Goal: Task Accomplishment & Management: Complete application form

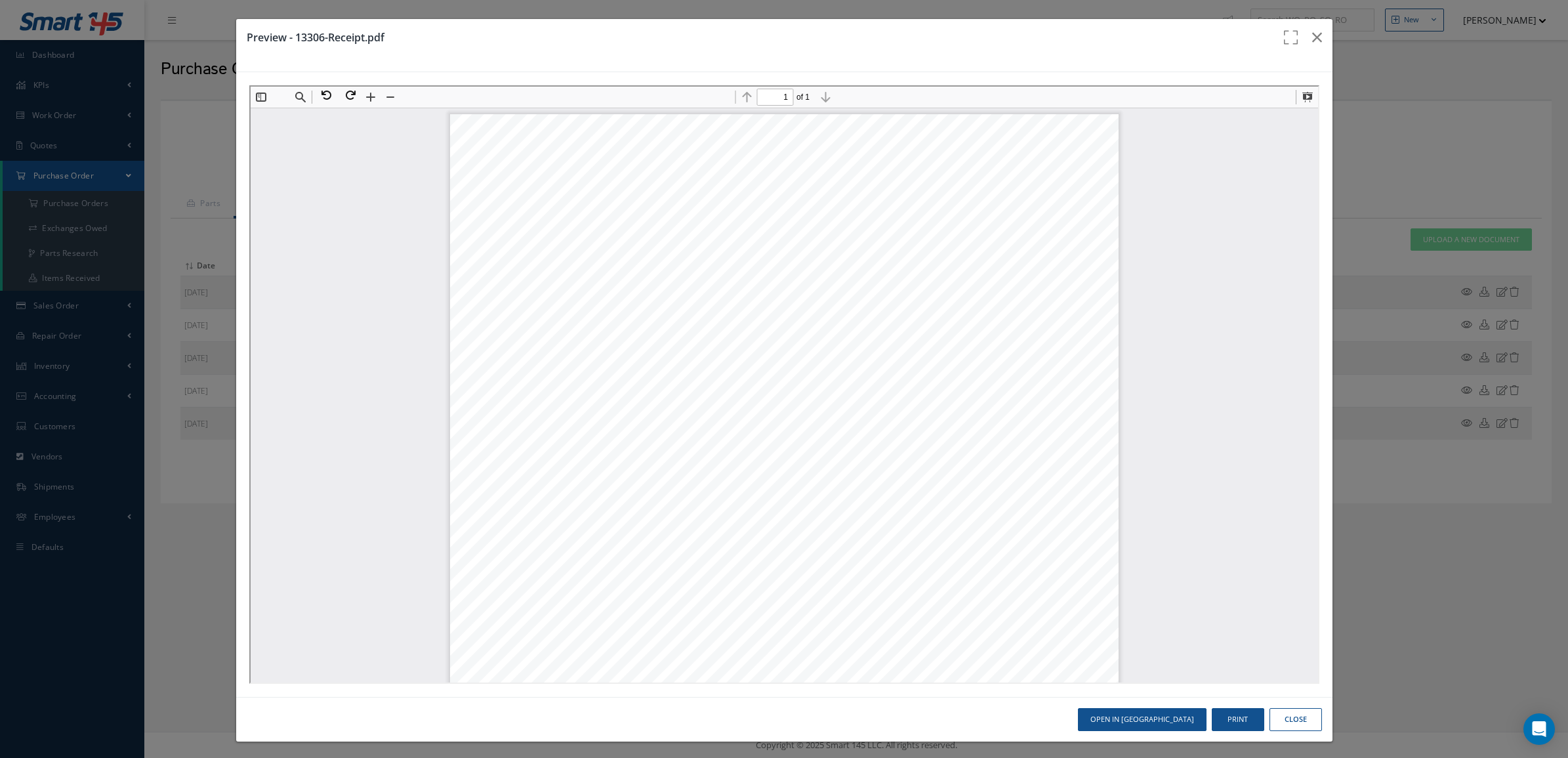
click at [50, 172] on div "Preview - 13306-Receipt.pdf Open in [GEOGRAPHIC_DATA] Print Close" at bounding box center [784, 379] width 1568 height 758
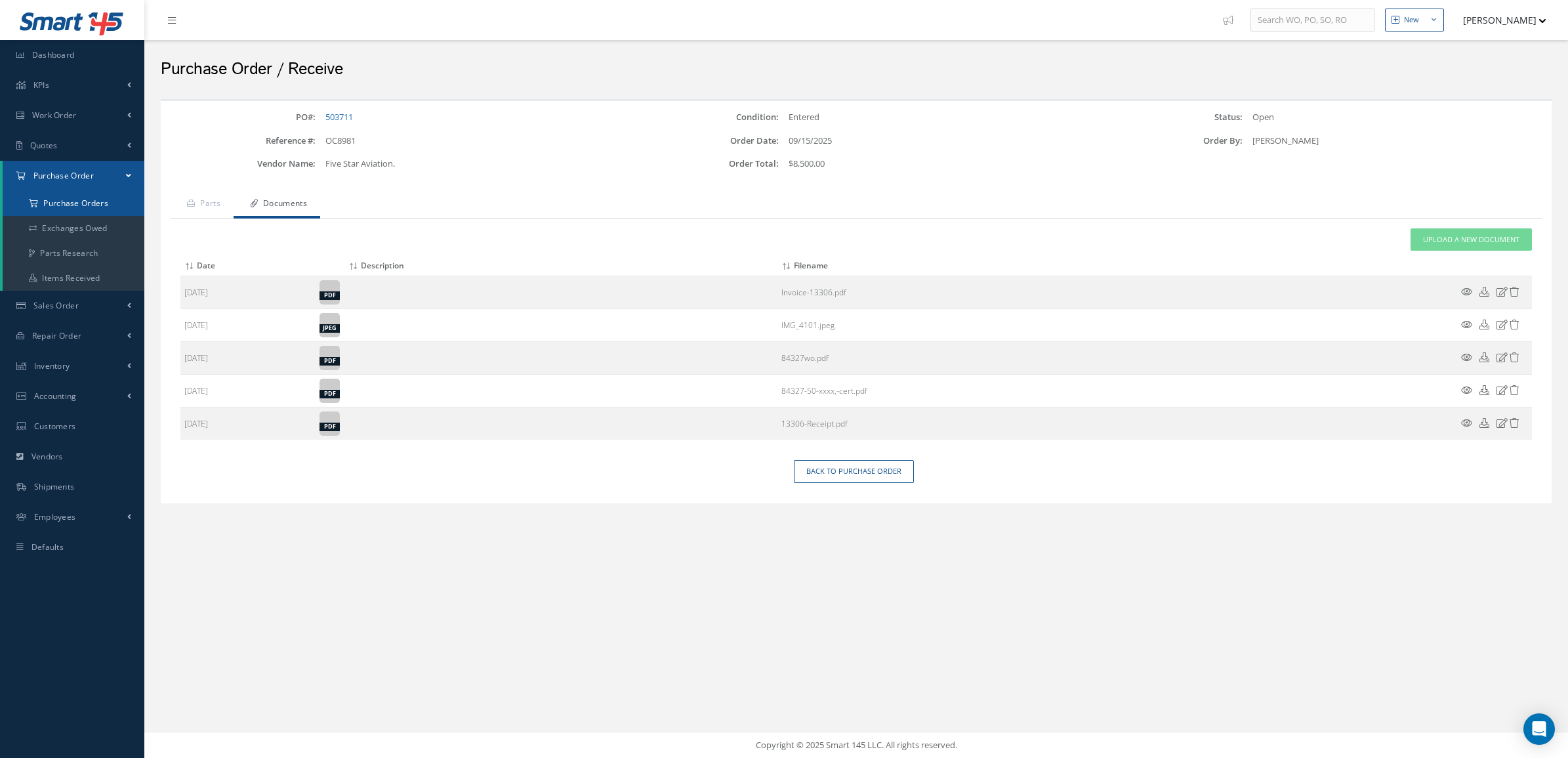
click at [61, 200] on a=1&status_id=2&status_id=3&status_id=5&collapsedFilters"] "Purchase Orders" at bounding box center [74, 203] width 142 height 25
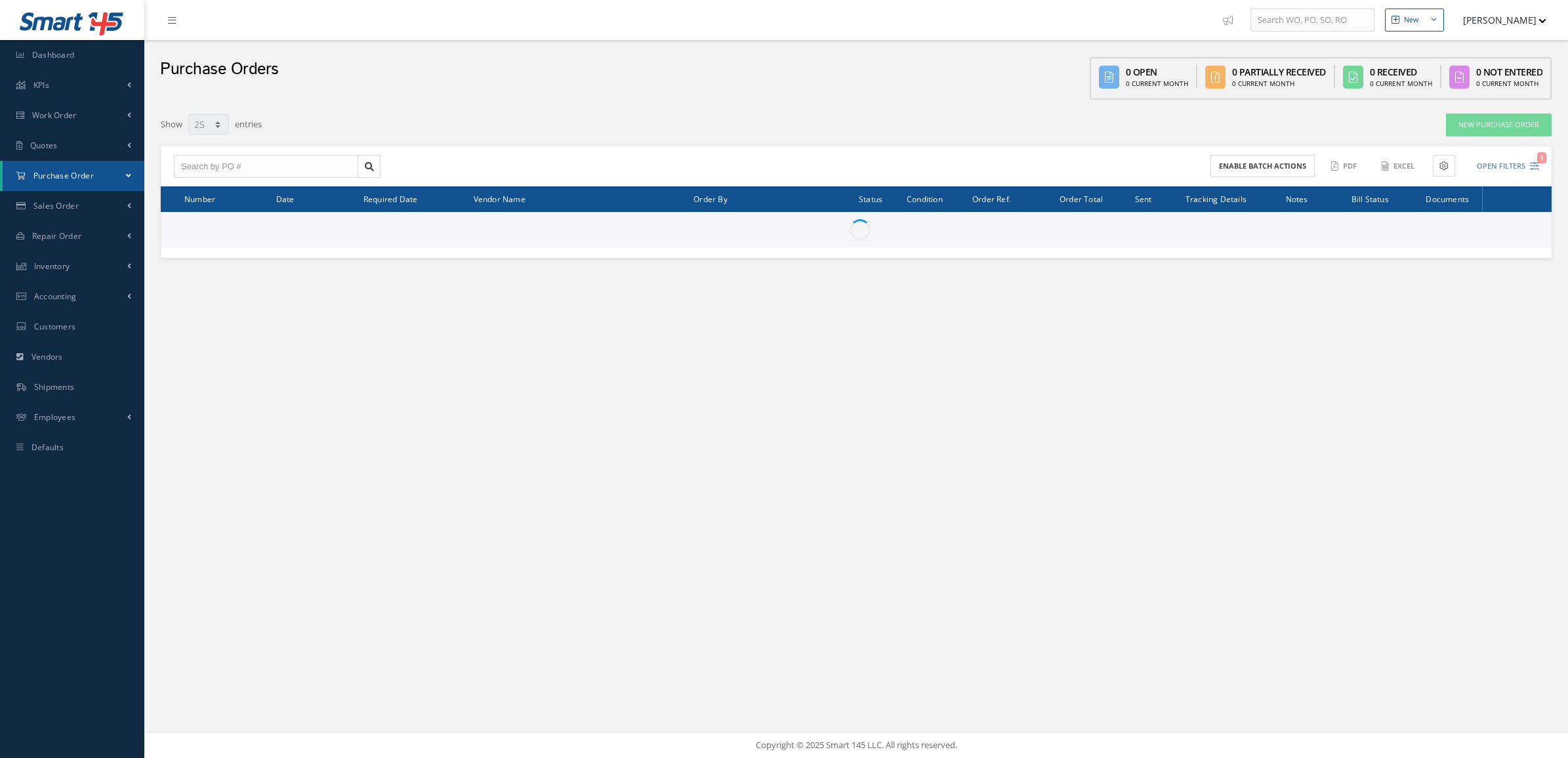
select select "25"
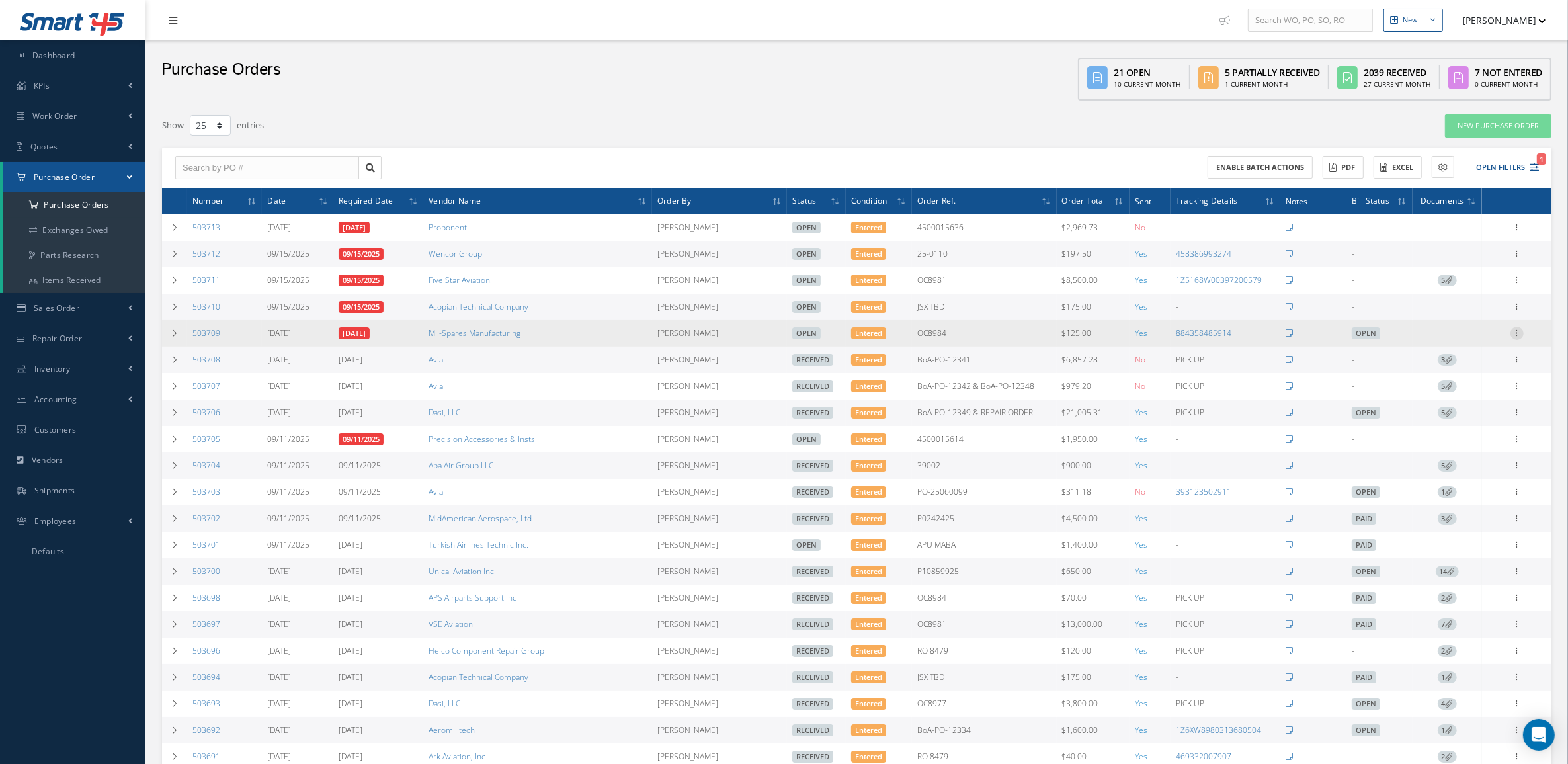
click at [1517, 335] on icon at bounding box center [1517, 332] width 13 height 10
click at [1456, 334] on div "Receive Show Edit Cancel Send By Email Email History Documents Print-Outs Print…" at bounding box center [1456, 407] width 106 height 161
click at [1522, 329] on icon at bounding box center [1517, 332] width 13 height 10
click at [1502, 341] on link "Receive" at bounding box center [1456, 341] width 104 height 17
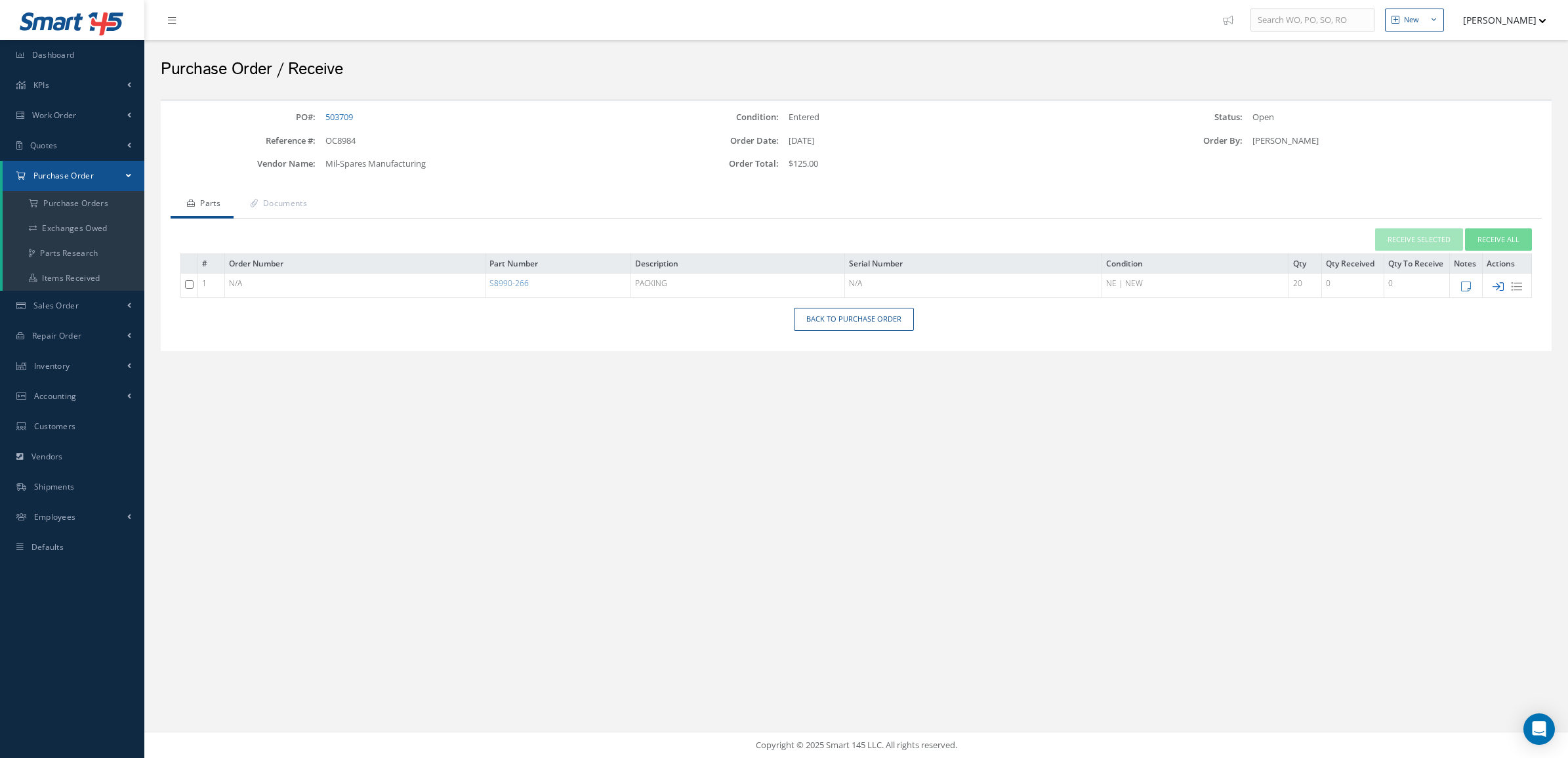
click at [1497, 287] on icon at bounding box center [1498, 286] width 11 height 11
type input "09/17/2025"
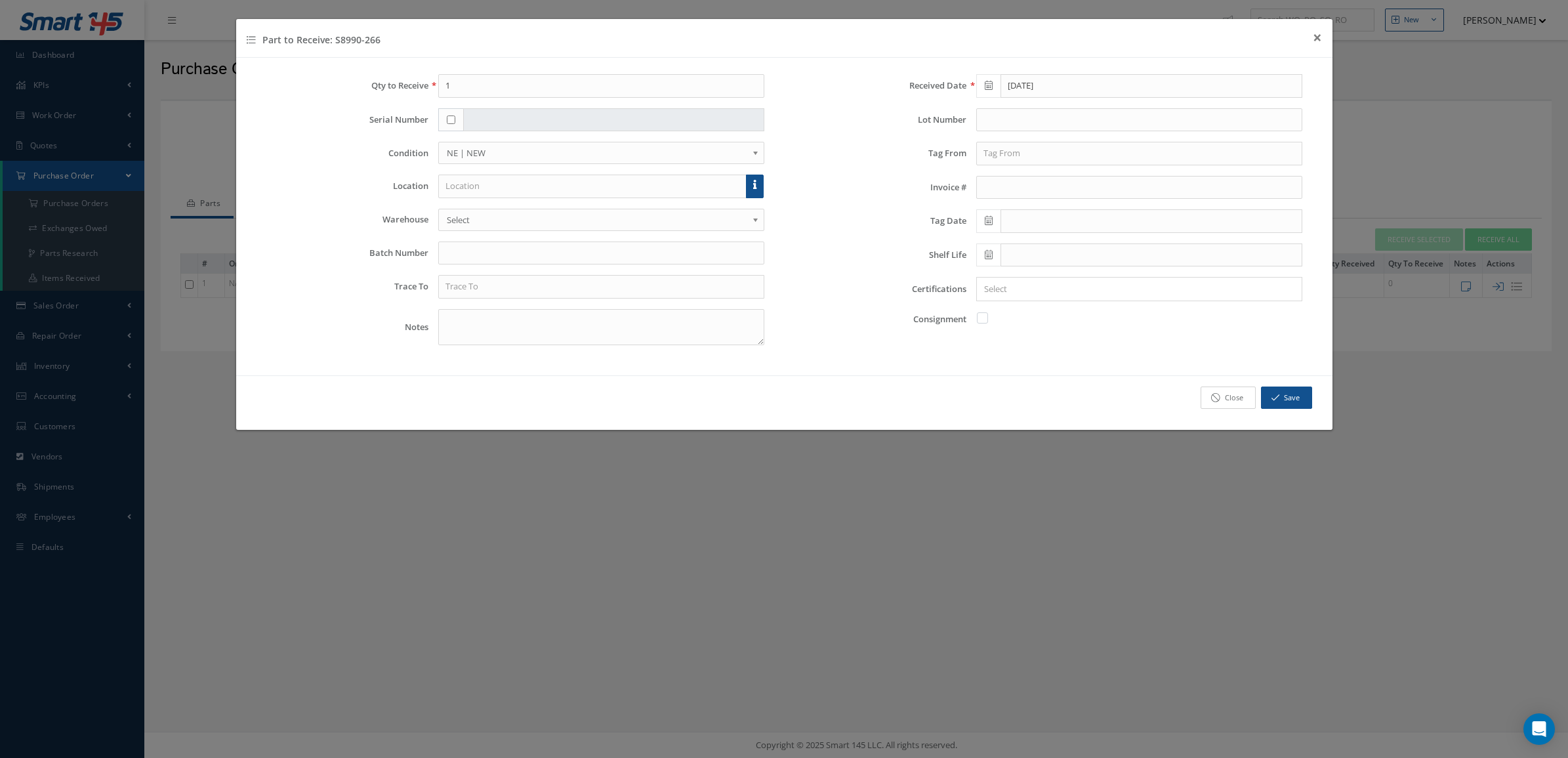
drag, startPoint x: 1226, startPoint y: 394, endPoint x: 833, endPoint y: 249, distance: 418.9
click at [1225, 394] on link "Close" at bounding box center [1228, 398] width 55 height 23
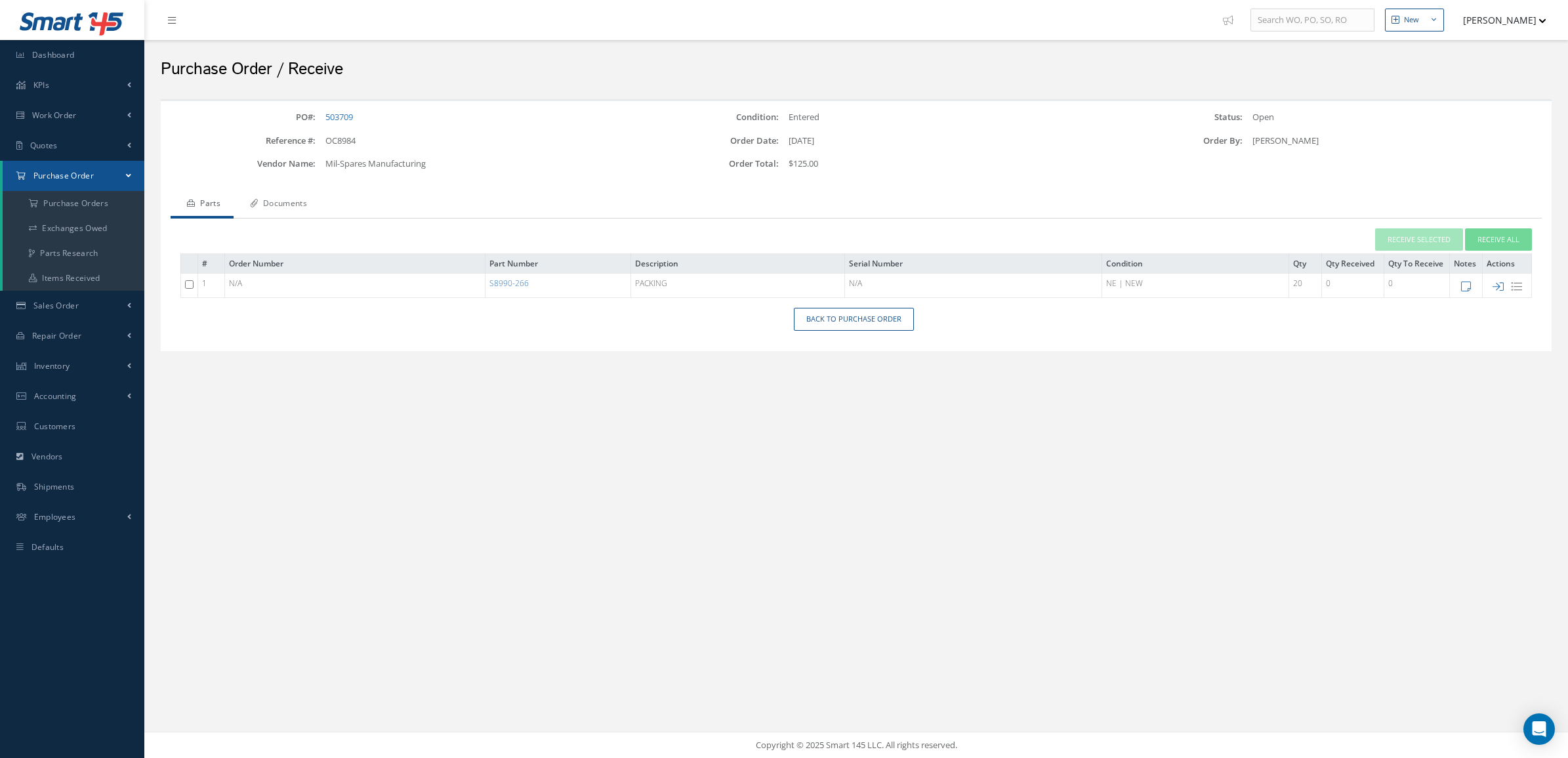
drag, startPoint x: 315, startPoint y: 208, endPoint x: 347, endPoint y: 206, distance: 32.1
click at [313, 208] on link "Documents" at bounding box center [276, 204] width 86 height 27
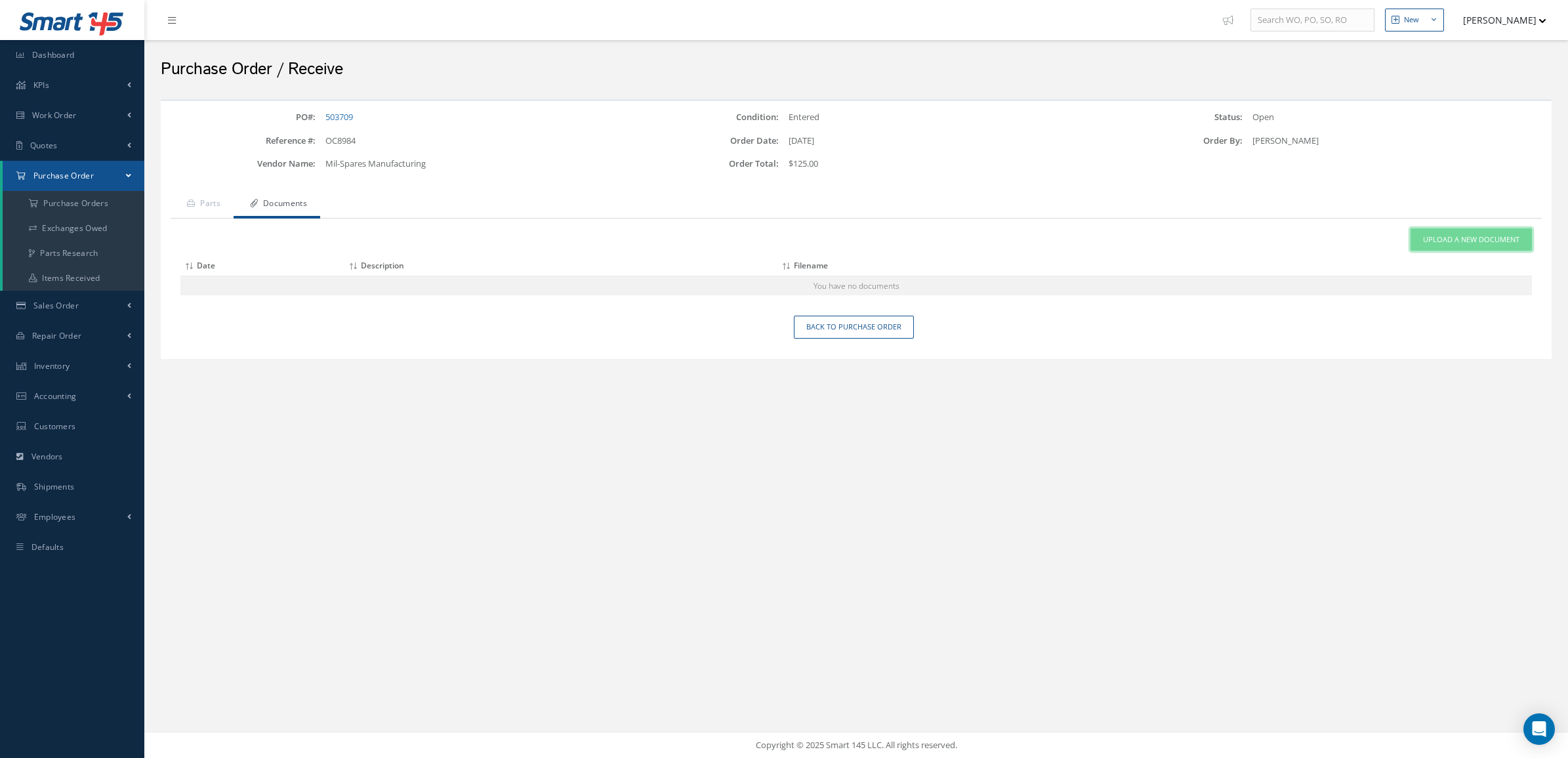
click at [1464, 248] on link "Upload a New Document" at bounding box center [1471, 240] width 121 height 23
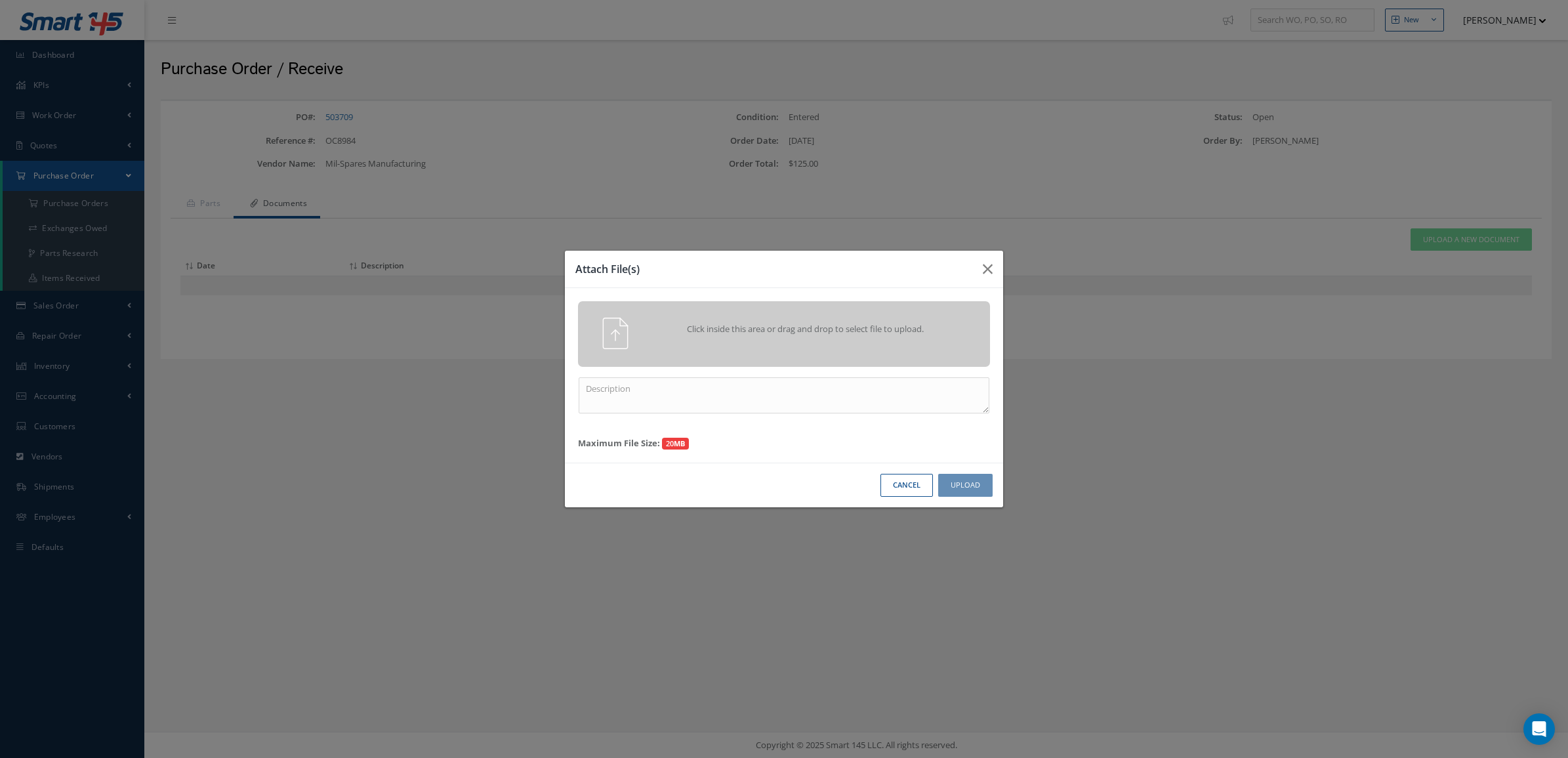
click at [804, 336] on div "Click inside this area or drag and drop to select file to upload." at bounding box center [802, 331] width 324 height 27
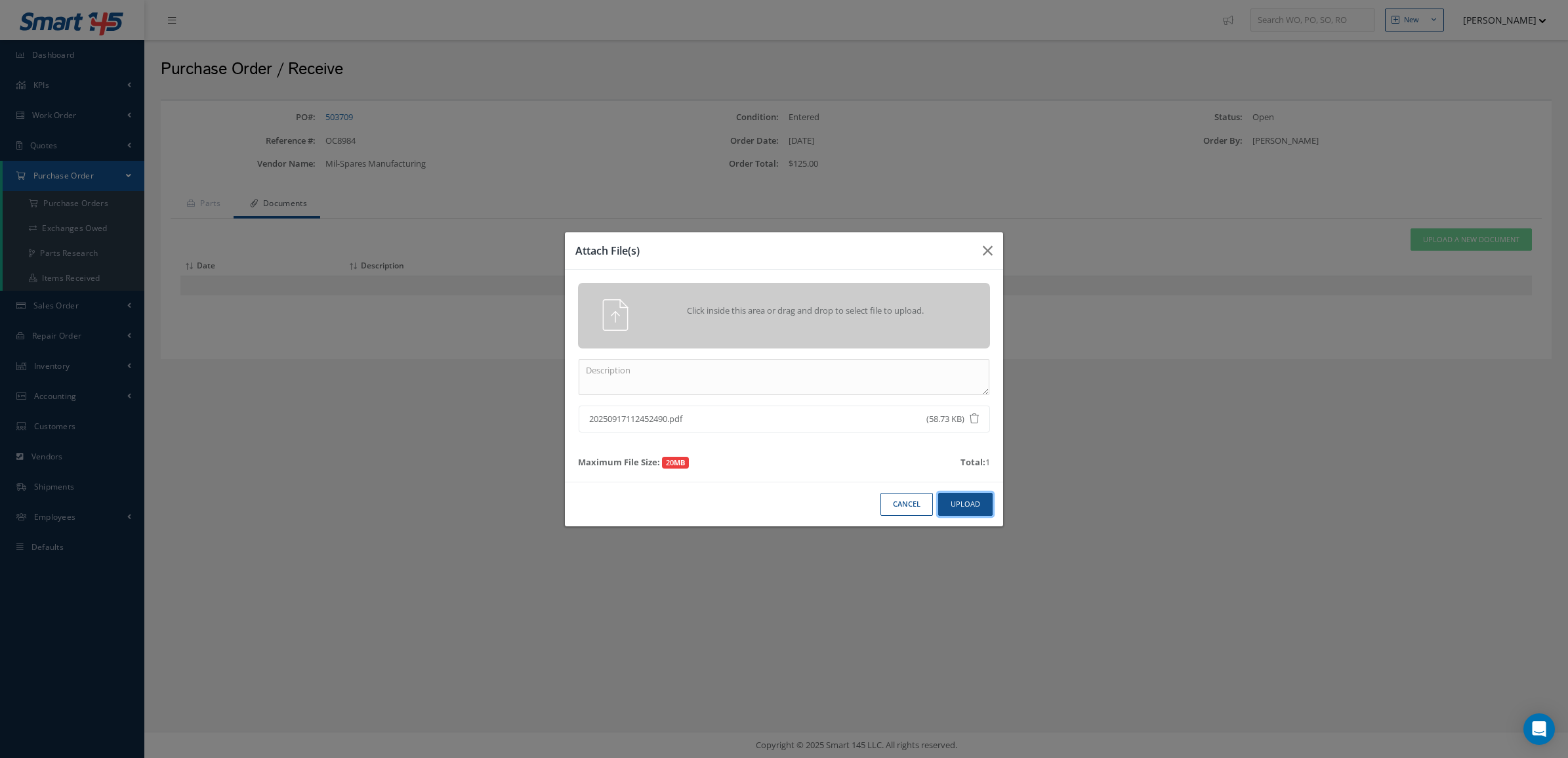
click at [977, 512] on button "Upload" at bounding box center [965, 504] width 55 height 23
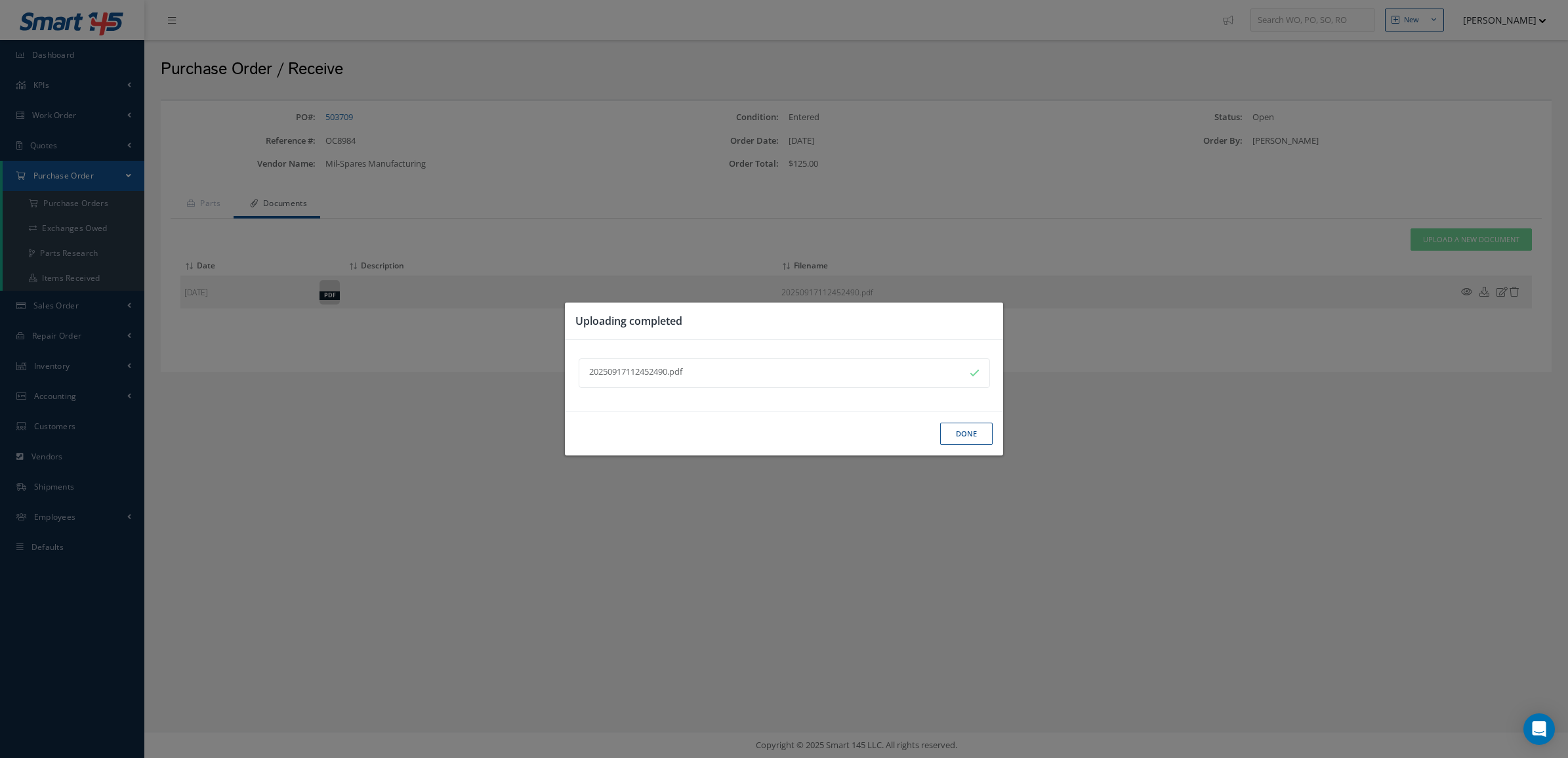
click at [955, 435] on button "Done" at bounding box center [966, 434] width 52 height 23
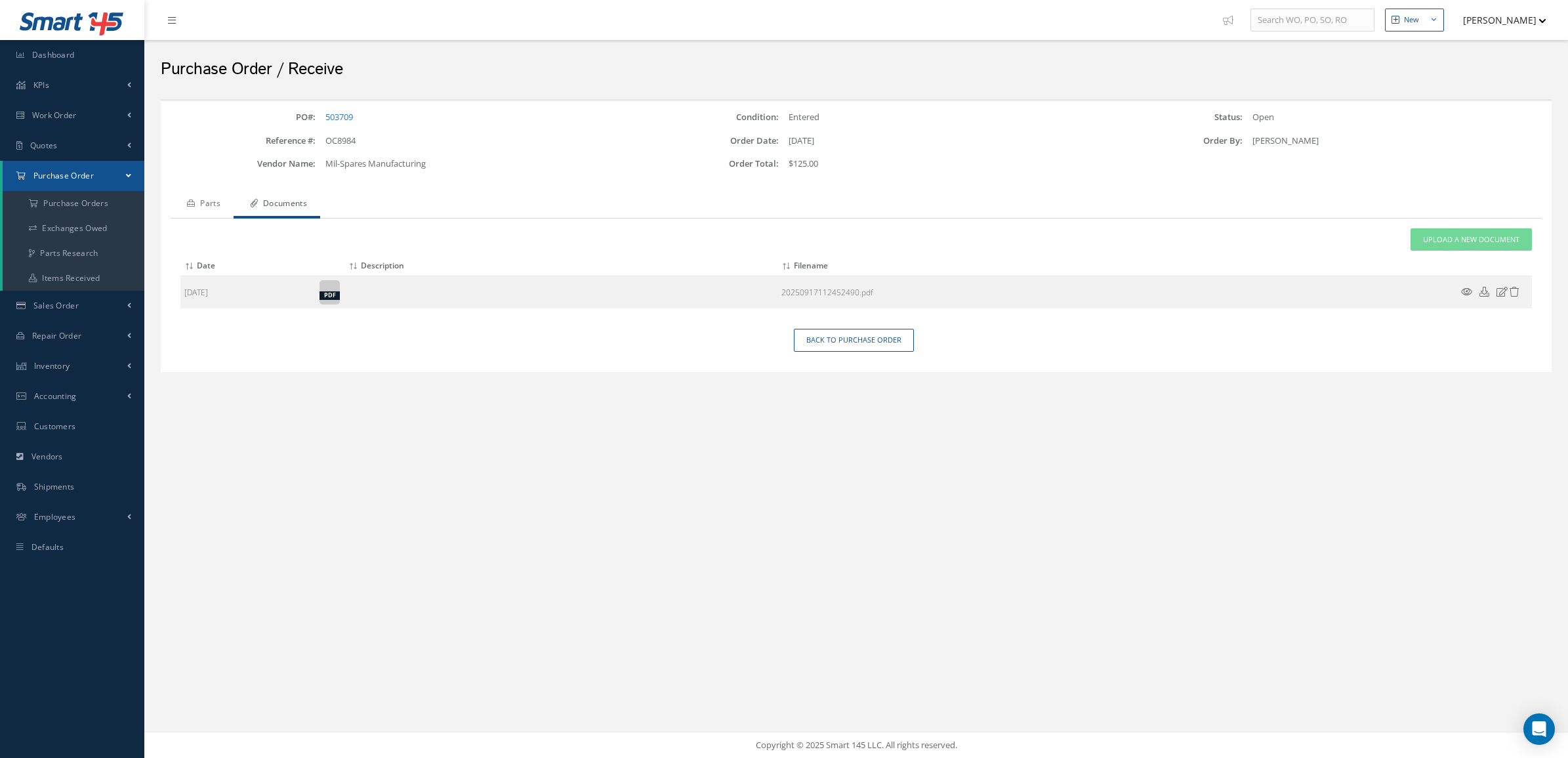
click at [197, 211] on link "Parts" at bounding box center [202, 204] width 63 height 27
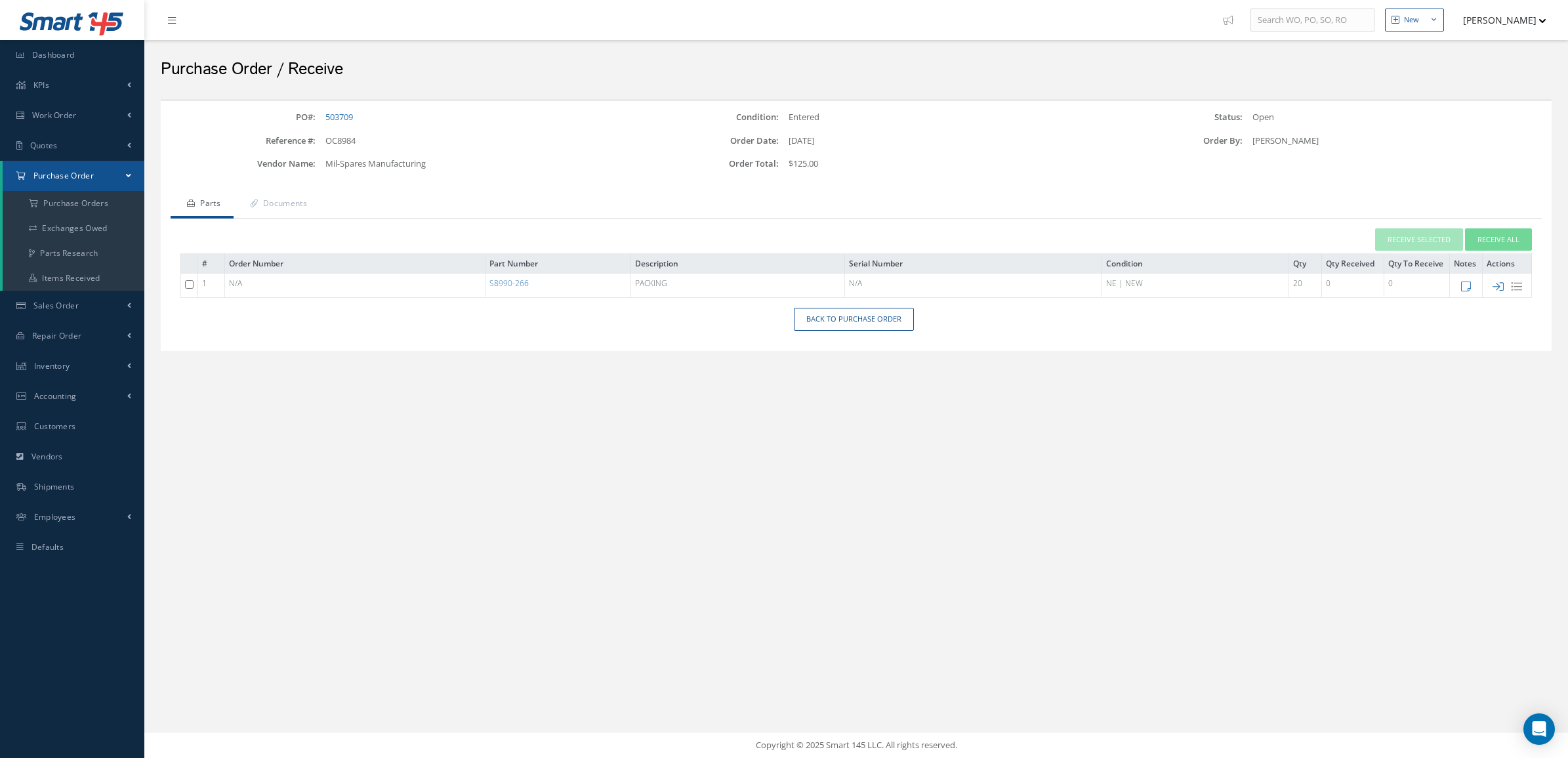
click at [1490, 289] on td at bounding box center [1507, 285] width 50 height 24
click at [1493, 287] on icon at bounding box center [1498, 286] width 11 height 11
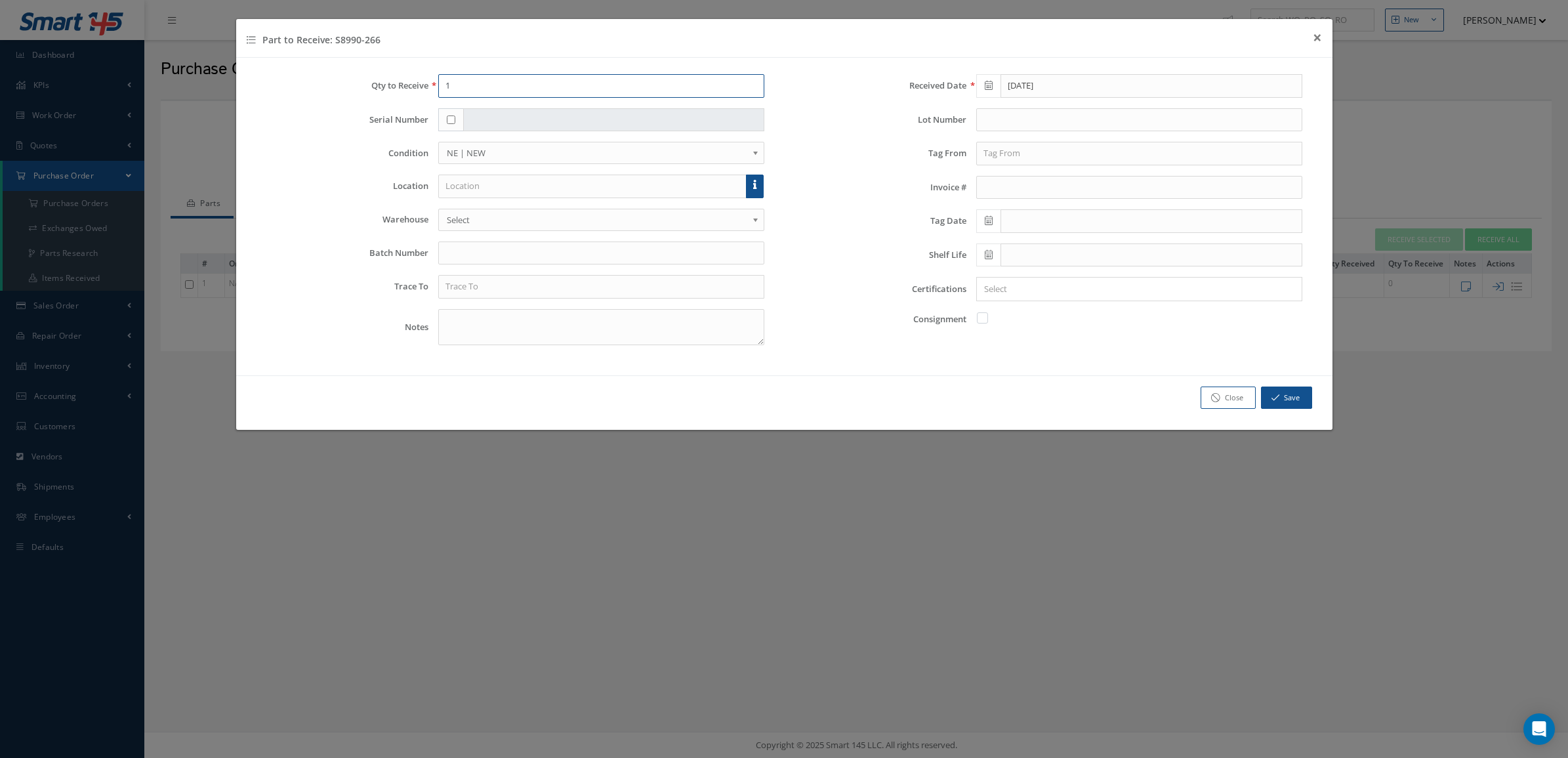
drag, startPoint x: 505, startPoint y: 81, endPoint x: 346, endPoint y: 73, distance: 159.2
click at [346, 73] on div "Qty to Receive 1 Serial Number Condition OH | OVERHAUL SV | SERVICEABLE RP | RE…" at bounding box center [784, 217] width 1096 height 318
type input "20"
click at [532, 152] on span "NE | NEW" at bounding box center [597, 152] width 301 height 16
click at [1075, 297] on div at bounding box center [1136, 289] width 319 height 16
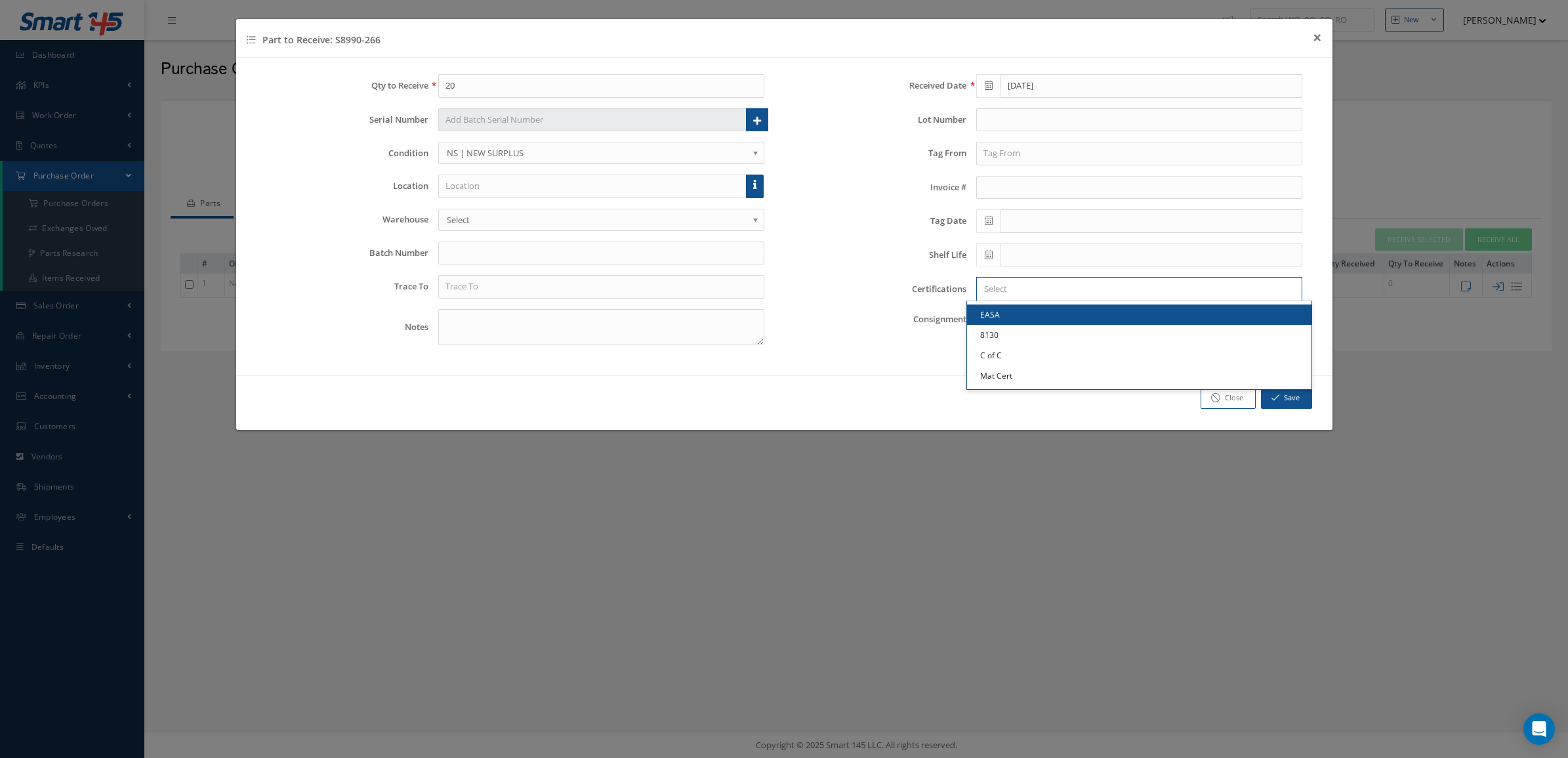
click at [1055, 293] on input "Search for option" at bounding box center [1136, 289] width 316 height 14
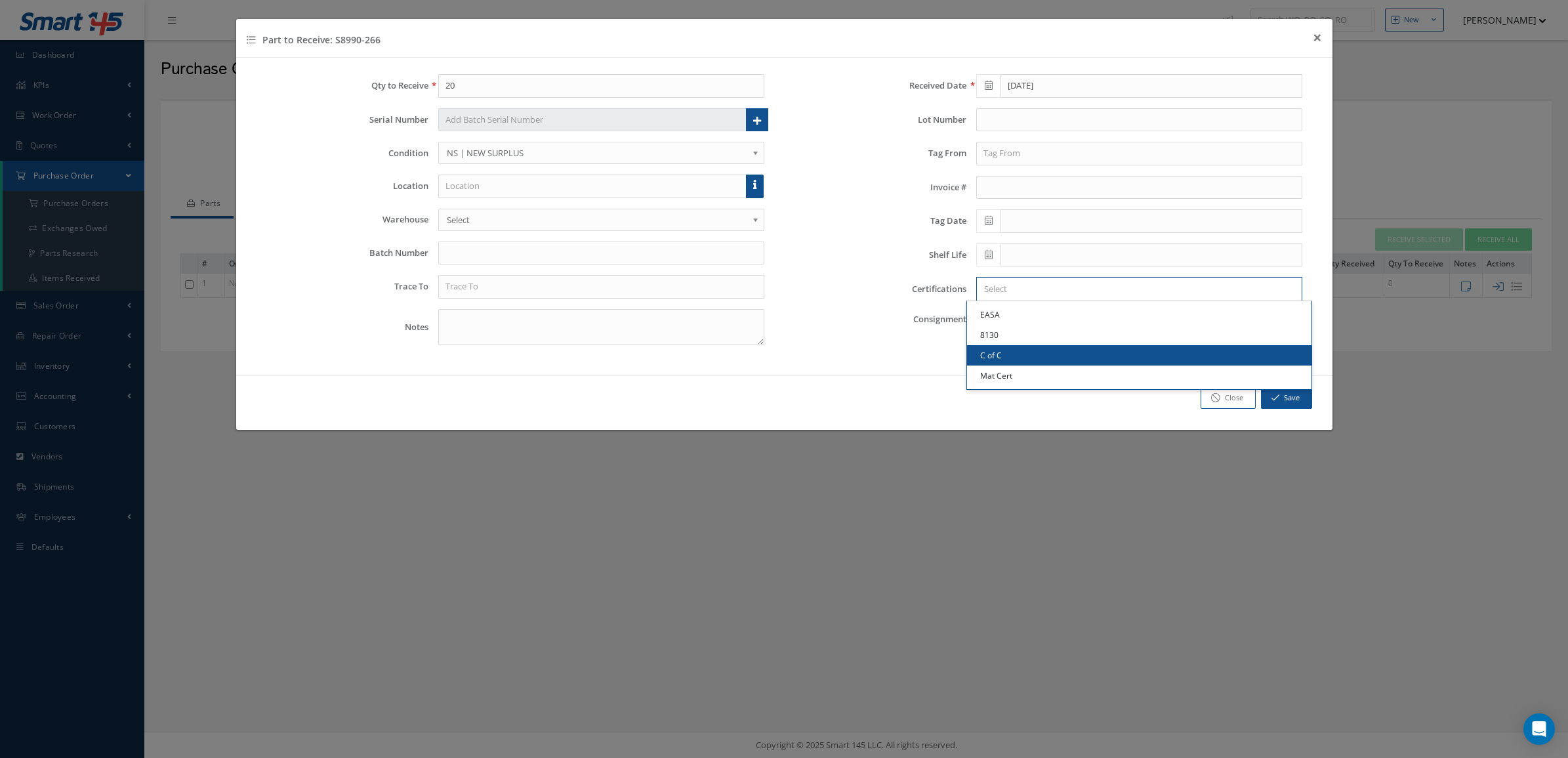
click at [1040, 365] on link "C of C" at bounding box center [1139, 356] width 345 height 21
click at [1076, 291] on input "Search for option" at bounding box center [1157, 289] width 275 height 14
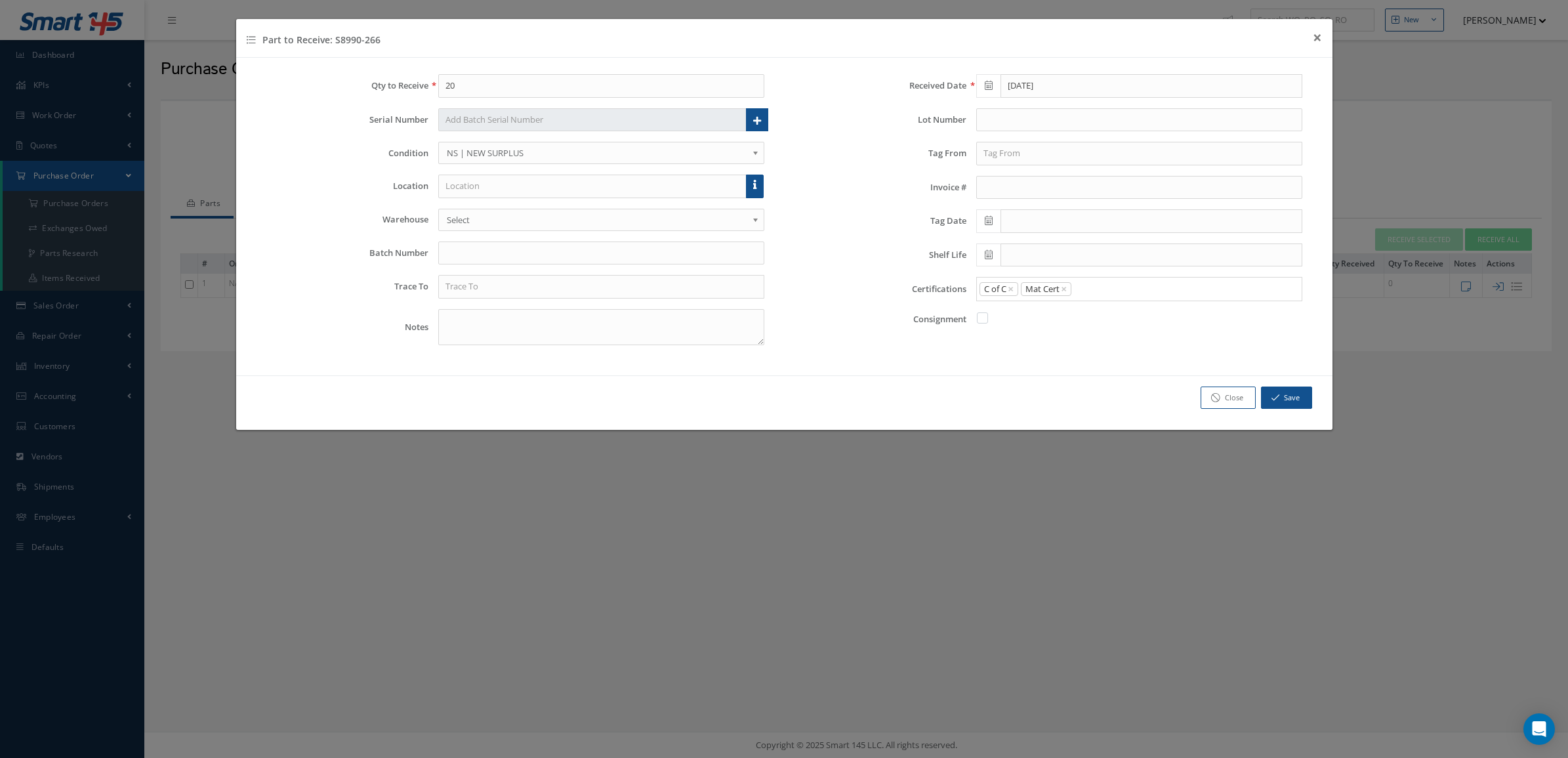
click at [1059, 377] on link "Mat Cert" at bounding box center [1139, 376] width 345 height 21
click at [1294, 391] on button "Save" at bounding box center [1286, 398] width 51 height 23
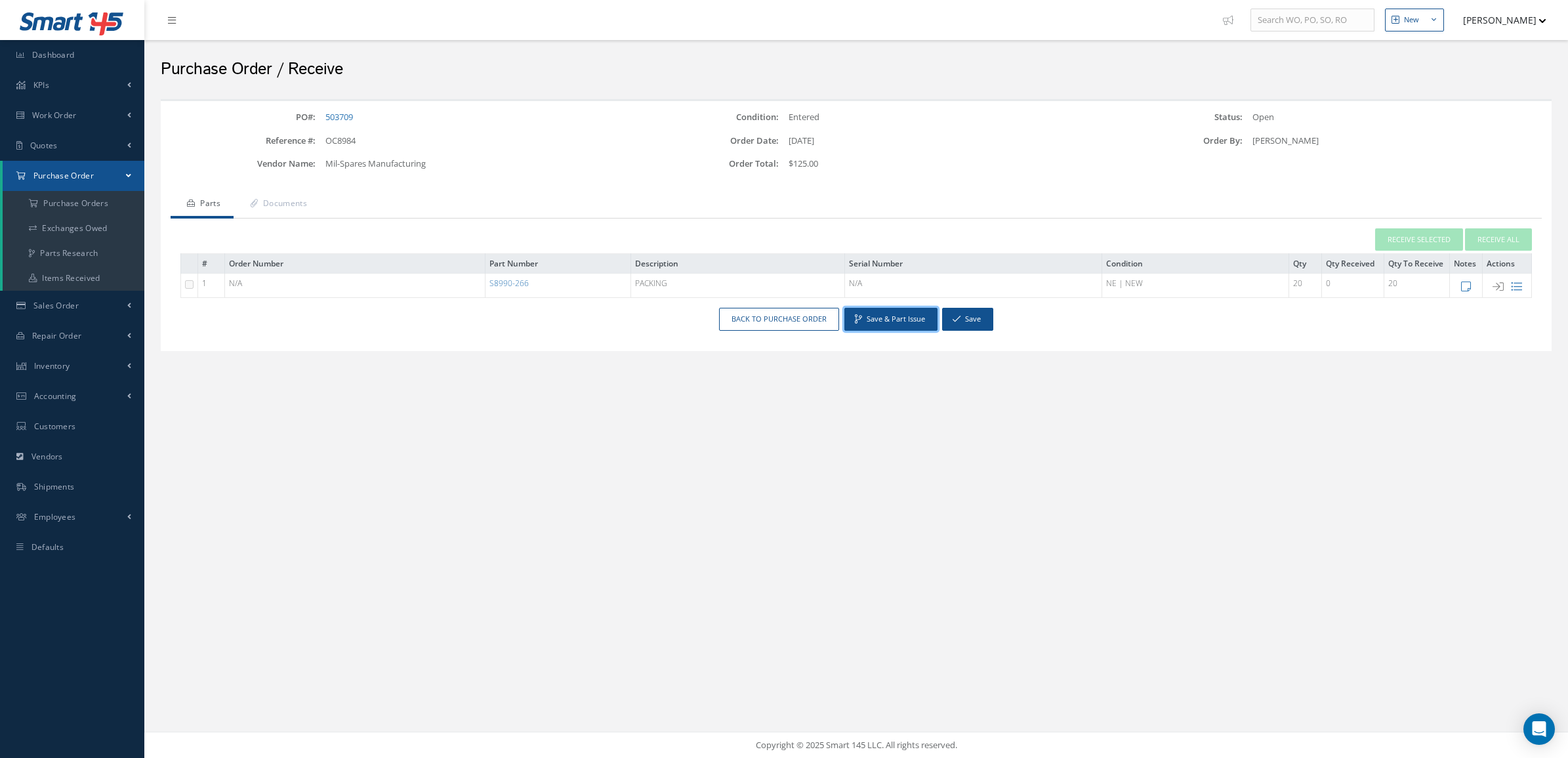
click at [900, 320] on button "Save & Part Issue" at bounding box center [891, 319] width 93 height 23
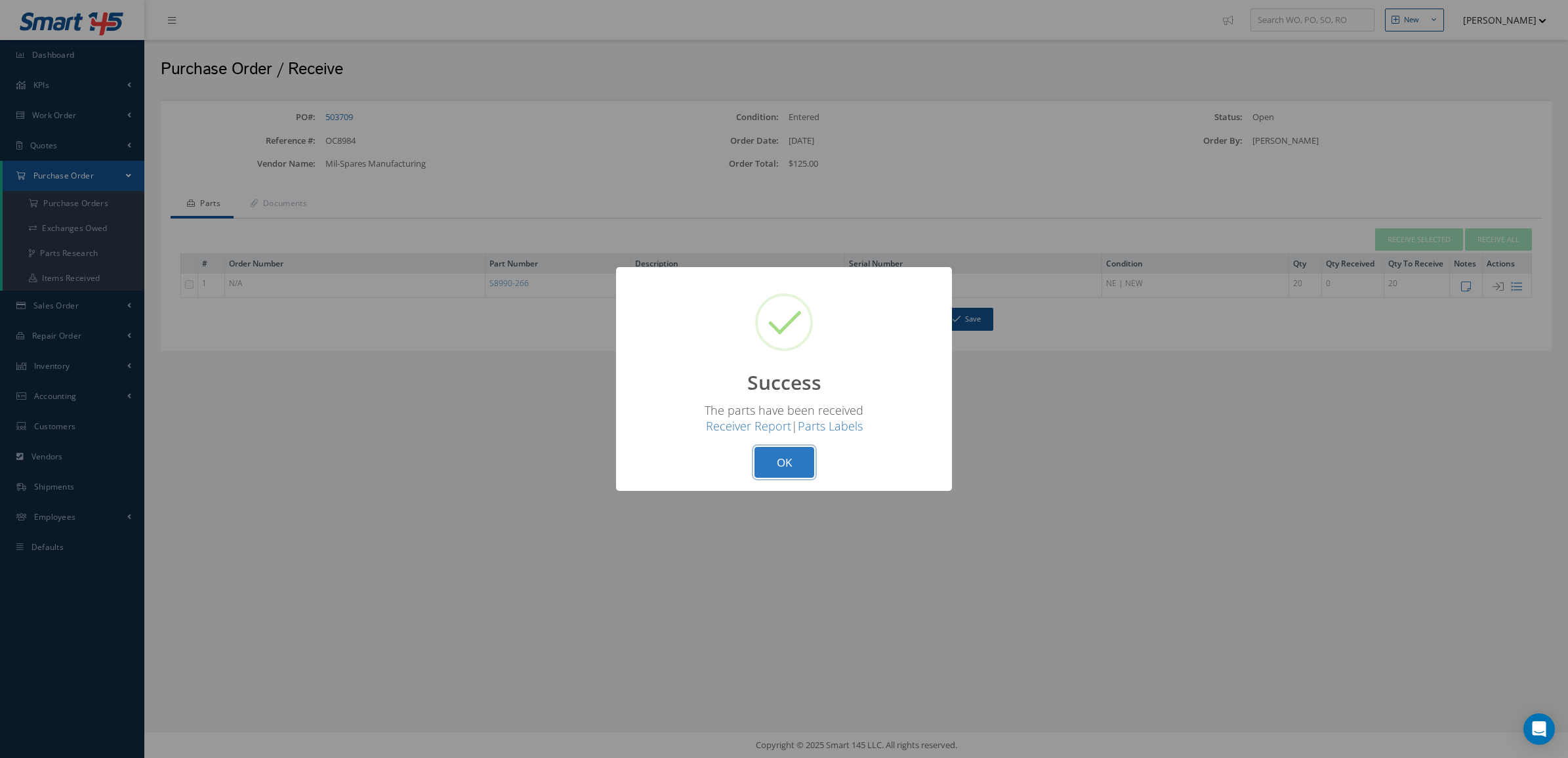
click at [794, 458] on button "OK" at bounding box center [784, 462] width 60 height 31
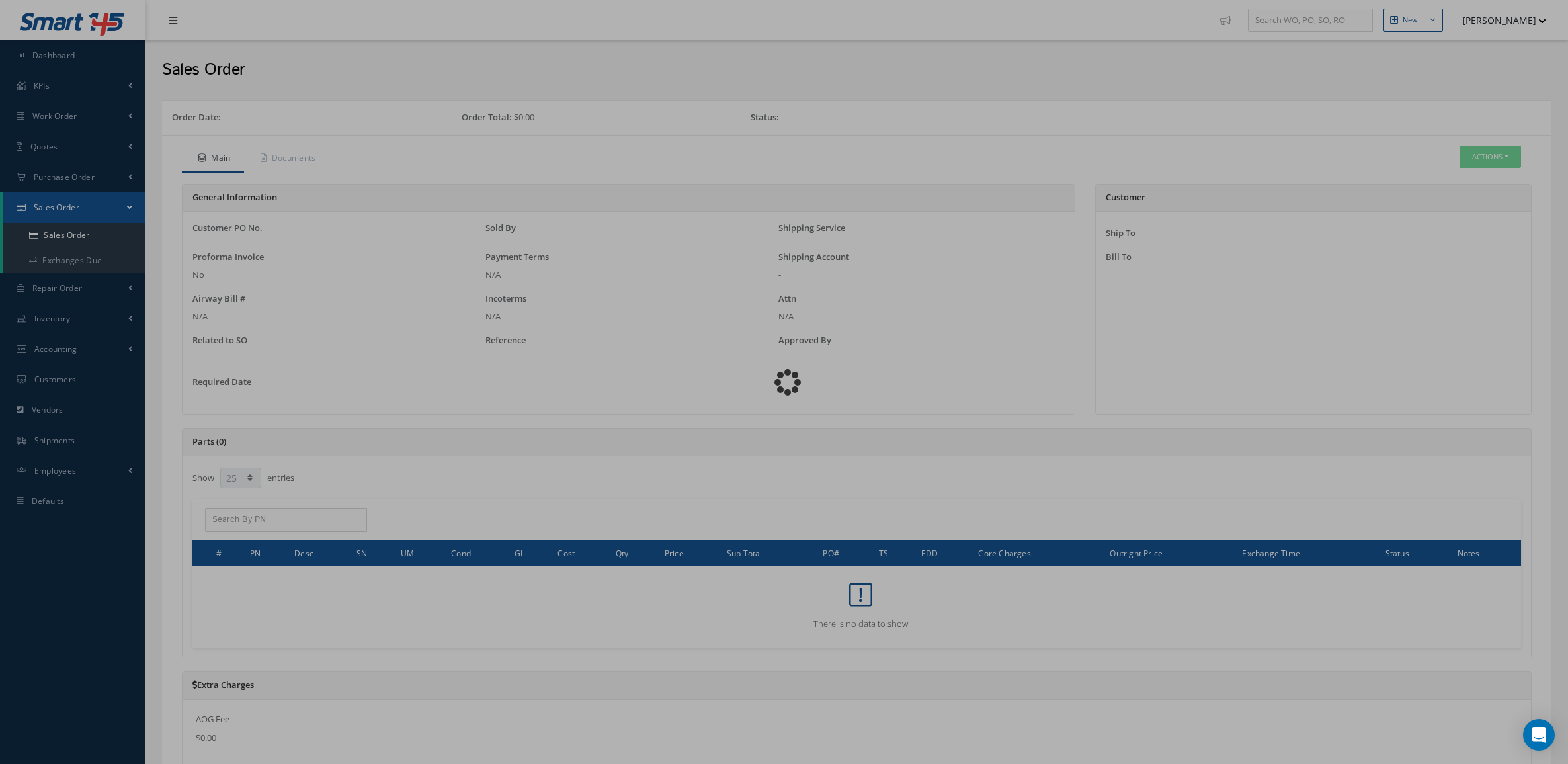
select select "25"
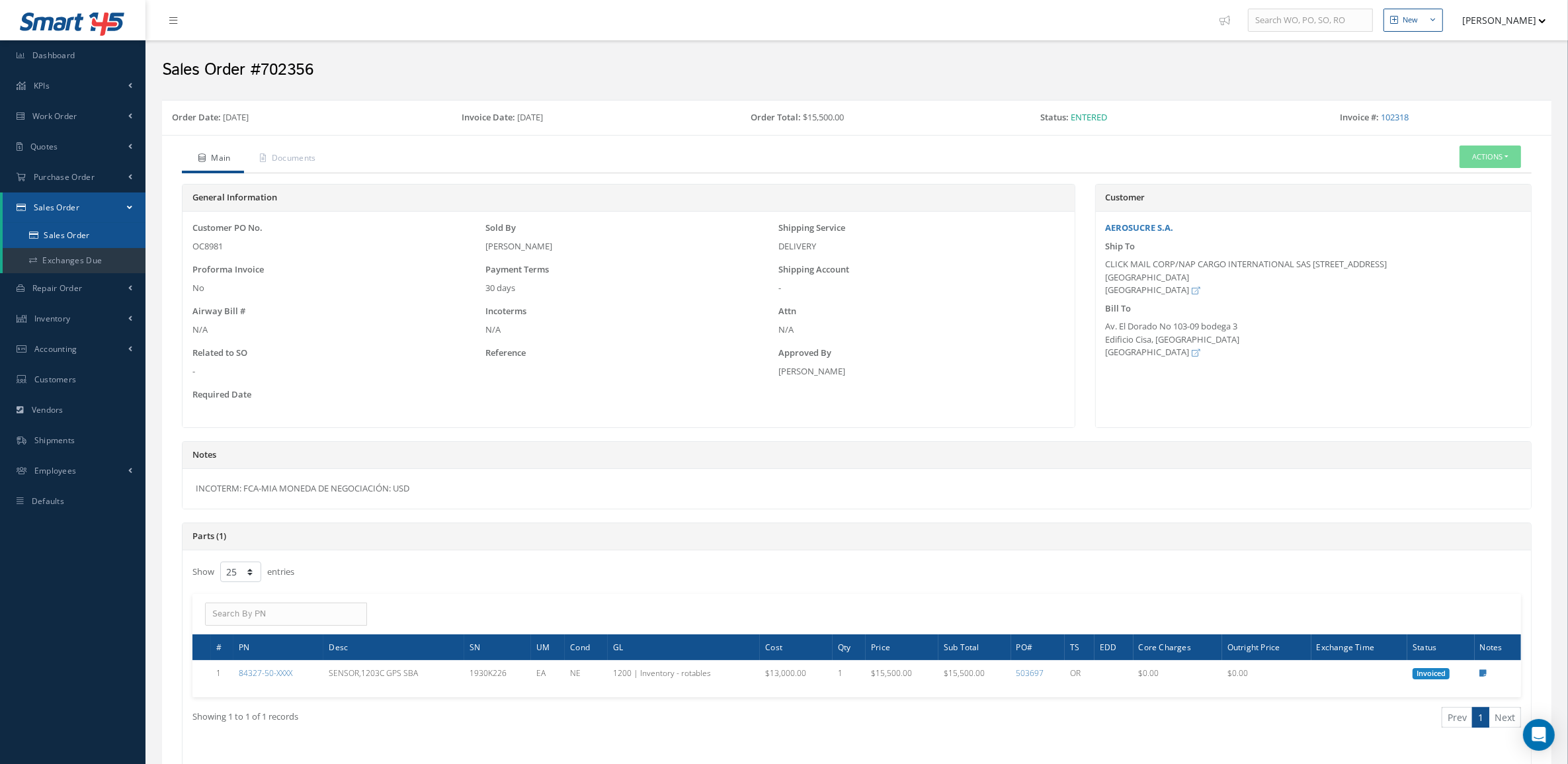
click at [103, 235] on link "Sales Order" at bounding box center [74, 236] width 143 height 25
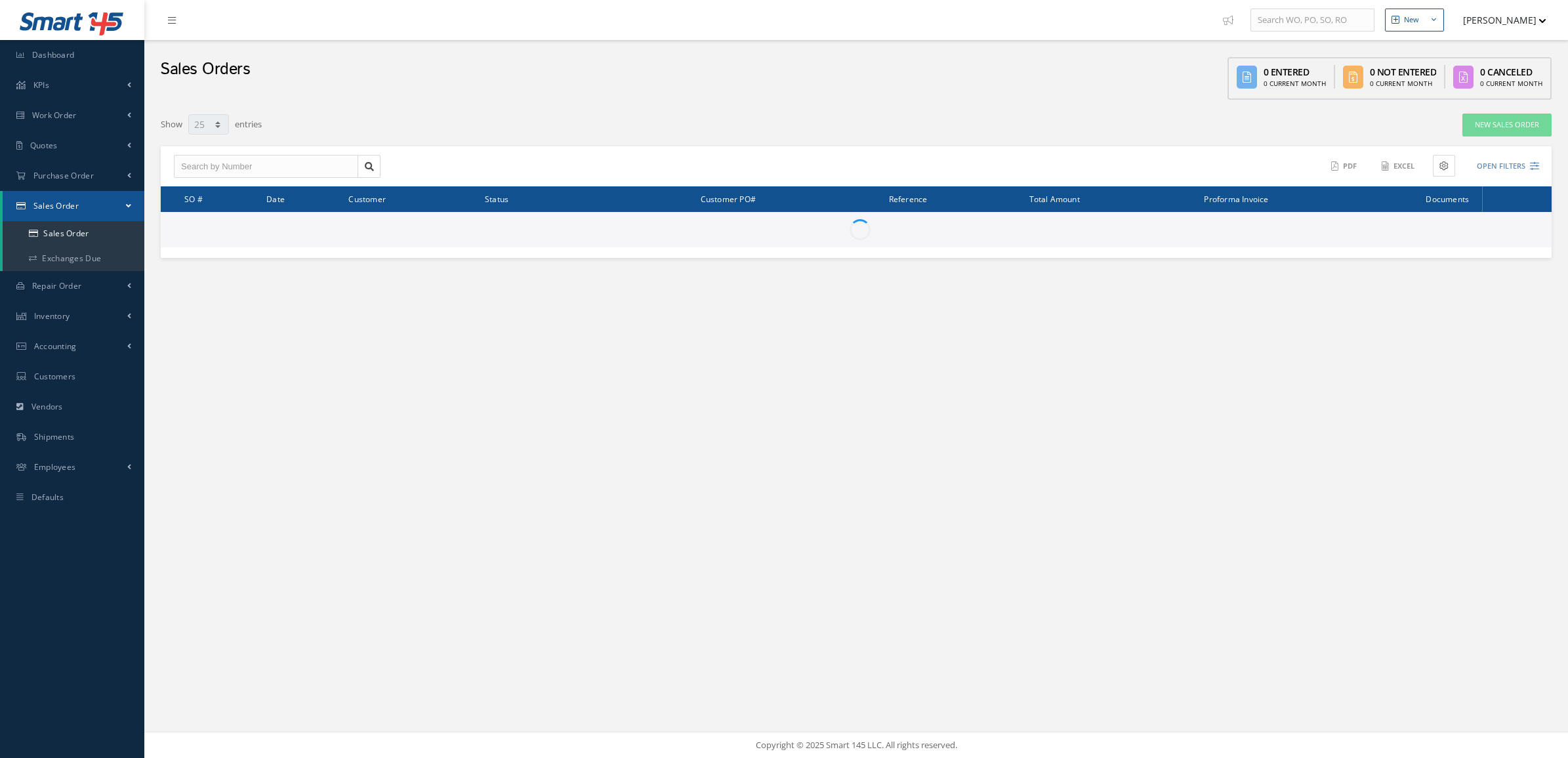
select select "25"
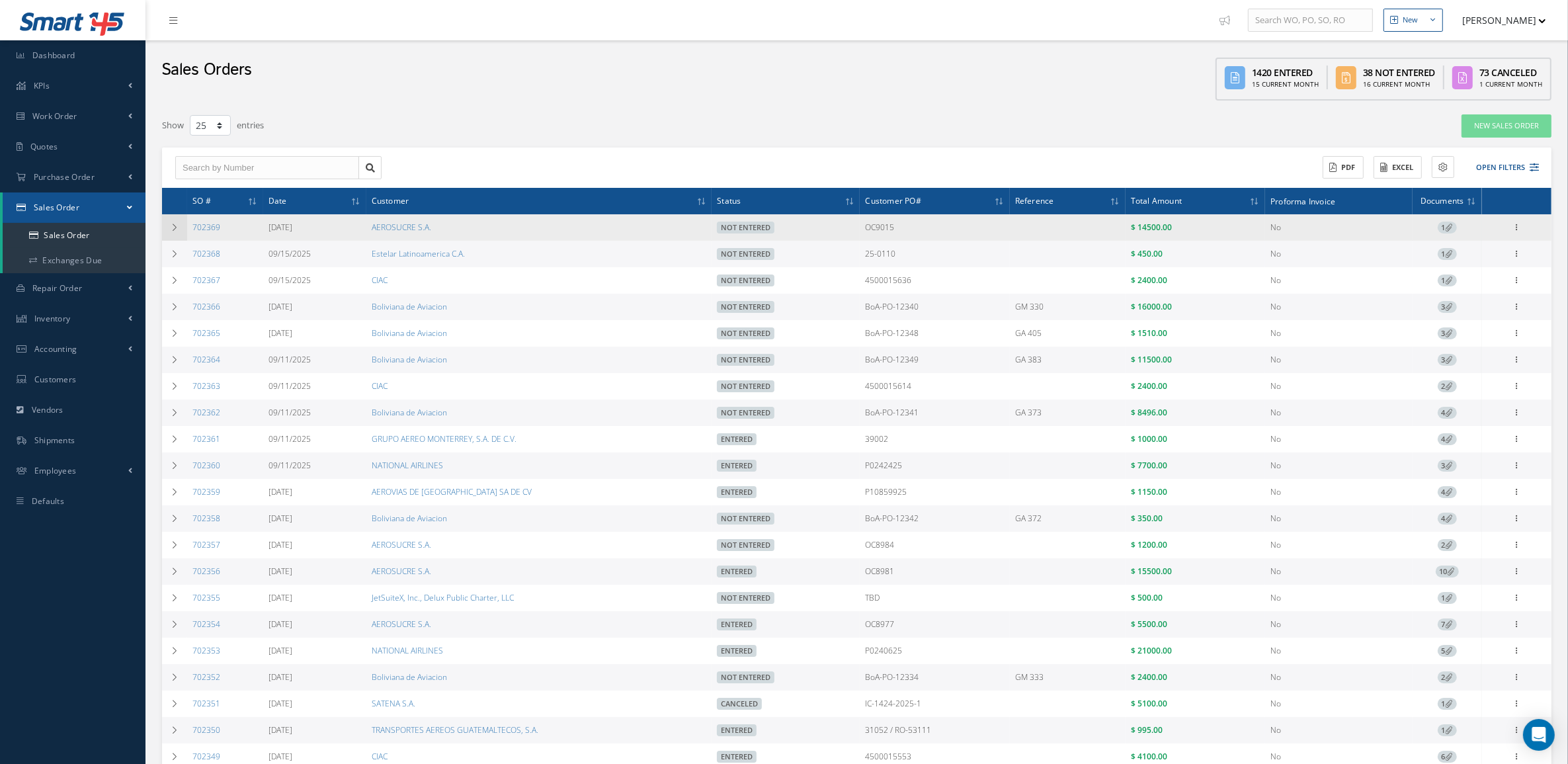
click at [180, 225] on td at bounding box center [174, 228] width 25 height 27
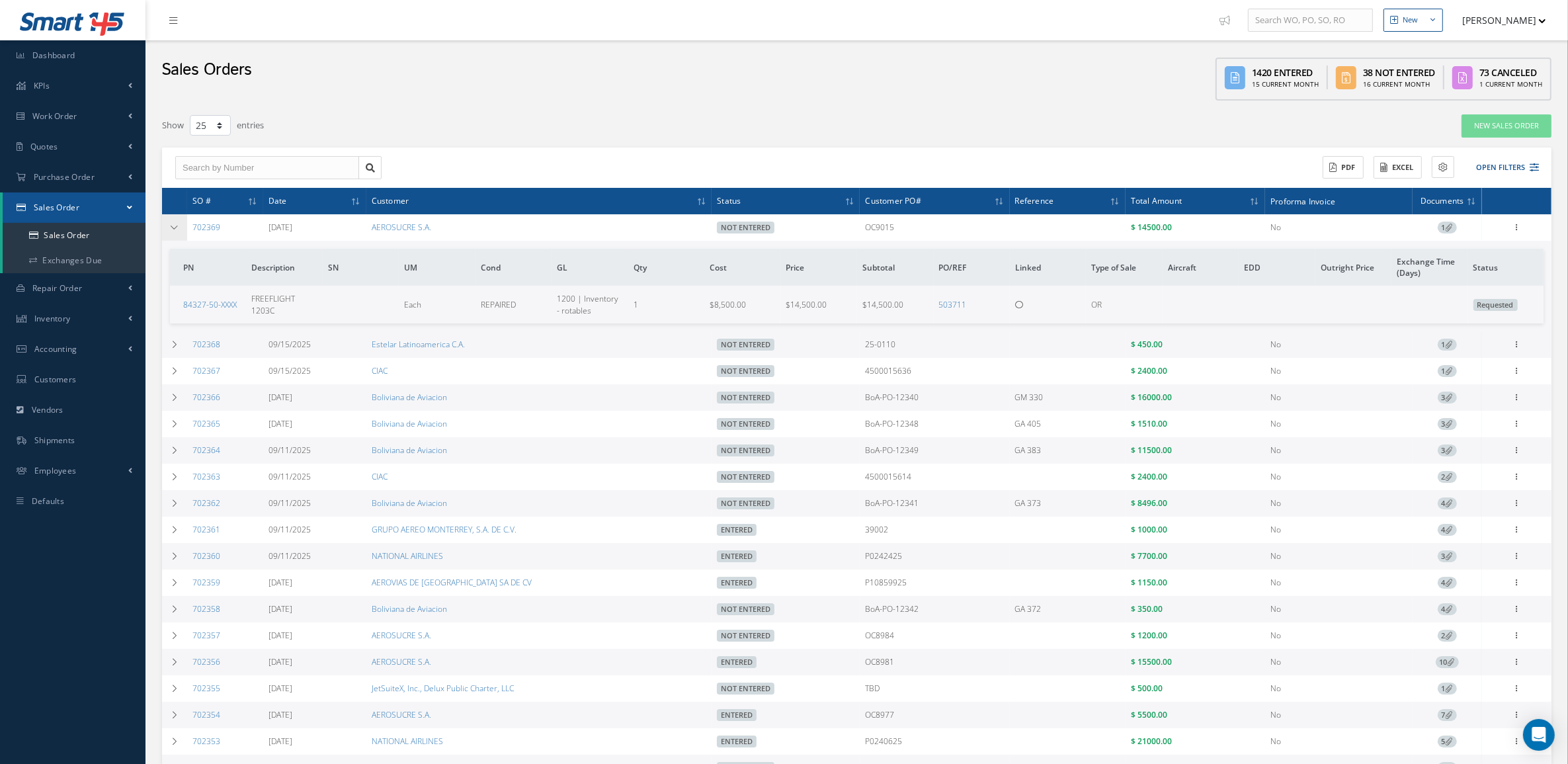
click at [180, 225] on td at bounding box center [174, 228] width 25 height 27
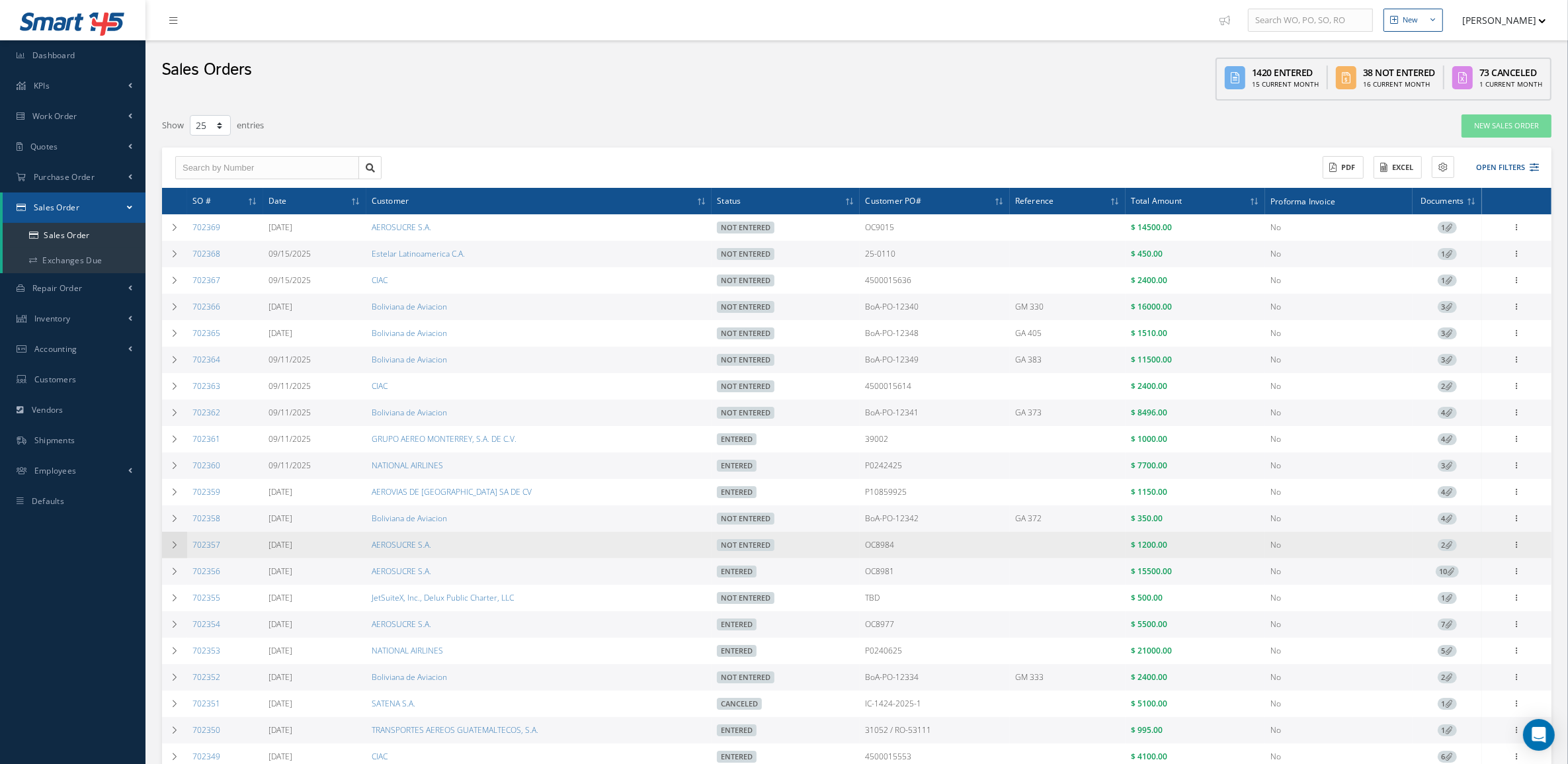
click at [166, 550] on td at bounding box center [174, 546] width 25 height 27
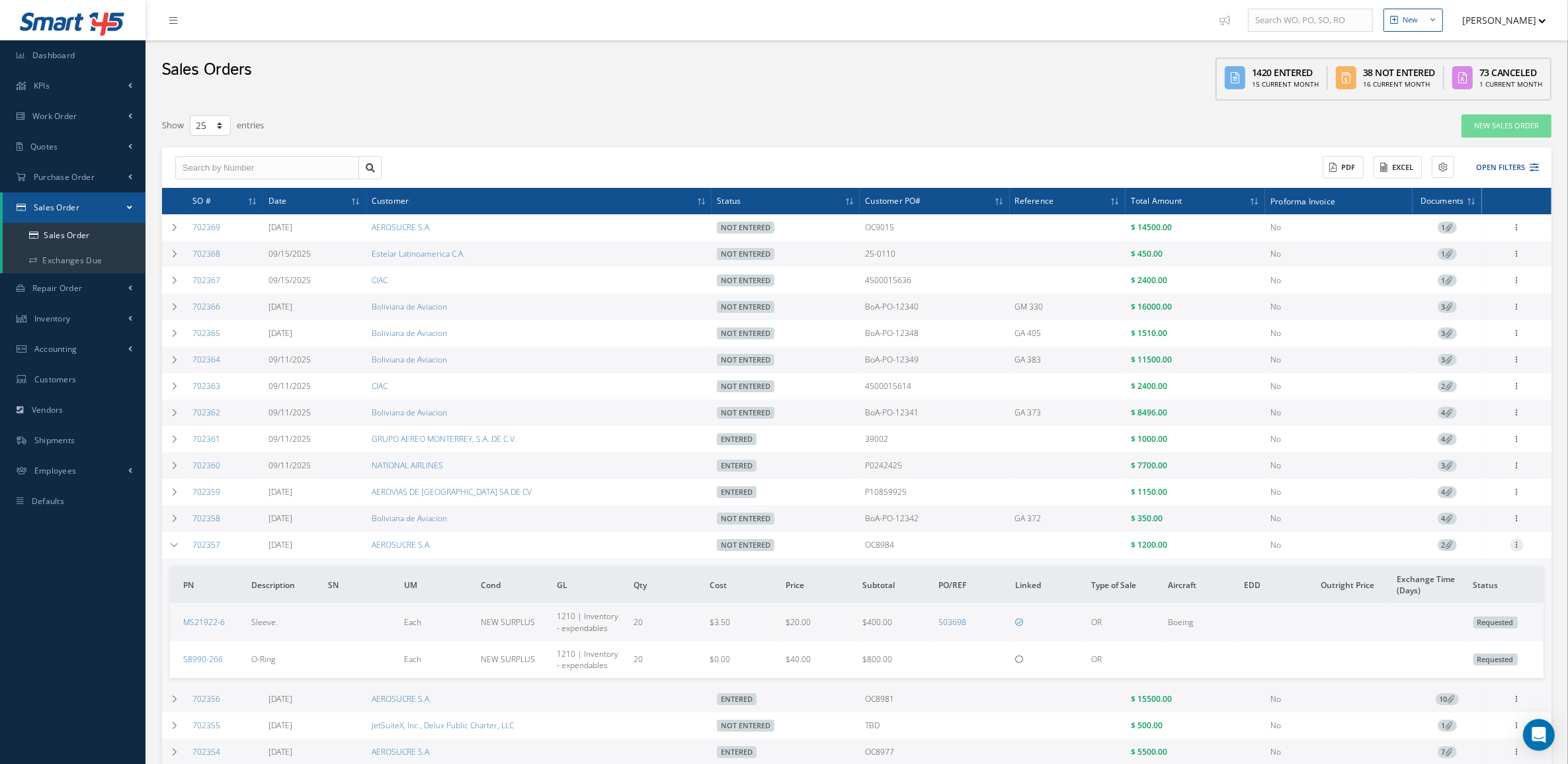
click at [1513, 549] on icon at bounding box center [1517, 544] width 13 height 10
click at [1464, 574] on link "Edit" at bounding box center [1456, 570] width 104 height 17
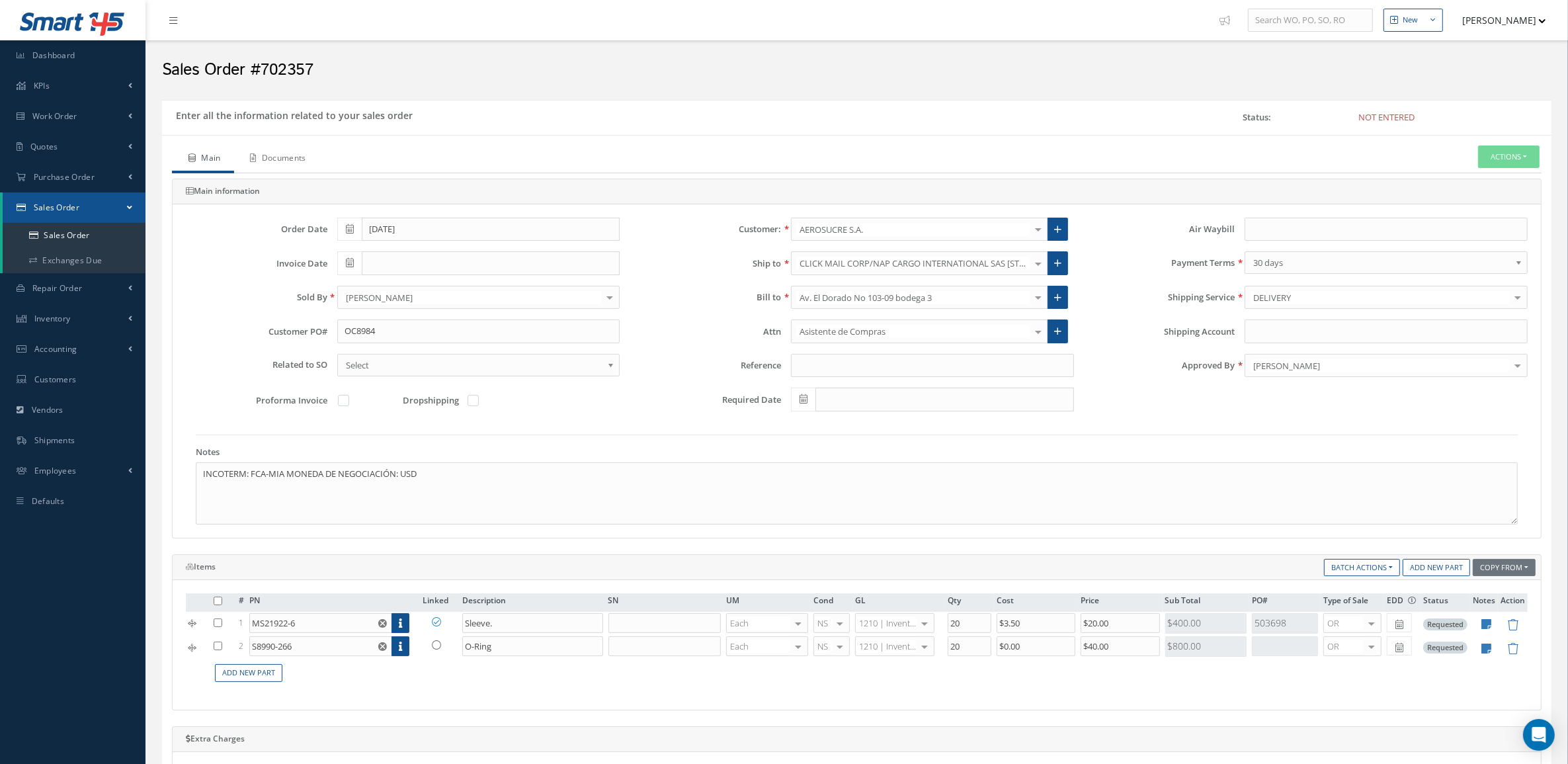
drag, startPoint x: 264, startPoint y: 161, endPoint x: 361, endPoint y: 161, distance: 97.0
click at [265, 161] on link "Documents" at bounding box center [276, 159] width 86 height 28
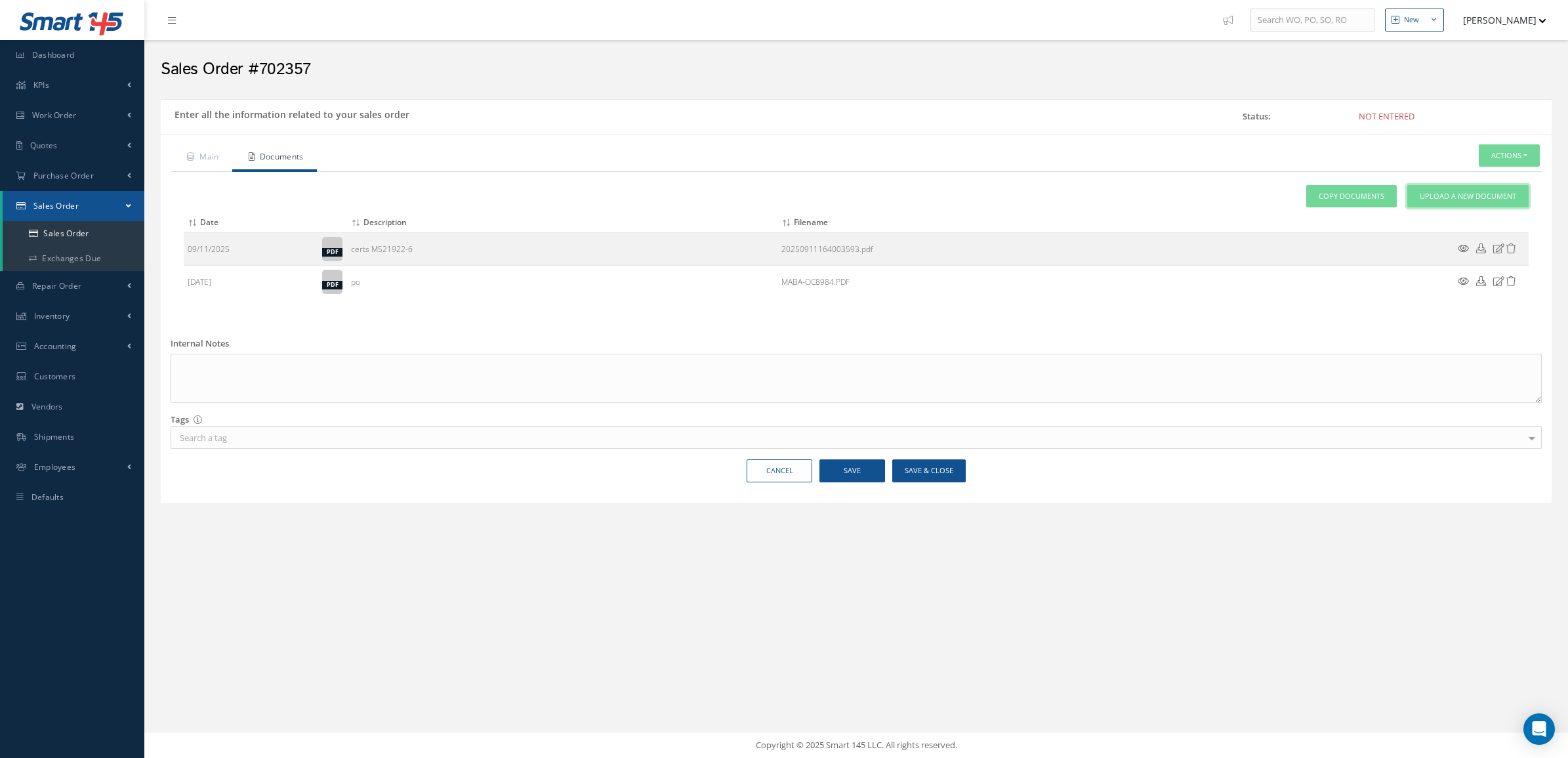
click at [1417, 201] on link "Upload a New Document" at bounding box center [1468, 196] width 121 height 23
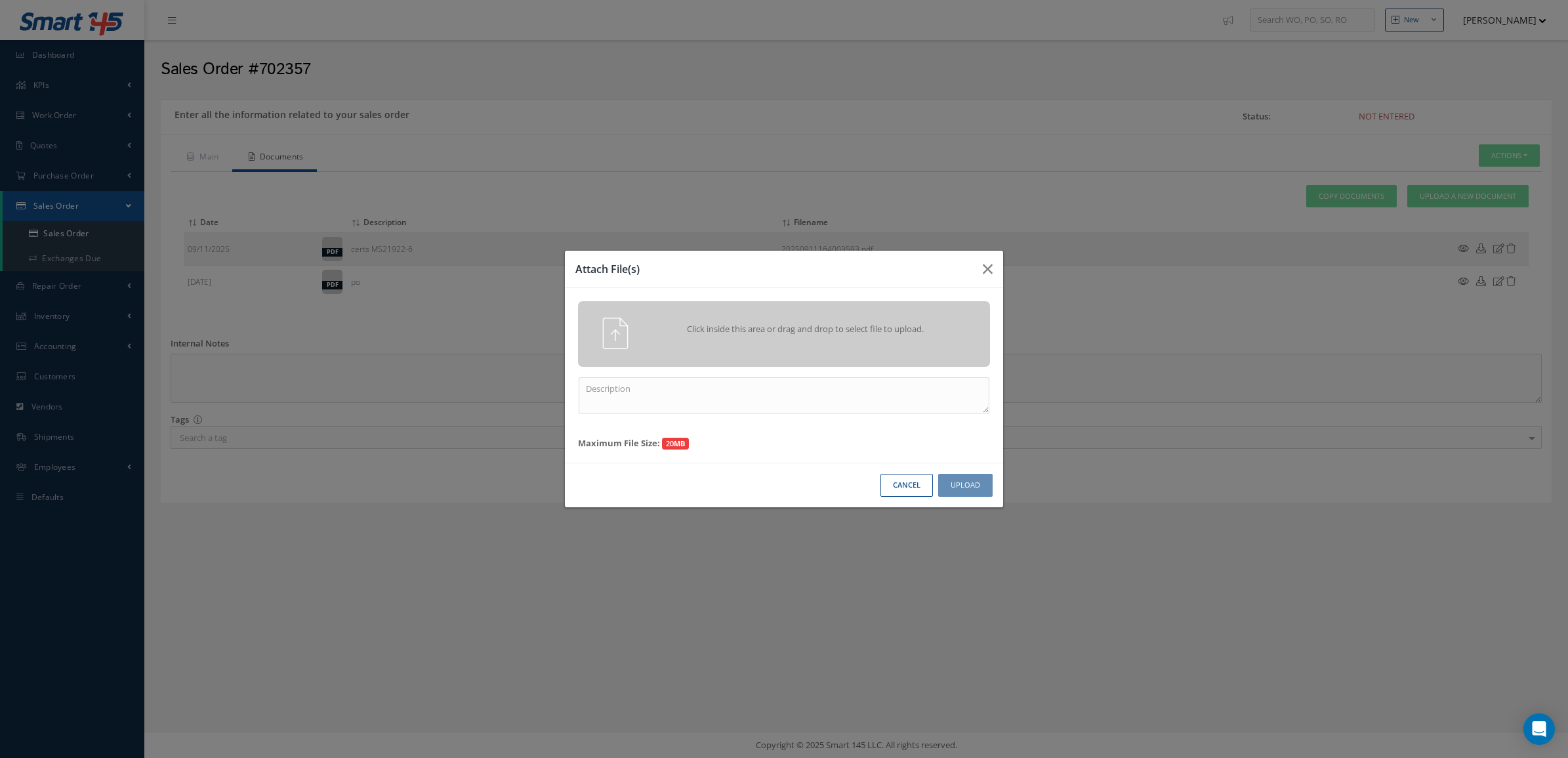
click at [622, 327] on img at bounding box center [615, 334] width 32 height 32
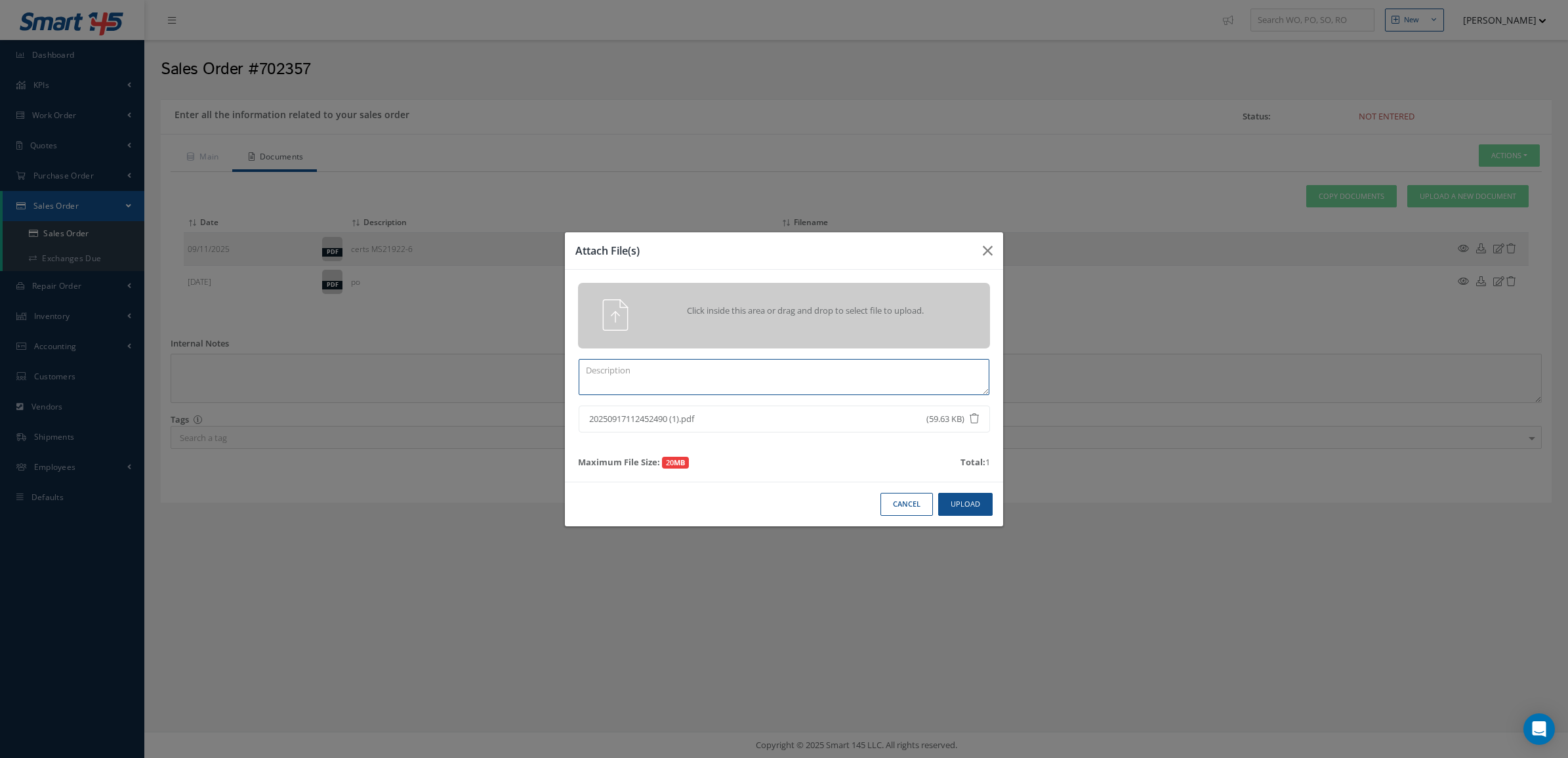
click at [702, 375] on textarea at bounding box center [784, 377] width 411 height 36
paste textarea "S8990-266 PACKING"
type textarea "certs pn S8990-266 PACKING"
click at [956, 509] on button "Upload" at bounding box center [965, 504] width 55 height 23
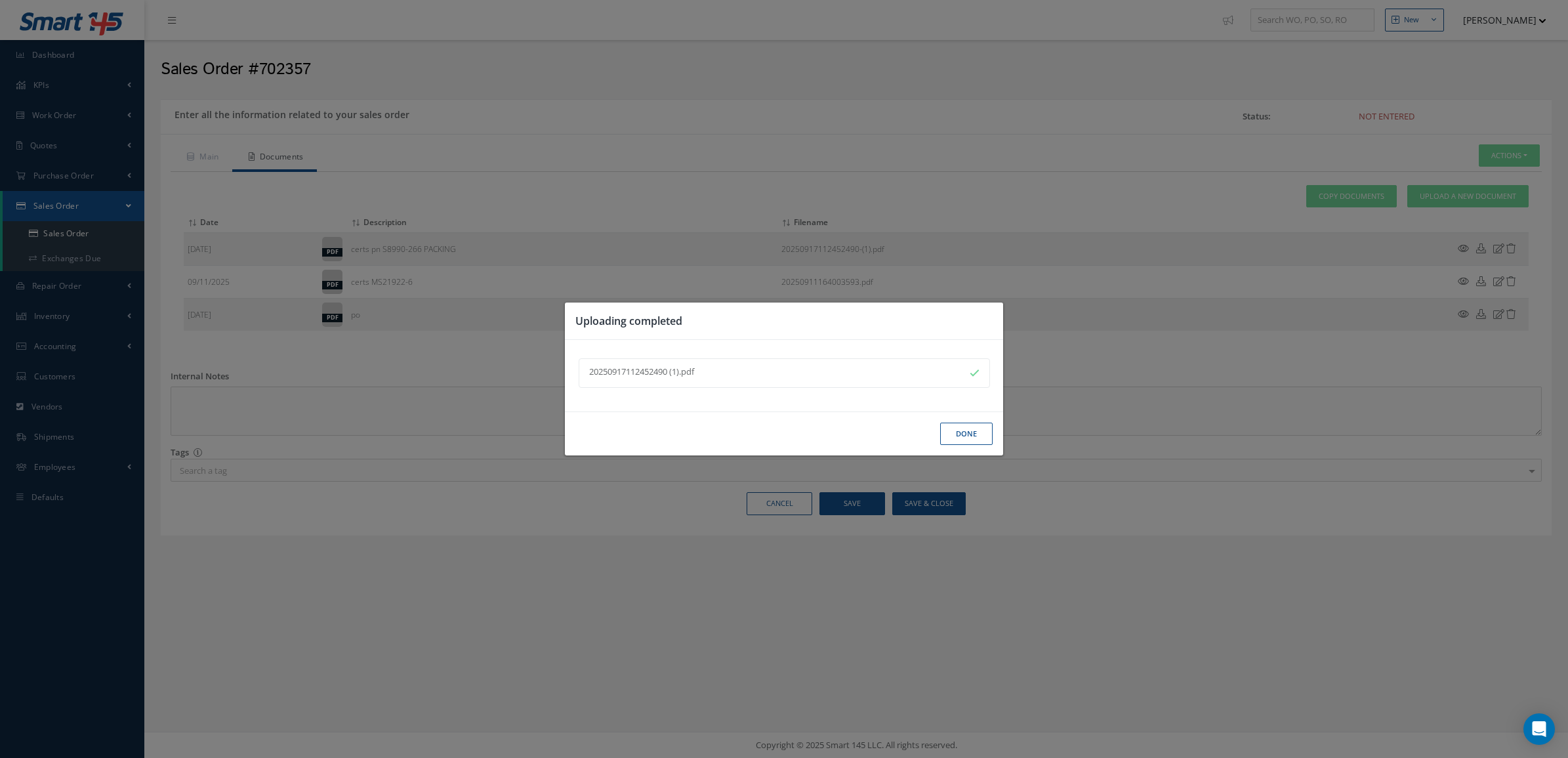
click at [961, 441] on button "Done" at bounding box center [966, 434] width 52 height 23
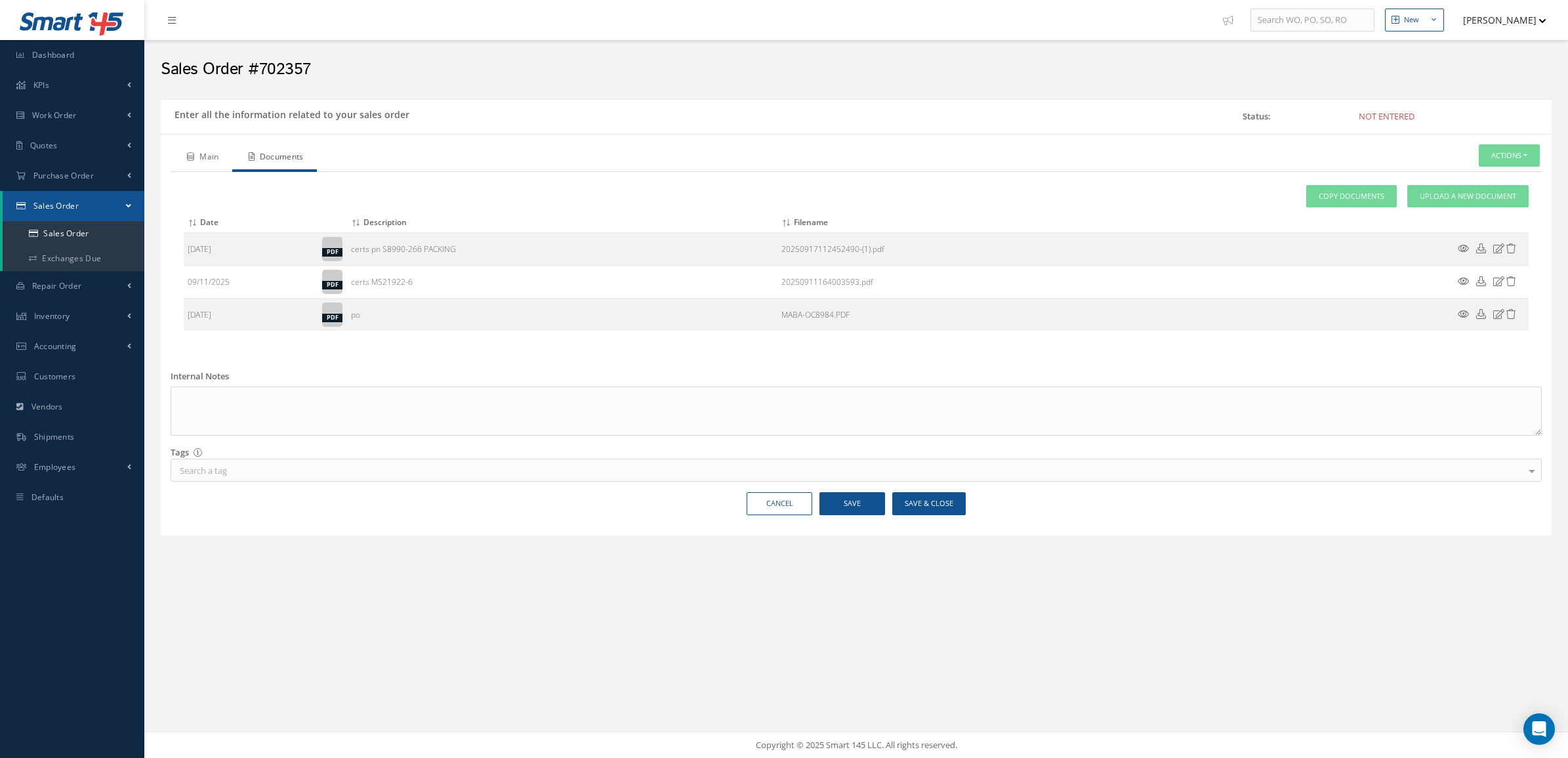
click at [200, 152] on link "Main" at bounding box center [201, 158] width 61 height 27
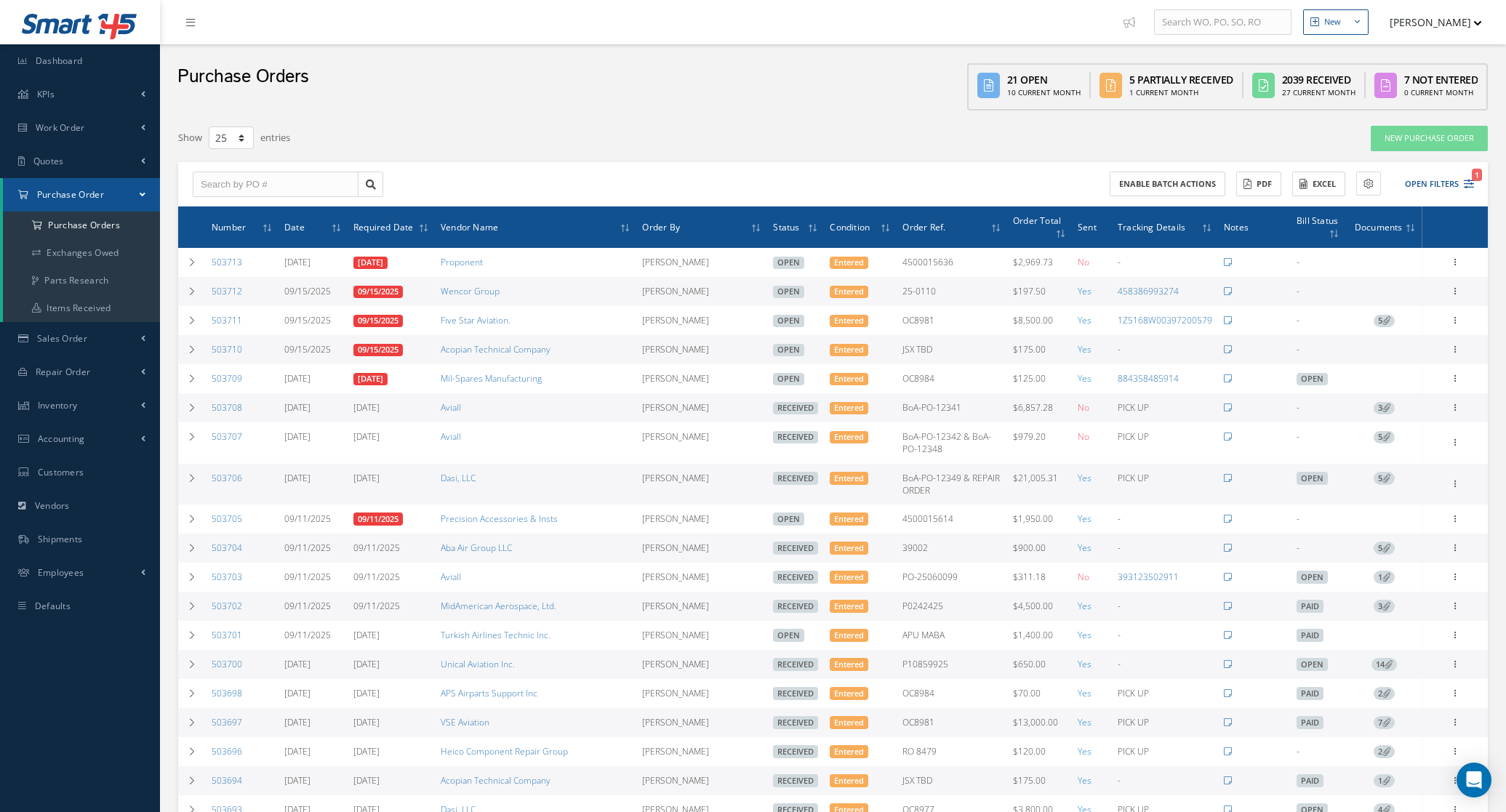
select select "25"
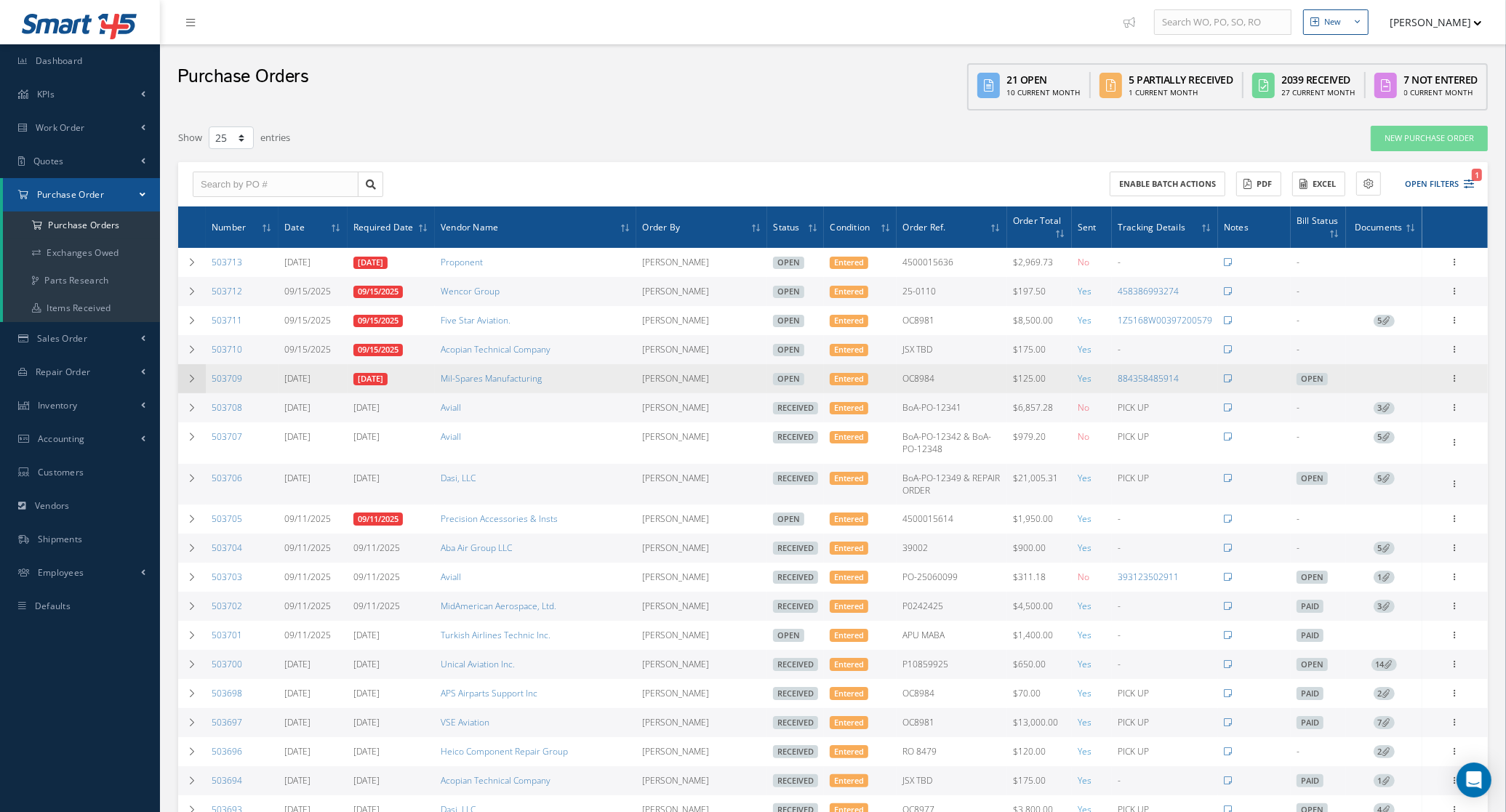
click at [194, 380] on icon at bounding box center [192, 379] width 10 height 9
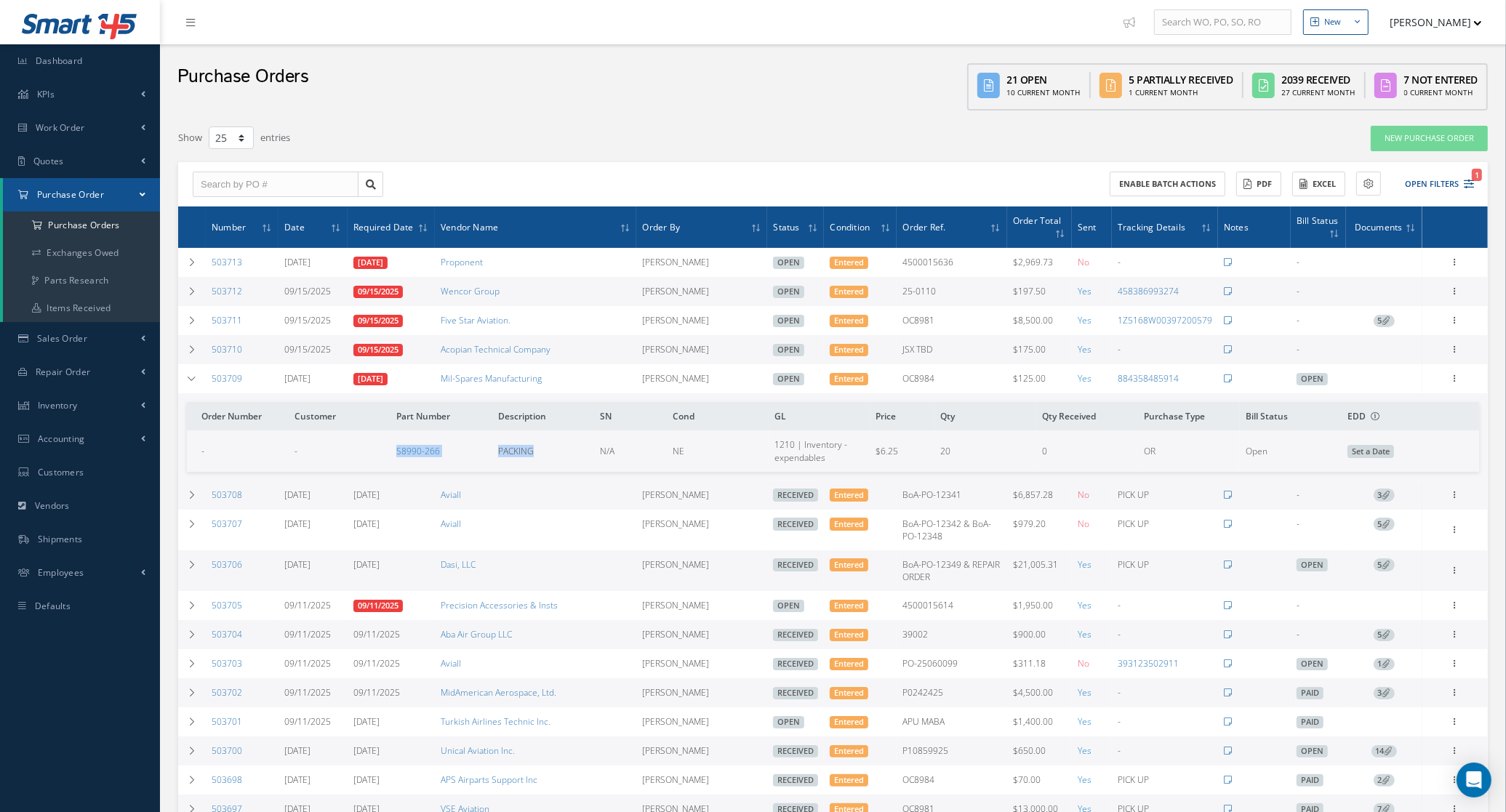
drag, startPoint x: 382, startPoint y: 458, endPoint x: 568, endPoint y: 462, distance: 186.0
click at [568, 462] on tr "- - S8990-266 PACKING N/A NE 1210 | Inventory - expendables $6.25 20 0 OR Open …" at bounding box center [832, 451] width 1292 height 41
copy tr "S8990-266 PACKING"
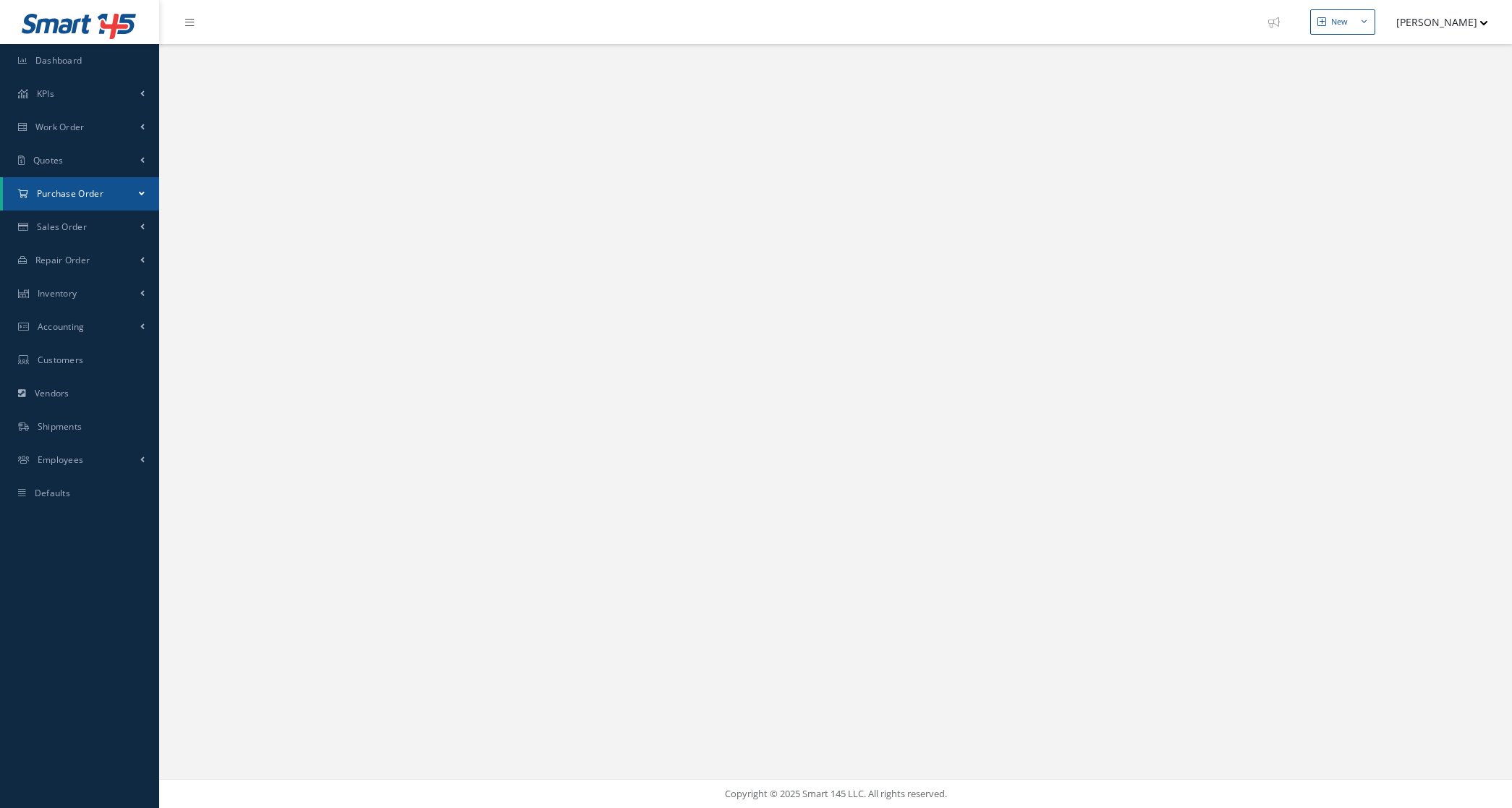
select select "25"
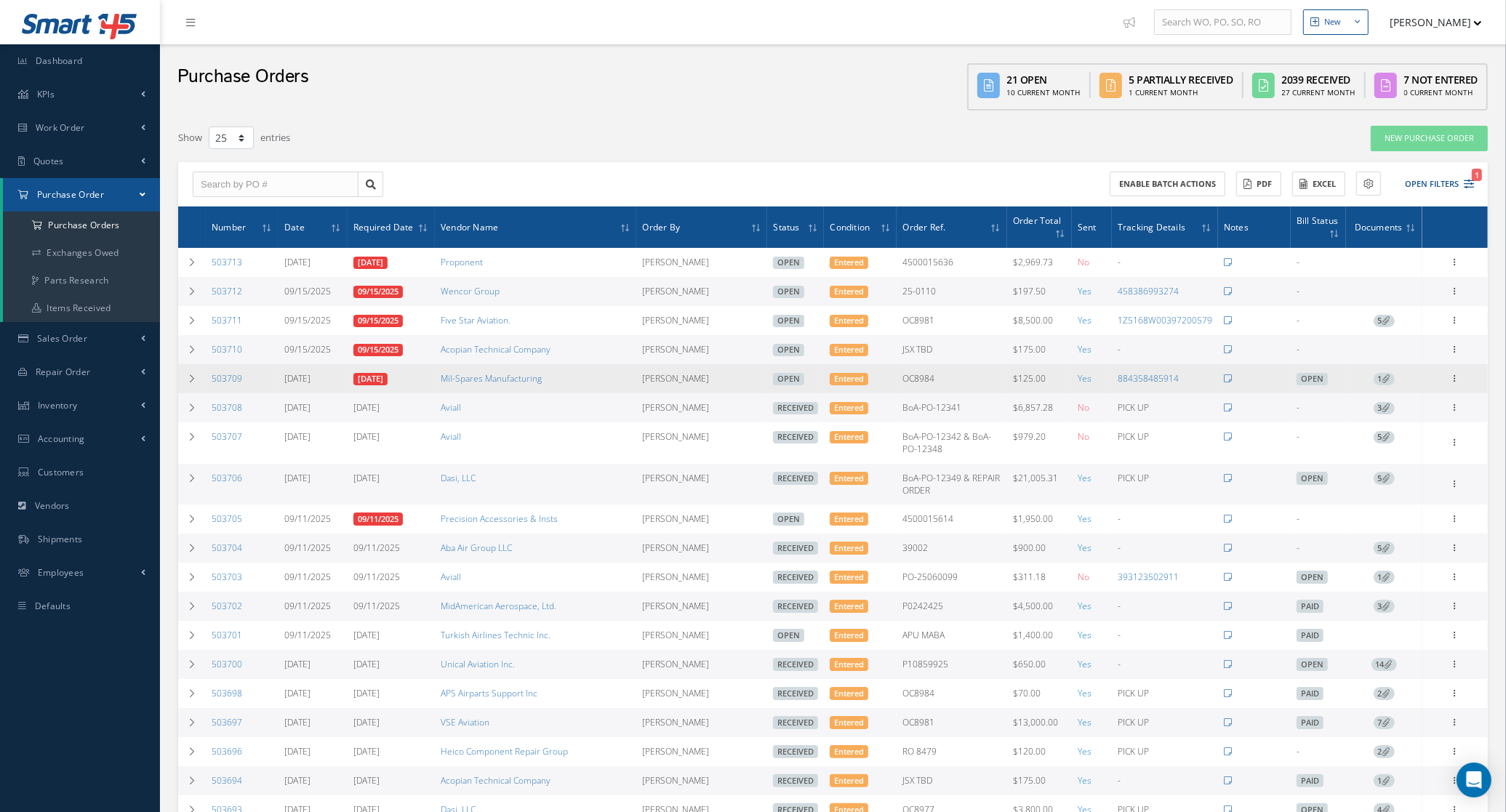
click at [1384, 383] on icon at bounding box center [1386, 379] width 8 height 8
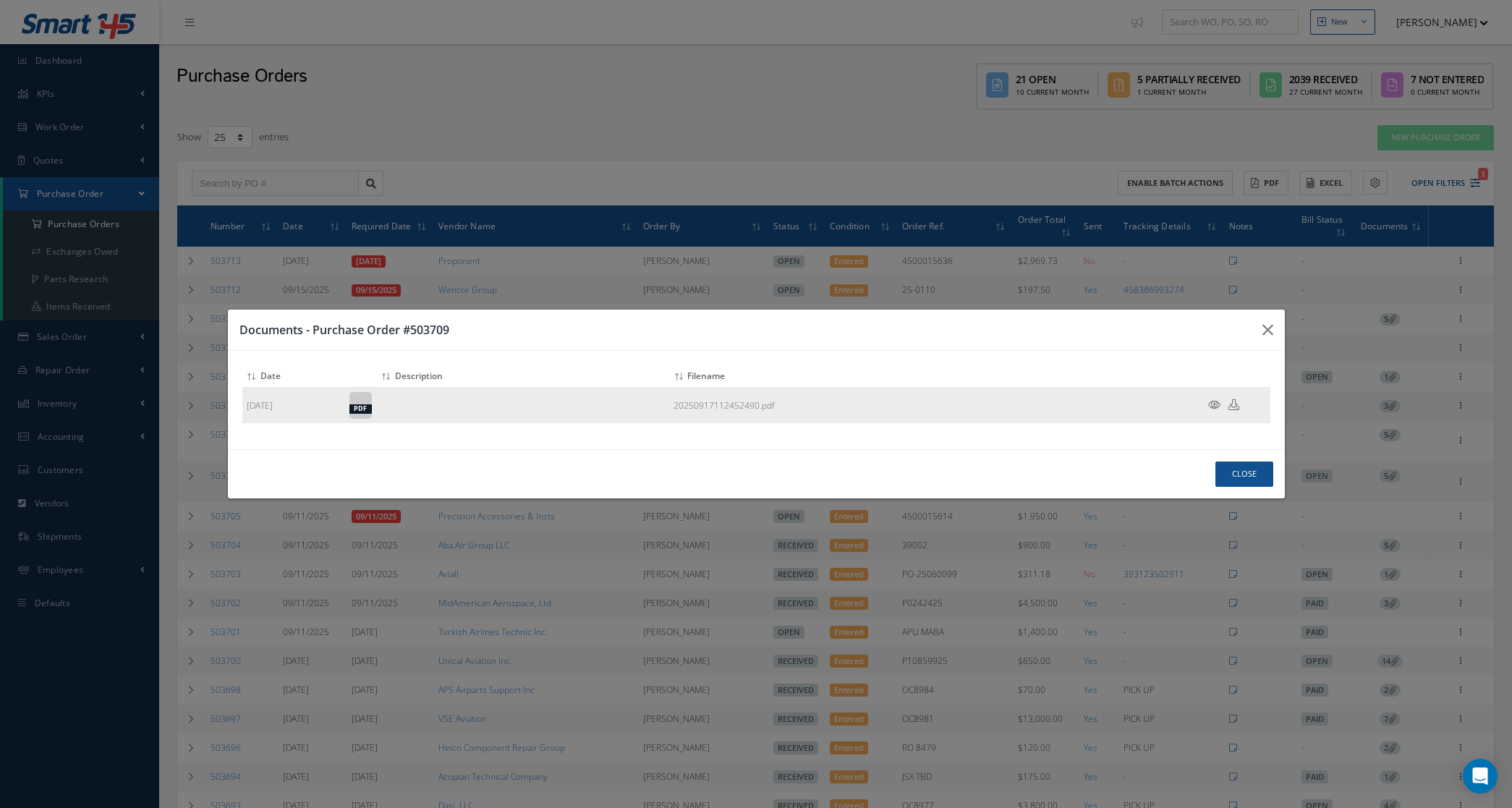
click at [1217, 413] on td at bounding box center [1227, 406] width 87 height 36
click at [1214, 402] on icon at bounding box center [1214, 404] width 12 height 11
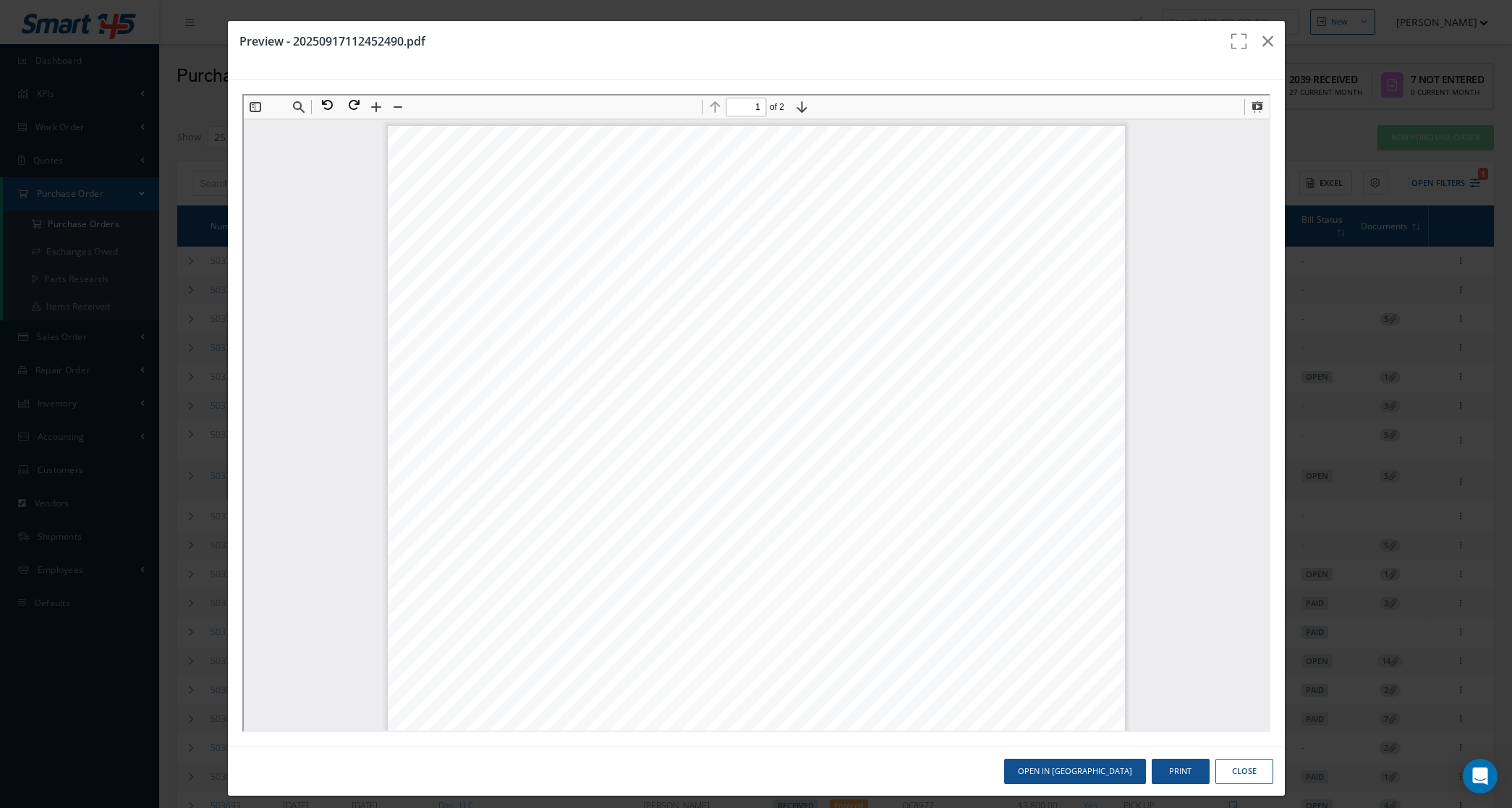
scroll to position [7, 0]
click at [1157, 772] on button "Print" at bounding box center [1180, 771] width 58 height 25
type input "2"
click at [1263, 41] on icon "button" at bounding box center [1267, 41] width 11 height 17
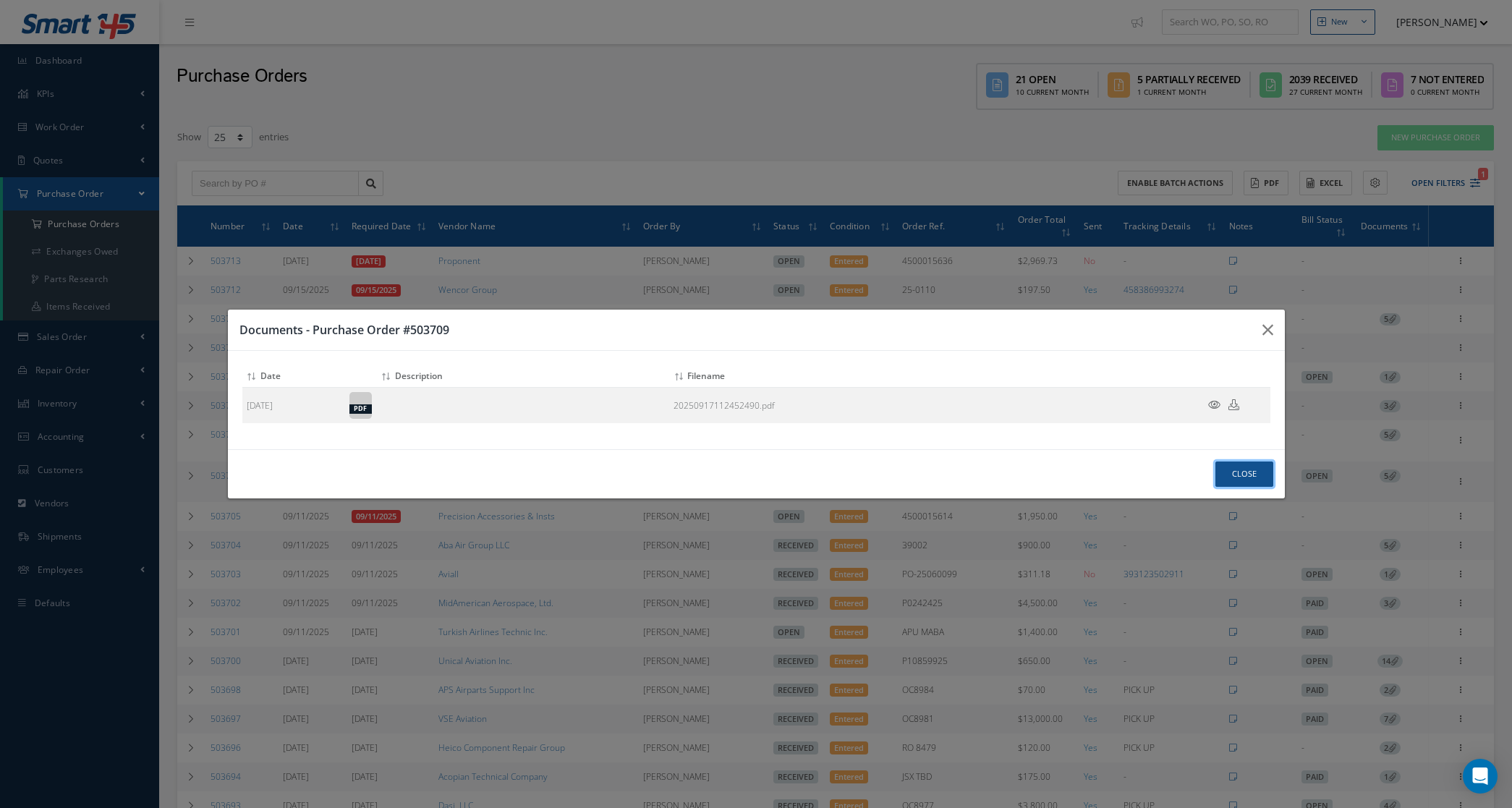
click at [1241, 468] on button "Close" at bounding box center [1244, 474] width 58 height 25
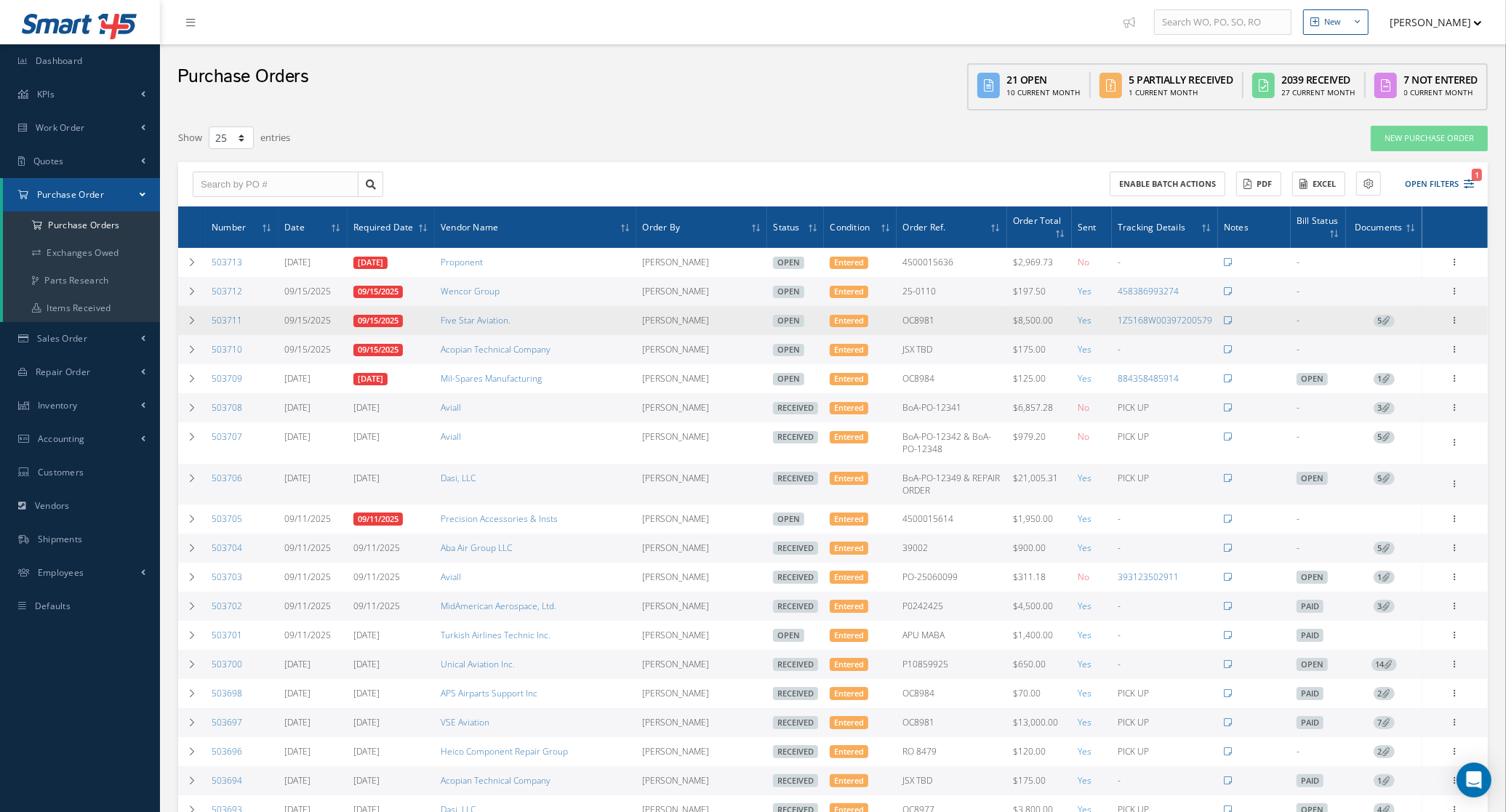
click at [1382, 321] on icon at bounding box center [1386, 320] width 8 height 8
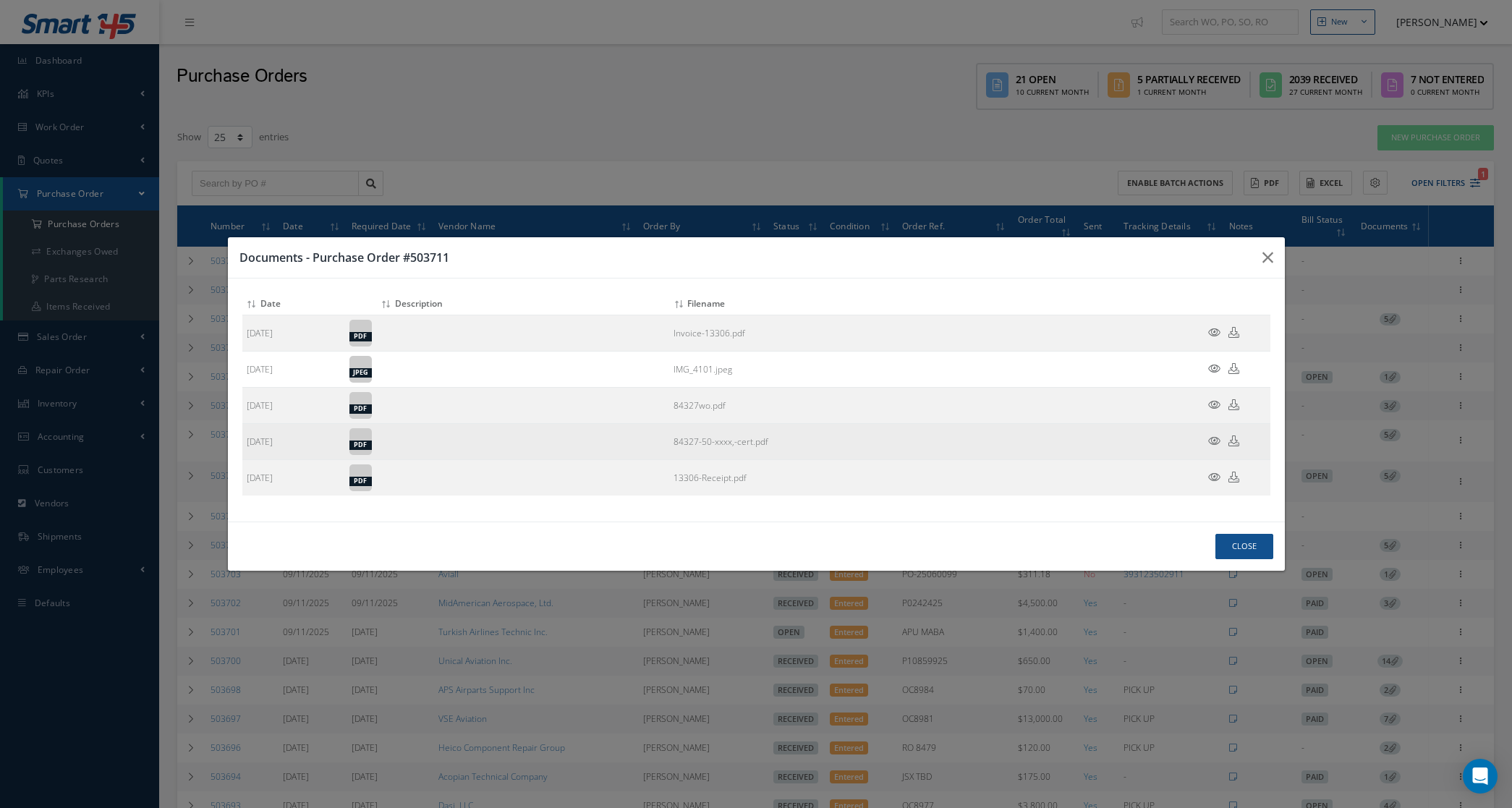
click at [1216, 443] on icon at bounding box center [1214, 440] width 12 height 11
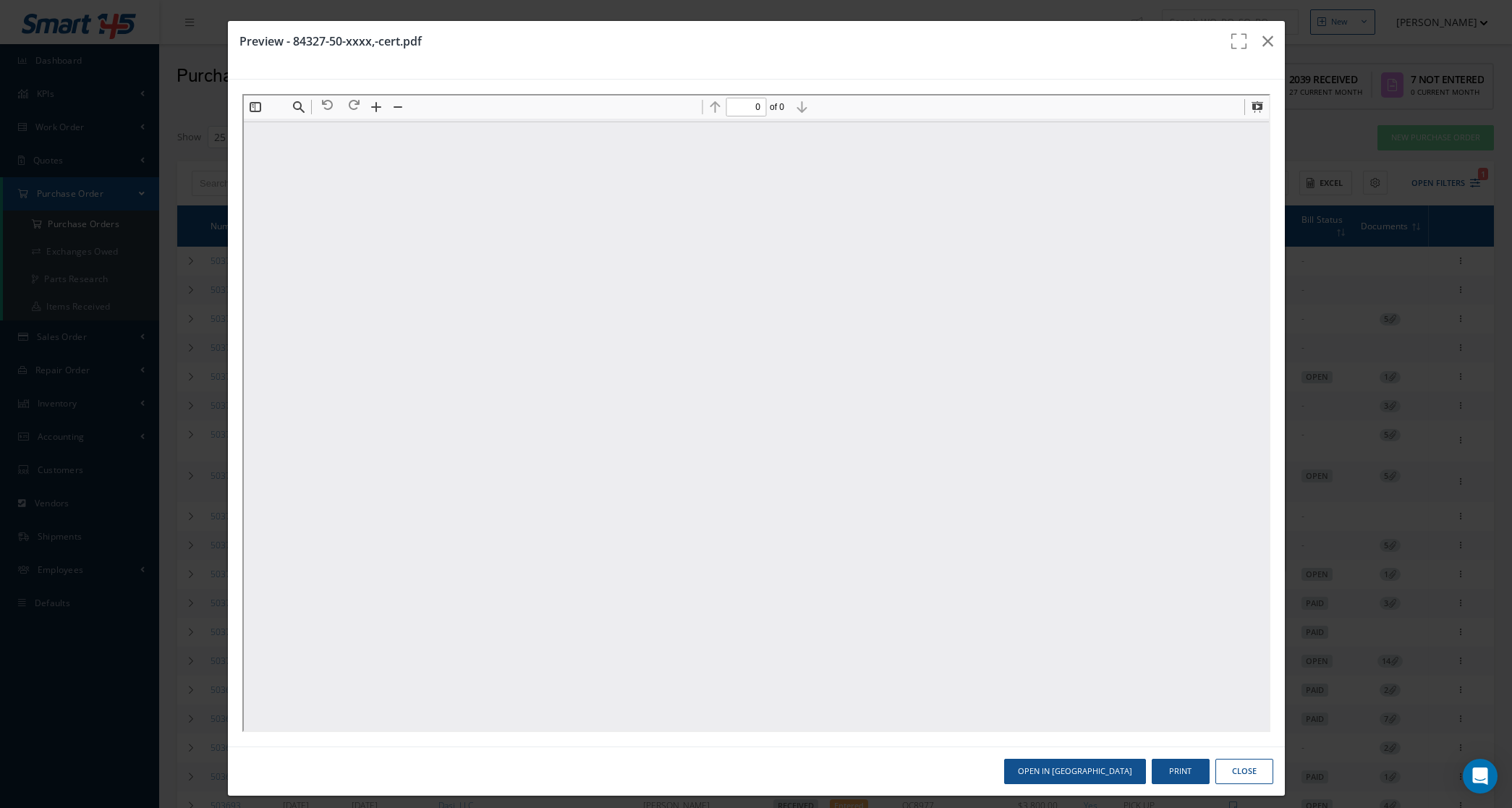
scroll to position [0, 0]
type input "1"
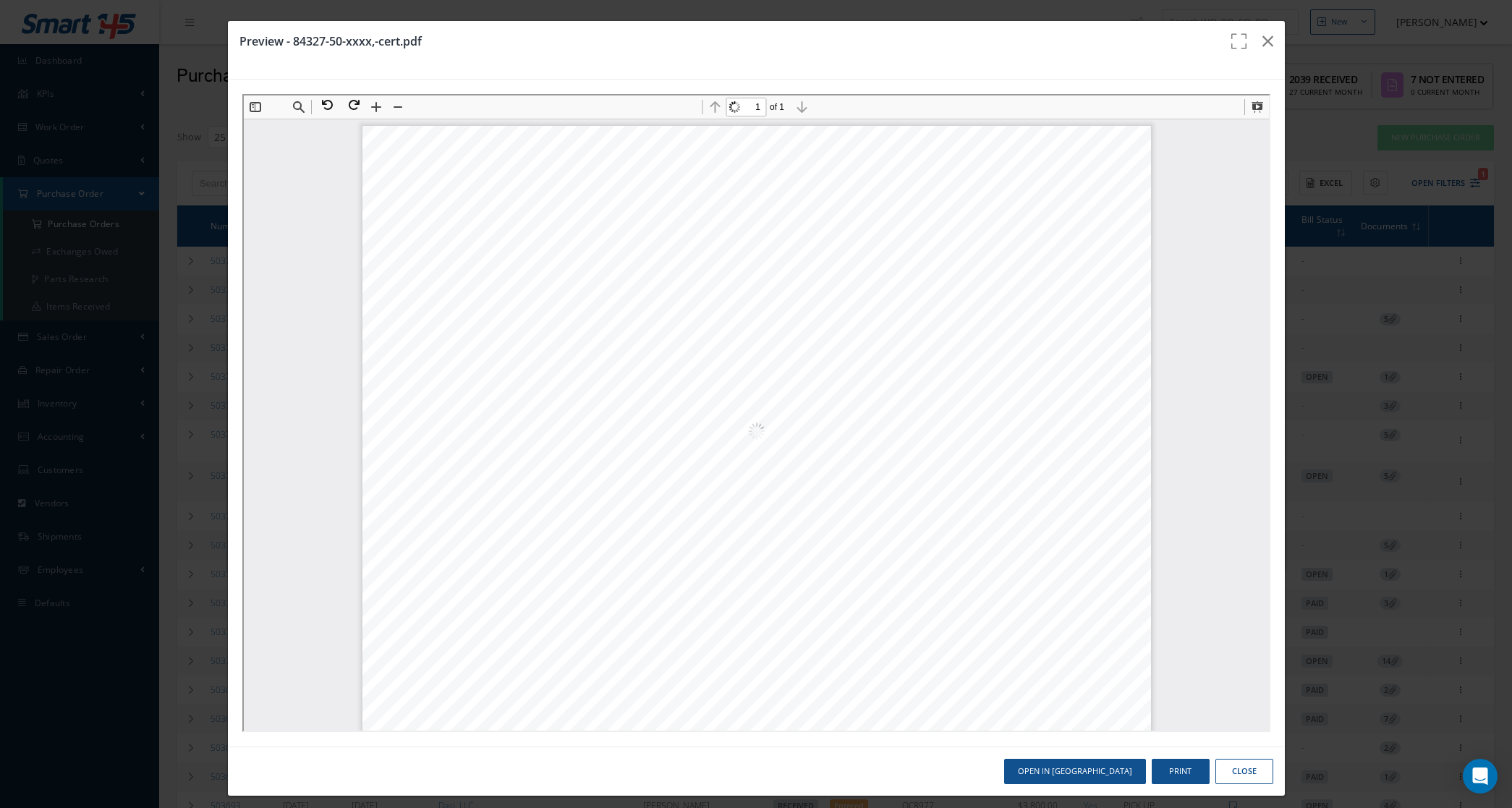
scroll to position [9, 0]
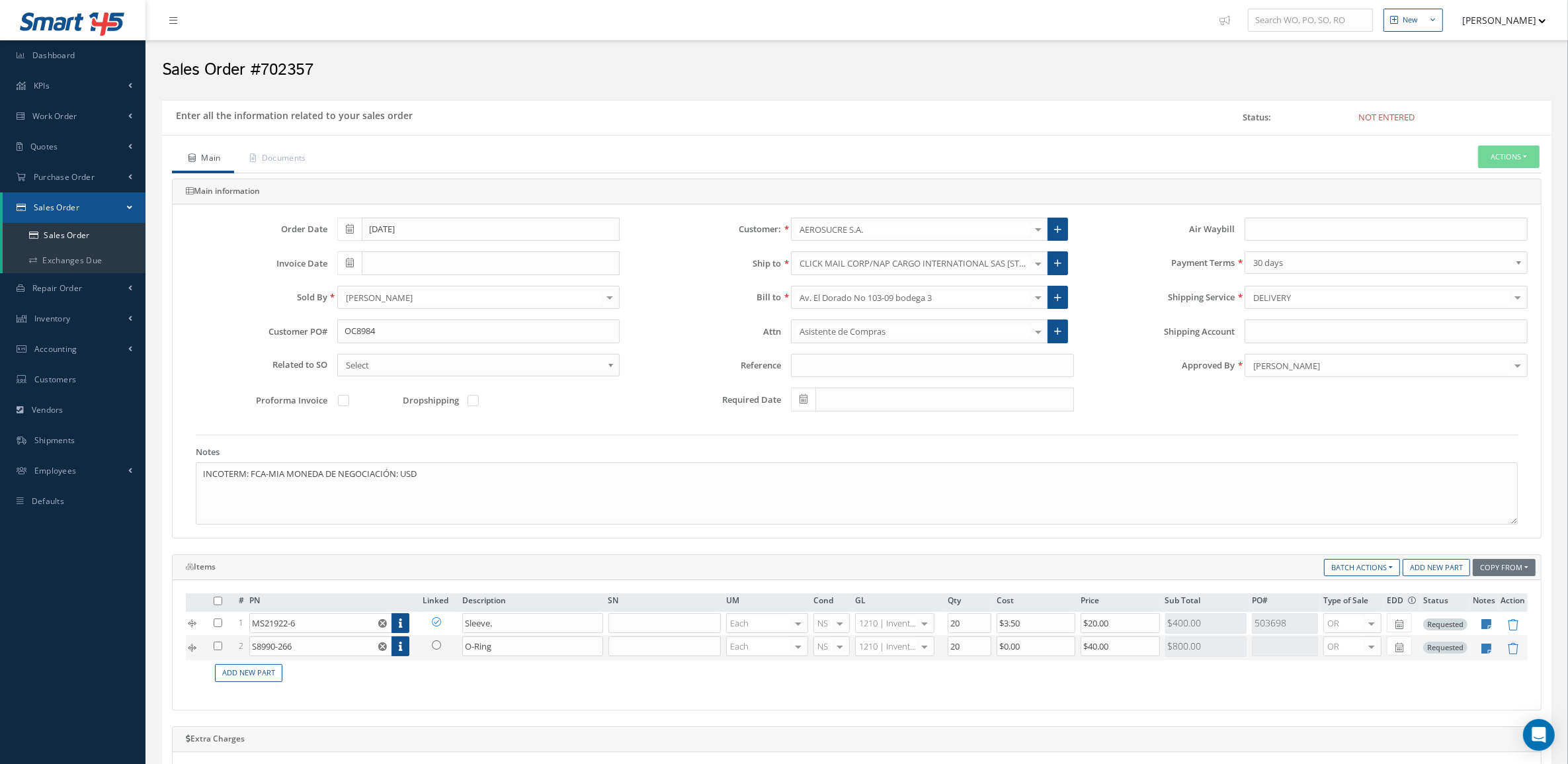
click at [432, 645] on icon at bounding box center [437, 645] width 9 height 9
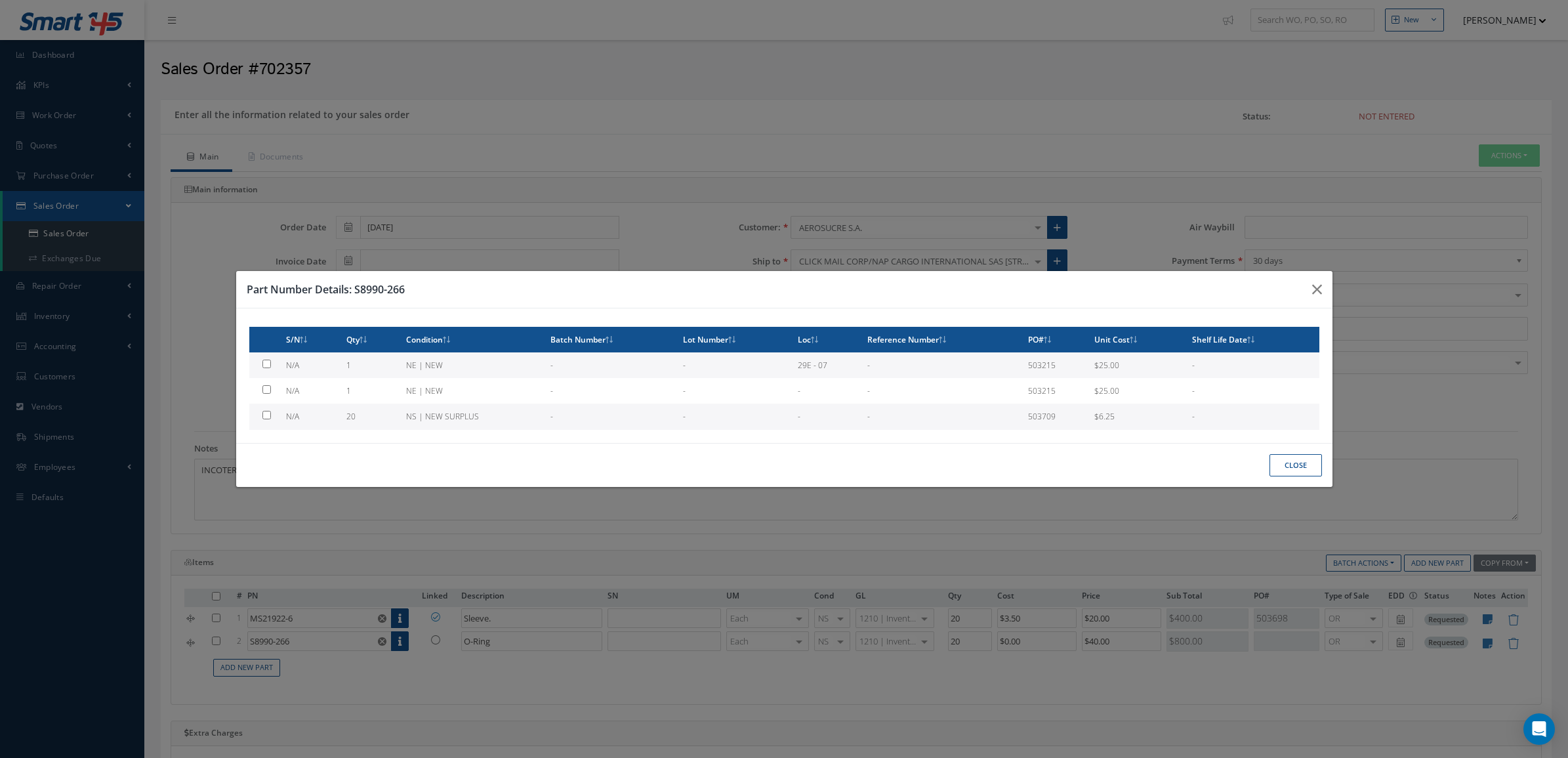
click at [367, 418] on td "20" at bounding box center [371, 416] width 59 height 26
type input "$6.25"
checkbox input "true"
click at [1275, 464] on button "Close" at bounding box center [1296, 465] width 52 height 23
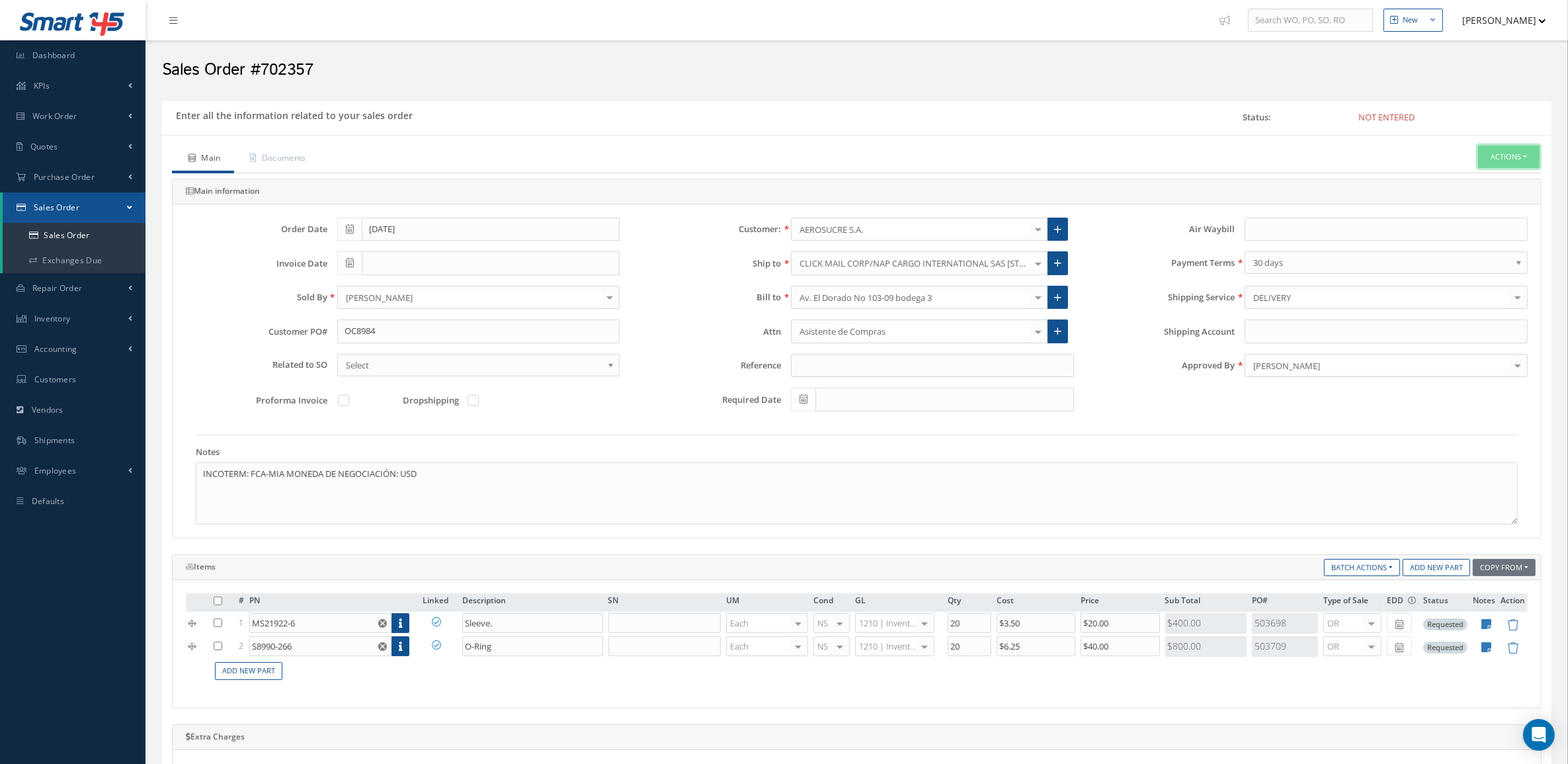
click at [1509, 161] on button "Actions" at bounding box center [1508, 157] width 62 height 23
click at [1497, 179] on link "Enter/Update" at bounding box center [1488, 180] width 106 height 18
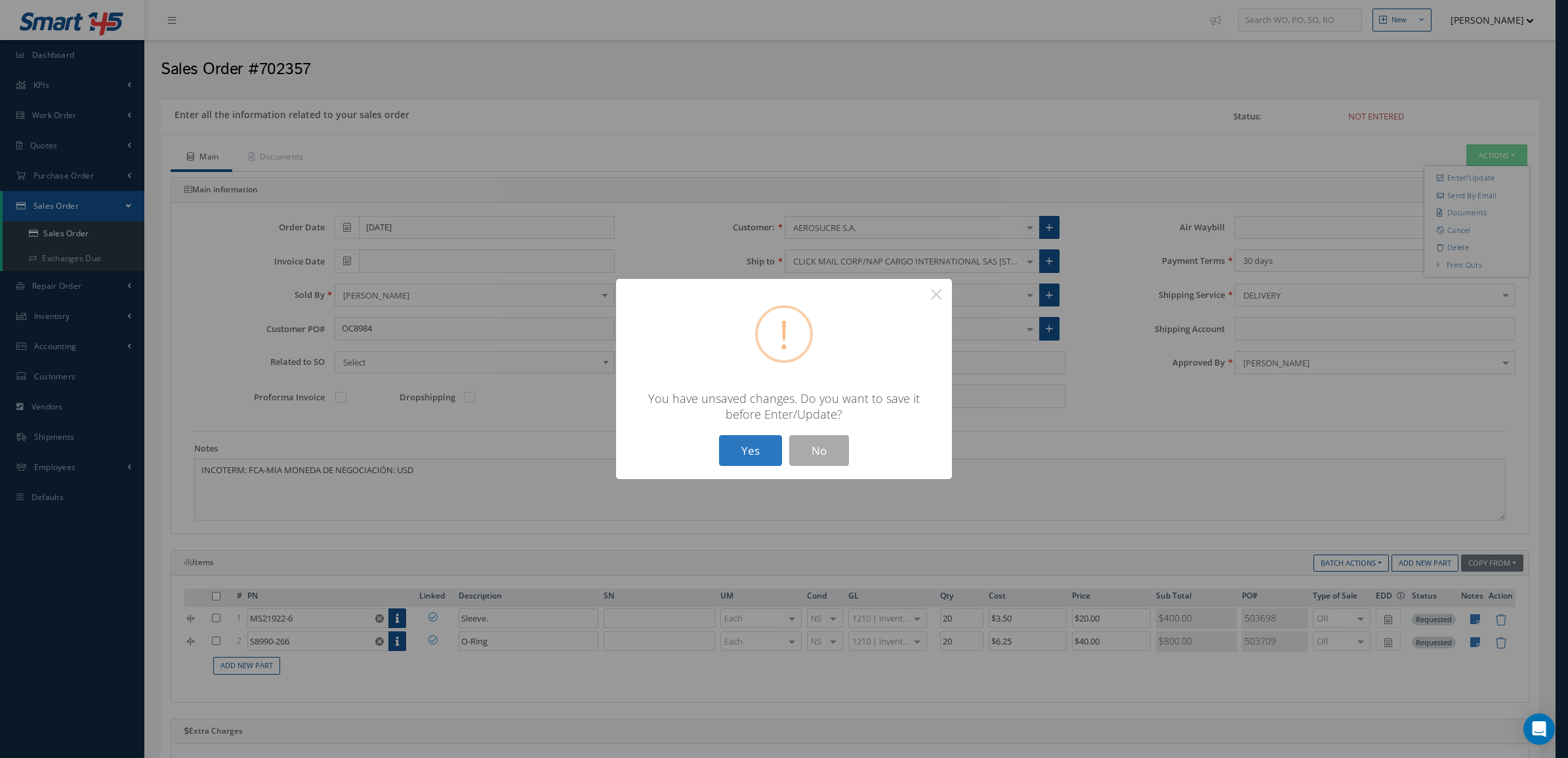
click at [750, 458] on button "Yes" at bounding box center [750, 450] width 63 height 31
click at [748, 447] on button "Yes" at bounding box center [750, 450] width 63 height 31
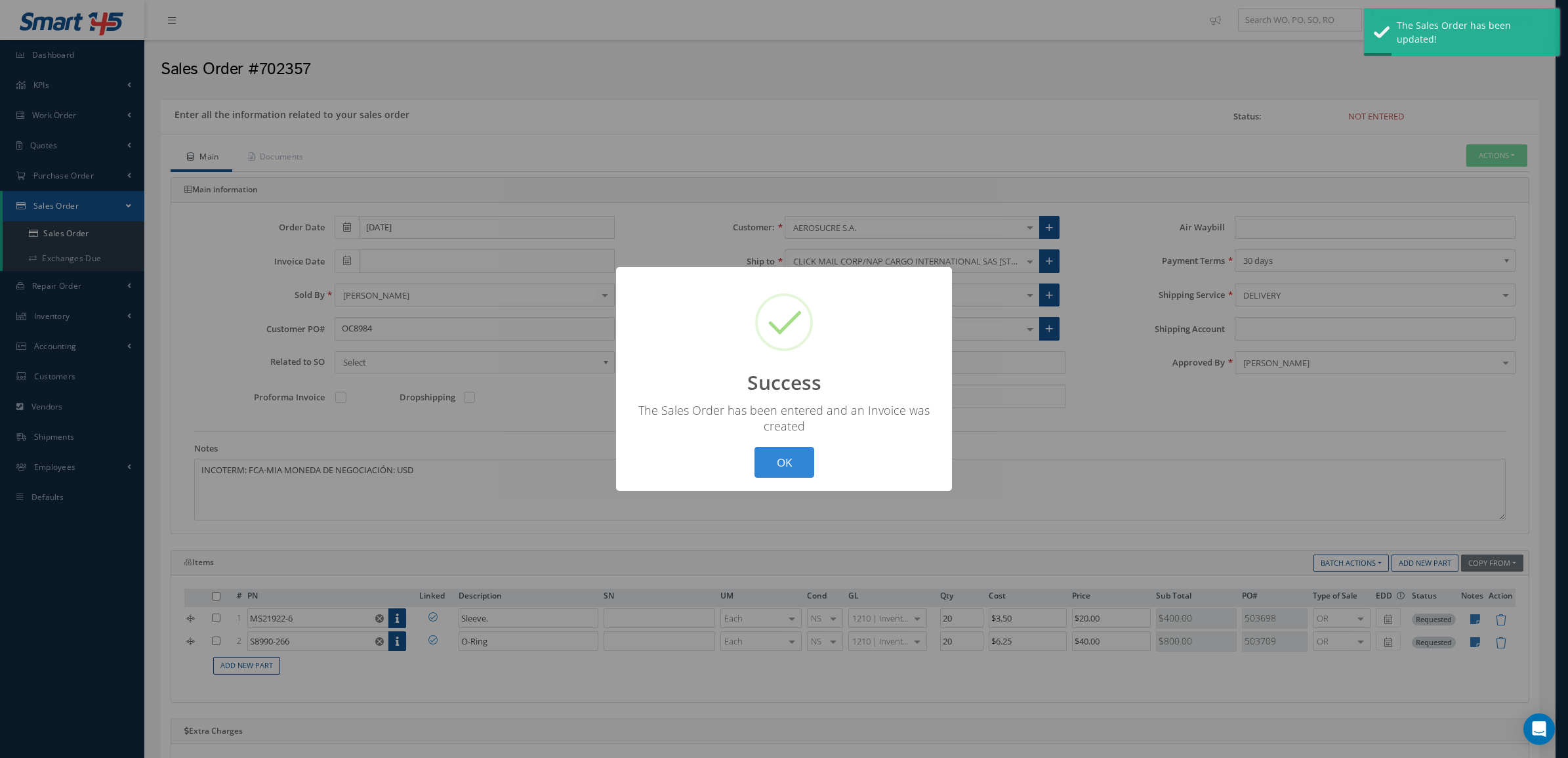
click at [786, 439] on div "? ! i Success × The Sales Order has been entered and an Invoice was created OK …" at bounding box center [784, 379] width 336 height 224
click at [786, 454] on button "OK" at bounding box center [784, 462] width 60 height 31
type input "[DATE]"
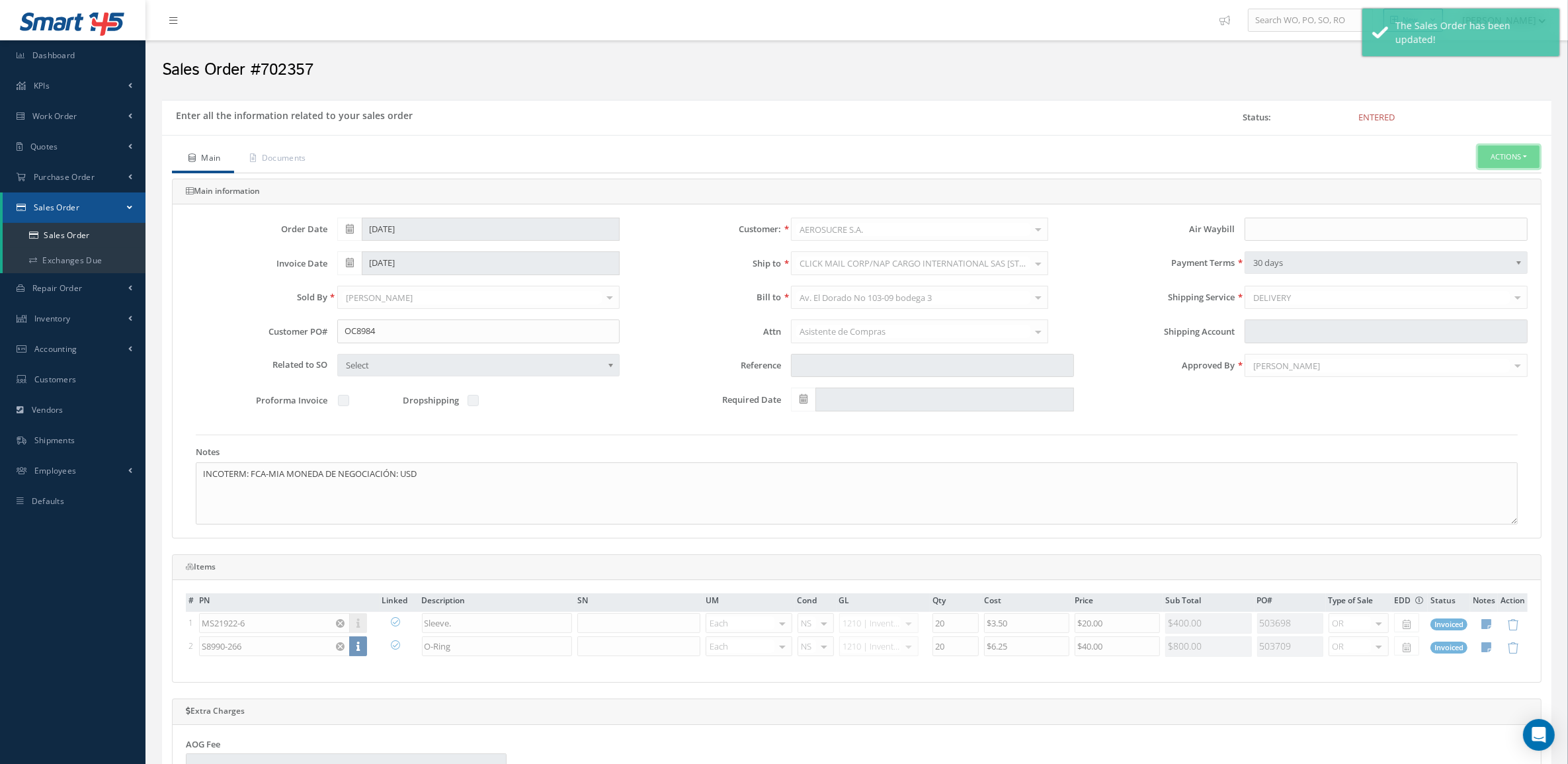
click at [1518, 161] on button "Actions" at bounding box center [1508, 157] width 62 height 23
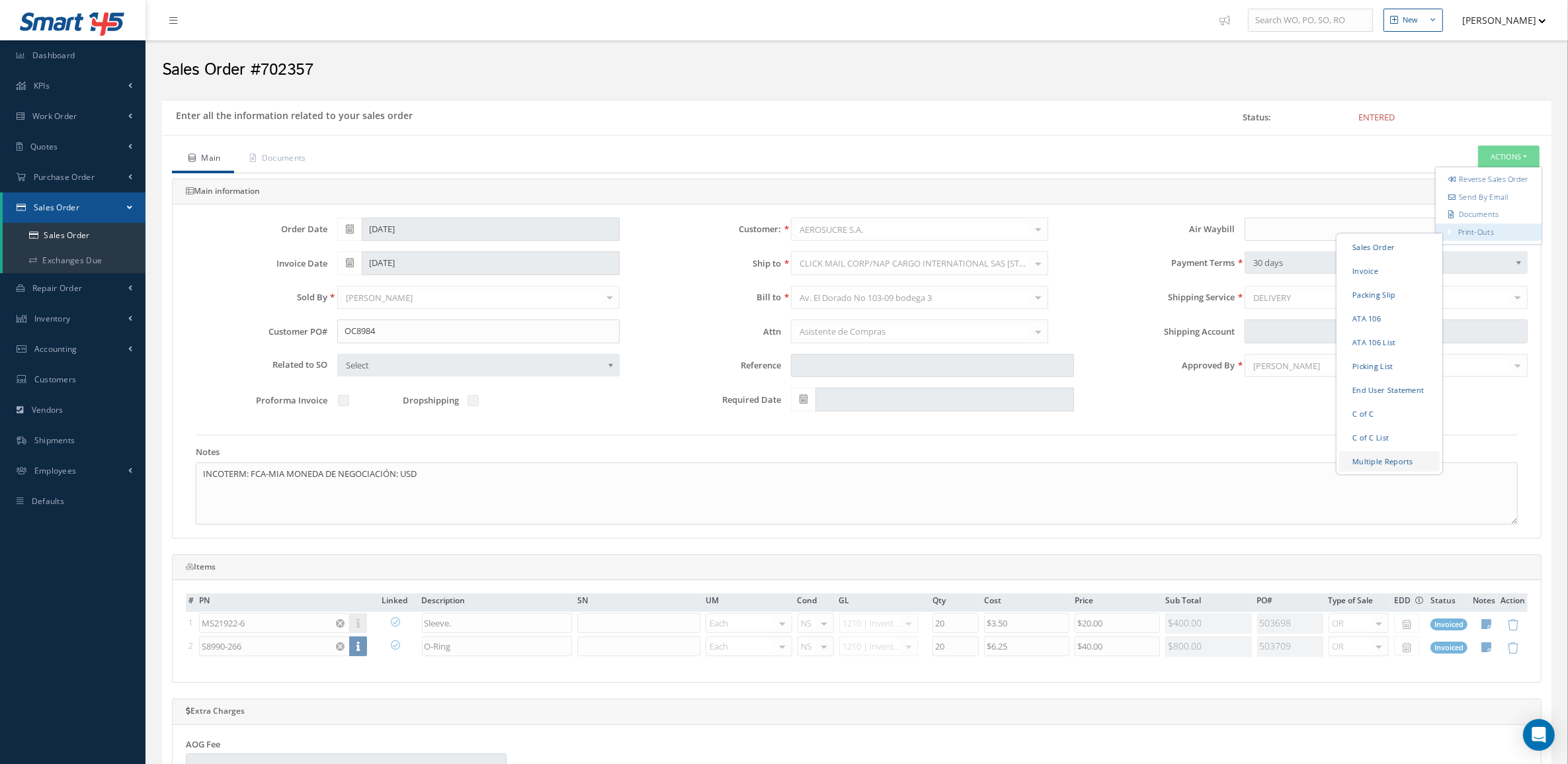
click at [1384, 471] on link "Multiple Reports" at bounding box center [1388, 461] width 101 height 21
checkbox input "true"
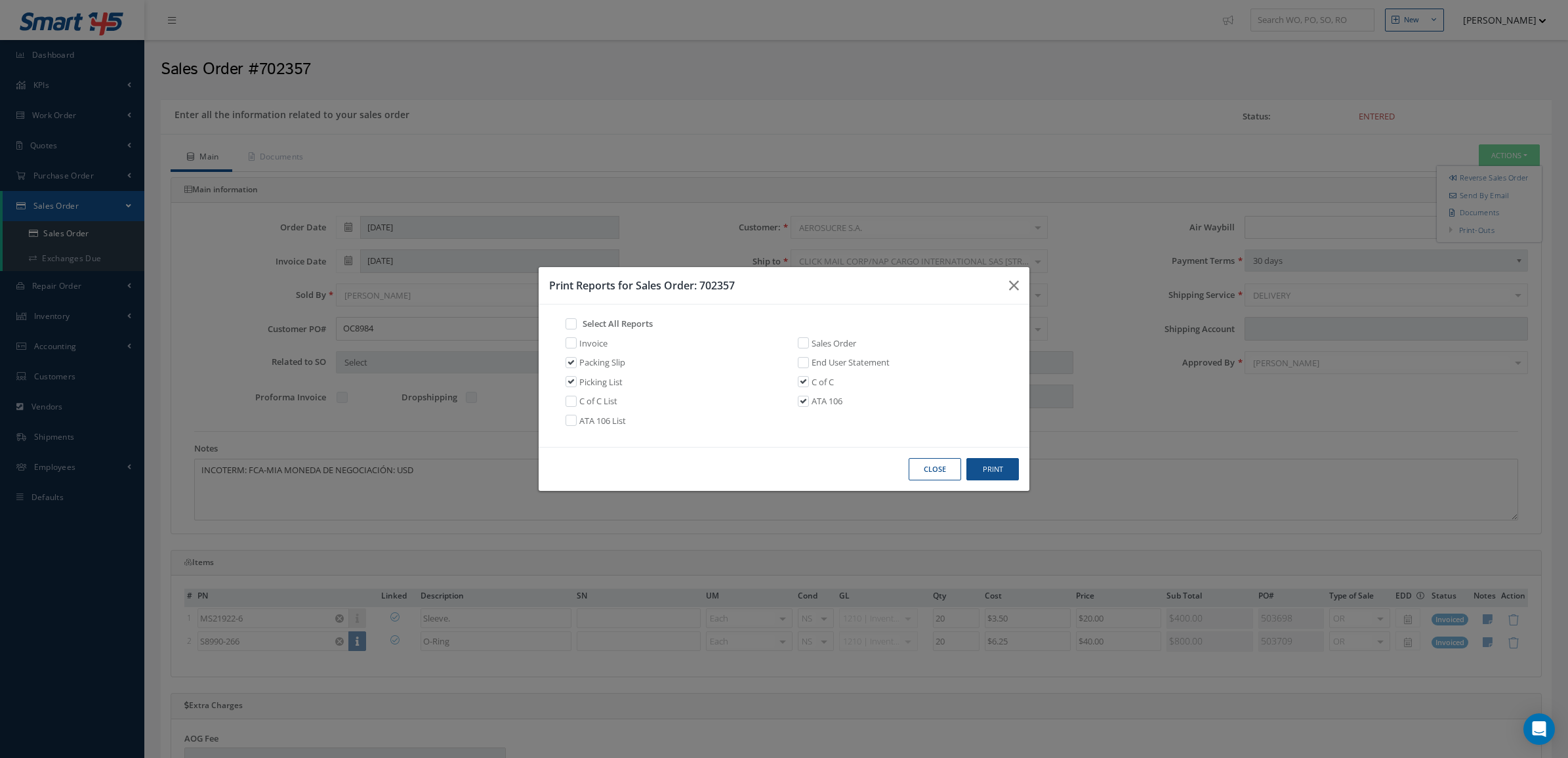
click at [576, 347] on label at bounding box center [577, 342] width 3 height 12
click at [572, 346] on input "checkbox" at bounding box center [569, 342] width 9 height 9
checkbox input "true"
click at [1002, 473] on button "Print" at bounding box center [992, 470] width 52 height 23
click at [966, 458] on button "Print" at bounding box center [992, 470] width 52 height 23
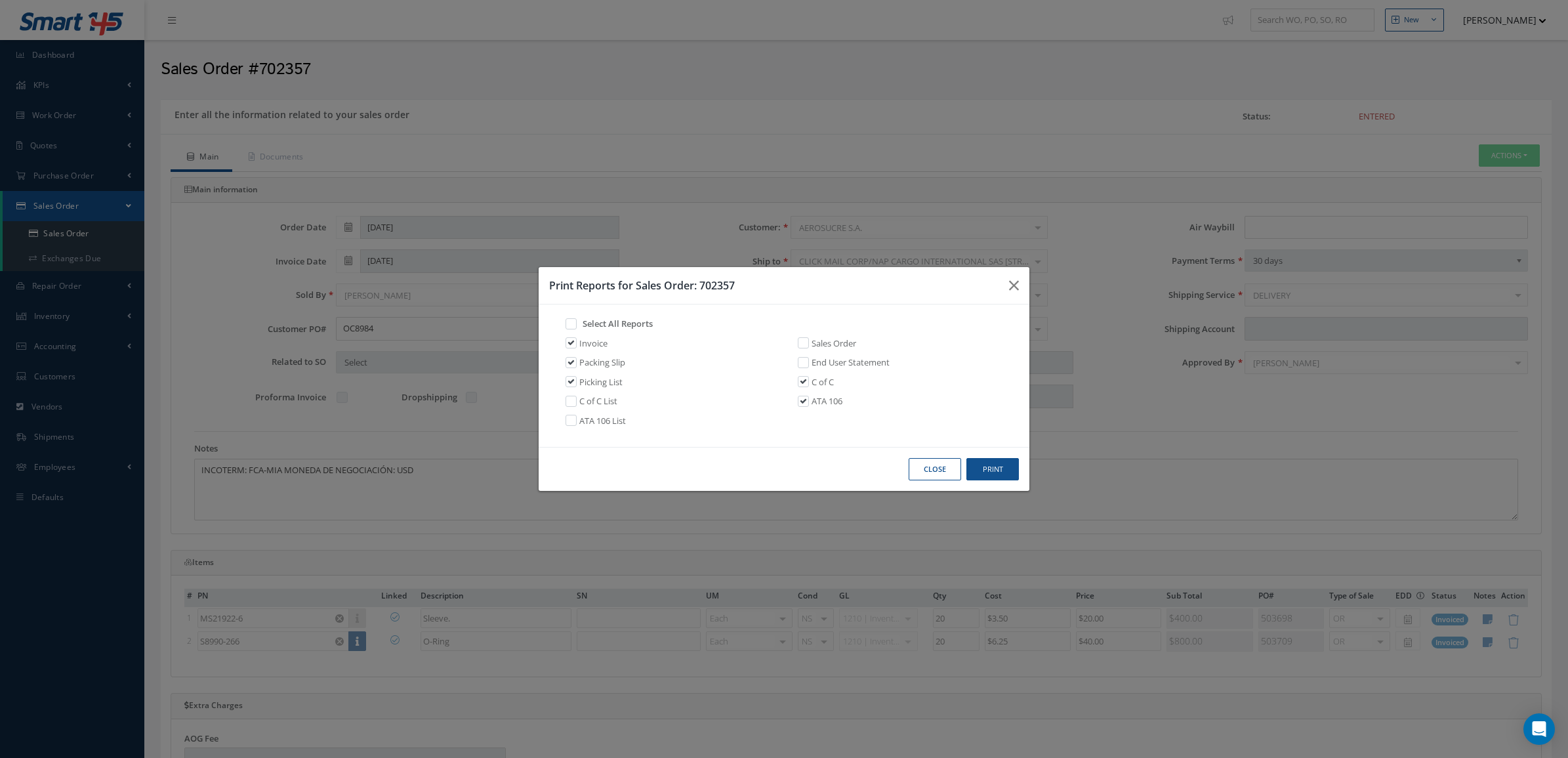
click at [924, 473] on button "Close" at bounding box center [934, 470] width 52 height 23
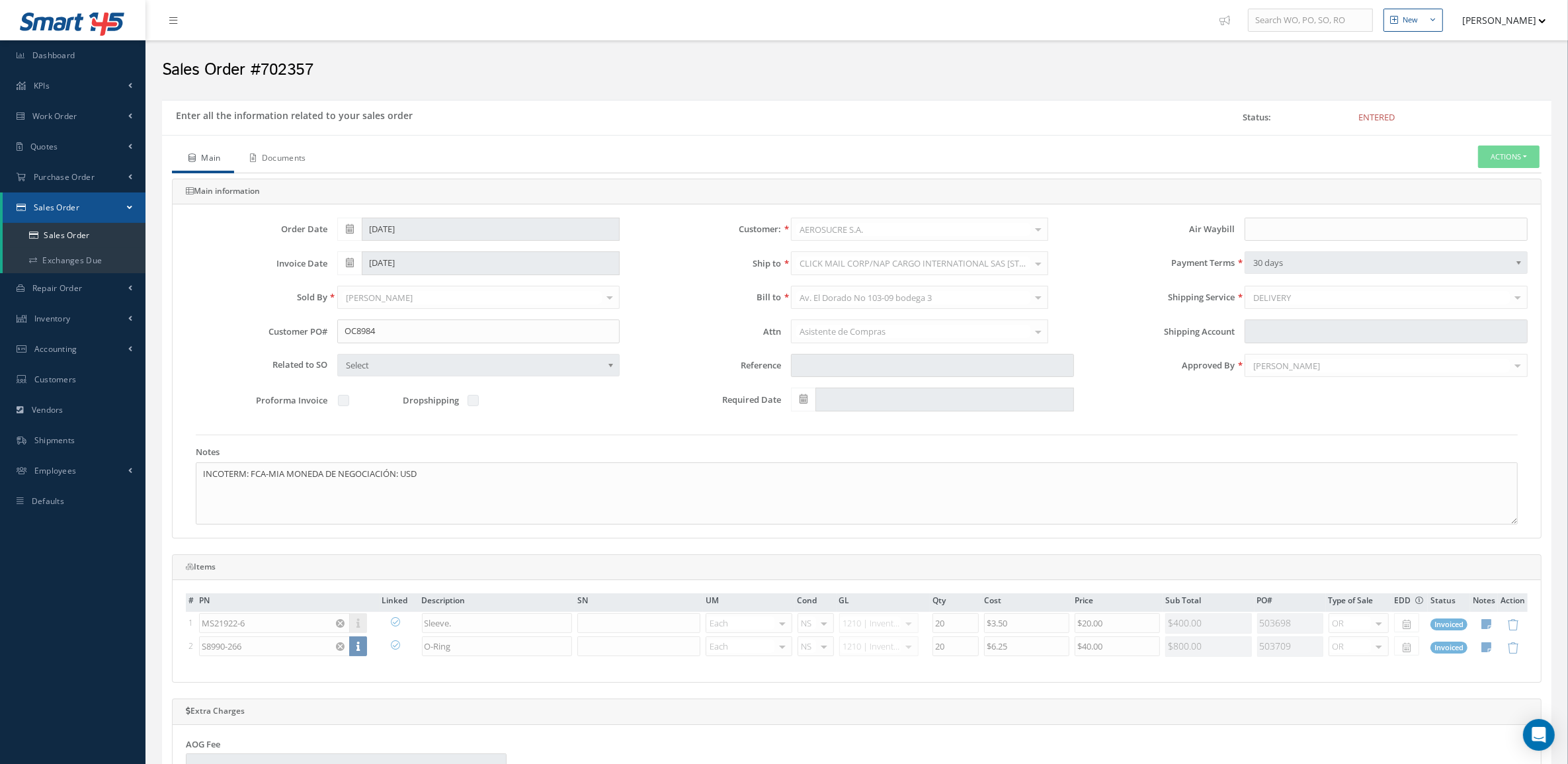
click at [285, 154] on link "Documents" at bounding box center [276, 159] width 86 height 28
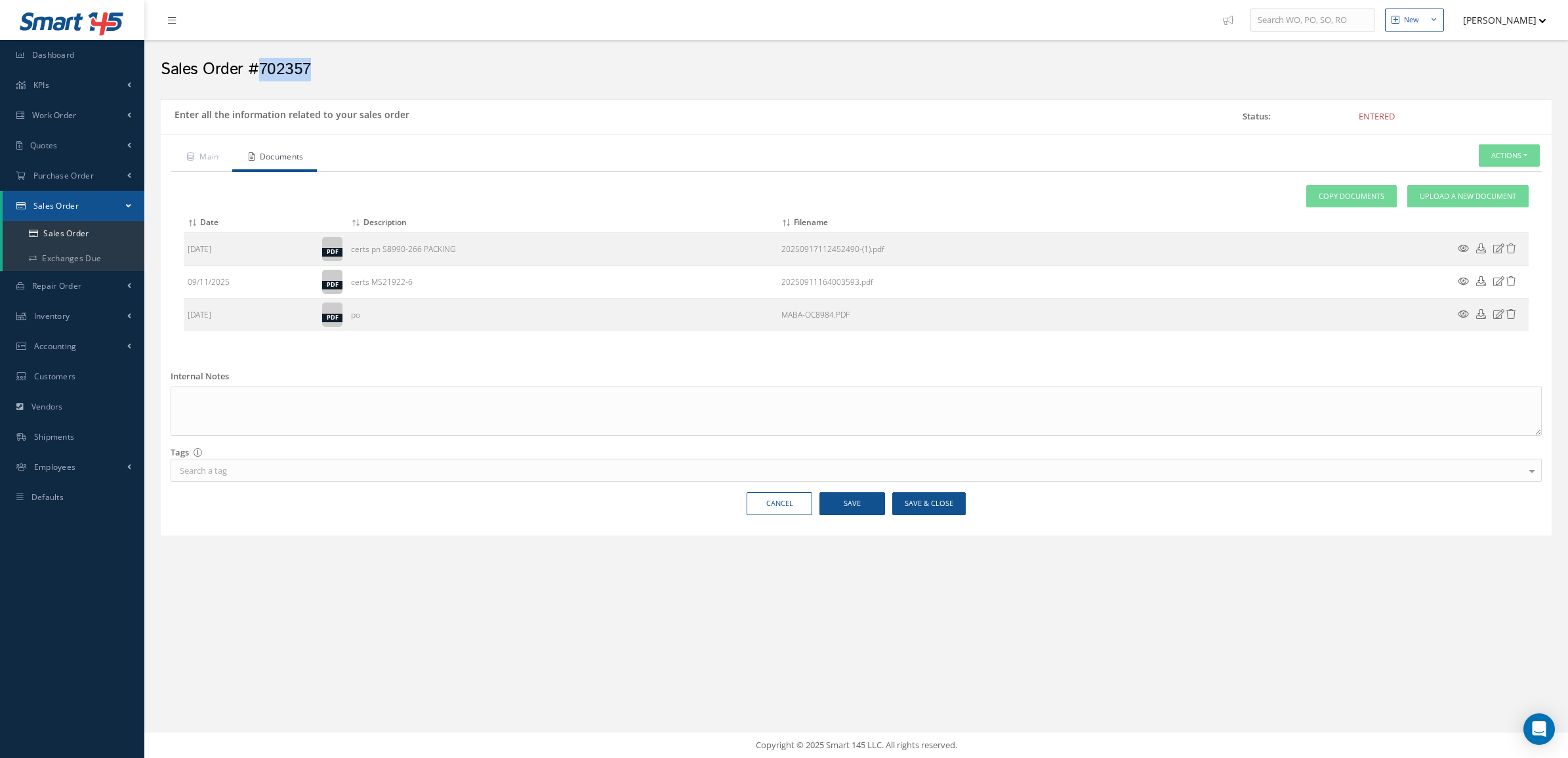
drag, startPoint x: 355, startPoint y: 66, endPoint x: 258, endPoint y: 62, distance: 97.1
click at [258, 62] on h2 "Sales Order #702357" at bounding box center [856, 70] width 1391 height 20
copy h2 "702357"
click at [1447, 197] on span "Upload a New Document" at bounding box center [1468, 196] width 96 height 11
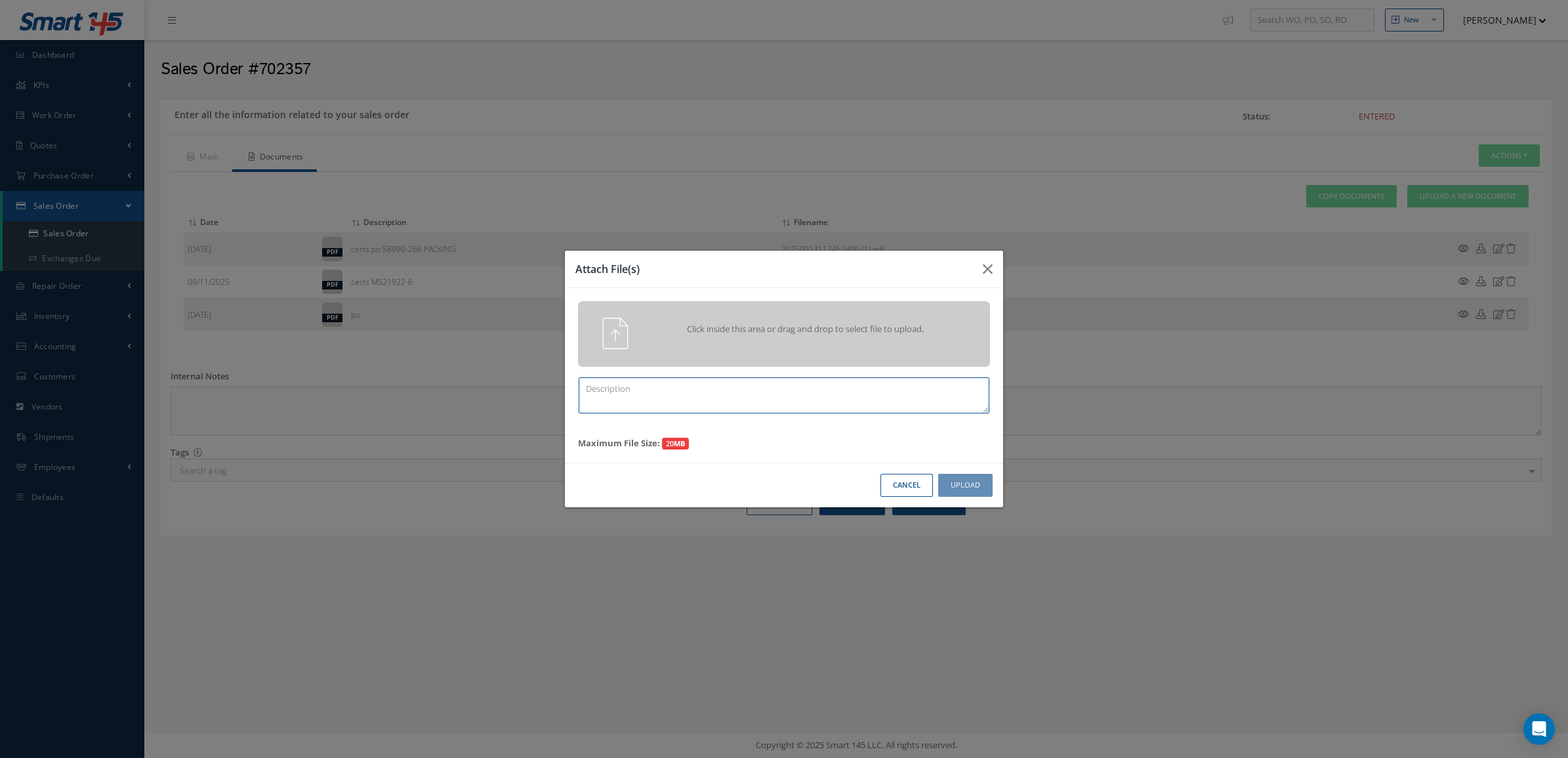
click at [700, 378] on textarea at bounding box center [784, 395] width 411 height 36
paste textarea "702357"
type textarea "PPW SO 702357"
click at [727, 351] on div "Click inside this area or drag and drop to select file to upload." at bounding box center [784, 334] width 412 height 66
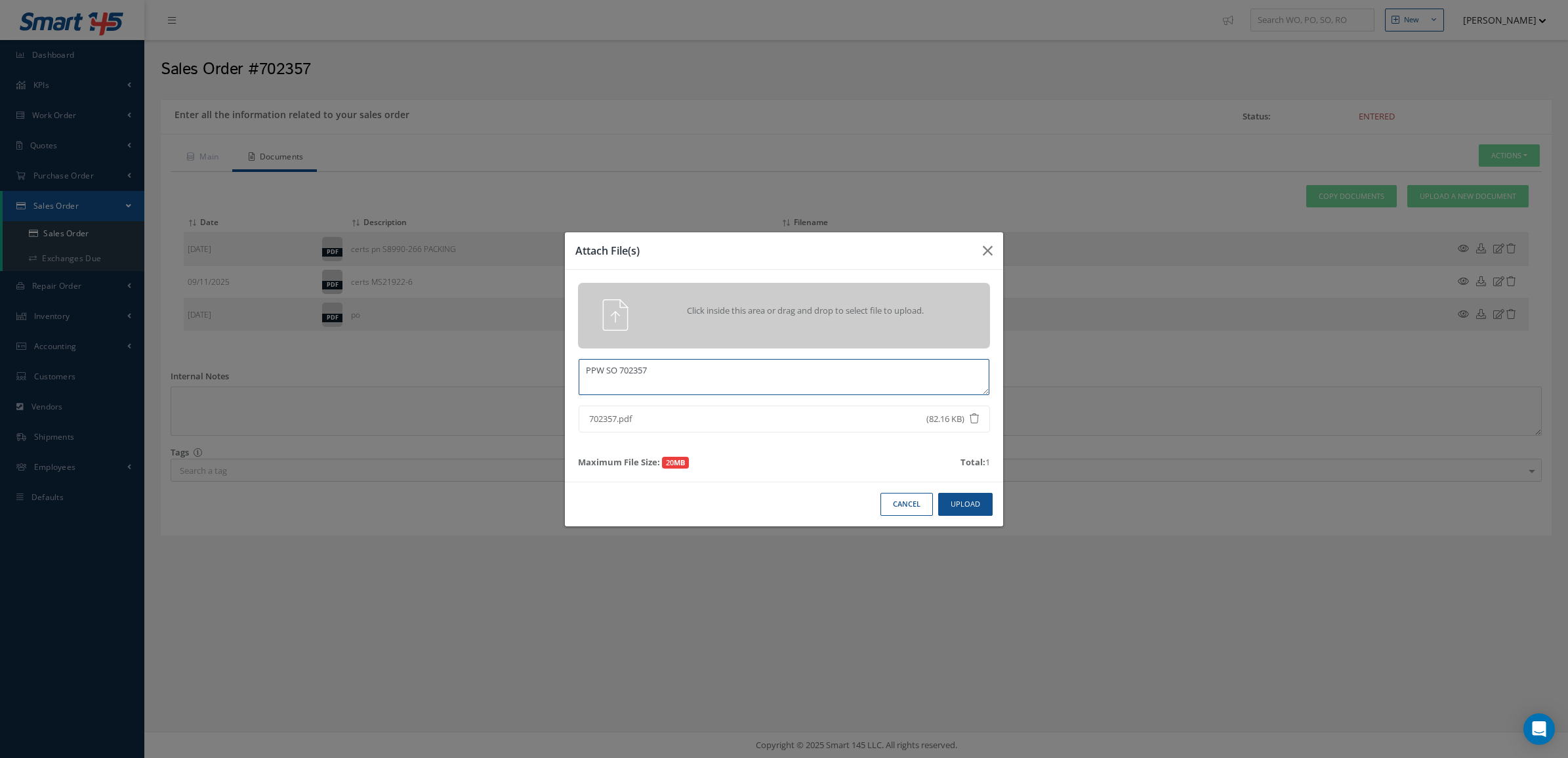
drag, startPoint x: 722, startPoint y: 377, endPoint x: 452, endPoint y: 350, distance: 271.3
click at [452, 351] on div "Attach File(s) Click inside this area or drag and drop to select file to upload…" at bounding box center [784, 379] width 1568 height 758
click at [761, 329] on div "Click inside this area or drag and drop to select file to upload." at bounding box center [784, 315] width 432 height 32
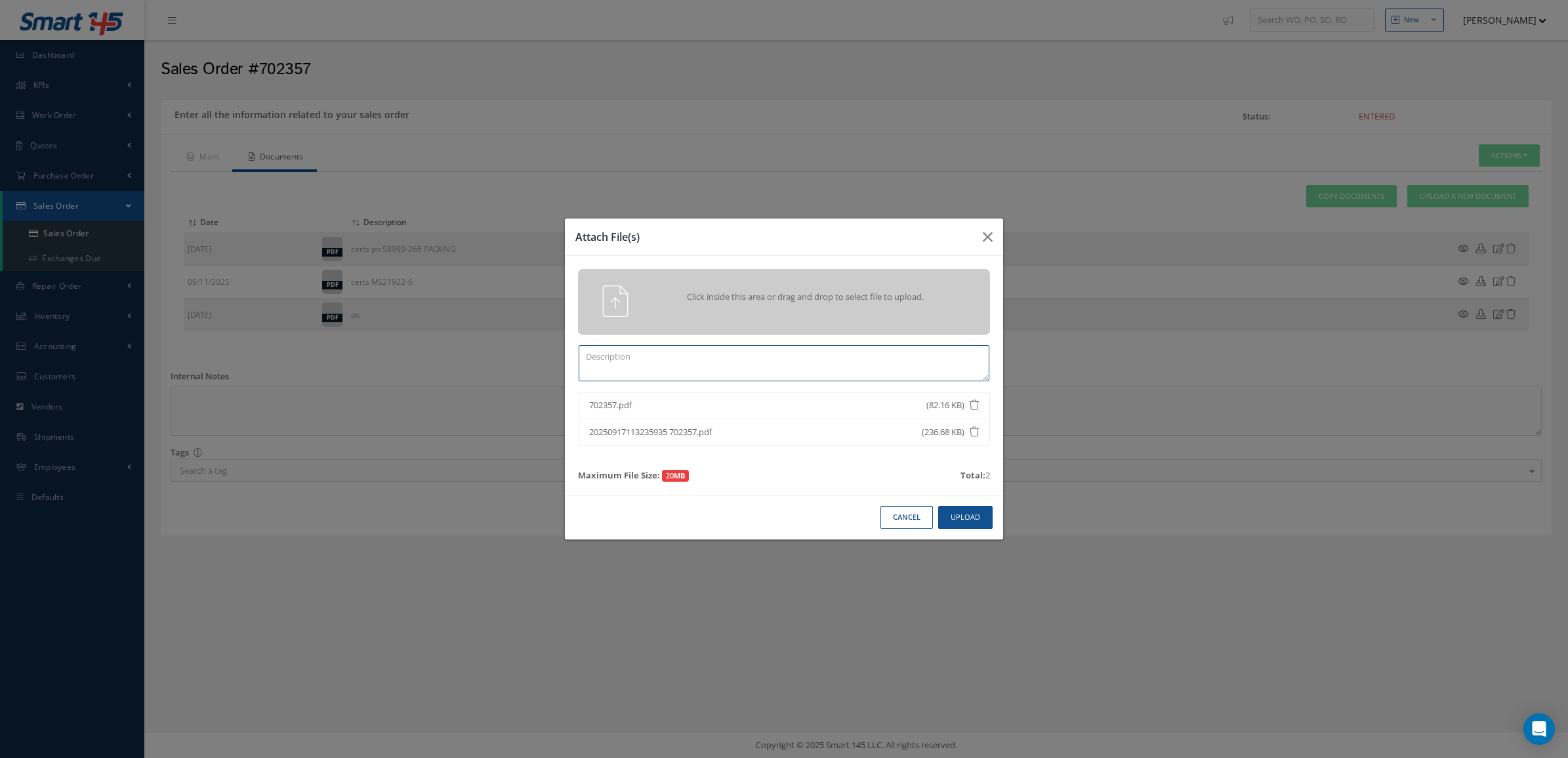
click at [835, 368] on textarea at bounding box center [784, 363] width 411 height 36
paste textarea "702357"
type textarea "PPW SO 702357"
click at [951, 517] on button "Upload" at bounding box center [965, 517] width 55 height 23
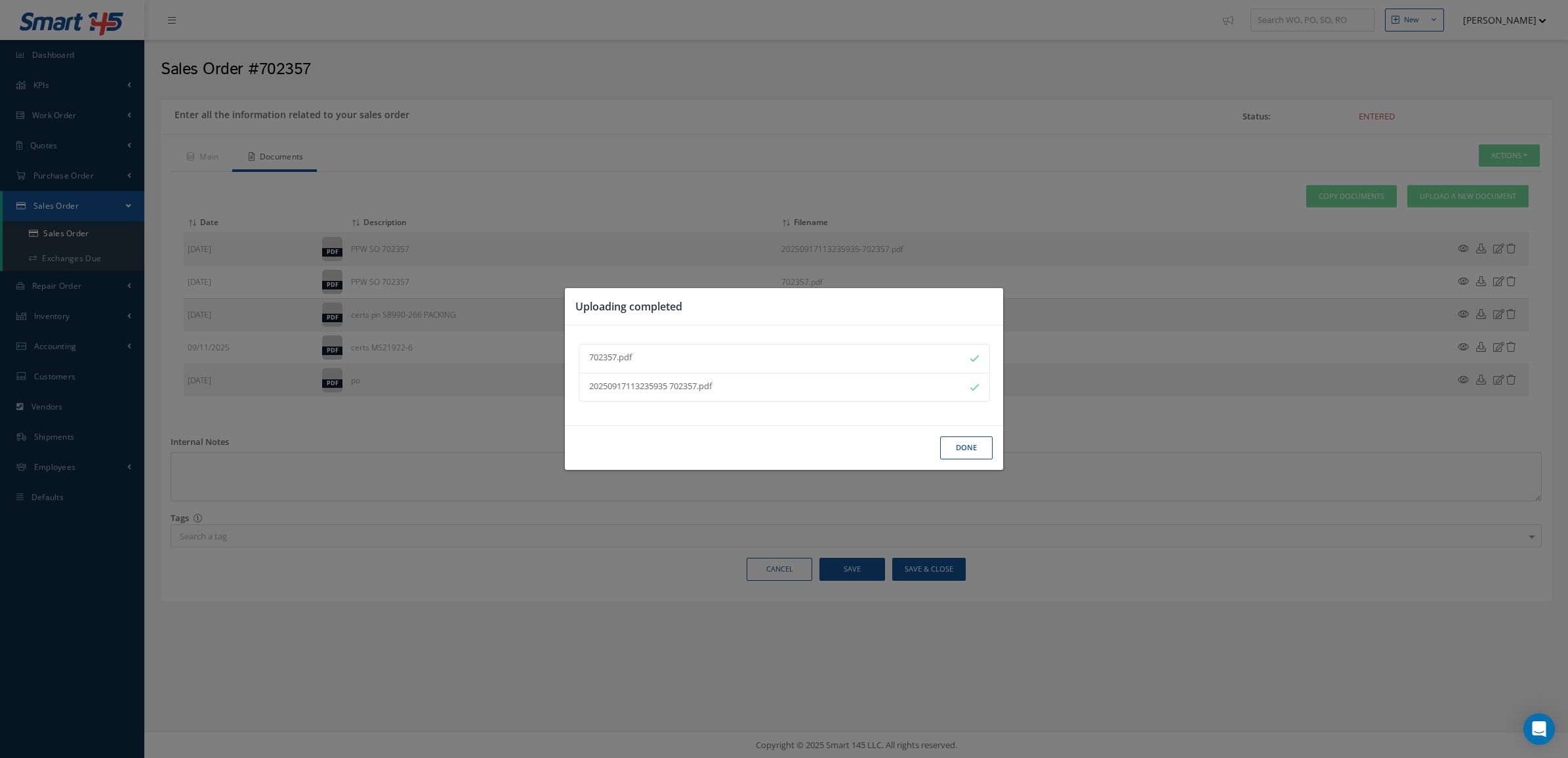
click at [961, 443] on button "Done" at bounding box center [966, 447] width 52 height 23
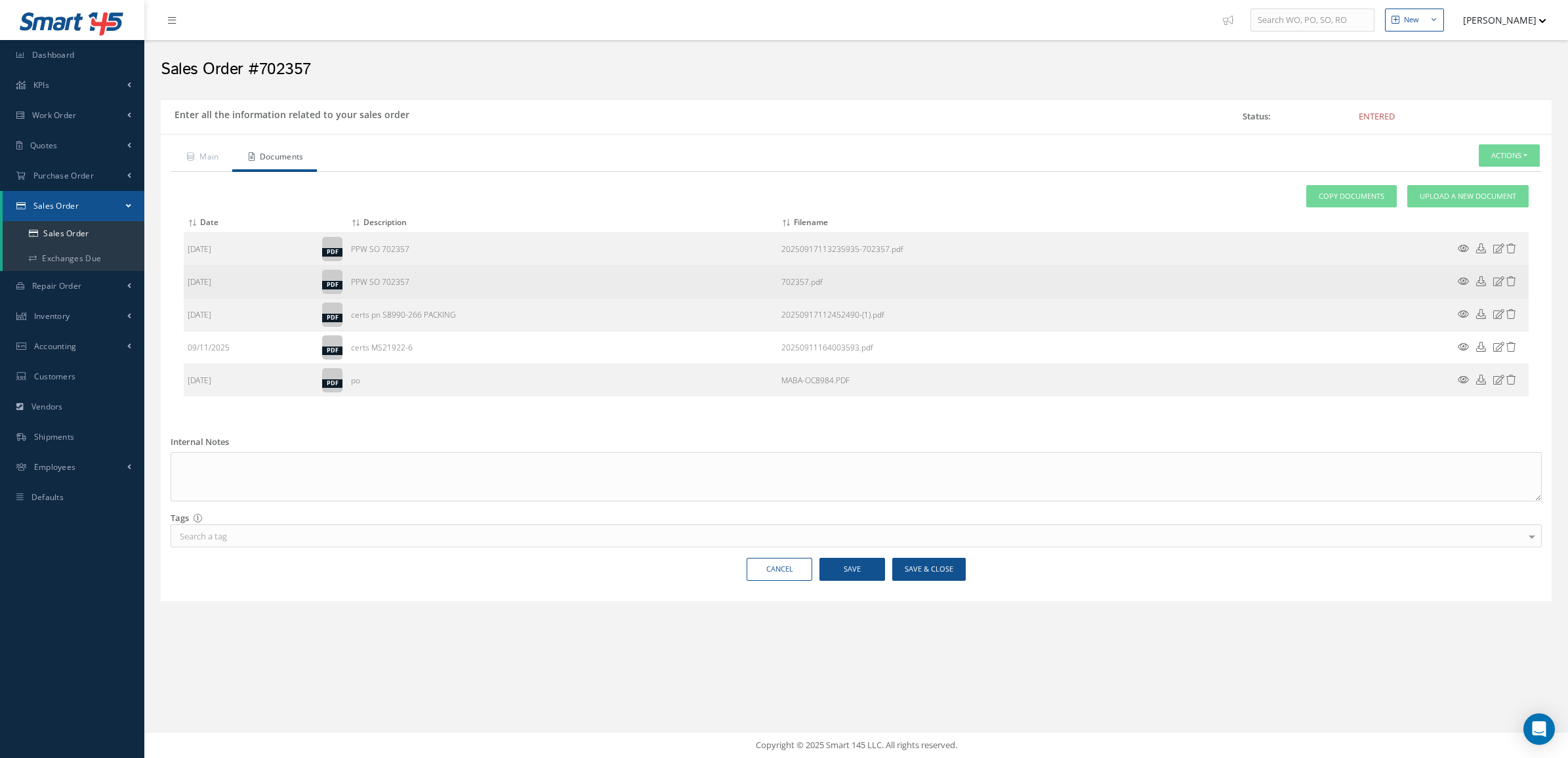
click at [1464, 277] on icon at bounding box center [1463, 281] width 11 height 10
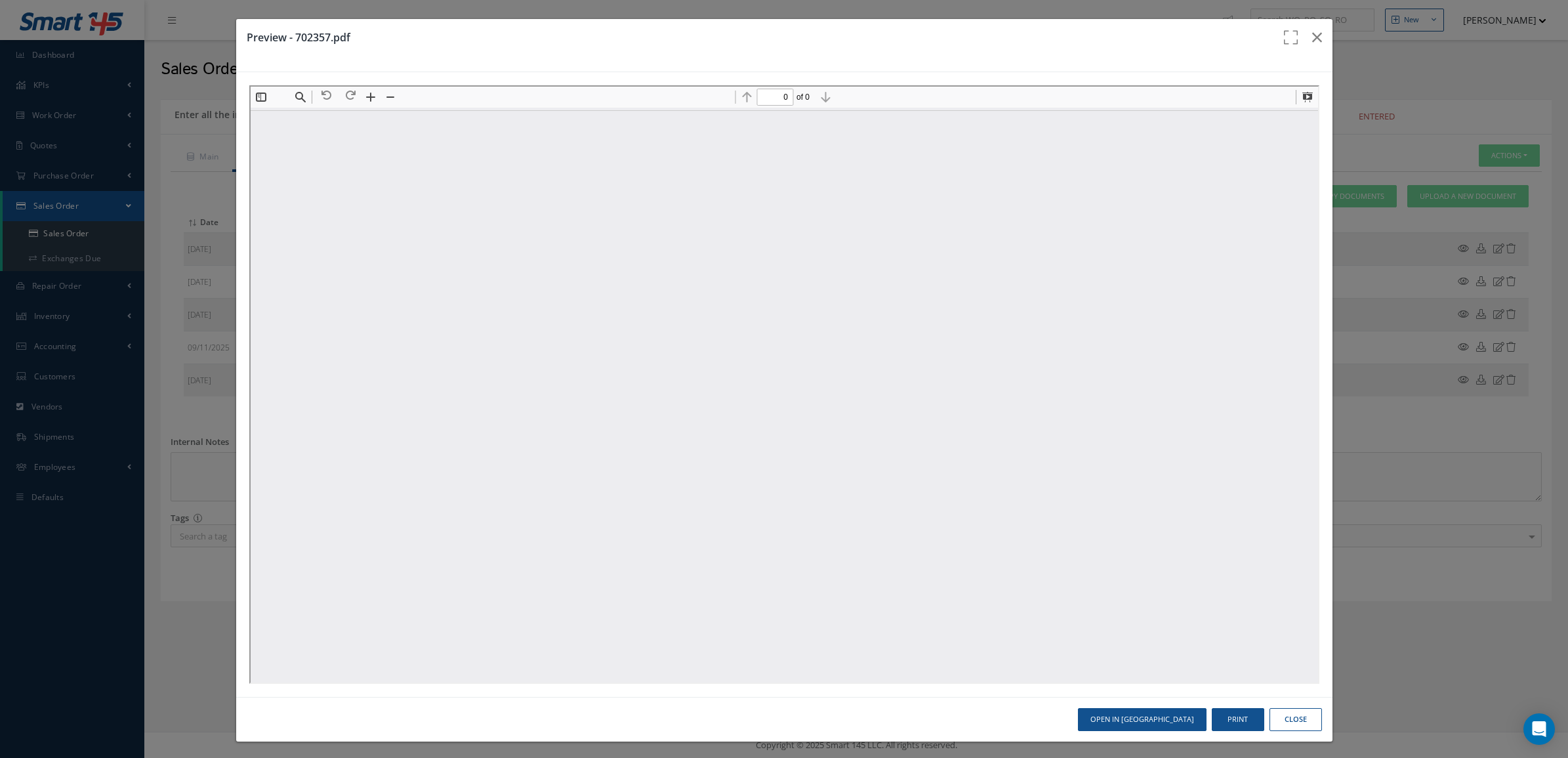
type input "1"
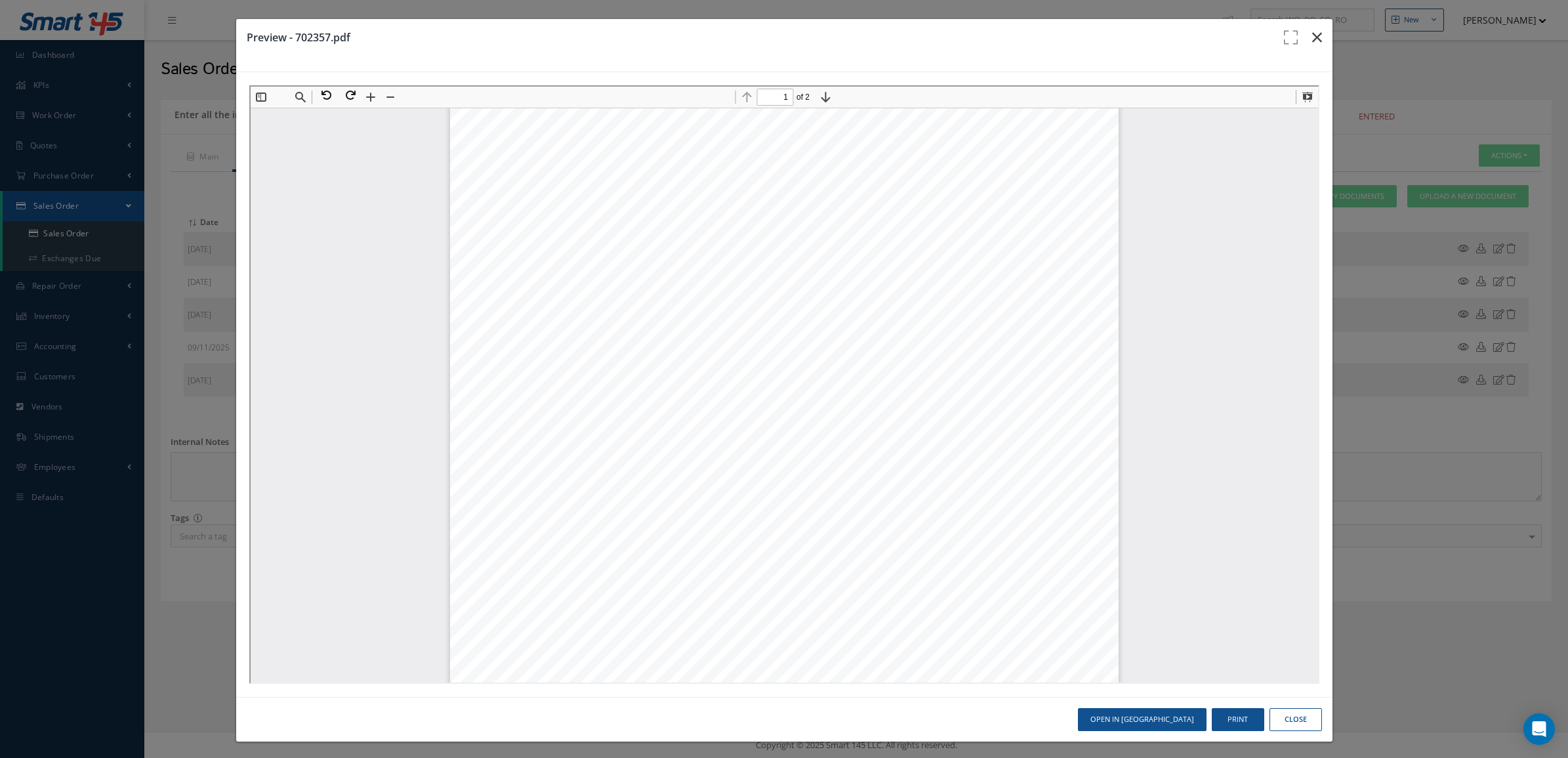
click at [1312, 34] on icon "button" at bounding box center [1317, 37] width 10 height 16
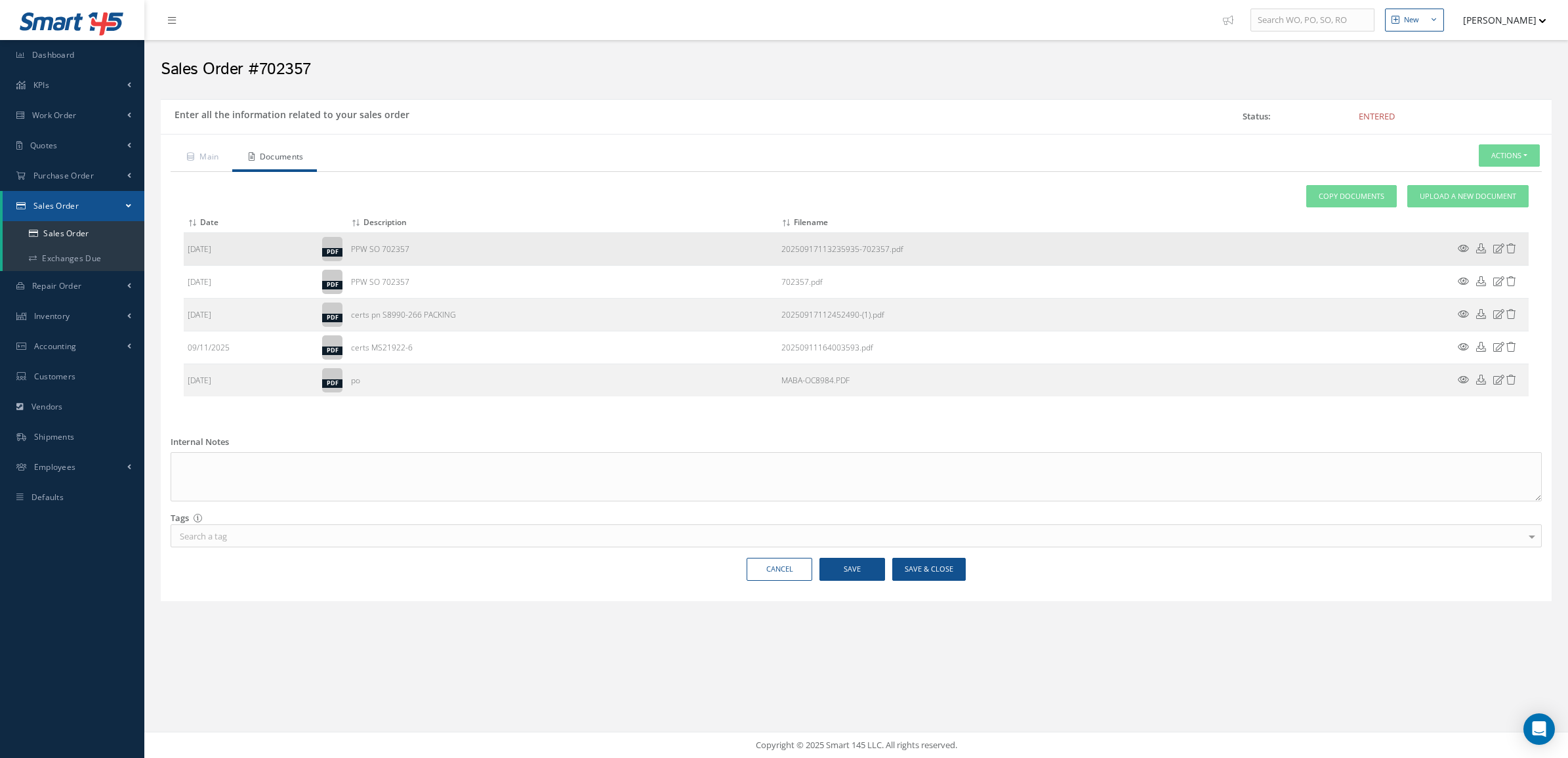
click at [1458, 248] on icon at bounding box center [1463, 248] width 11 height 10
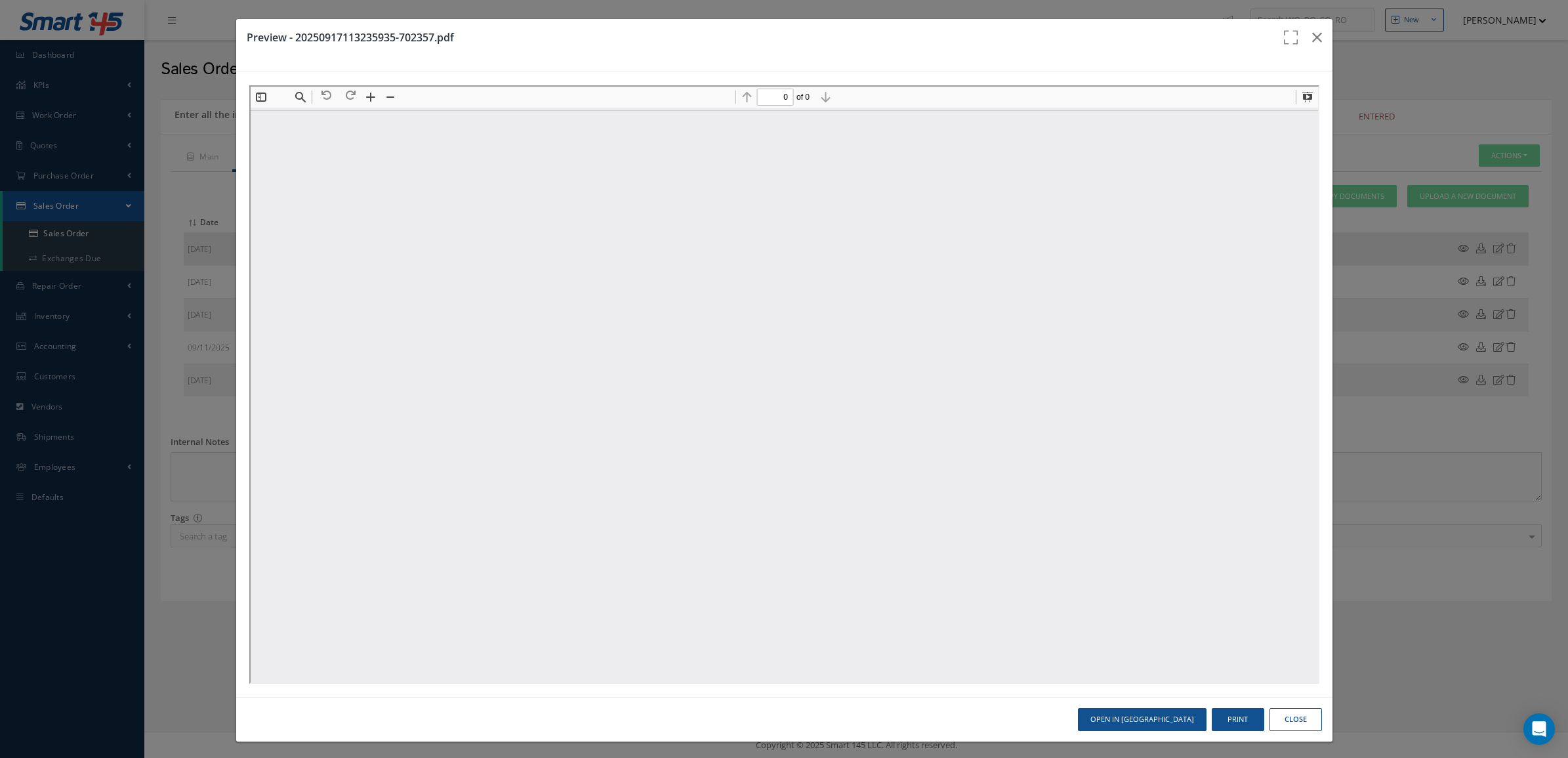
scroll to position [0, 0]
type input "1"
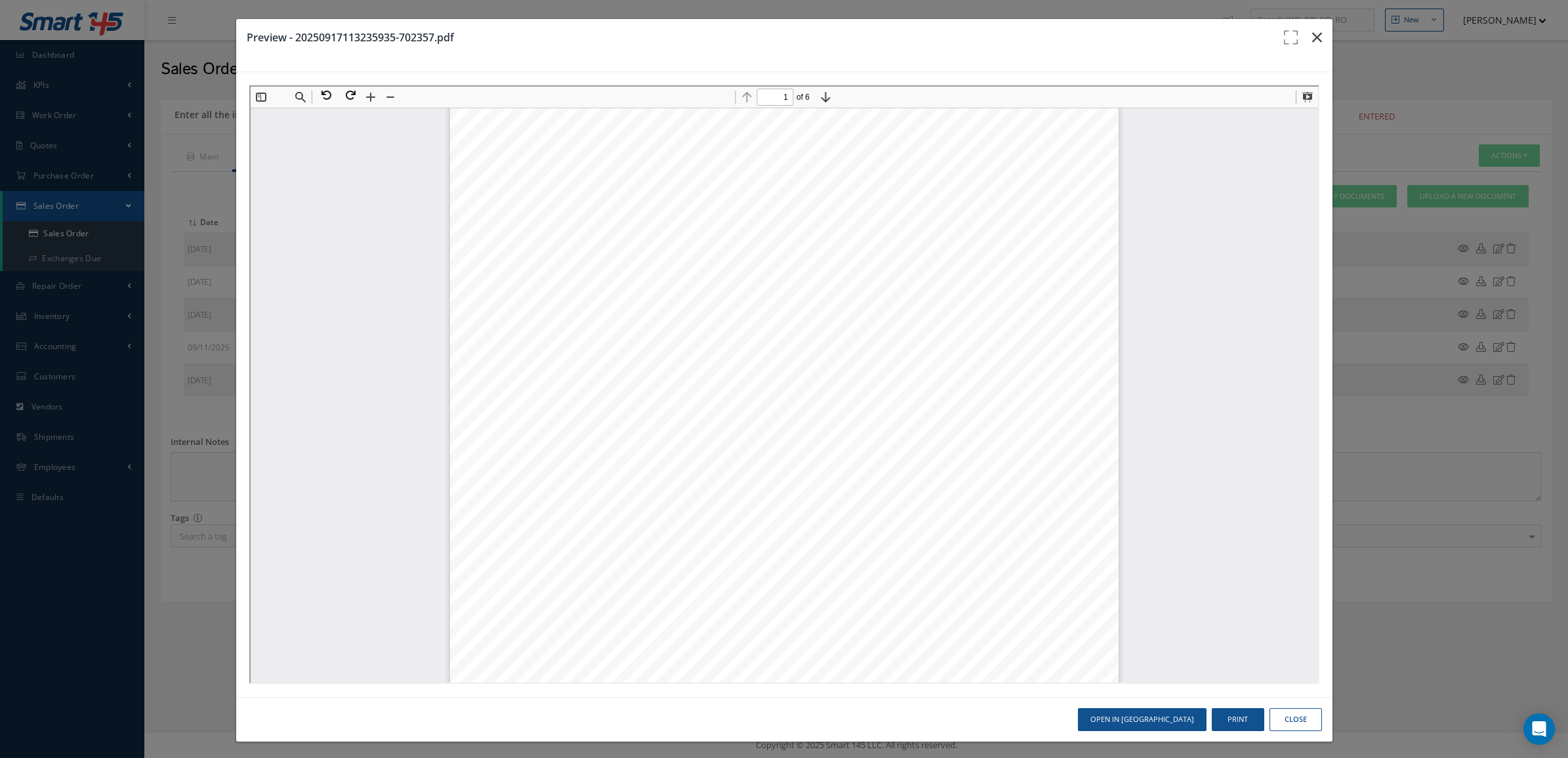
click at [1312, 38] on icon "button" at bounding box center [1317, 37] width 10 height 16
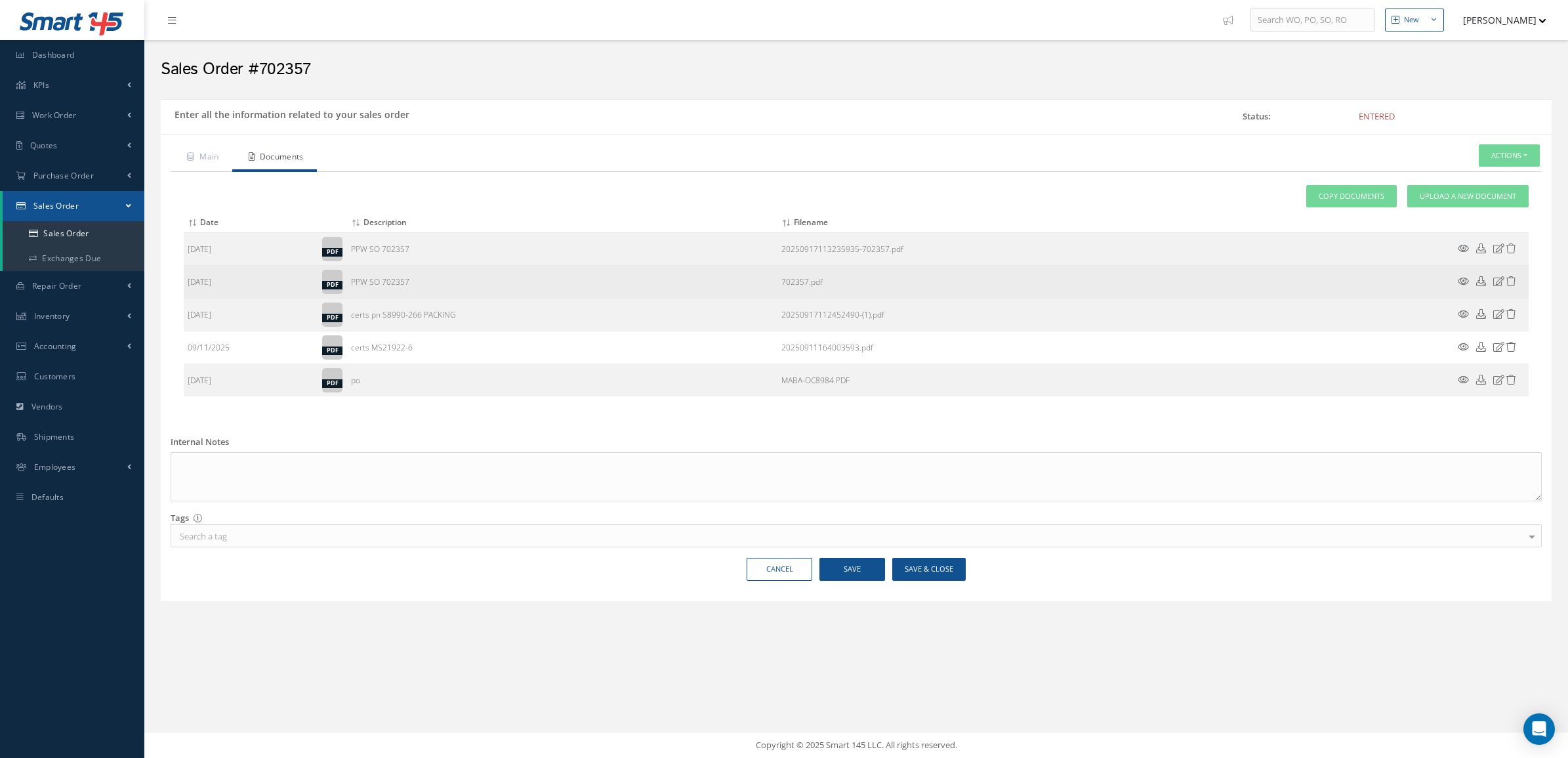
click at [1511, 280] on icon at bounding box center [1511, 281] width 10 height 10
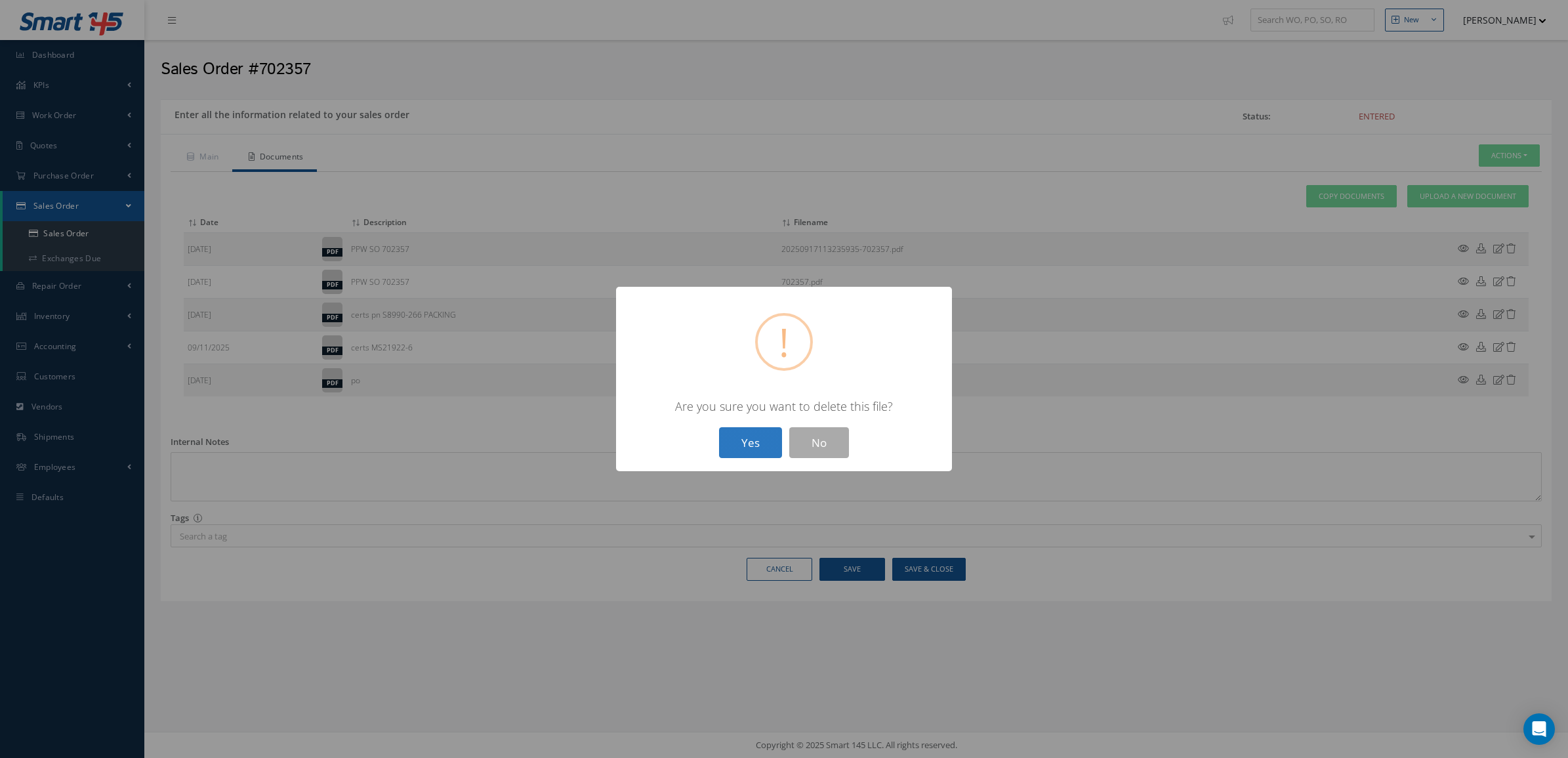
click at [773, 453] on button "Yes" at bounding box center [750, 443] width 63 height 31
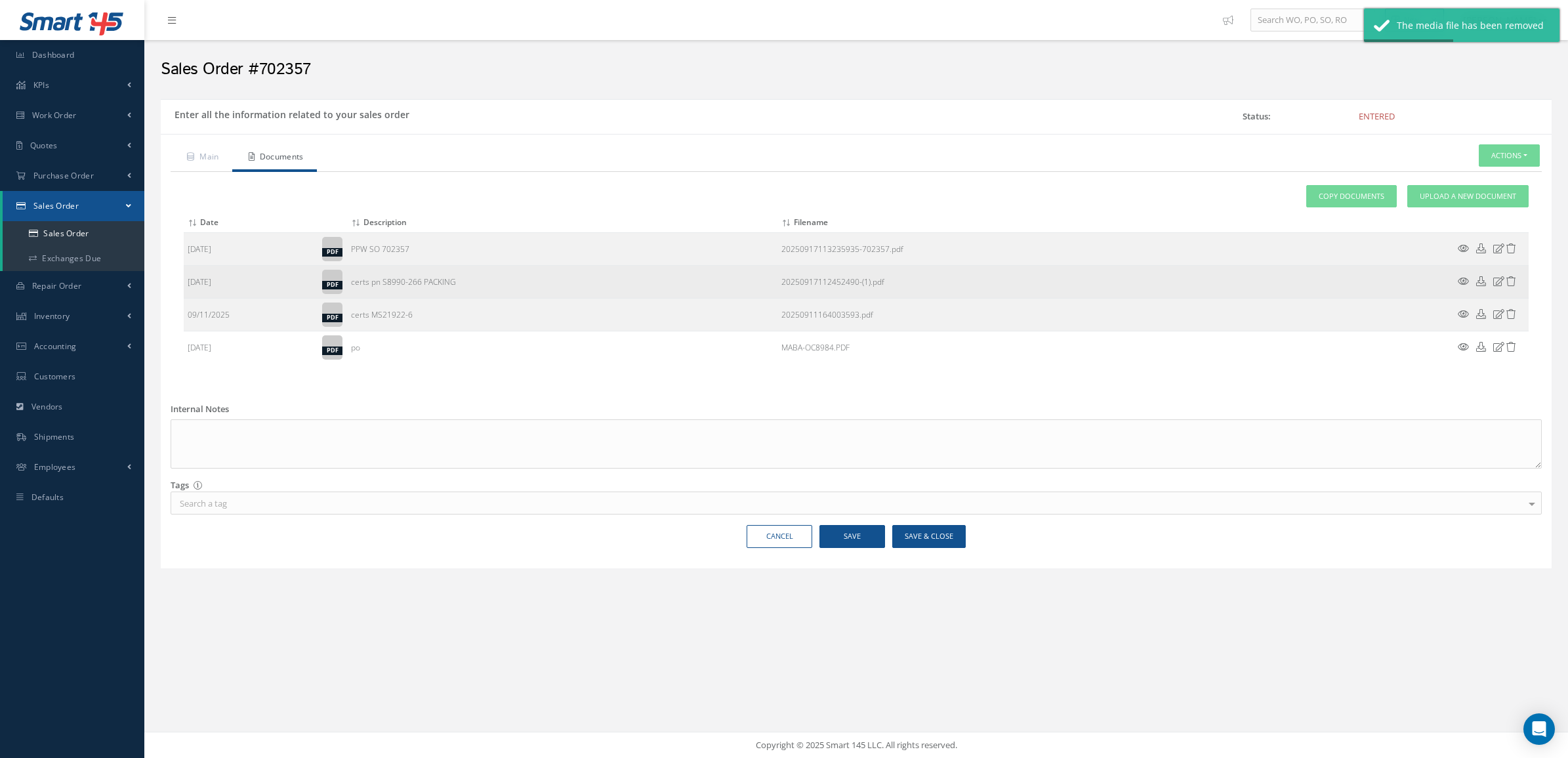
click at [1462, 277] on icon at bounding box center [1463, 281] width 11 height 10
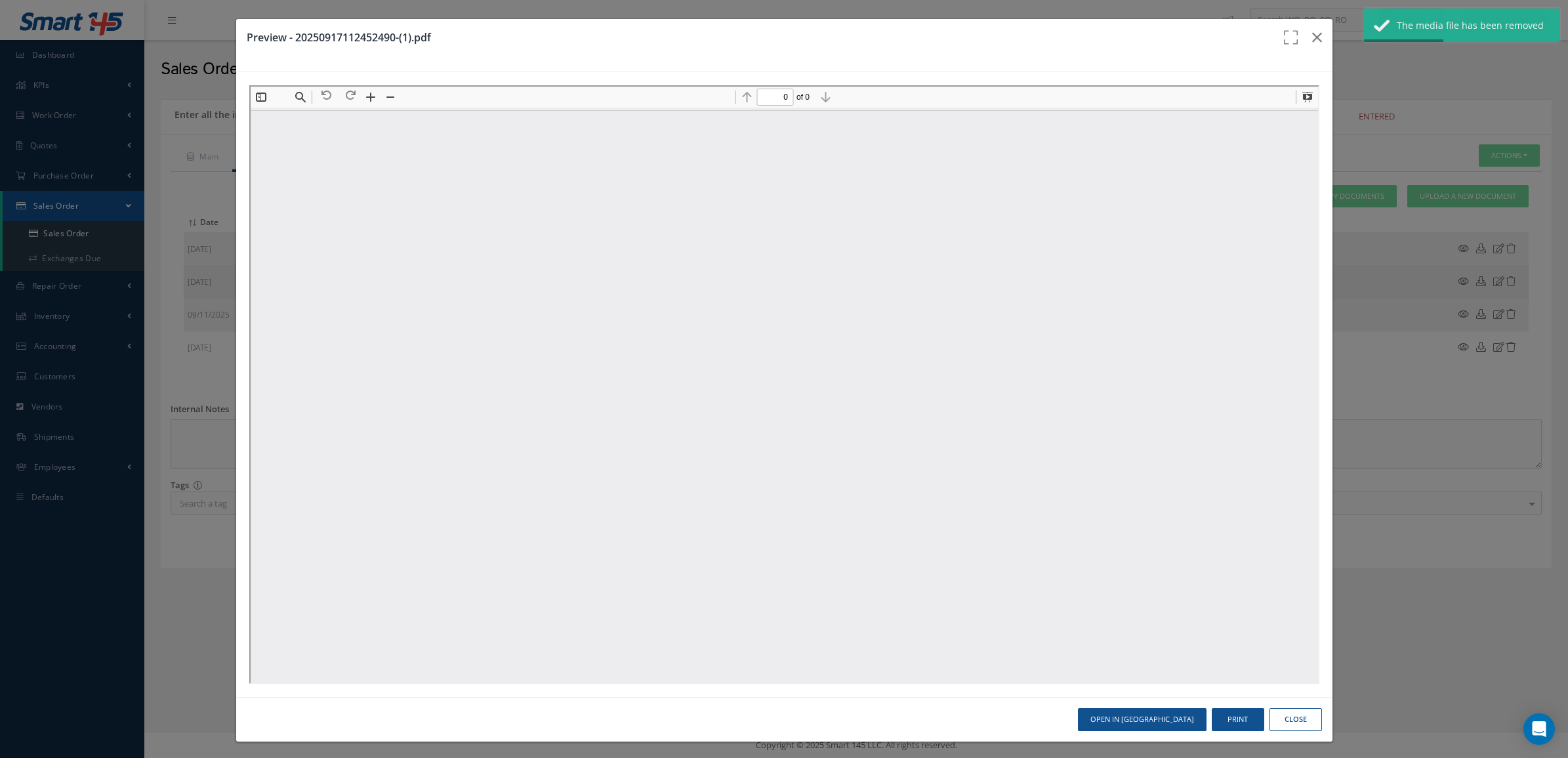
scroll to position [0, 0]
type input "1"
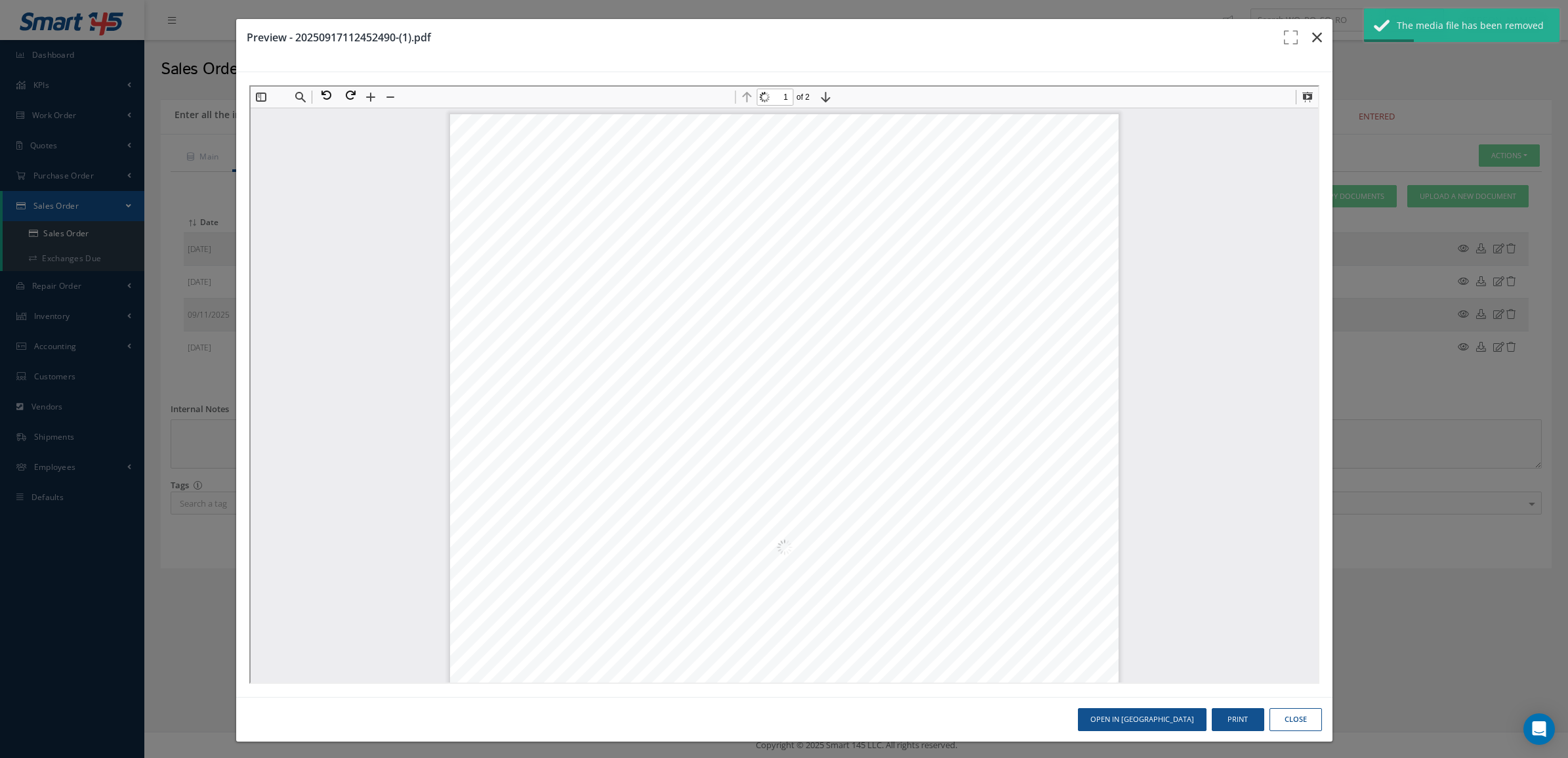
scroll to position [7, 0]
click at [1312, 44] on icon "button" at bounding box center [1317, 37] width 10 height 16
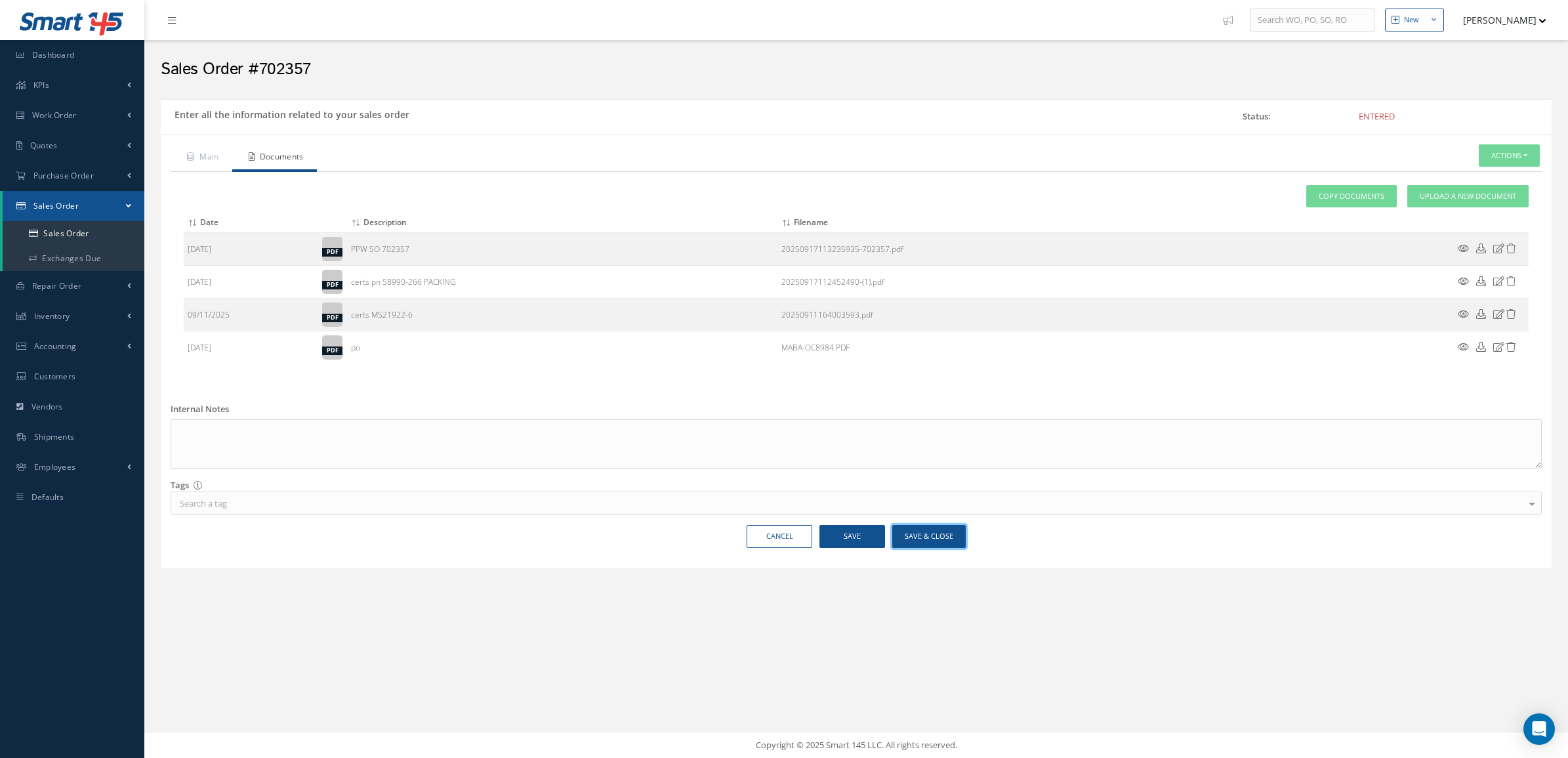
click at [931, 529] on button "Save & Close" at bounding box center [929, 536] width 73 height 23
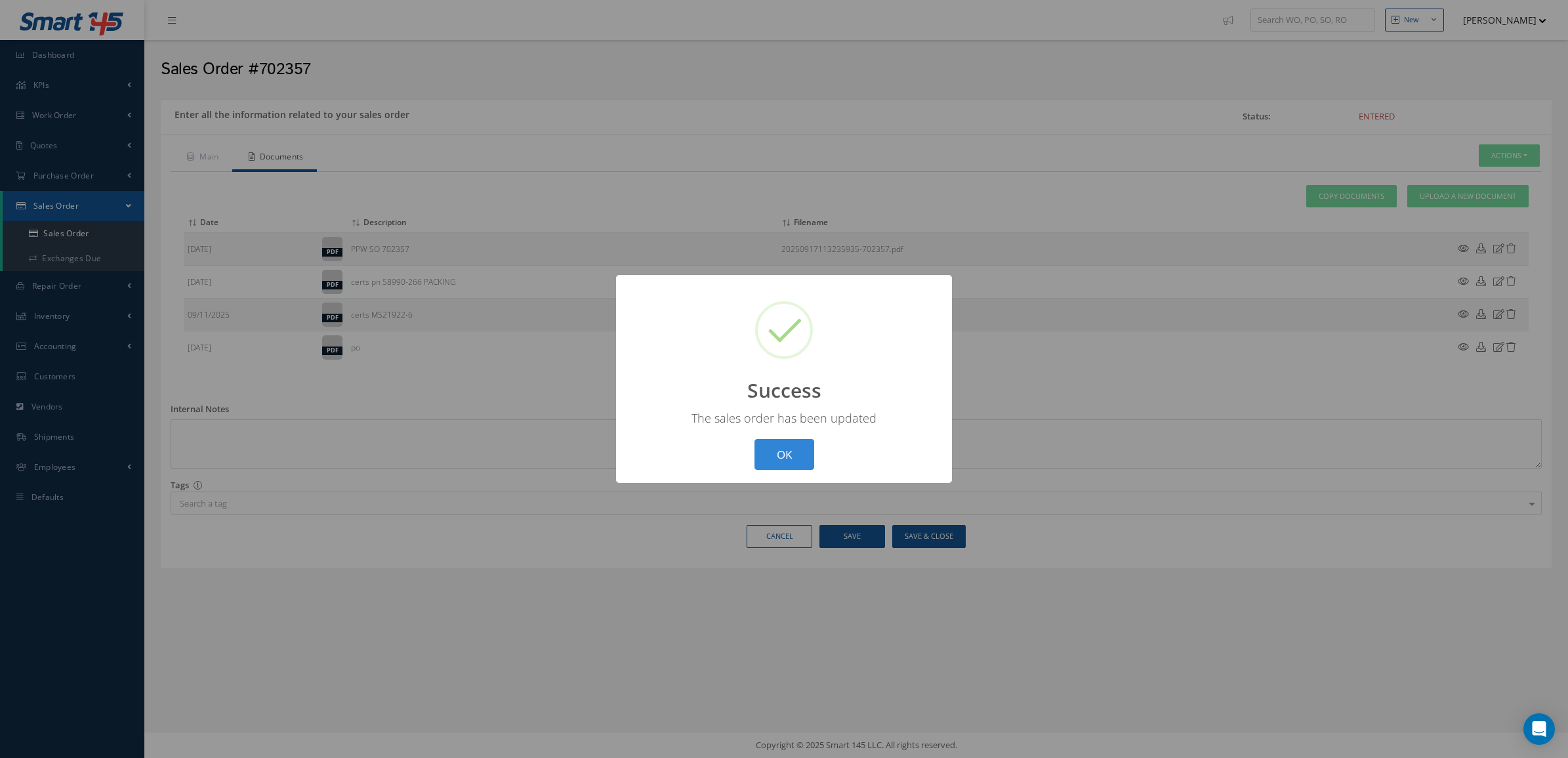
click at [747, 443] on div "? ! i Success × The sales order has been updated OK Cancel" at bounding box center [784, 379] width 336 height 208
click at [768, 447] on button "OK" at bounding box center [784, 455] width 60 height 31
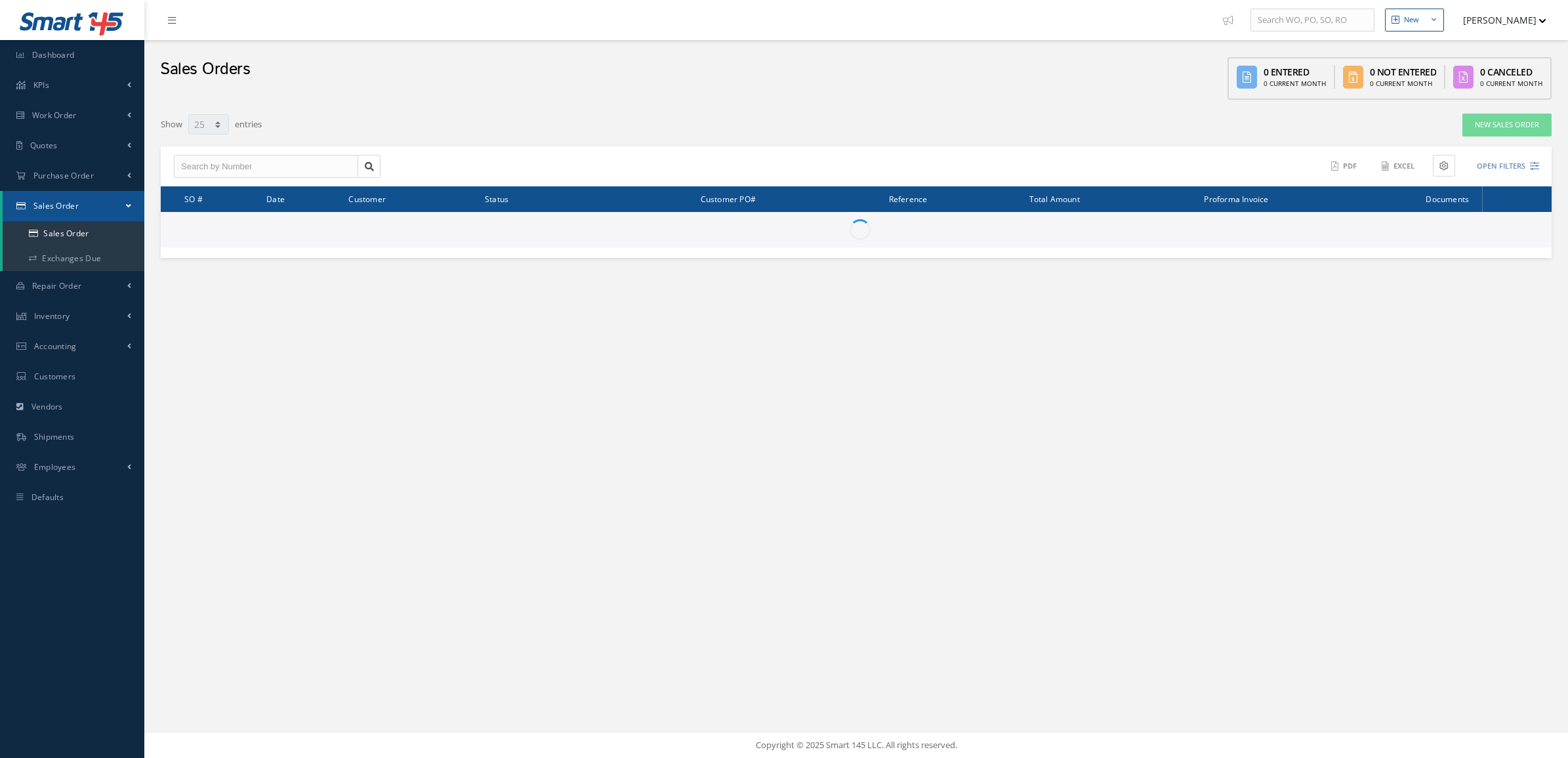
select select "25"
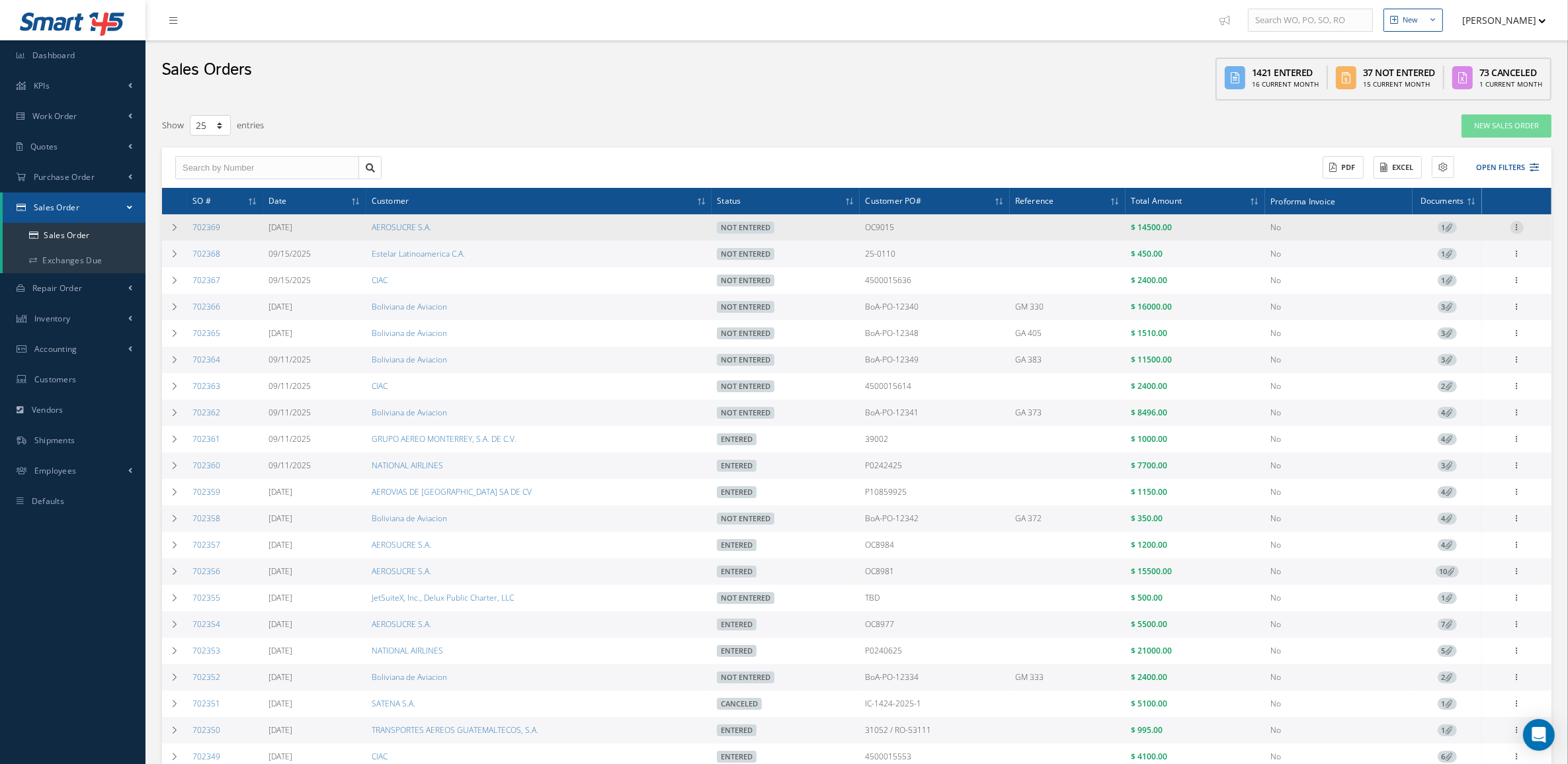
click at [1515, 230] on icon at bounding box center [1517, 226] width 13 height 10
click at [1471, 304] on link "Documents" at bounding box center [1456, 304] width 104 height 17
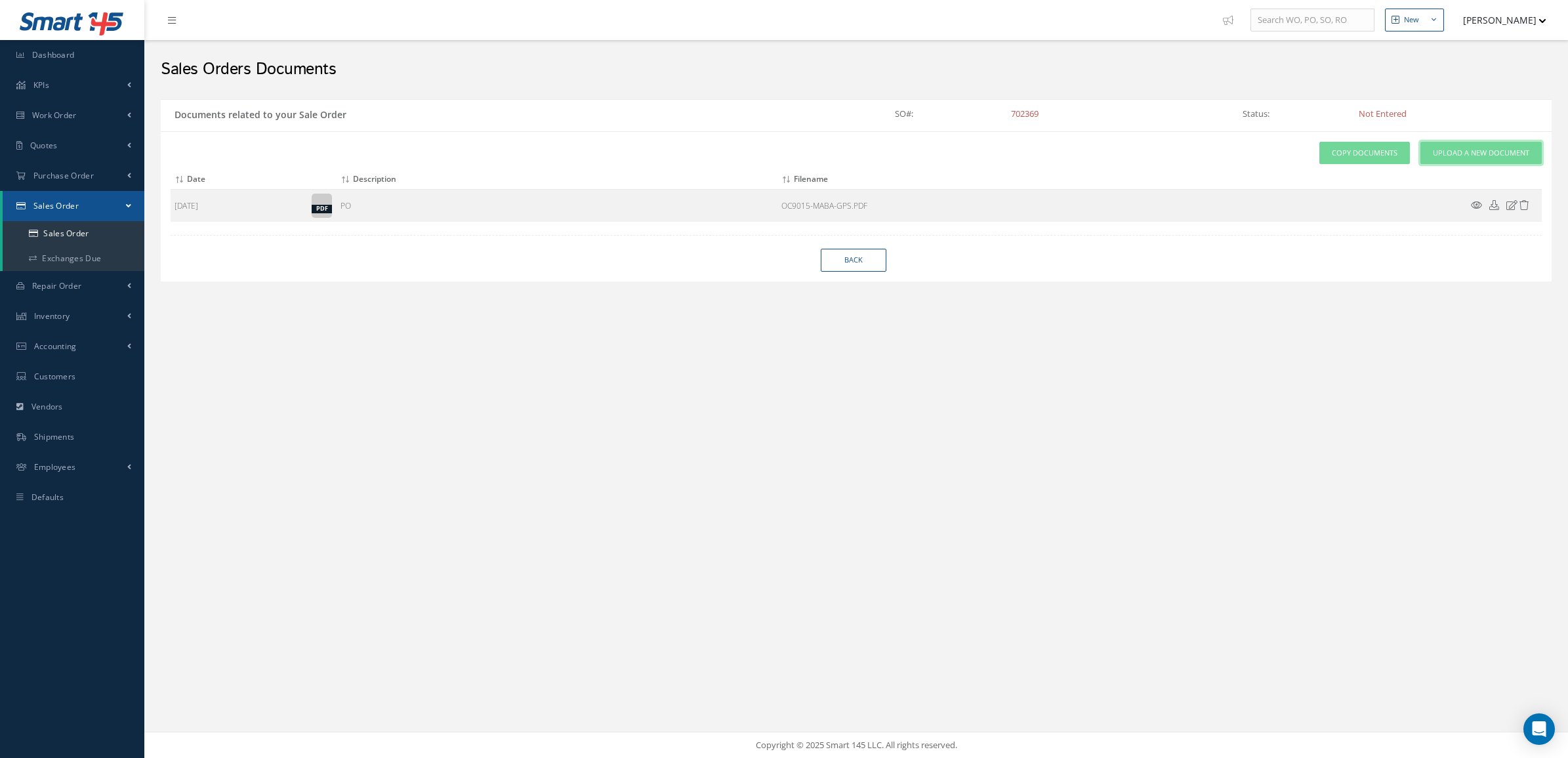
click at [1467, 158] on span "Upload a New Document" at bounding box center [1482, 153] width 96 height 11
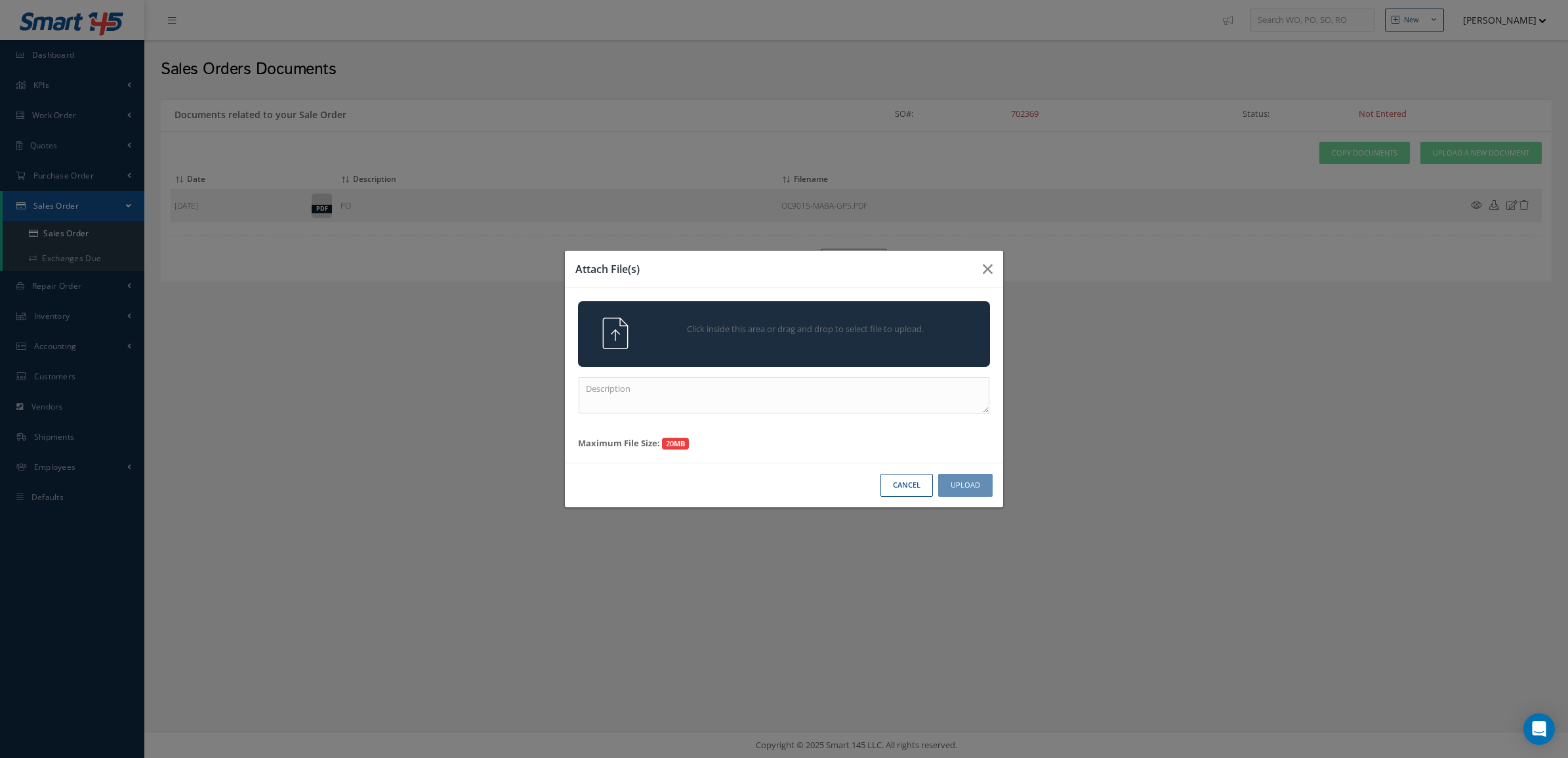
click at [821, 347] on div "Click inside this area or drag and drop to select file to upload." at bounding box center [784, 334] width 432 height 32
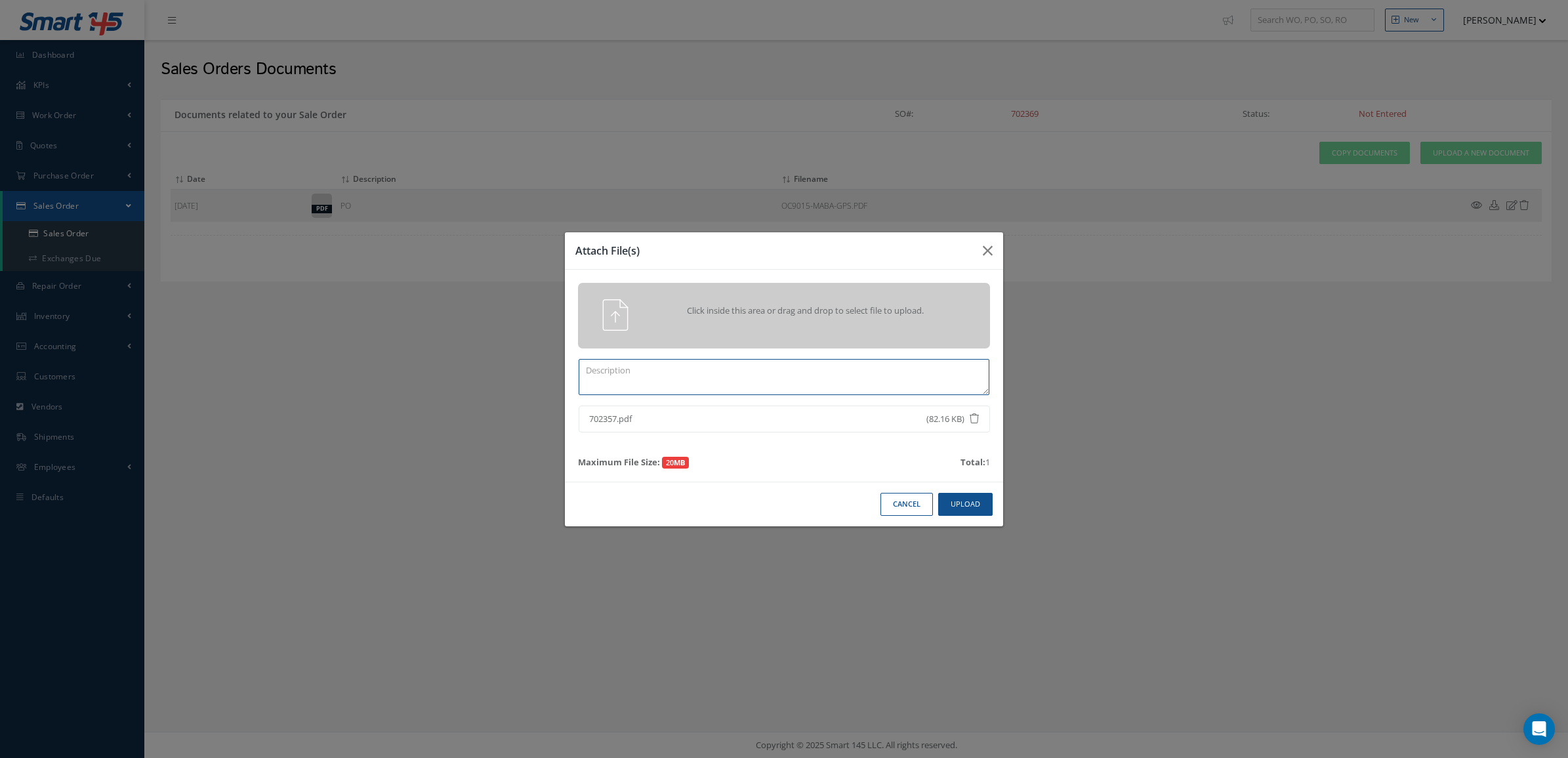
click at [831, 385] on textarea at bounding box center [784, 377] width 411 height 36
click at [965, 497] on button "Upload" at bounding box center [965, 504] width 55 height 23
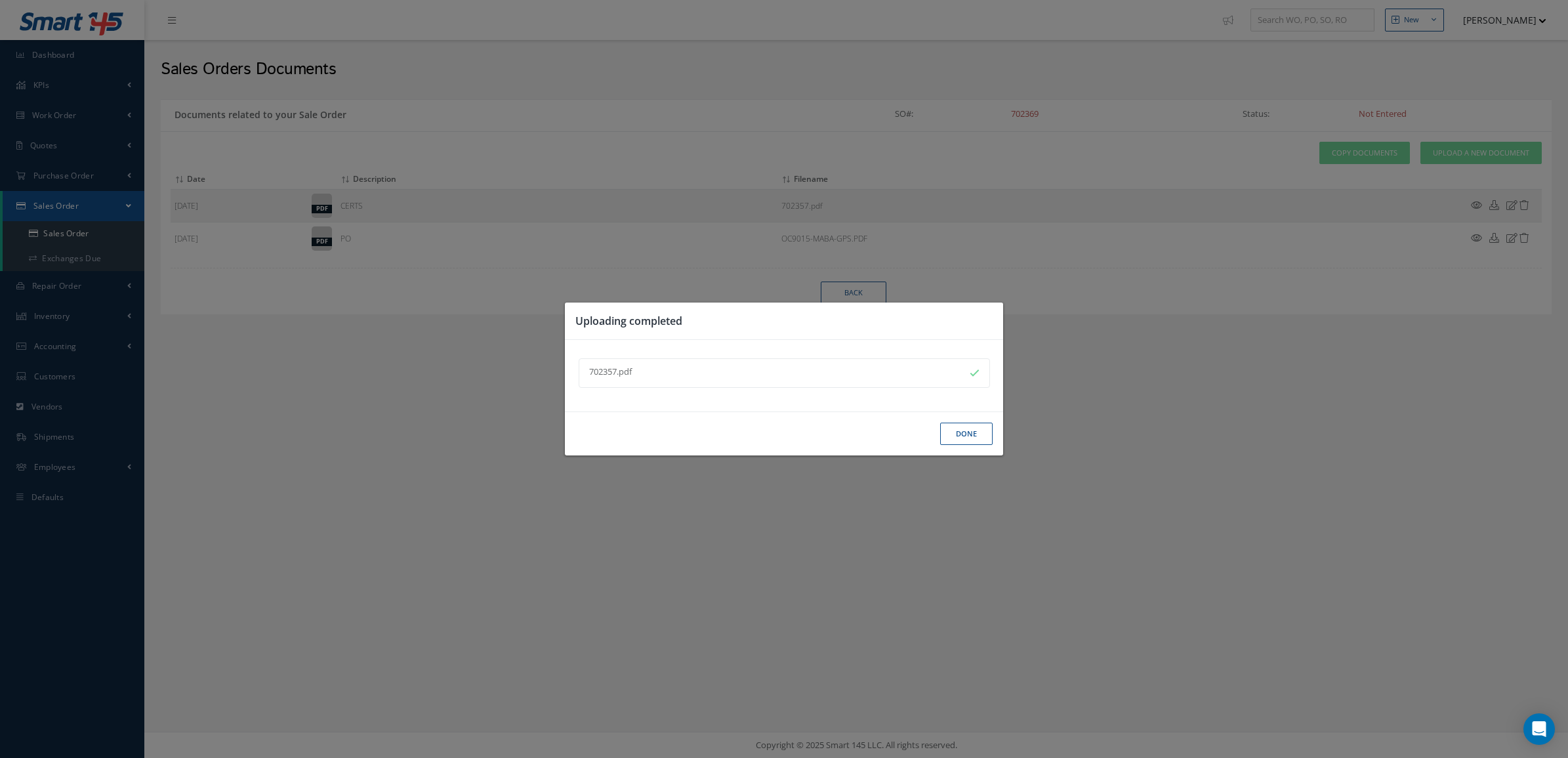
click at [970, 437] on button "Done" at bounding box center [966, 434] width 52 height 23
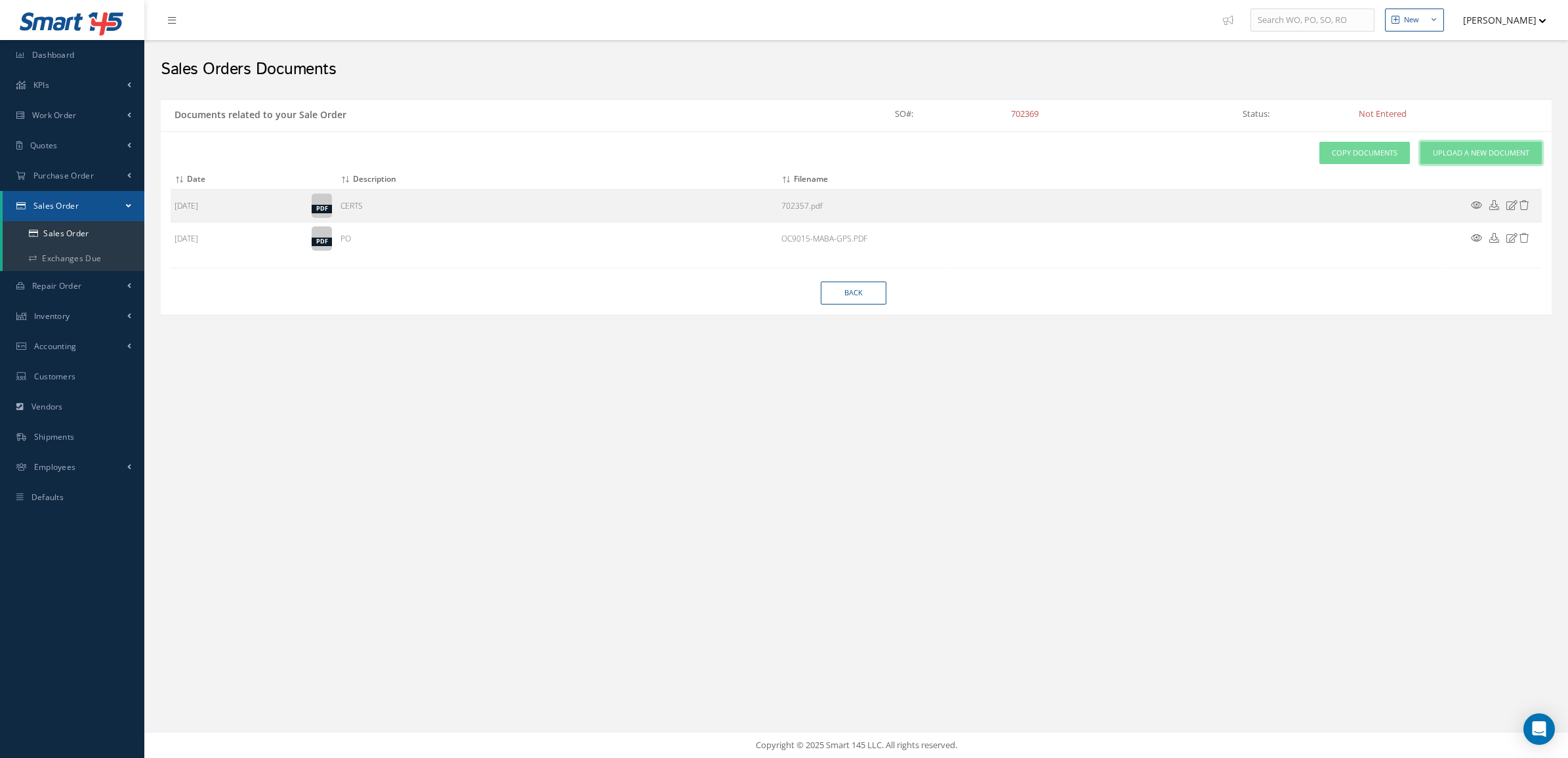
click at [1468, 149] on span "Upload a New Document" at bounding box center [1482, 153] width 96 height 11
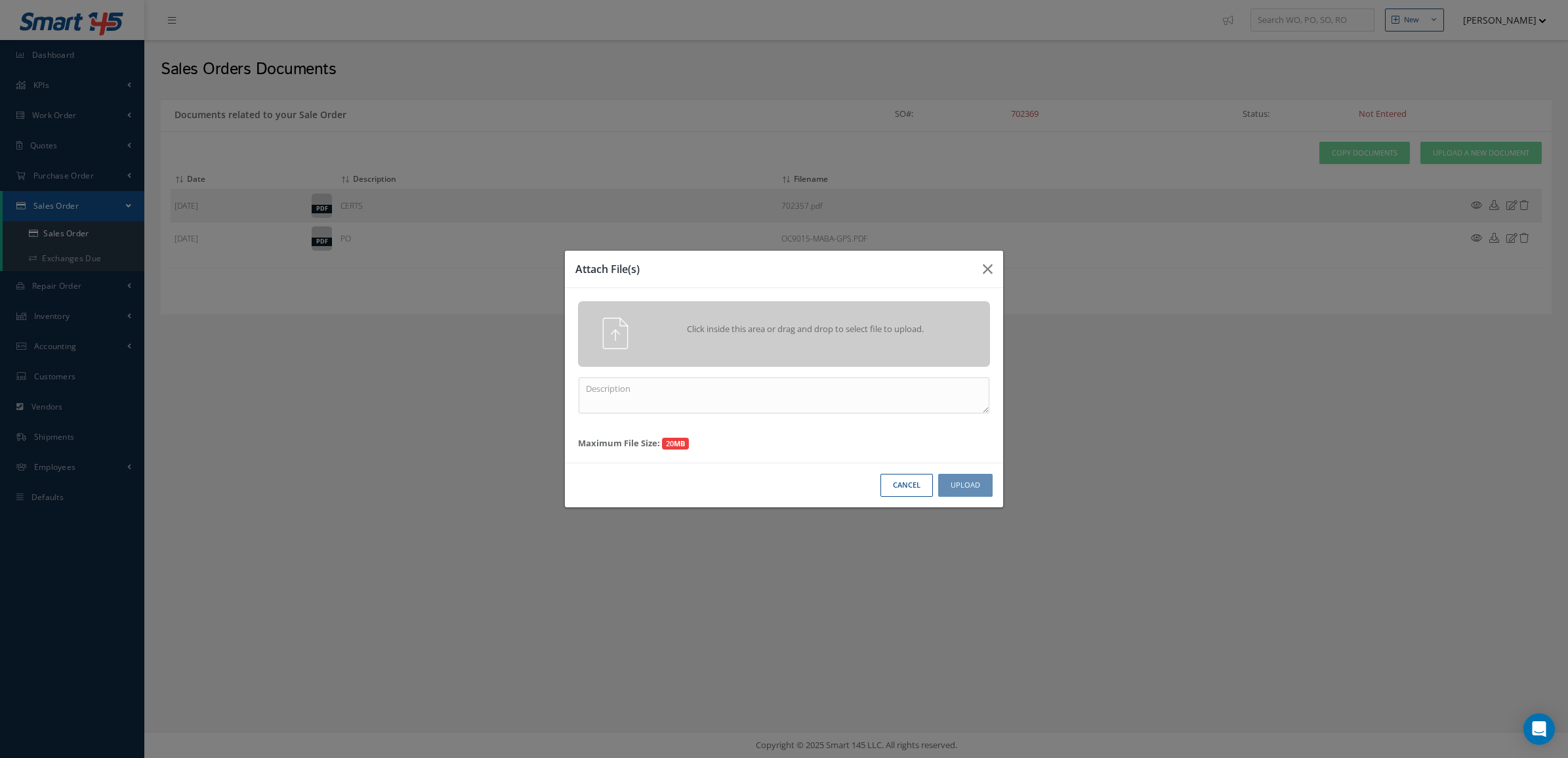
click at [888, 326] on span "Click inside this area or drag and drop to select file to upload." at bounding box center [806, 330] width 298 height 13
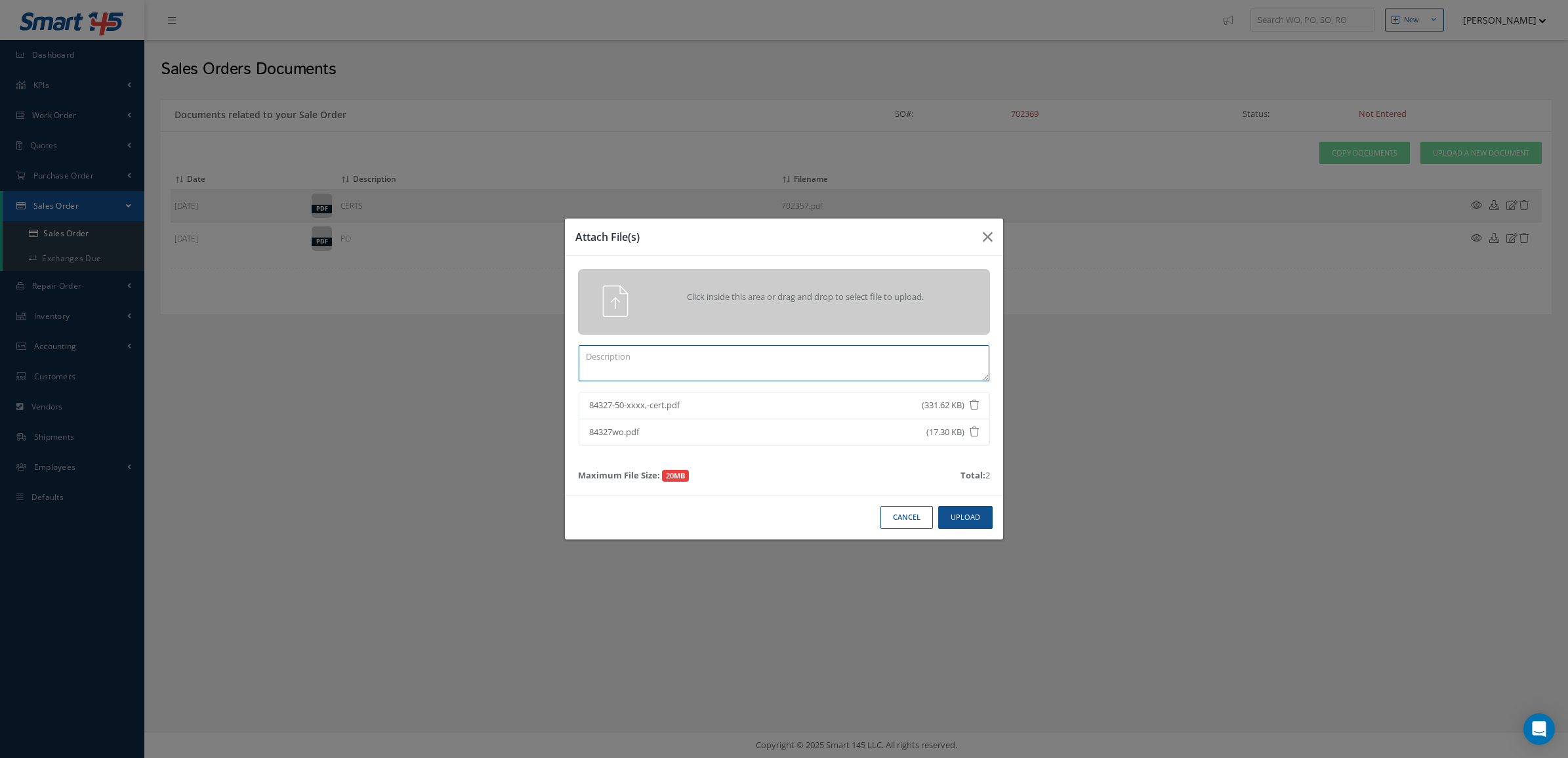
click at [906, 351] on textarea at bounding box center [784, 363] width 411 height 36
type textarea "CERTS"
click at [979, 516] on button "Upload" at bounding box center [965, 517] width 55 height 23
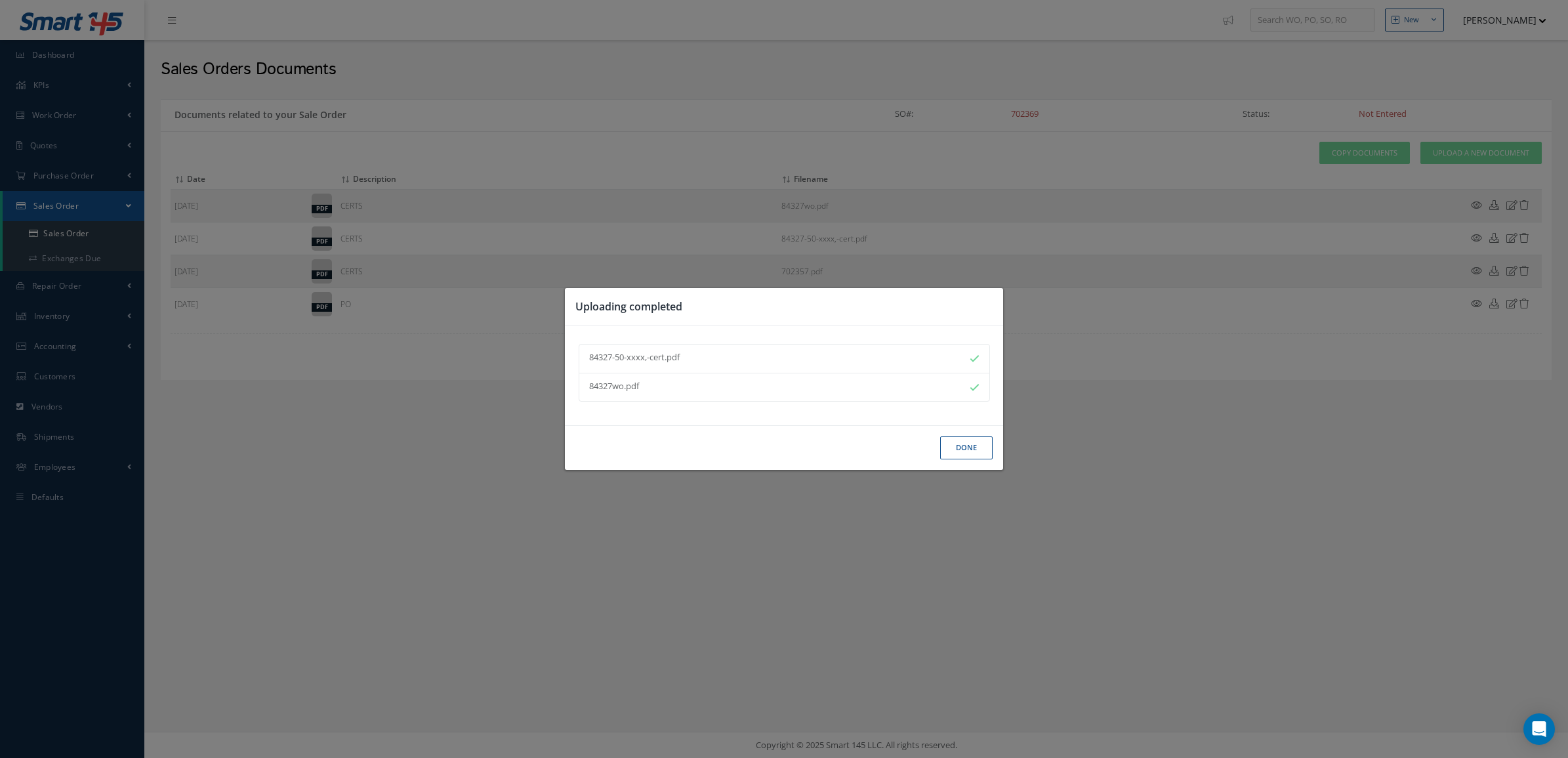
click at [966, 447] on button "Done" at bounding box center [966, 447] width 52 height 23
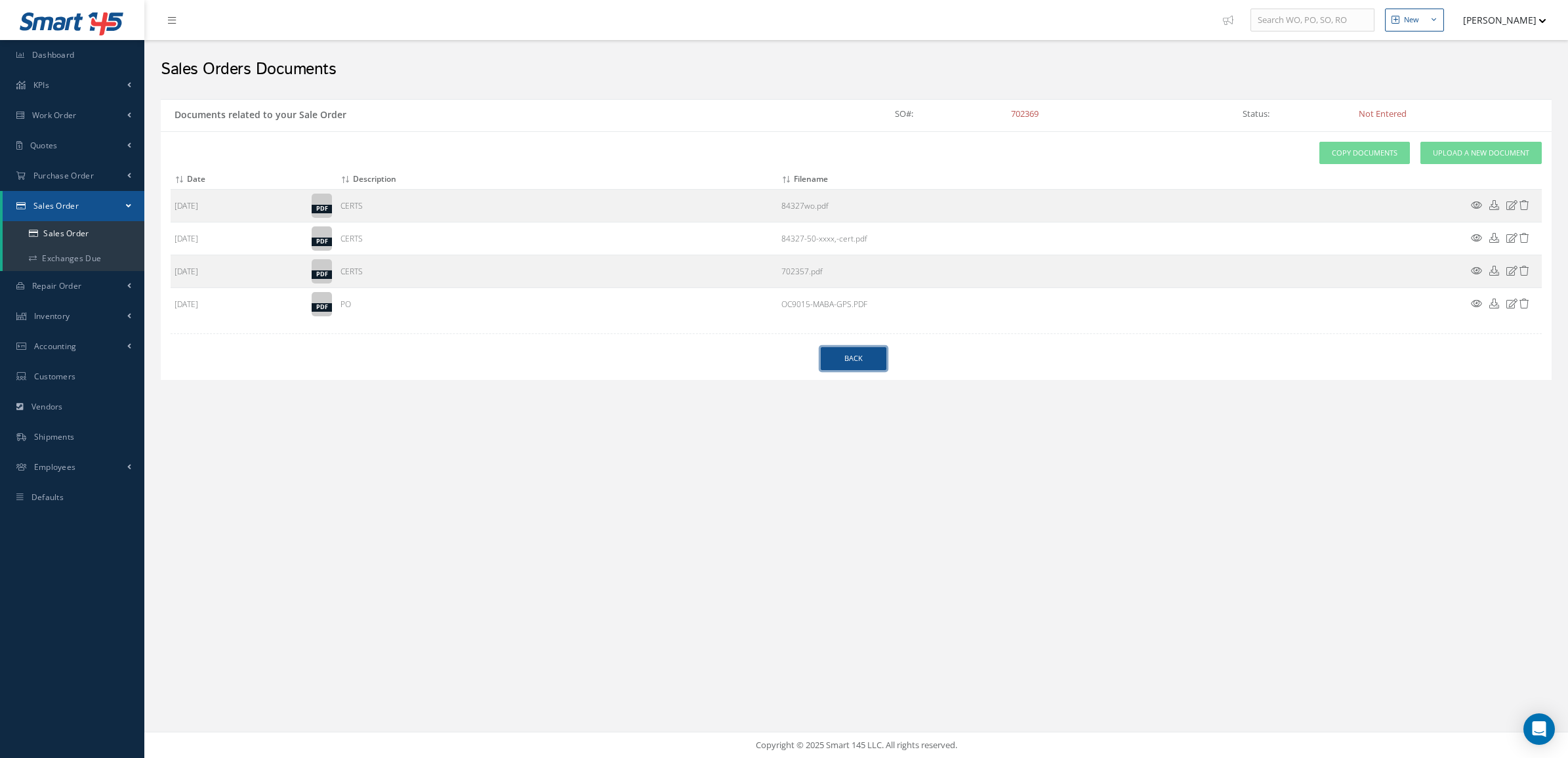
click at [853, 361] on link "Back" at bounding box center [853, 359] width 66 height 23
select select "25"
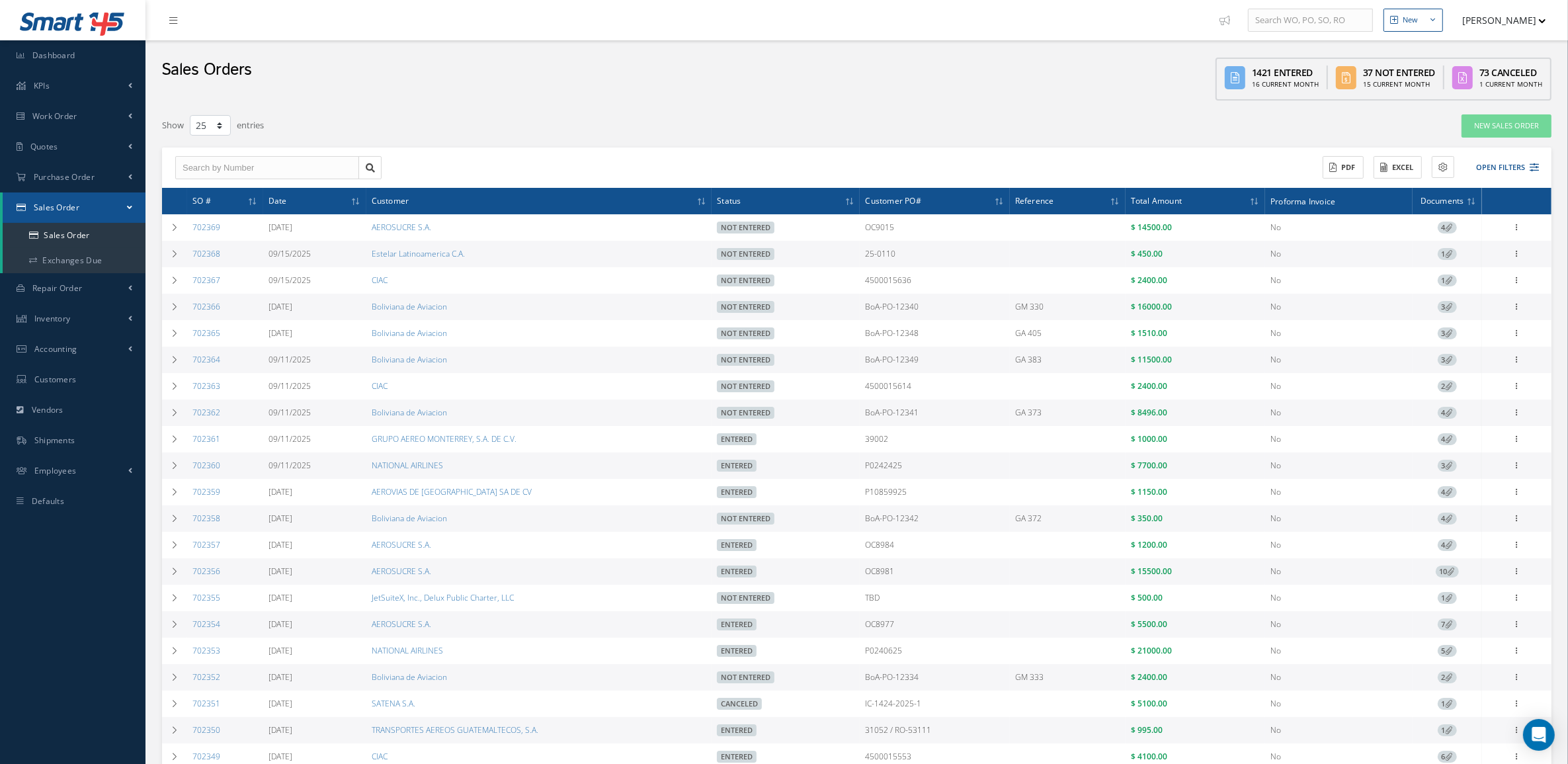
click at [1429, 134] on div "New Sales Order" at bounding box center [1267, 126] width 587 height 24
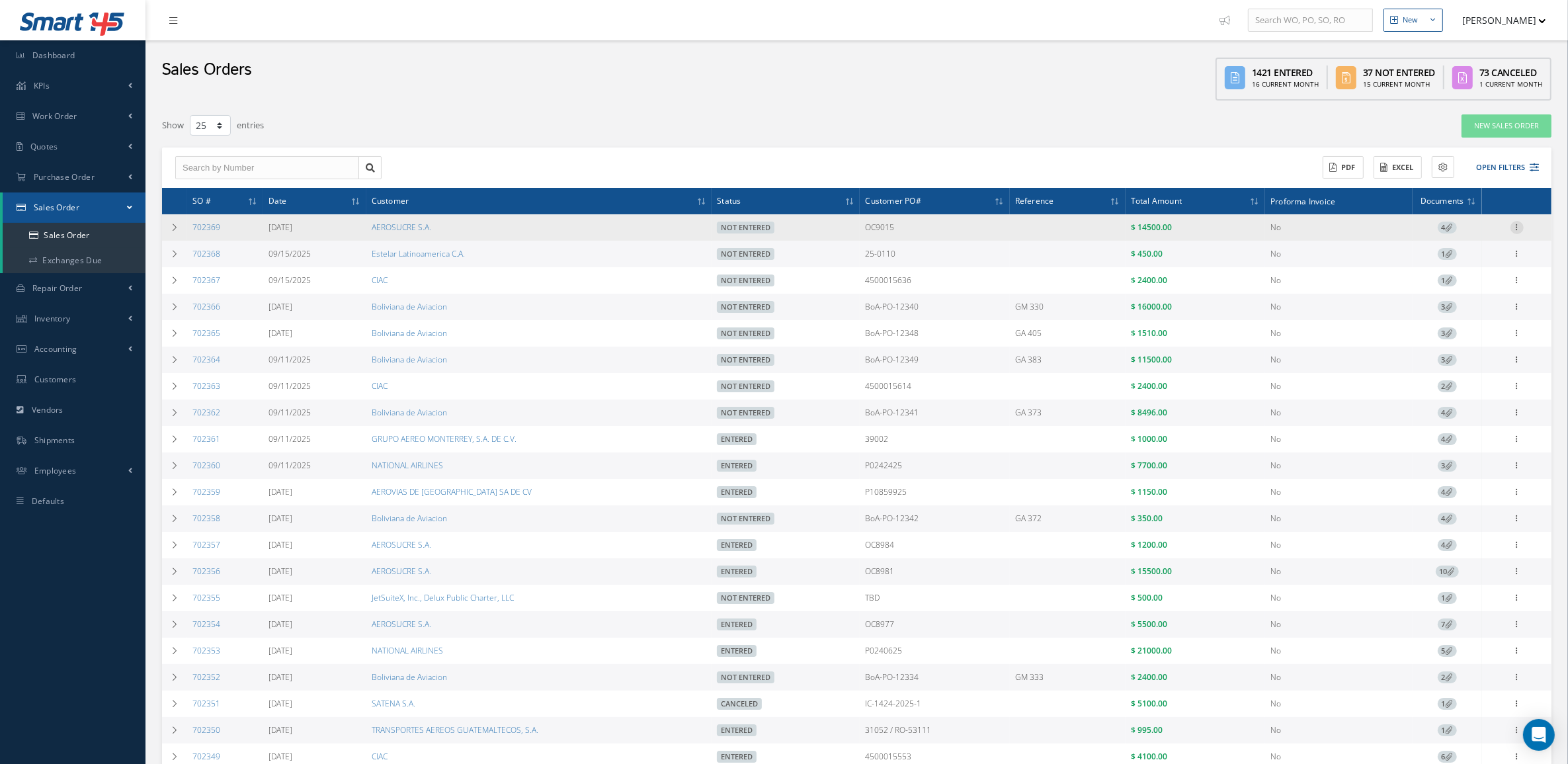
click at [1518, 229] on icon at bounding box center [1517, 226] width 13 height 10
click at [1464, 306] on link "Documents" at bounding box center [1456, 304] width 104 height 17
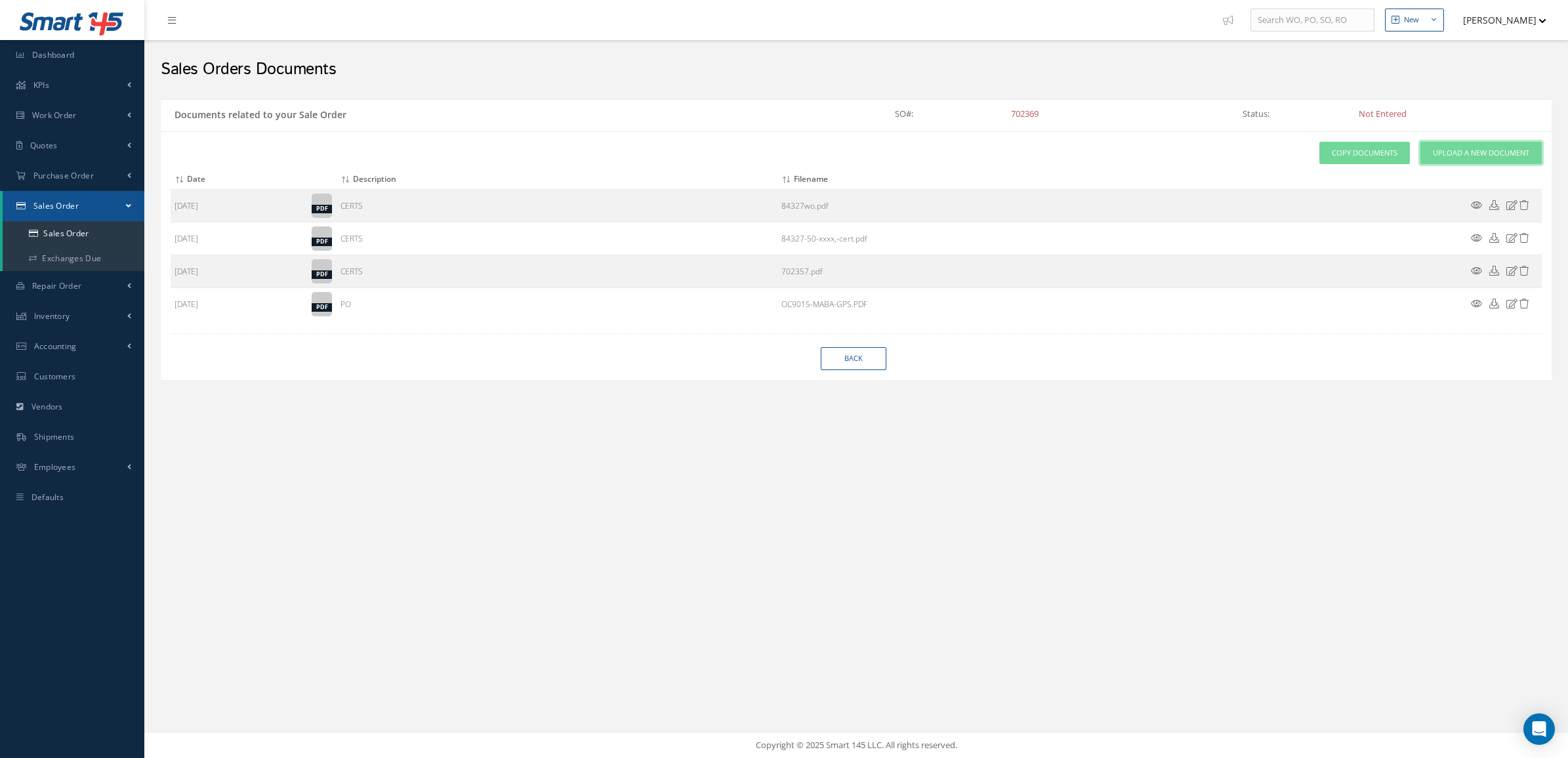
click at [1459, 155] on span "Upload a New Document" at bounding box center [1482, 153] width 96 height 11
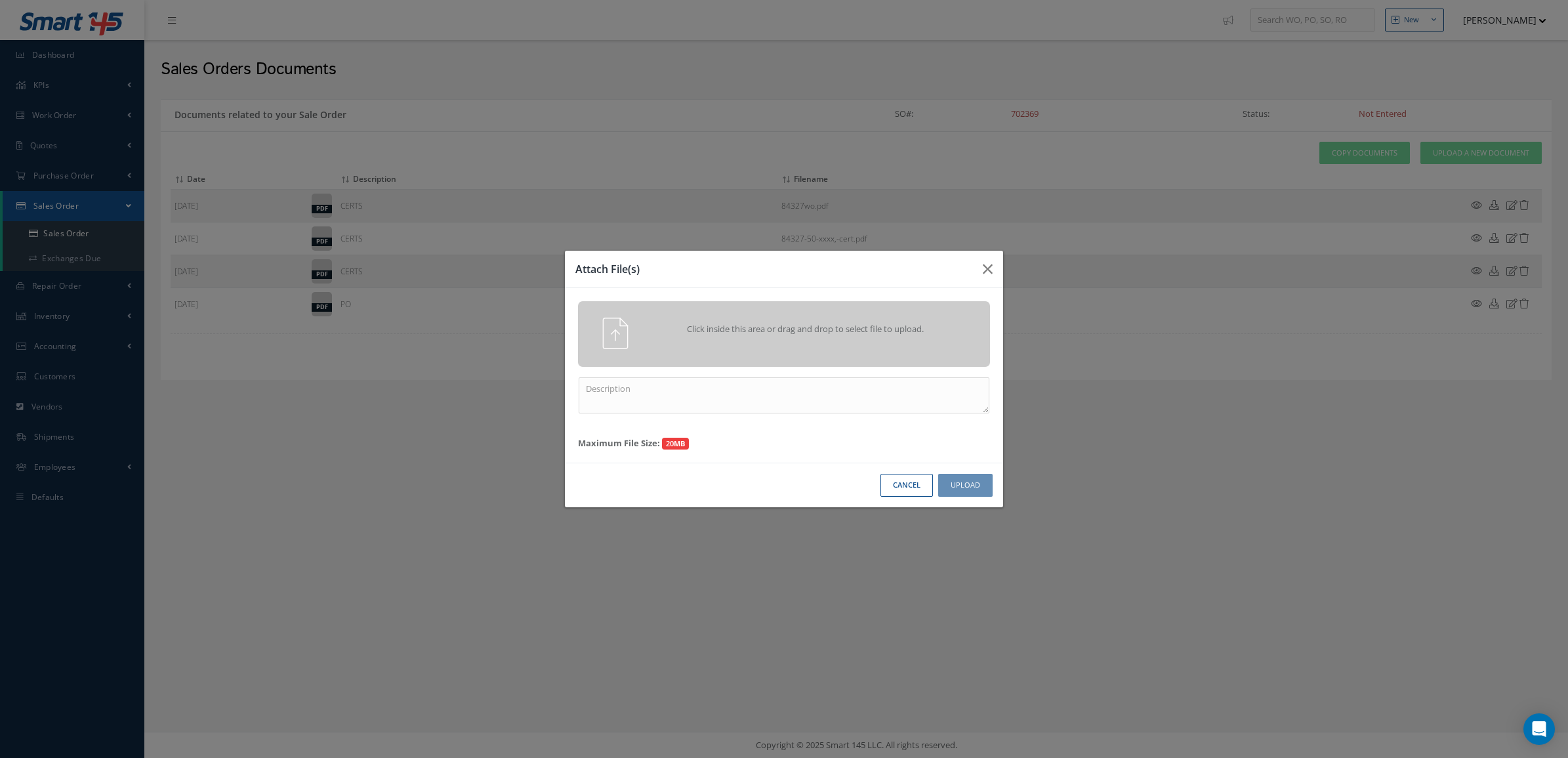
click at [818, 326] on span "Click inside this area or drag and drop to select file to upload." at bounding box center [806, 330] width 298 height 13
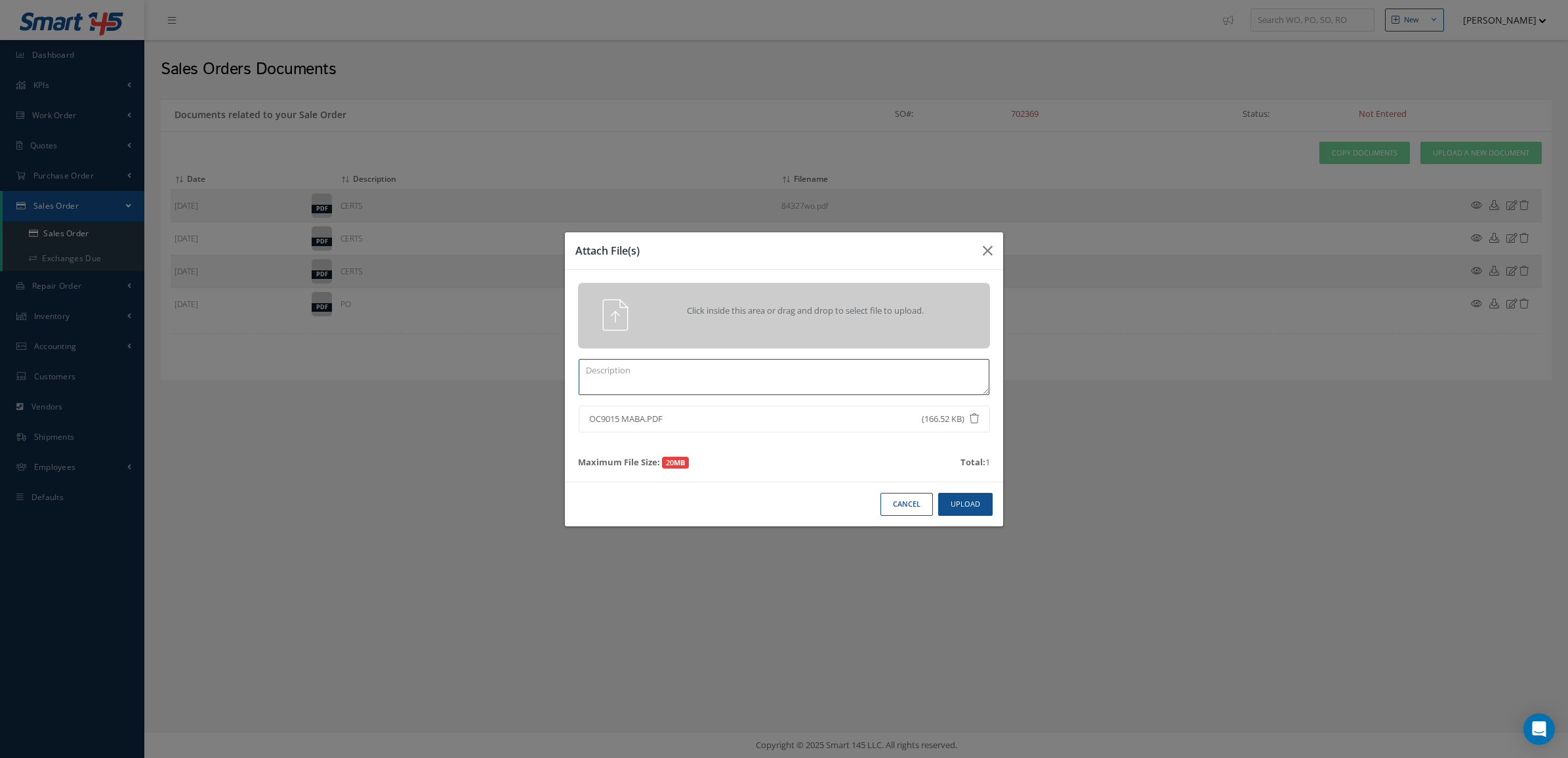
click at [940, 371] on textarea at bounding box center [784, 377] width 411 height 36
type textarea "REVISED PO"
click at [984, 510] on button "Upload" at bounding box center [965, 504] width 55 height 23
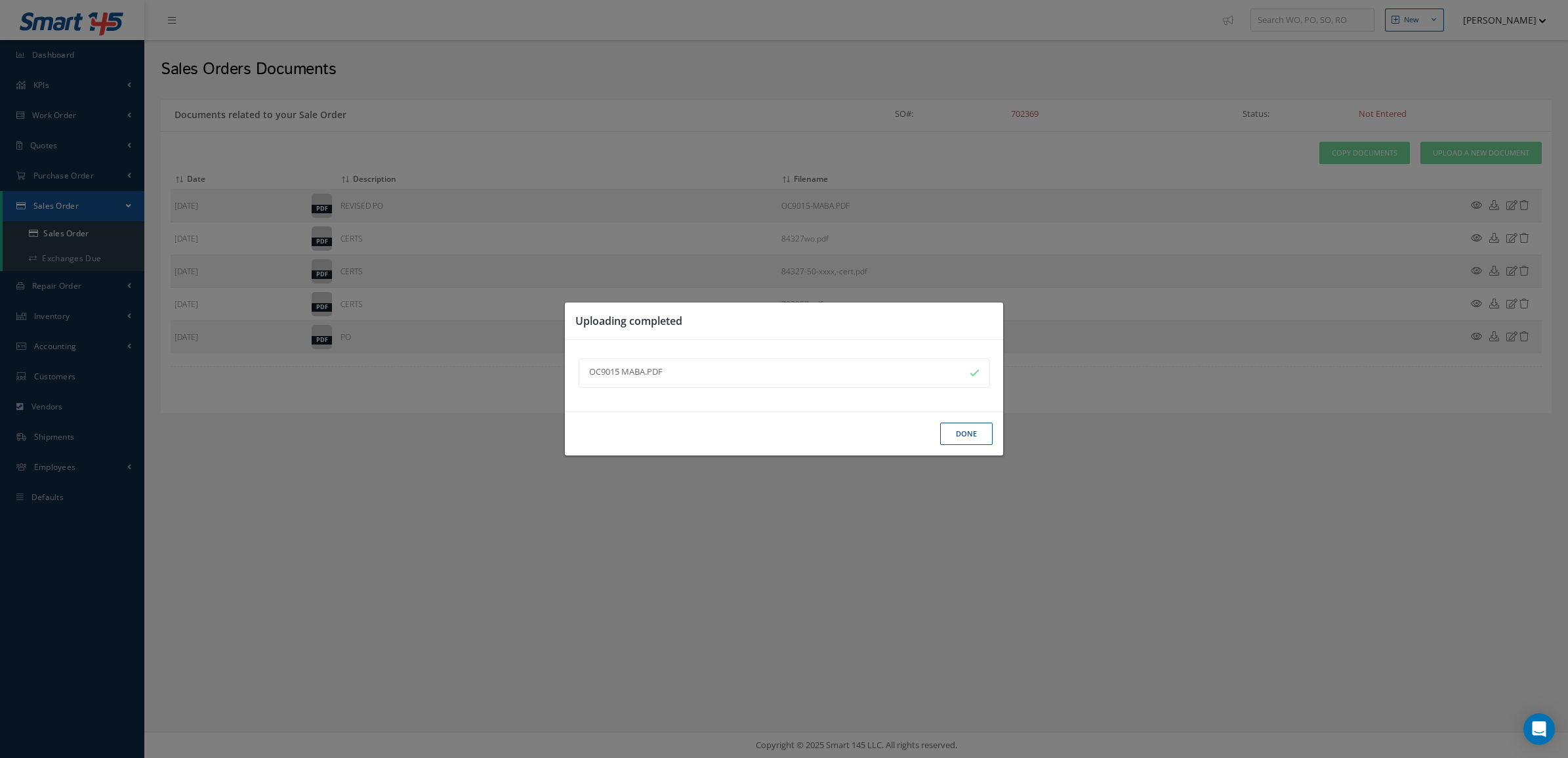
click at [965, 441] on button "Done" at bounding box center [966, 434] width 52 height 23
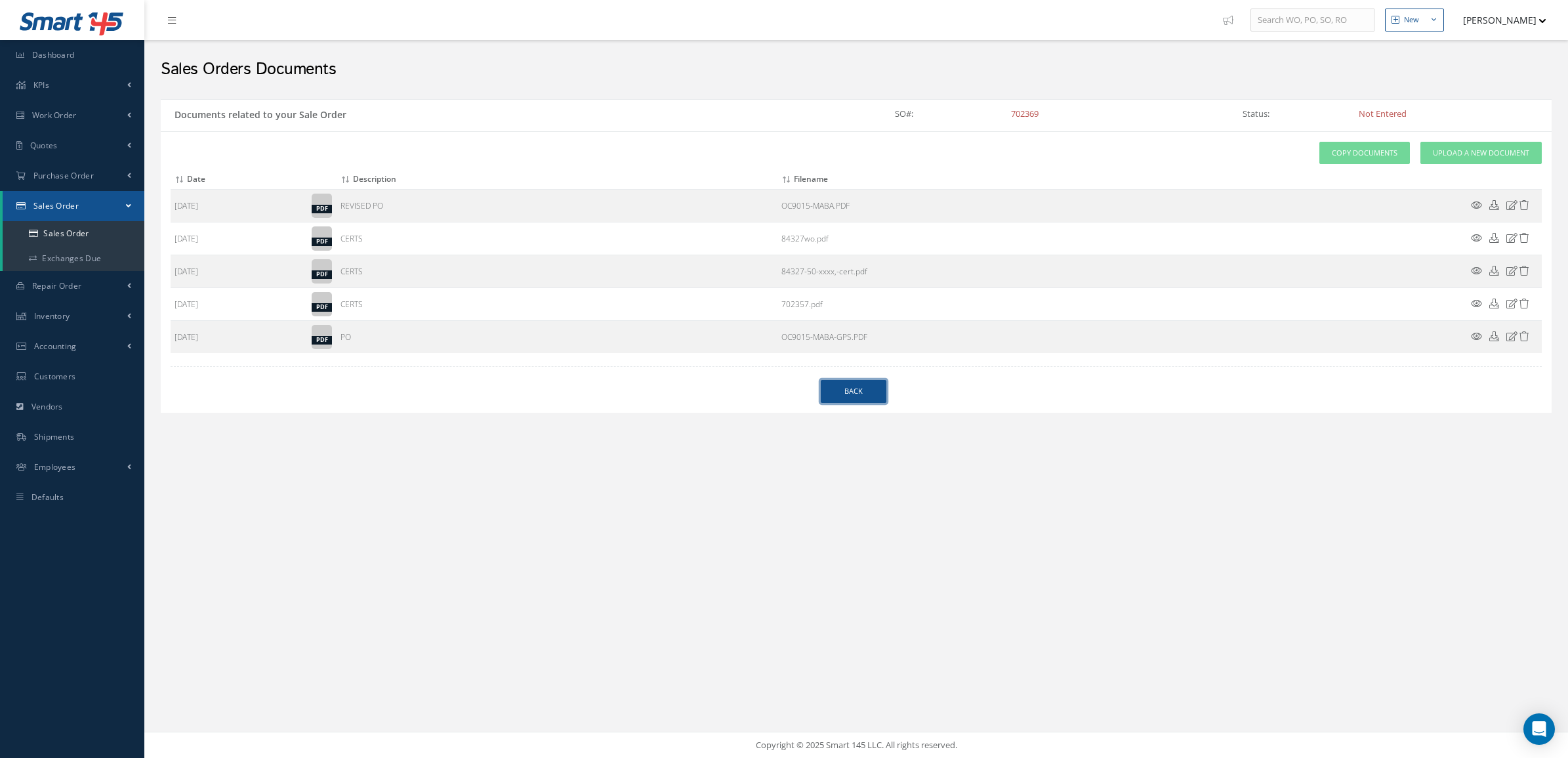
click at [860, 389] on link "Back" at bounding box center [853, 391] width 66 height 23
select select "25"
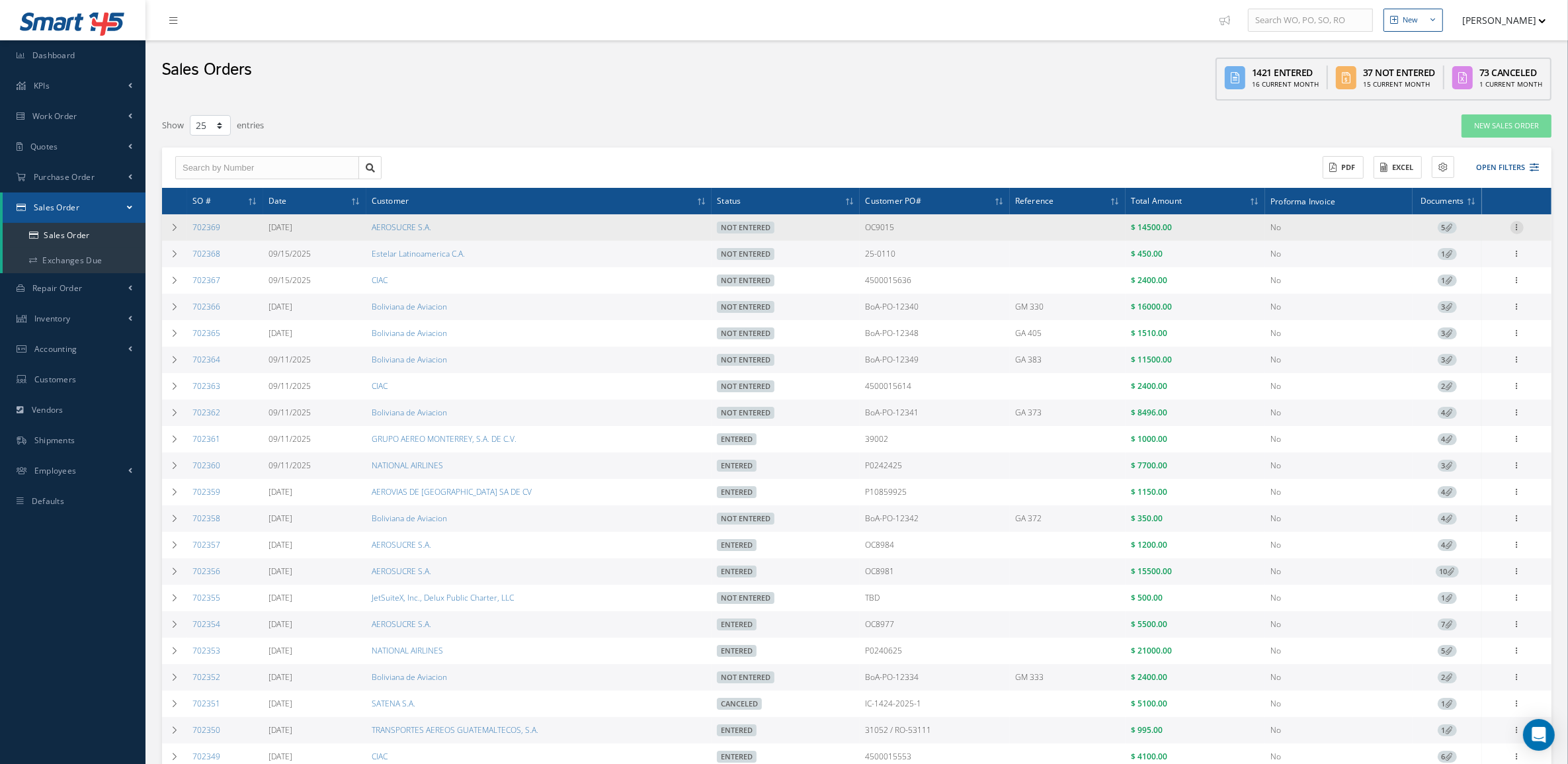
click at [1513, 228] on icon at bounding box center [1517, 226] width 13 height 10
click at [1476, 253] on link "Edit" at bounding box center [1456, 253] width 104 height 17
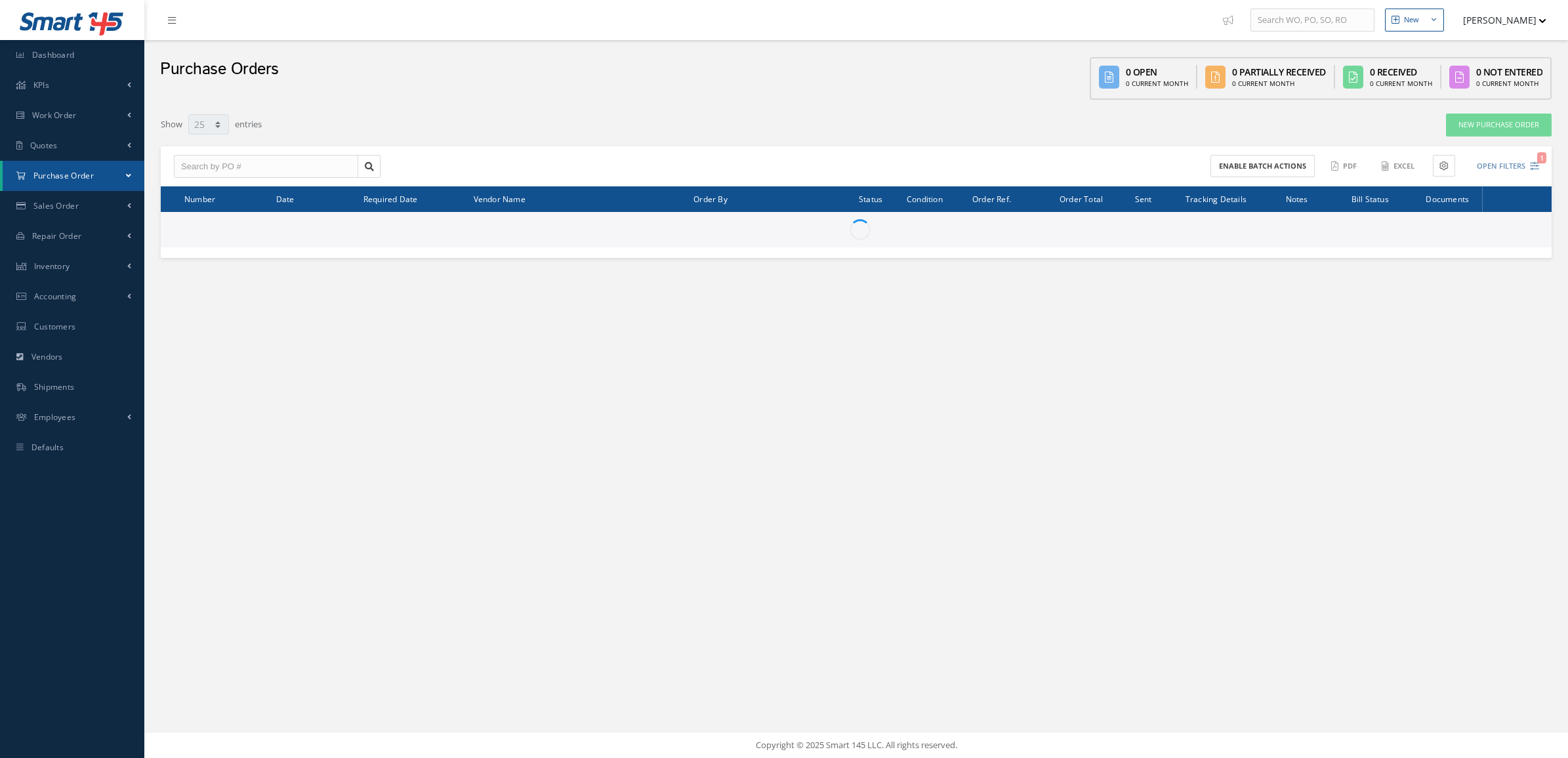
select select "25"
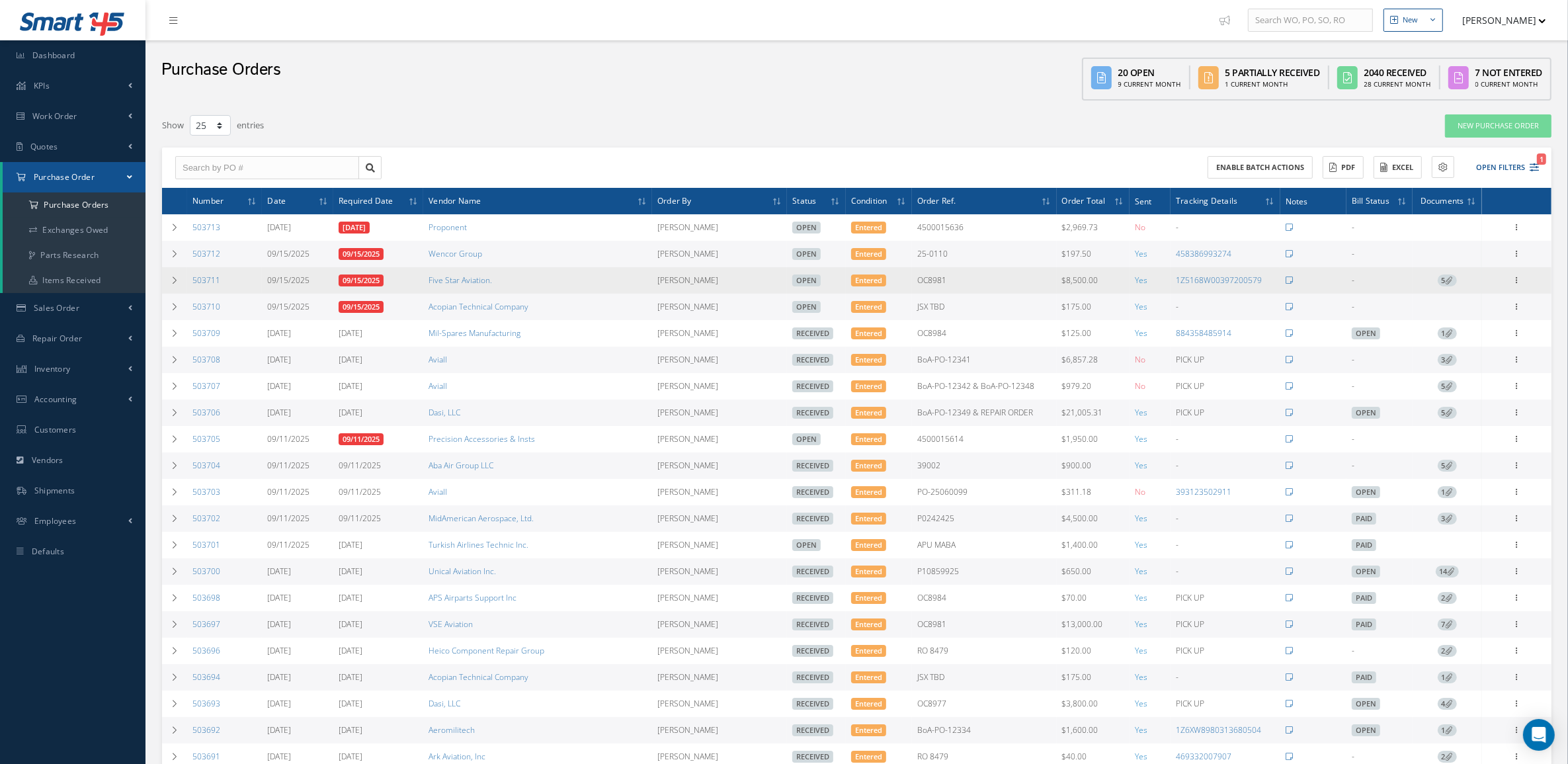
click at [1455, 280] on span "5" at bounding box center [1447, 280] width 19 height 12
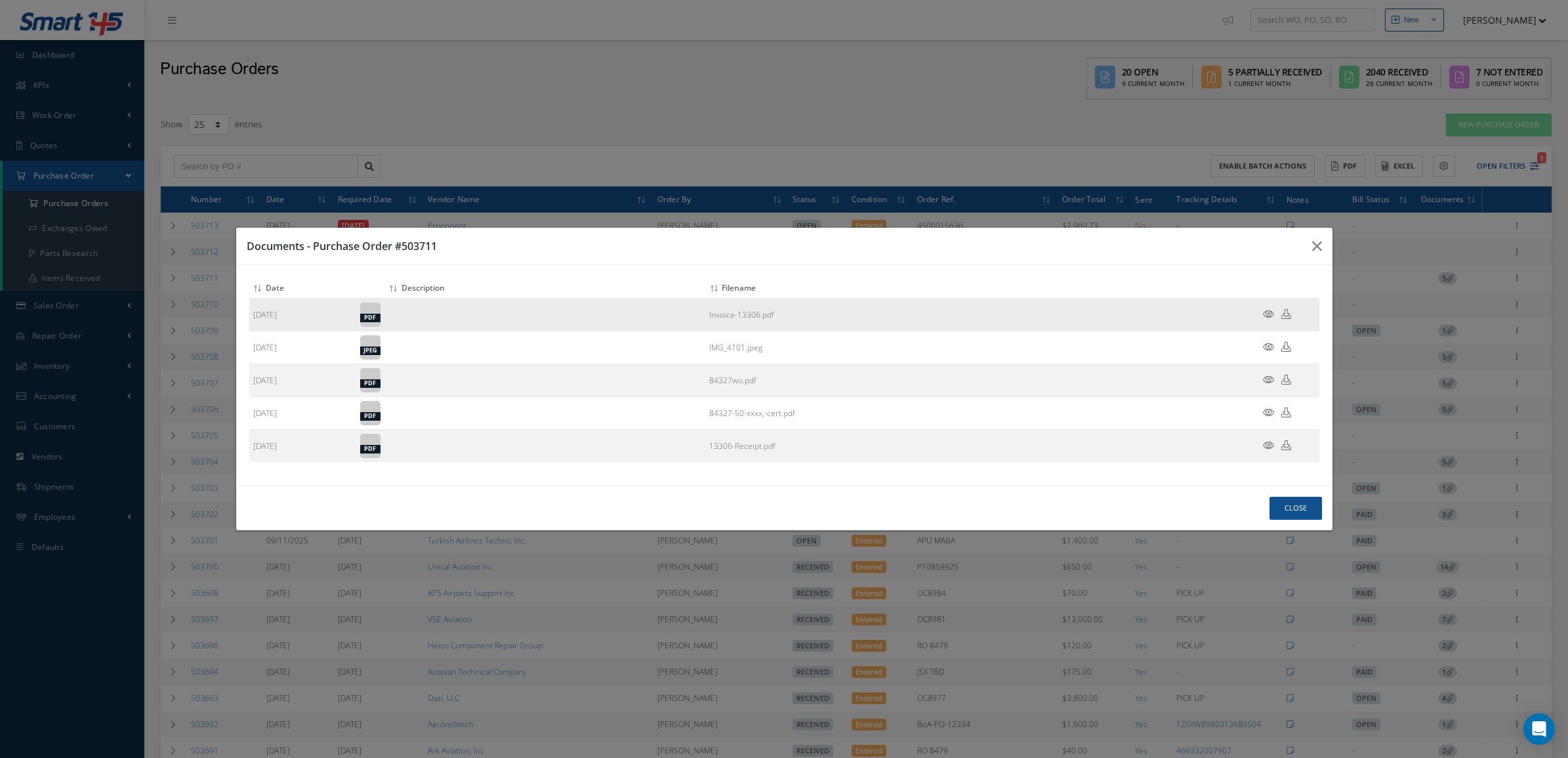
click at [1289, 315] on icon at bounding box center [1286, 314] width 10 height 10
click at [1053, 250] on h3 "Documents - Purchase Order #503711" at bounding box center [774, 246] width 1055 height 16
click at [1287, 379] on icon at bounding box center [1286, 379] width 10 height 10
drag, startPoint x: 969, startPoint y: 240, endPoint x: 982, endPoint y: 235, distance: 13.9
click at [969, 240] on h3 "Documents - Purchase Order #503711" at bounding box center [774, 246] width 1055 height 16
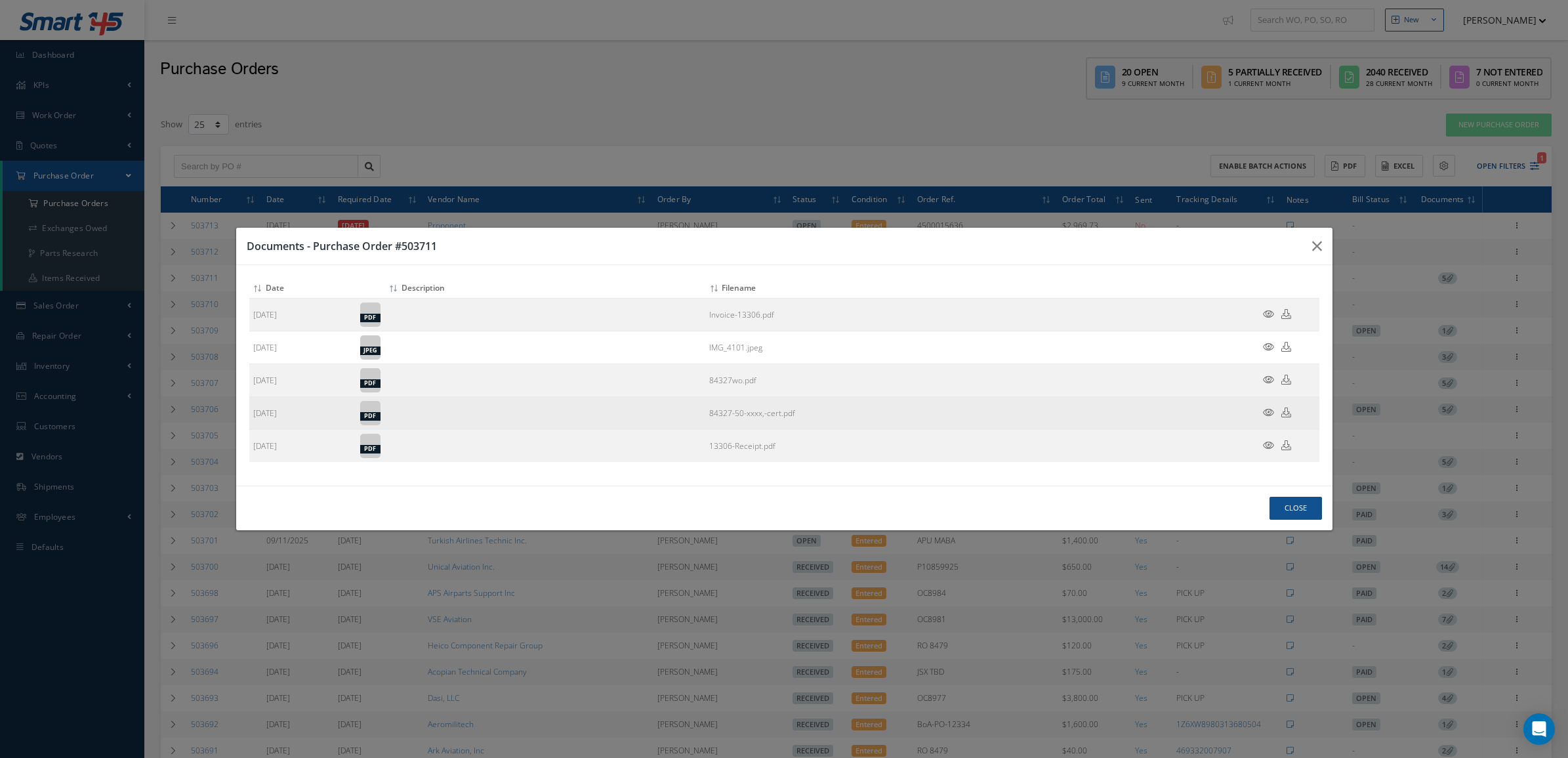
click at [1287, 417] on icon at bounding box center [1286, 412] width 10 height 10
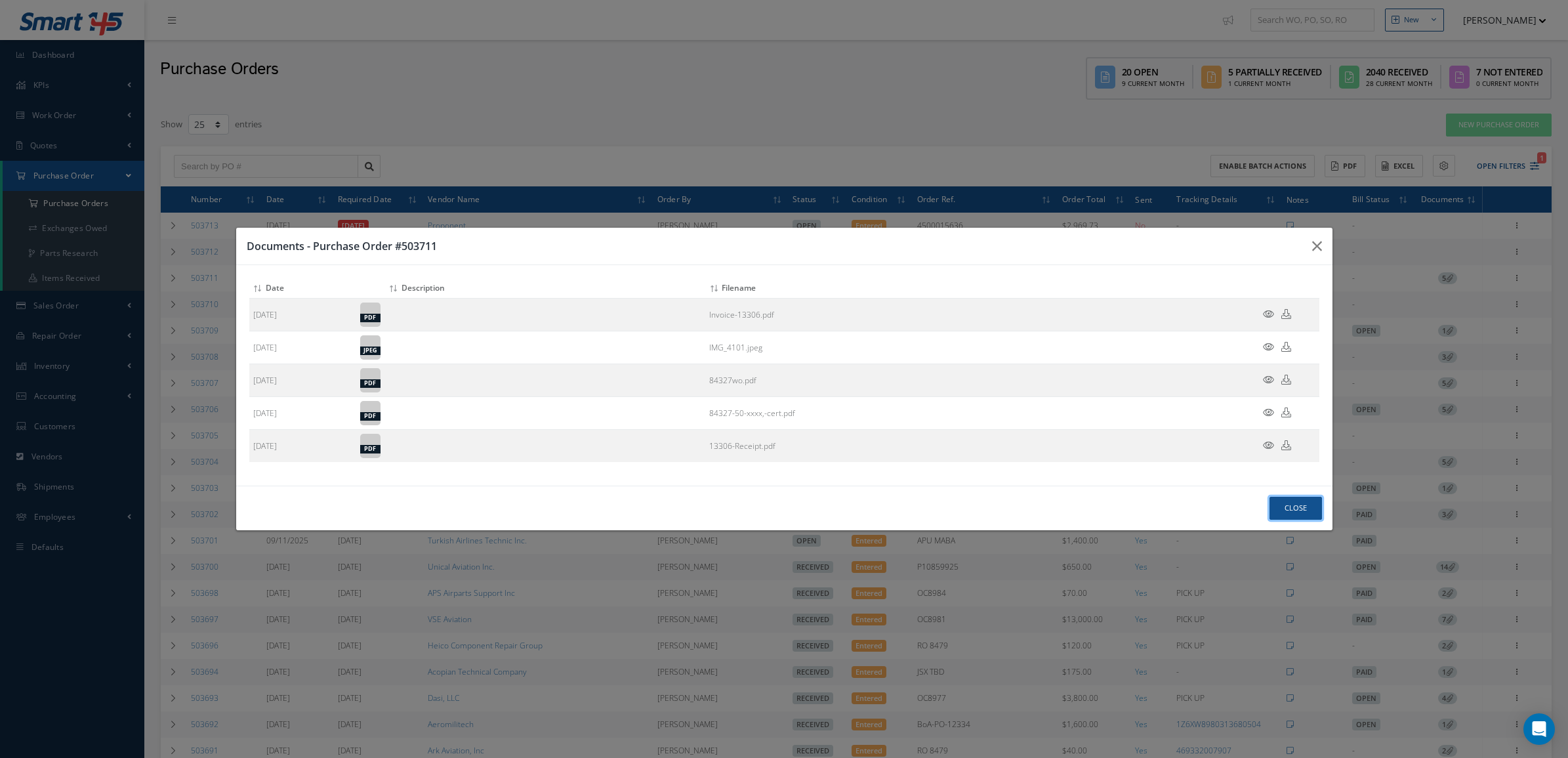
click at [1299, 498] on button "Close" at bounding box center [1296, 508] width 52 height 23
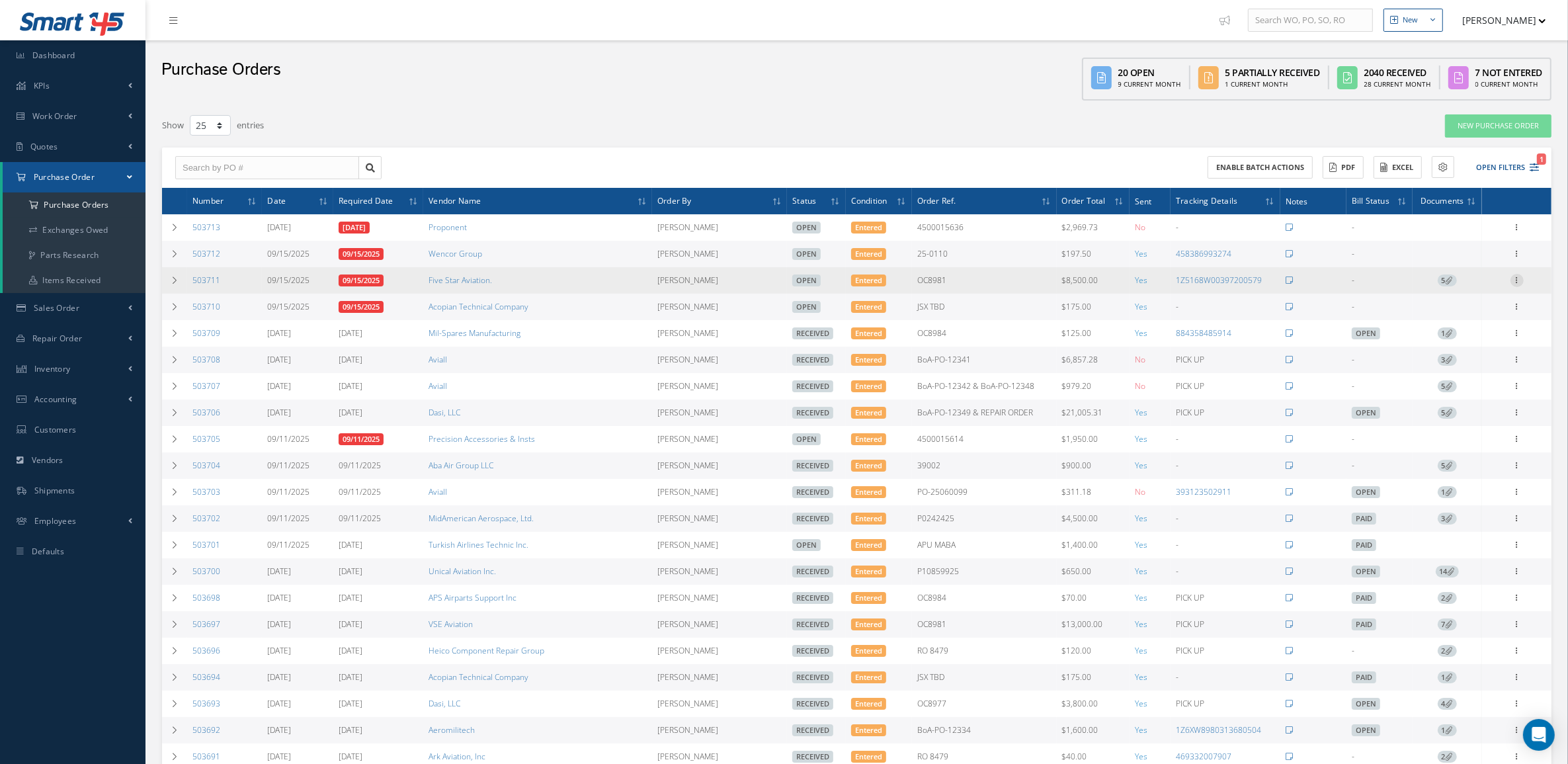
click at [1516, 278] on icon at bounding box center [1517, 279] width 13 height 10
click at [1485, 286] on link "Receive" at bounding box center [1456, 288] width 104 height 17
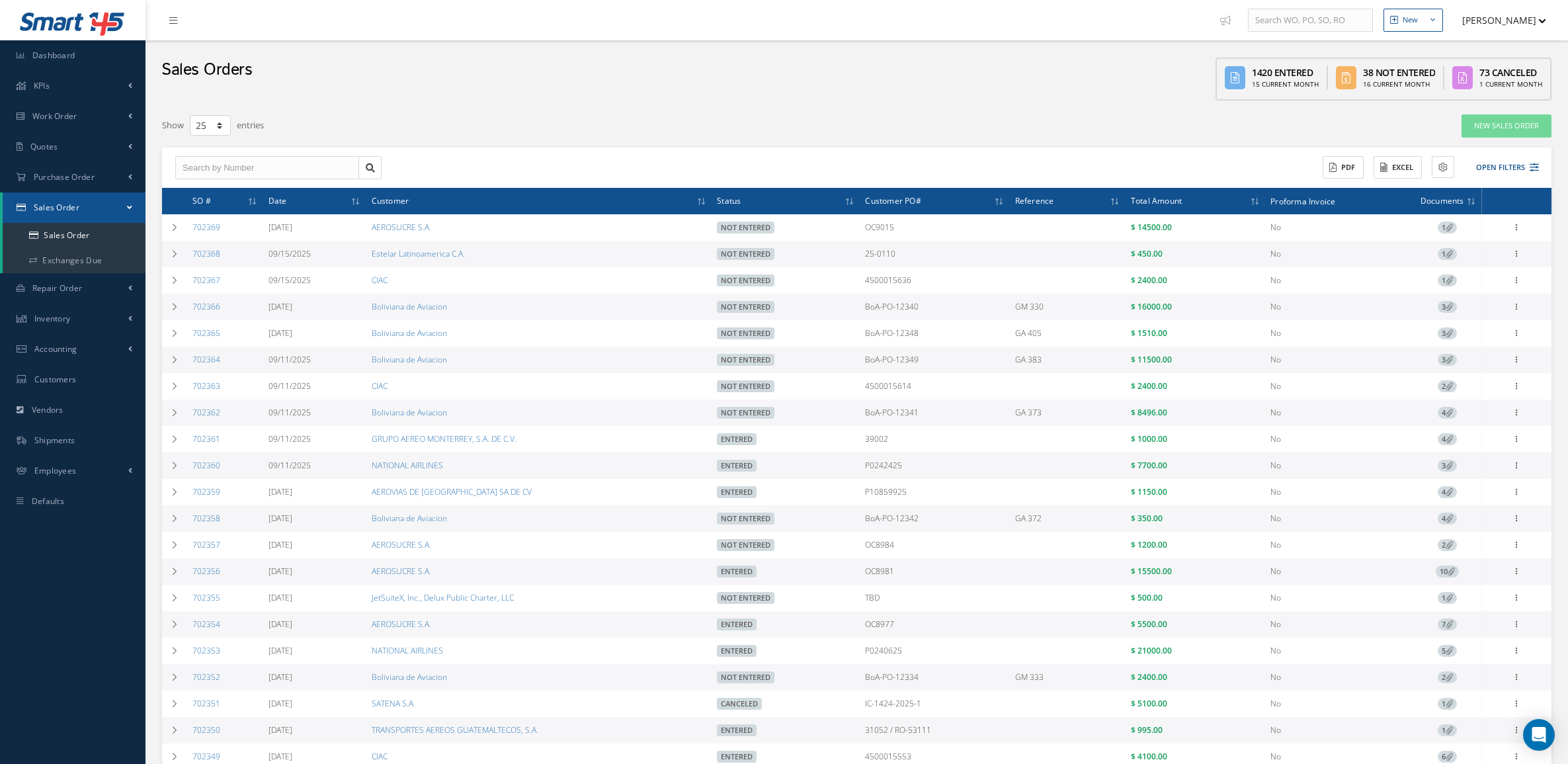
select select "25"
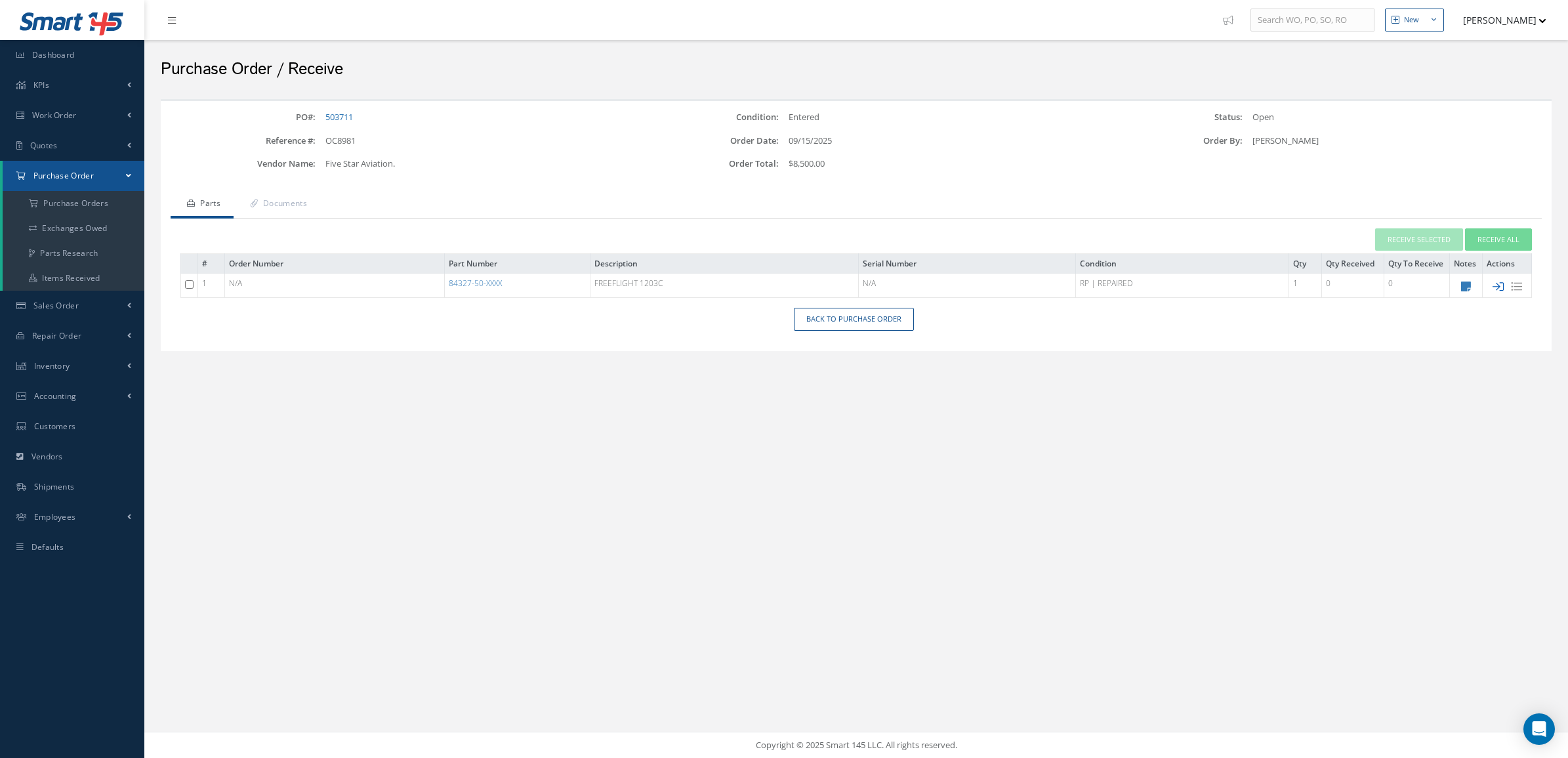
click at [1497, 291] on icon at bounding box center [1498, 286] width 11 height 11
type input "[DATE]"
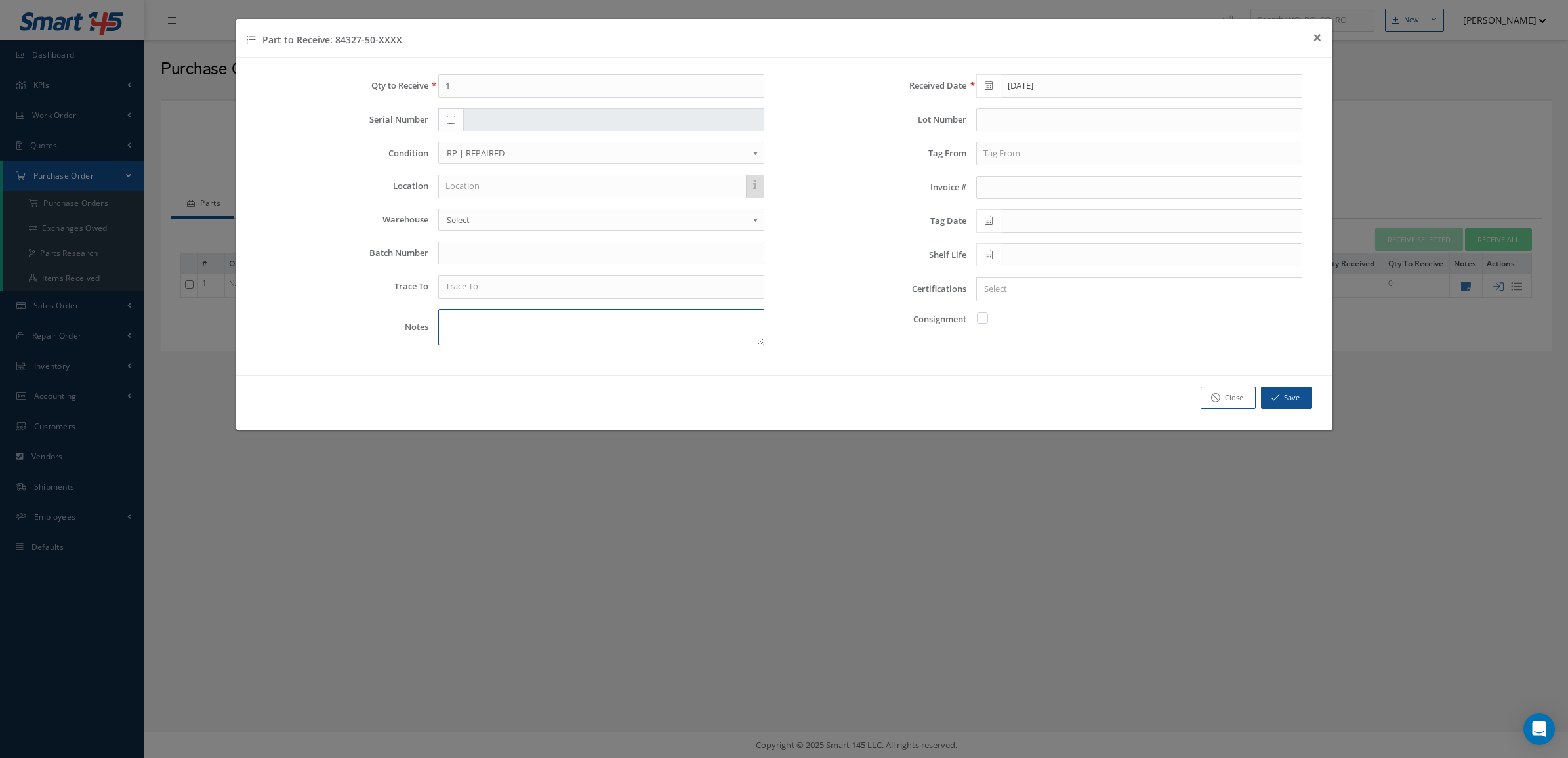
click at [532, 313] on textarea at bounding box center [601, 327] width 326 height 36
type textarea "u"
type textarea "UNIT IS IN MODIFIED CONDITION***"
click at [1035, 163] on input "text" at bounding box center [1139, 154] width 326 height 24
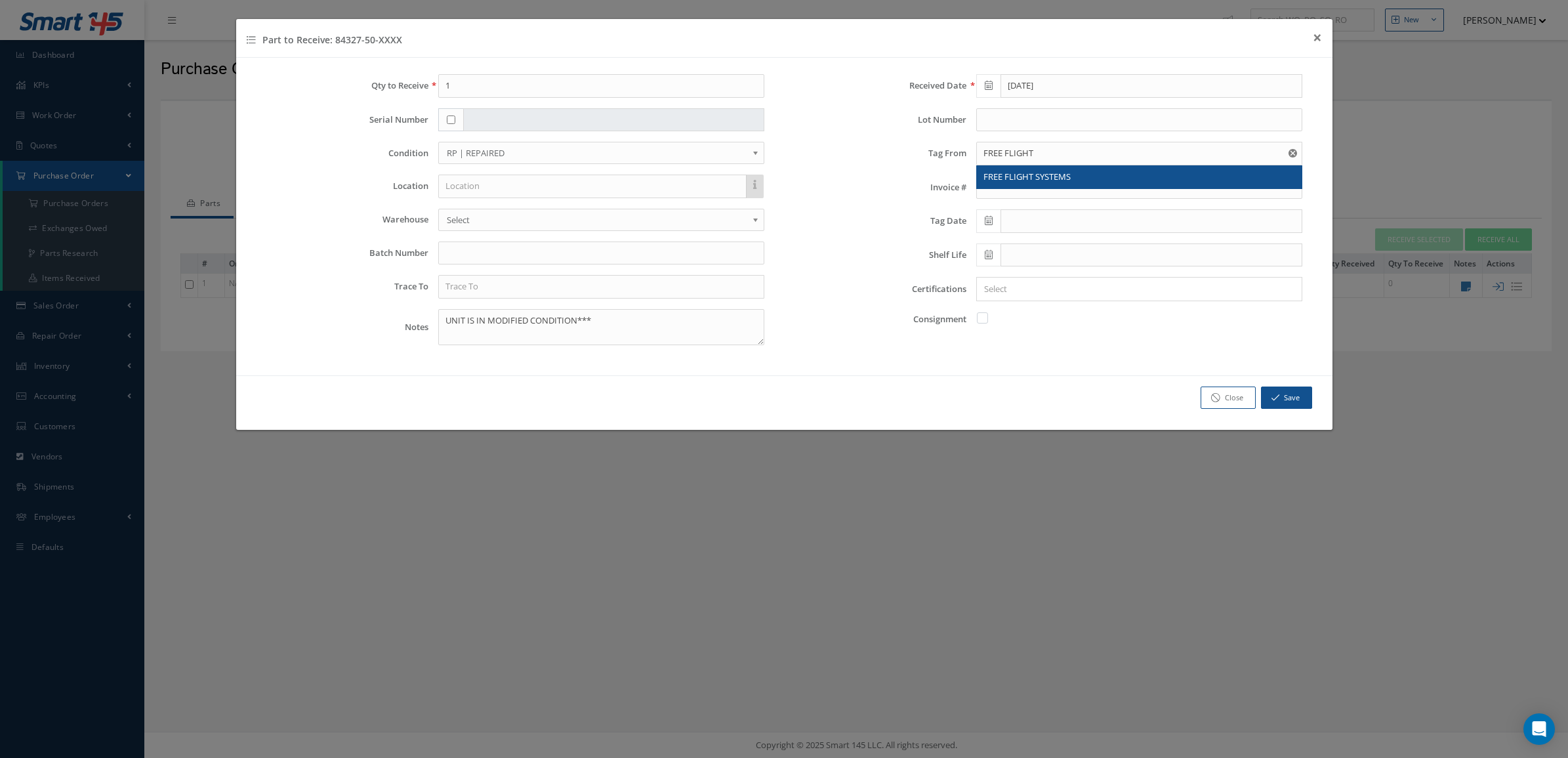
click at [1047, 183] on span "FREE FLIGHT SYSTEMS" at bounding box center [1028, 177] width 87 height 12
type input "FREE FLIGHT SYSTEMS"
click at [985, 220] on icon at bounding box center [988, 220] width 8 height 9
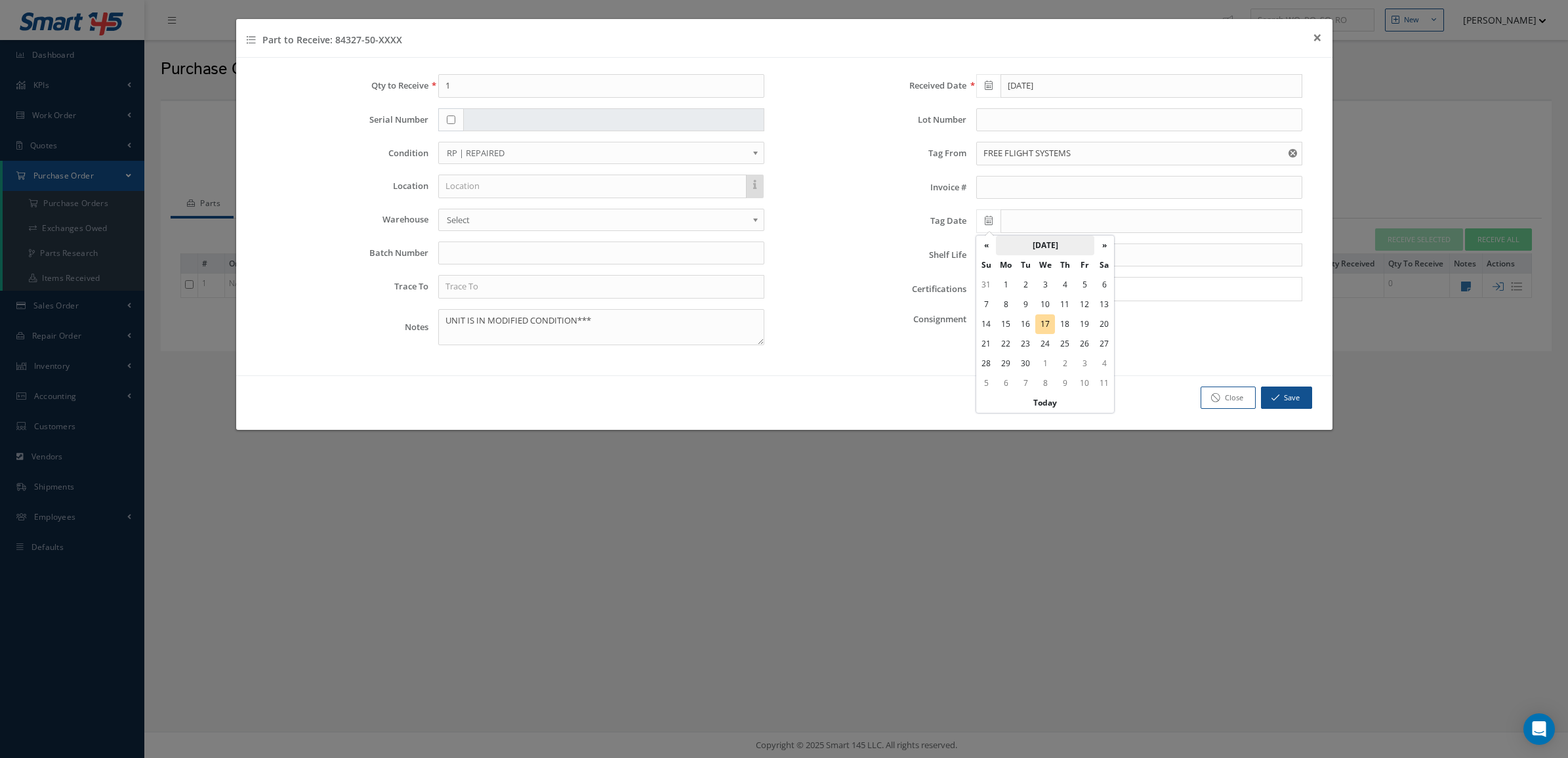
click at [1031, 240] on th "September 2025" at bounding box center [1045, 246] width 98 height 20
click at [996, 244] on th "2025" at bounding box center [1043, 246] width 95 height 20
click at [0, 0] on th "2020-2029" at bounding box center [0, 0] width 0 height 0
click at [1001, 320] on span "2023" at bounding box center [994, 314] width 30 height 35
click at [1096, 308] on span "Aug" at bounding box center [1093, 314] width 30 height 35
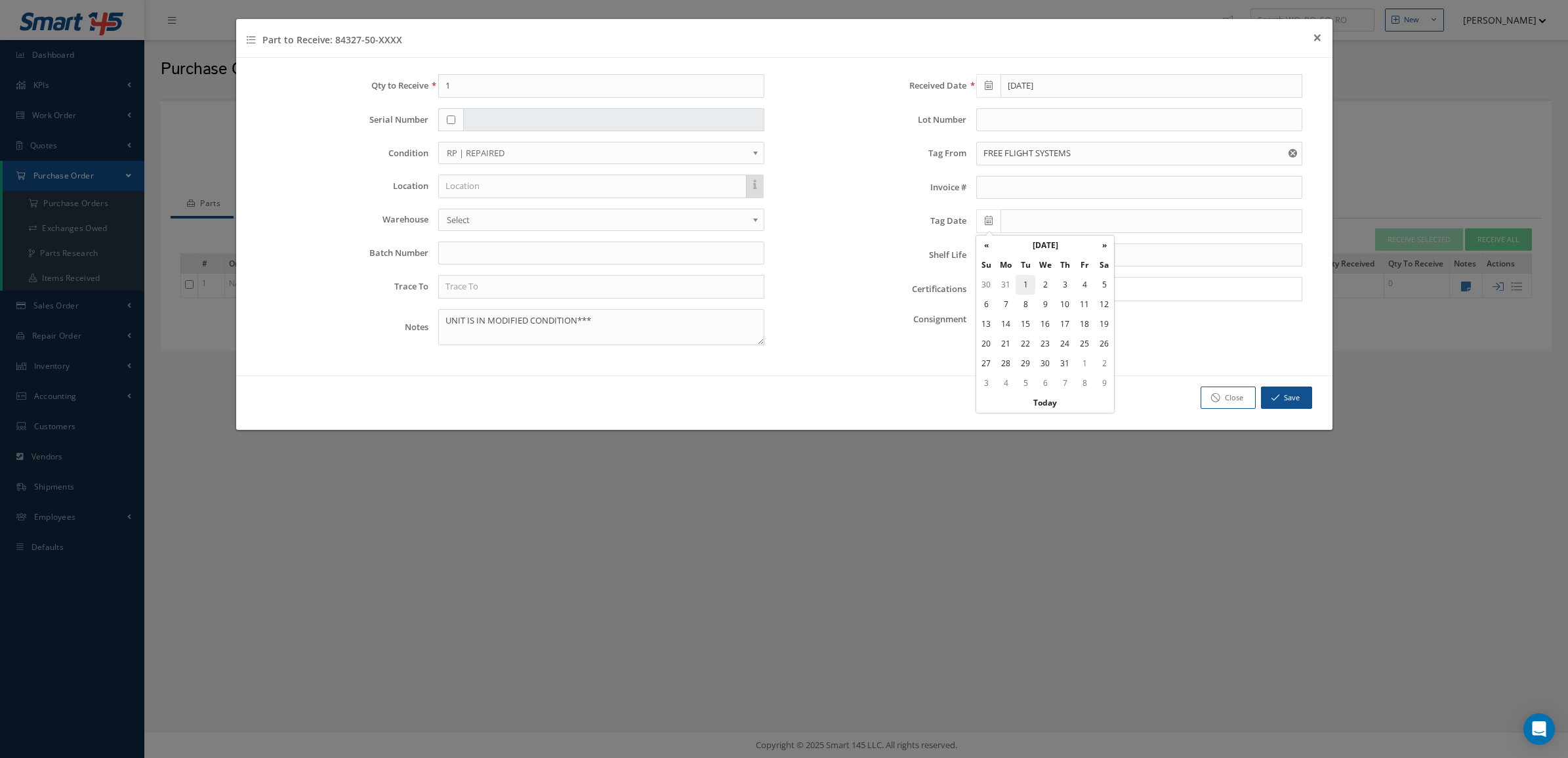
click at [1024, 288] on td "1" at bounding box center [1025, 285] width 20 height 20
type input "08/01/2023"
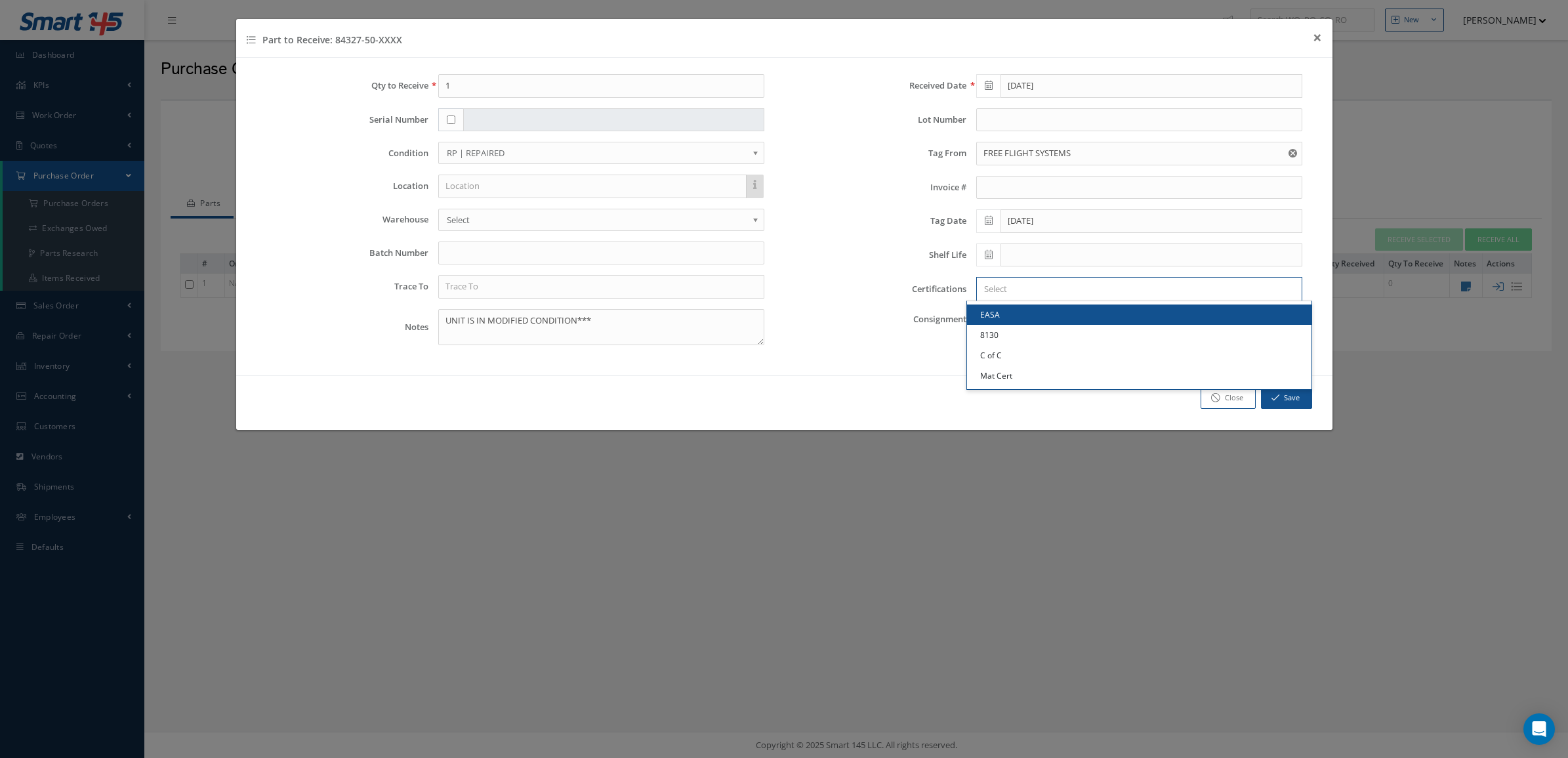
click at [1002, 294] on input "Search for option" at bounding box center [1136, 289] width 316 height 14
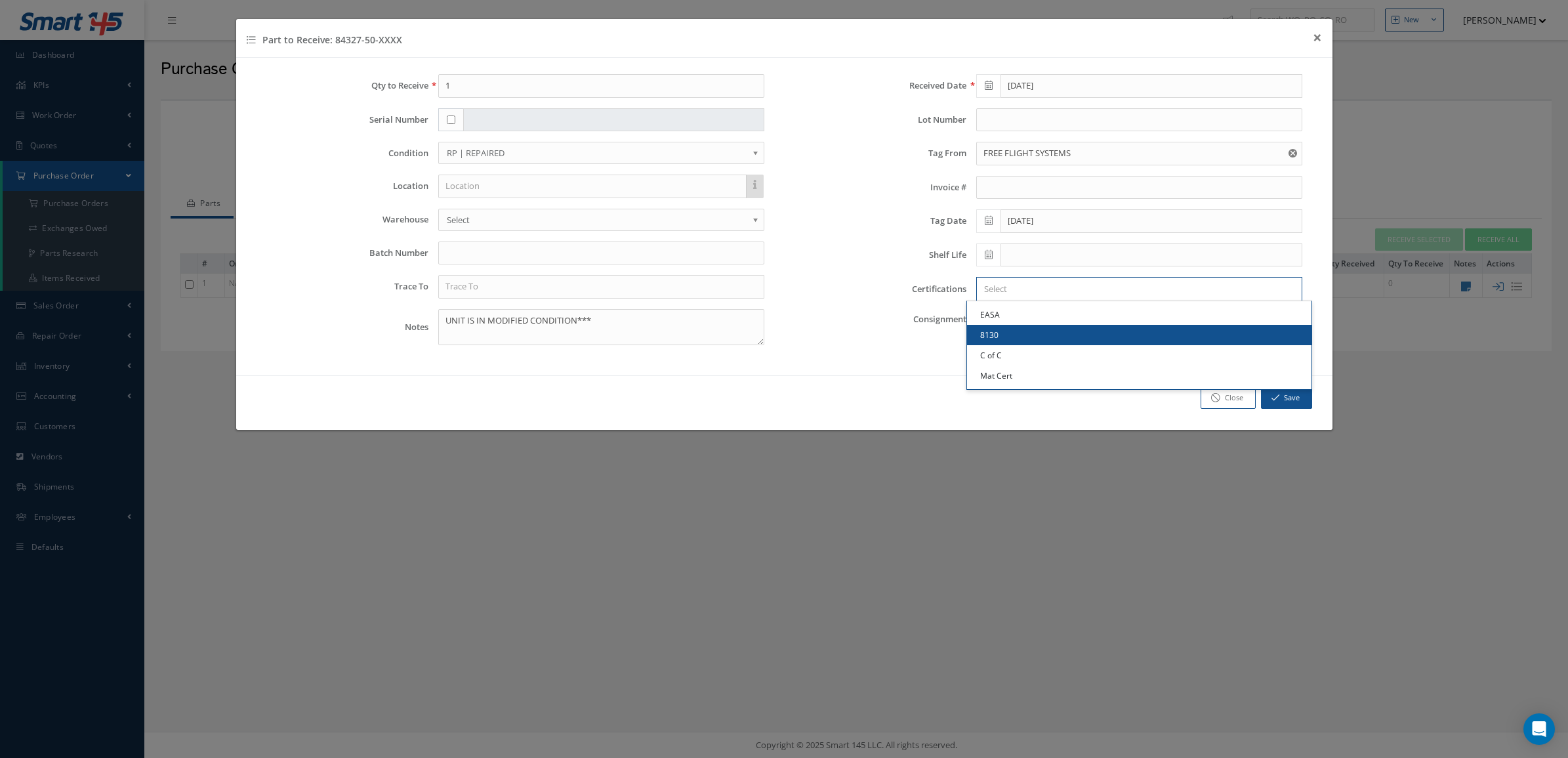
click at [1014, 329] on link "8130" at bounding box center [1139, 335] width 345 height 21
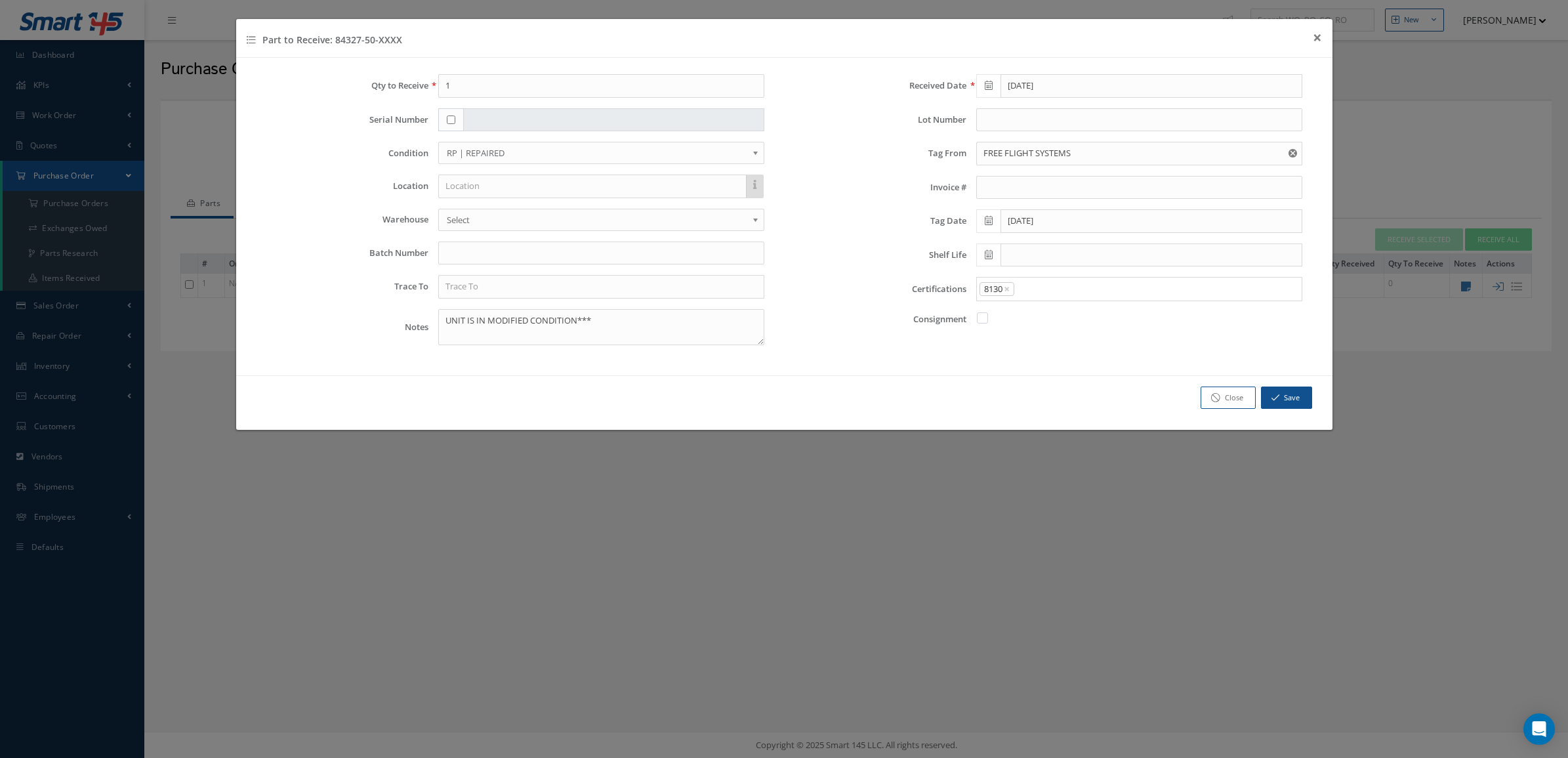
click at [1028, 291] on input "Search for option" at bounding box center [1155, 289] width 279 height 14
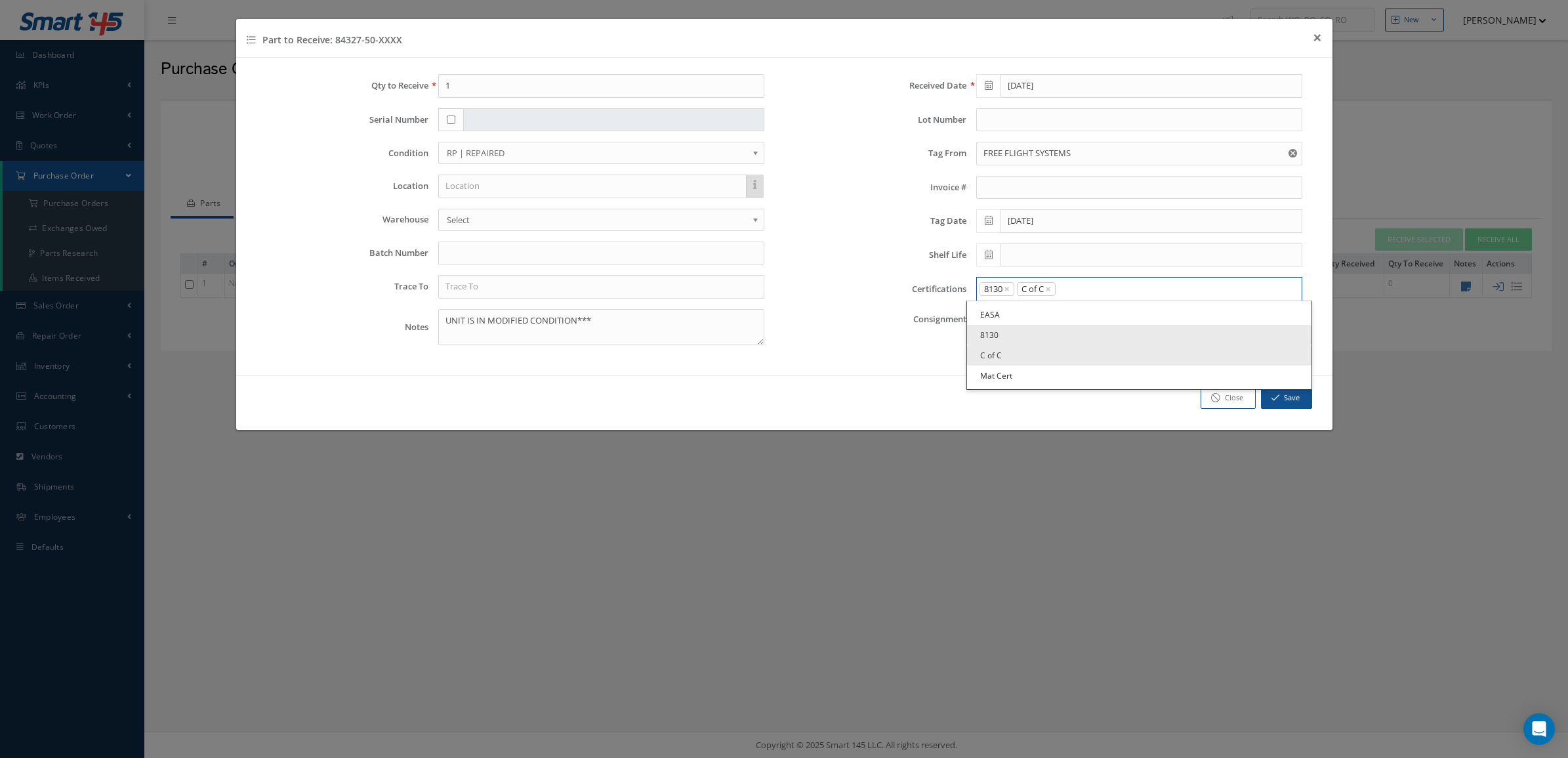
click at [1071, 291] on input "Search for option" at bounding box center [1176, 289] width 238 height 14
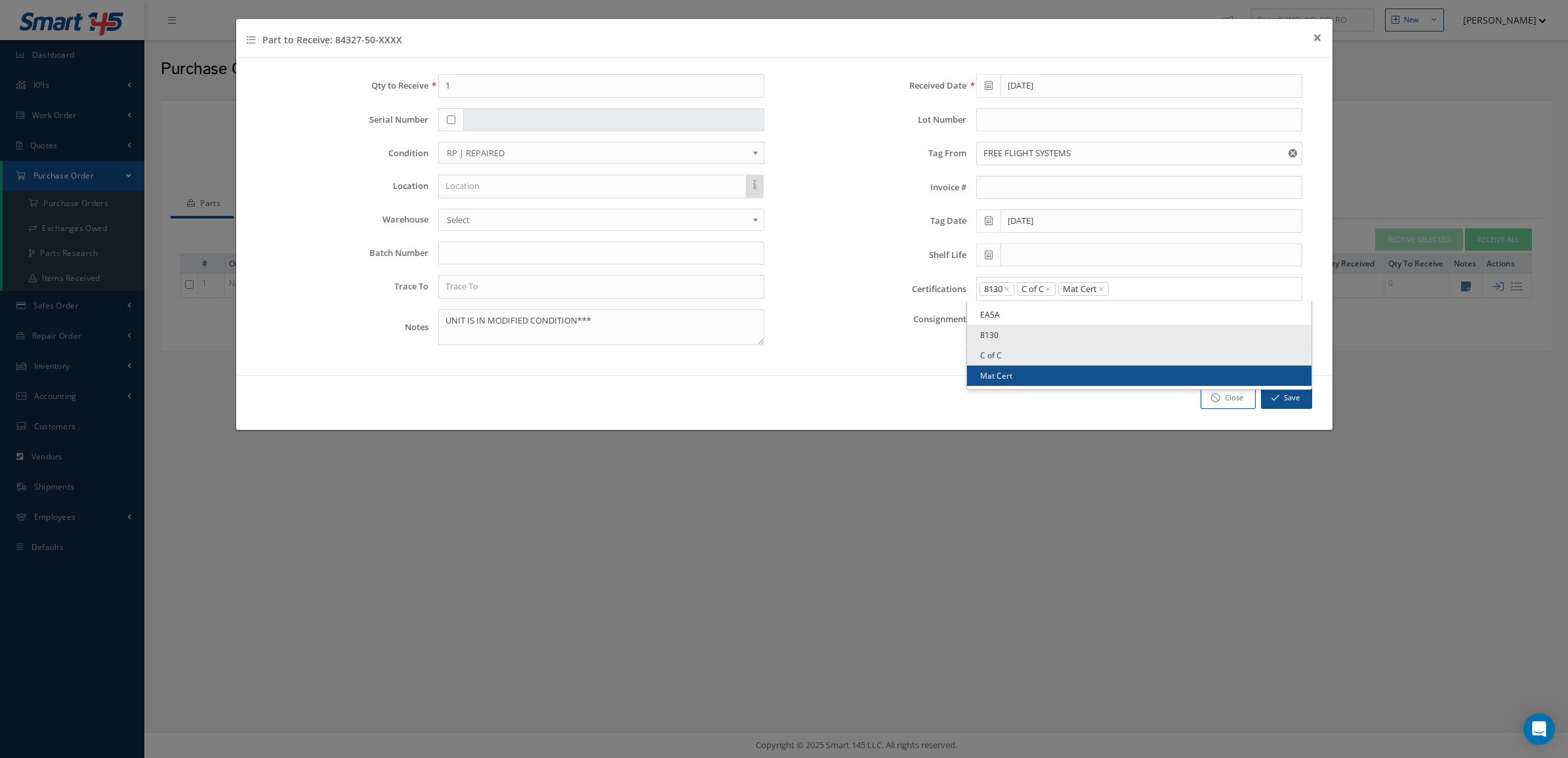
click at [1077, 374] on link "Mat Cert" at bounding box center [1139, 376] width 345 height 21
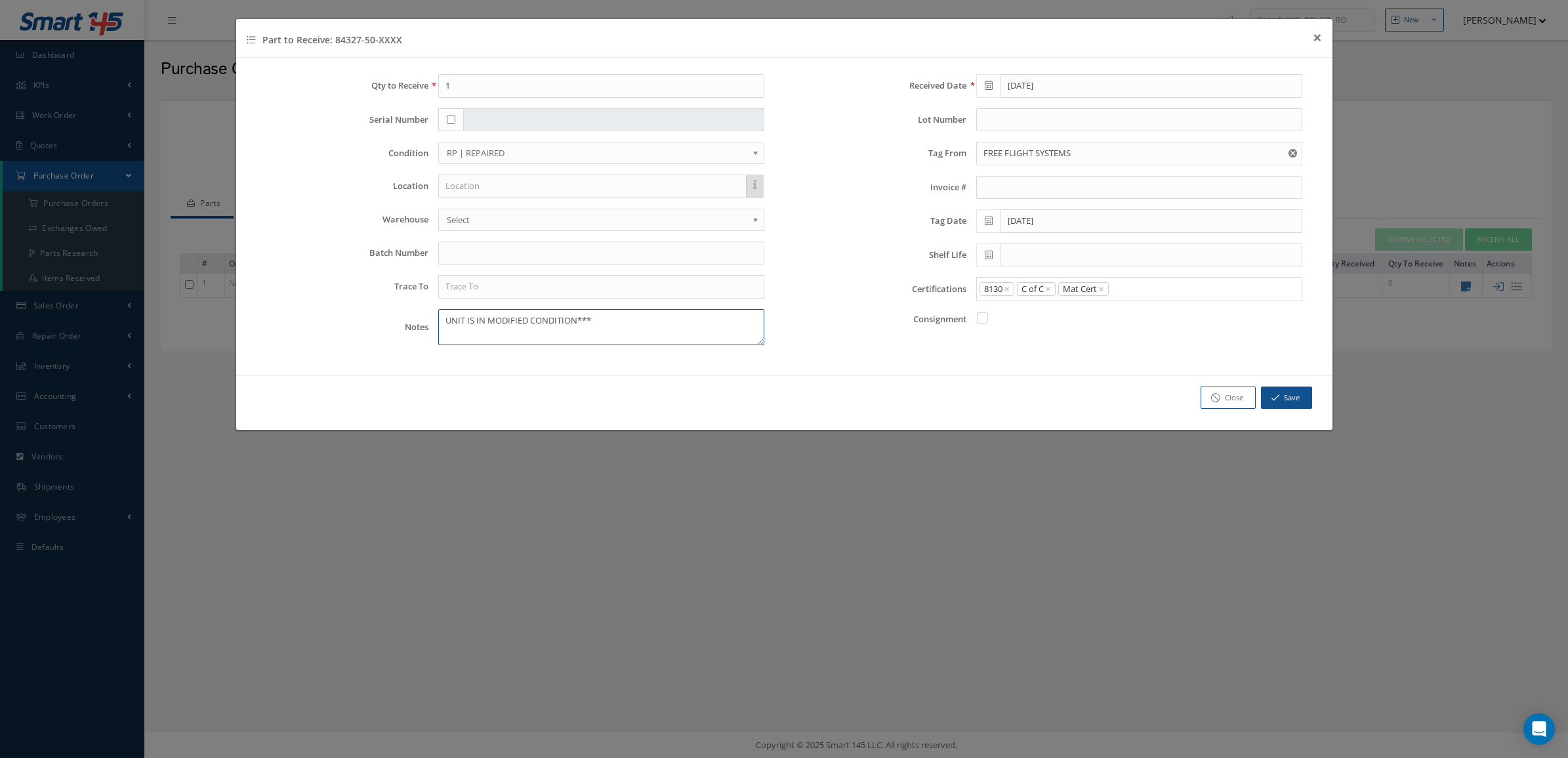
drag, startPoint x: 687, startPoint y: 327, endPoint x: 444, endPoint y: 342, distance: 243.5
click at [444, 342] on textarea "UNIT IS IN MODIFIED CONDITION***" at bounding box center [601, 327] width 326 height 36
click at [453, 120] on input "checkbox" at bounding box center [451, 120] width 9 height 9
checkbox input "true"
type input "1920K878"
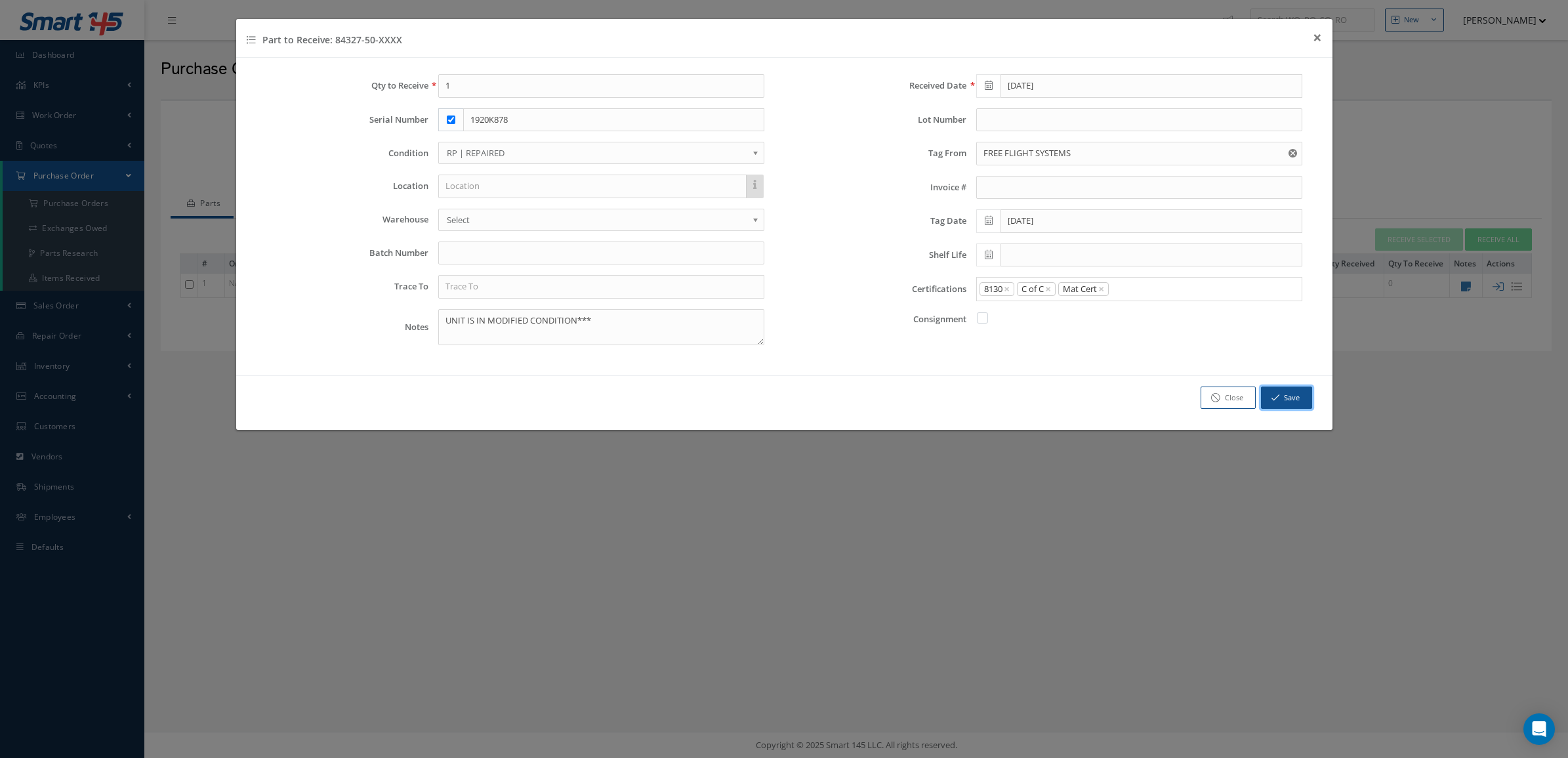
click at [1273, 398] on icon "button" at bounding box center [1275, 398] width 8 height 9
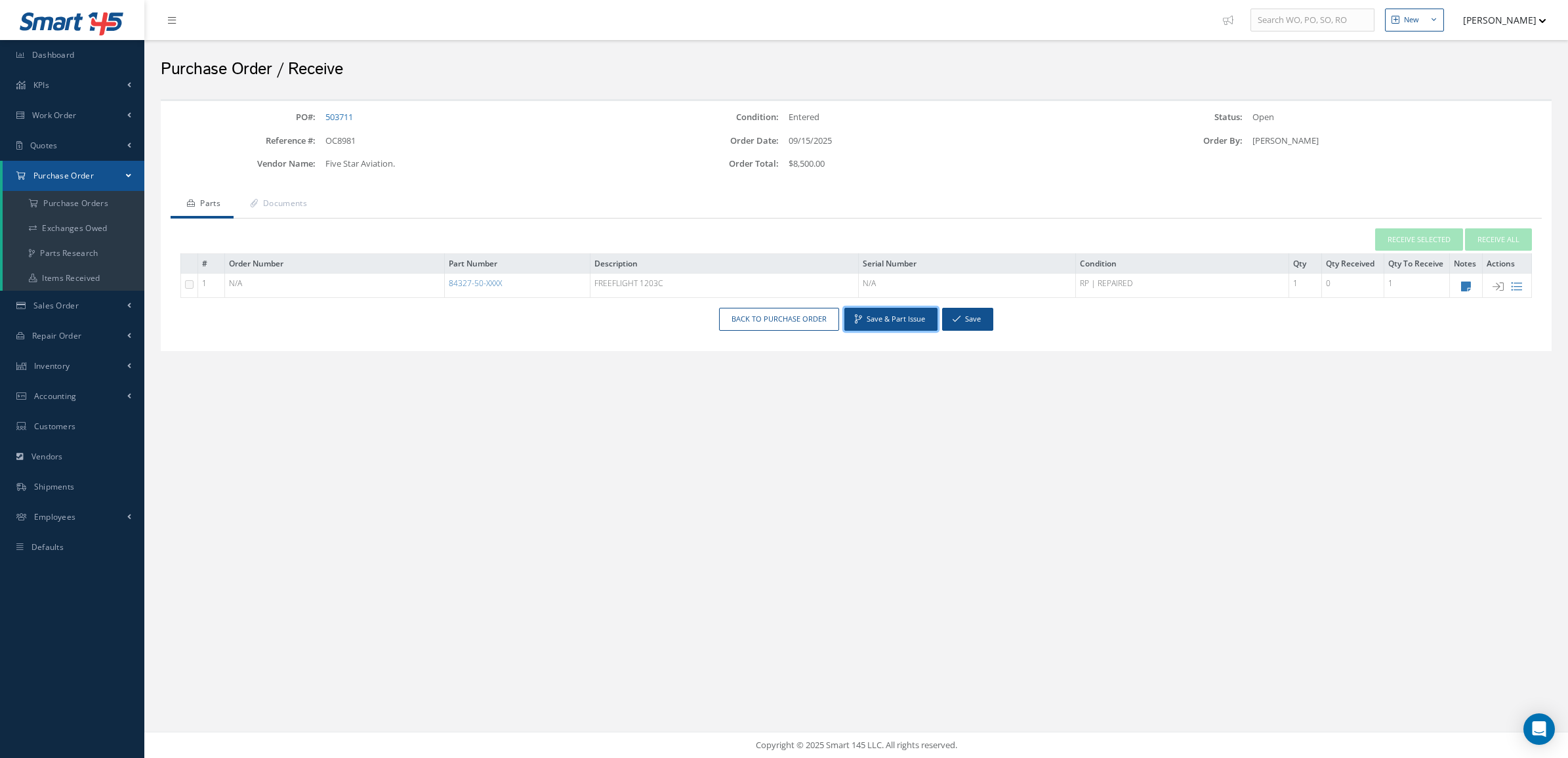
click at [911, 313] on button "Save & Part Issue" at bounding box center [891, 319] width 93 height 23
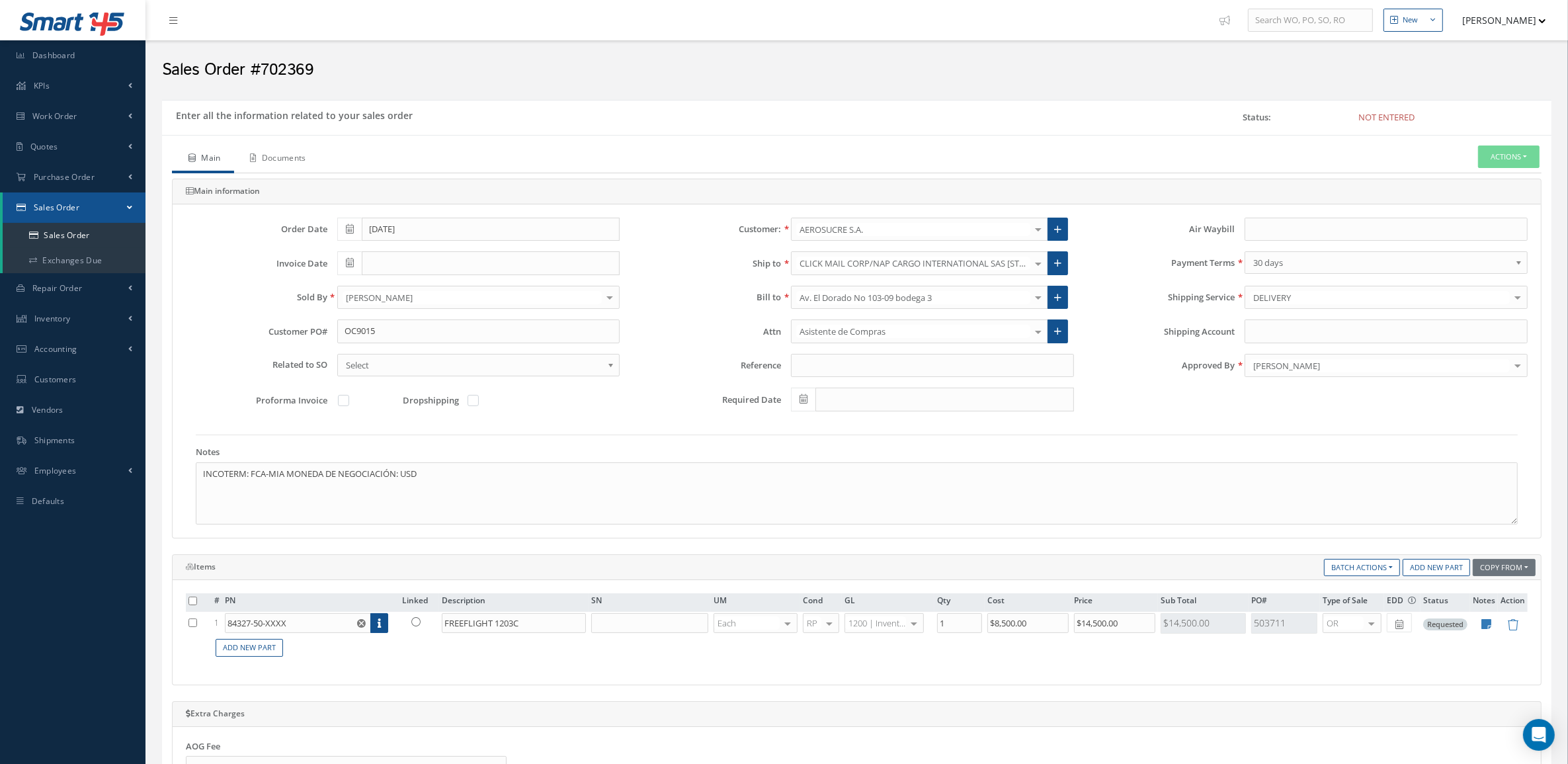
click at [295, 162] on link "Documents" at bounding box center [276, 159] width 86 height 28
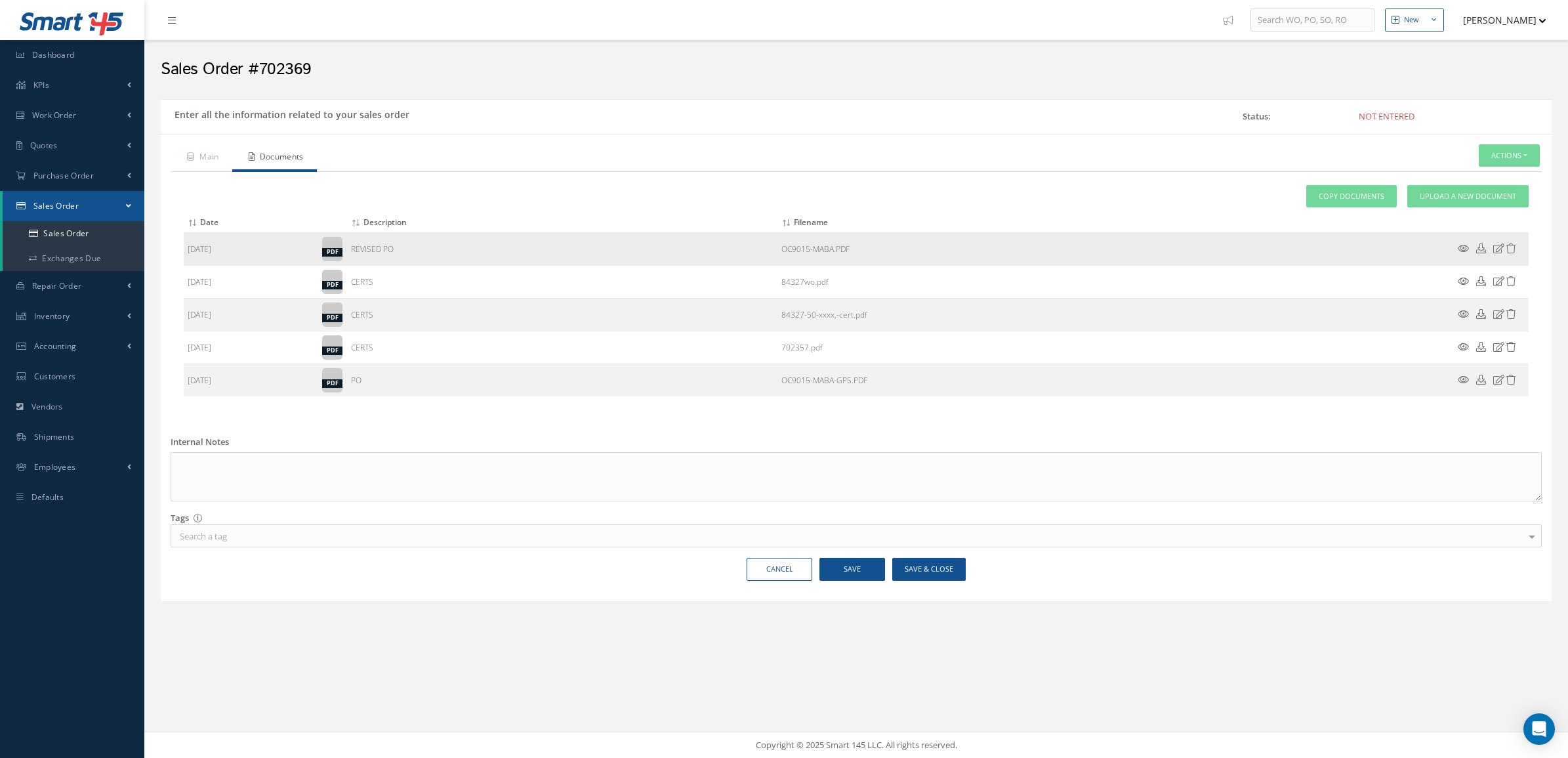
click at [1468, 253] on td at bounding box center [1490, 249] width 79 height 33
click at [1465, 248] on icon at bounding box center [1463, 248] width 11 height 10
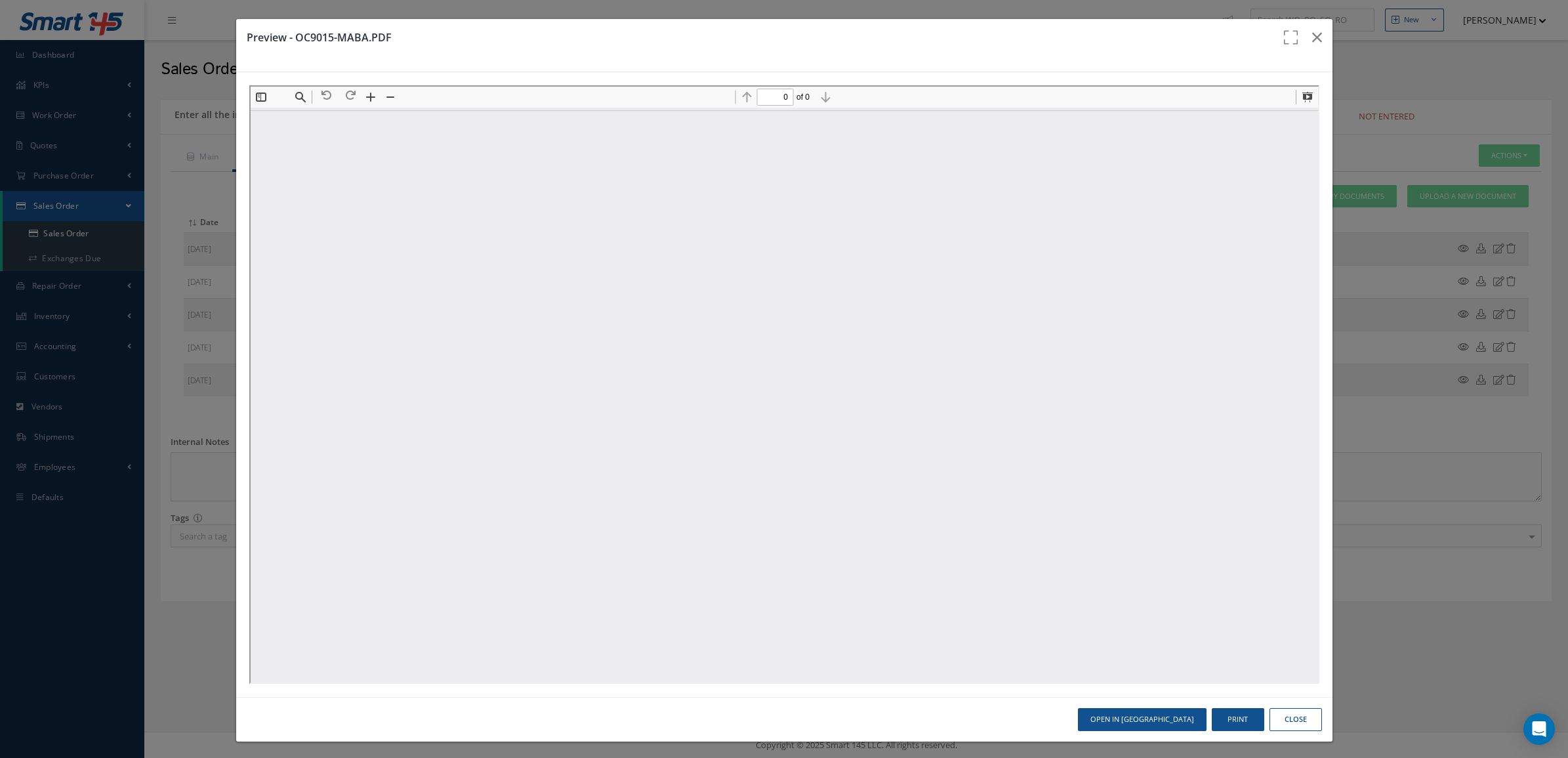
type input "1"
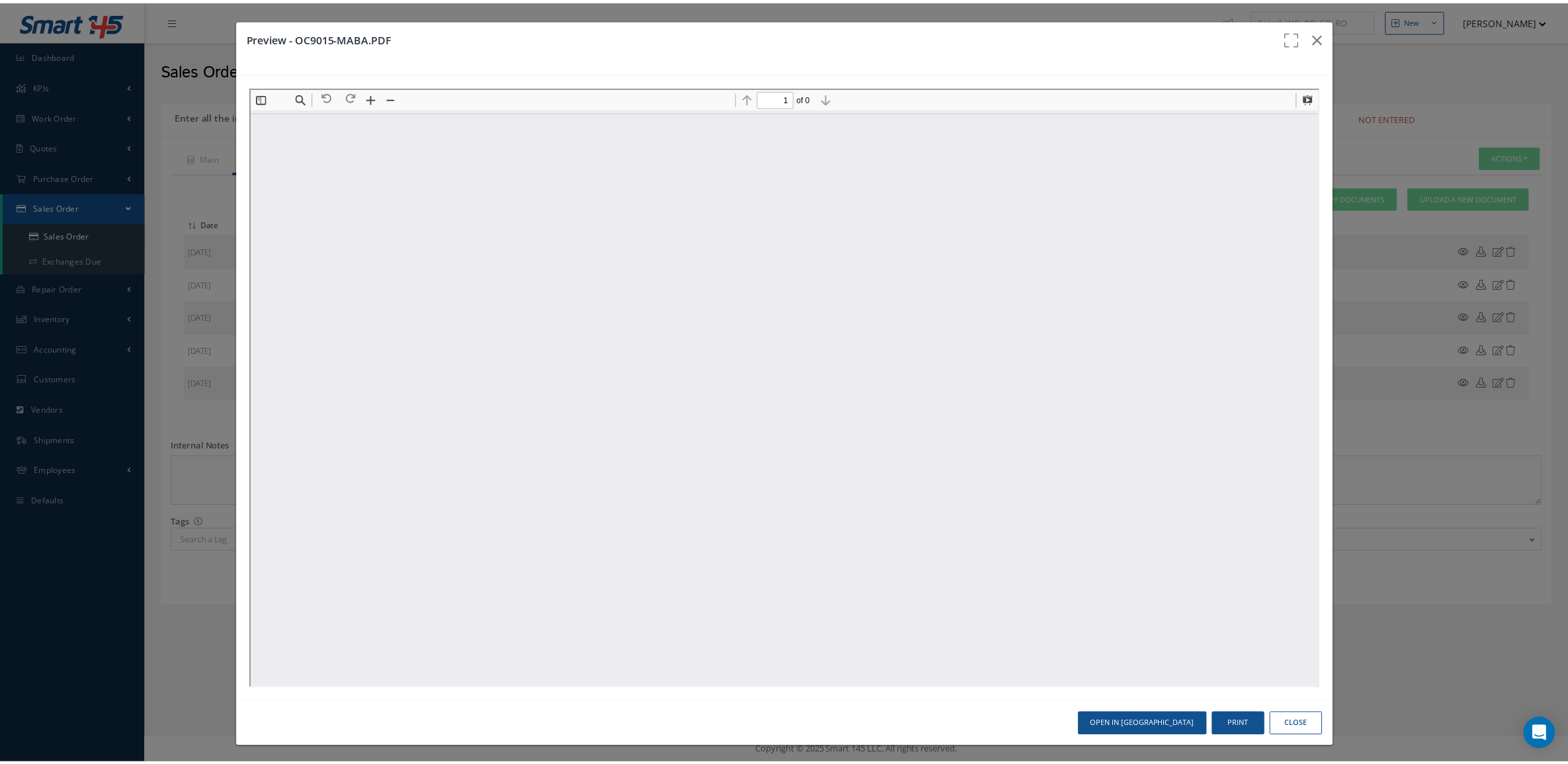
scroll to position [7, 0]
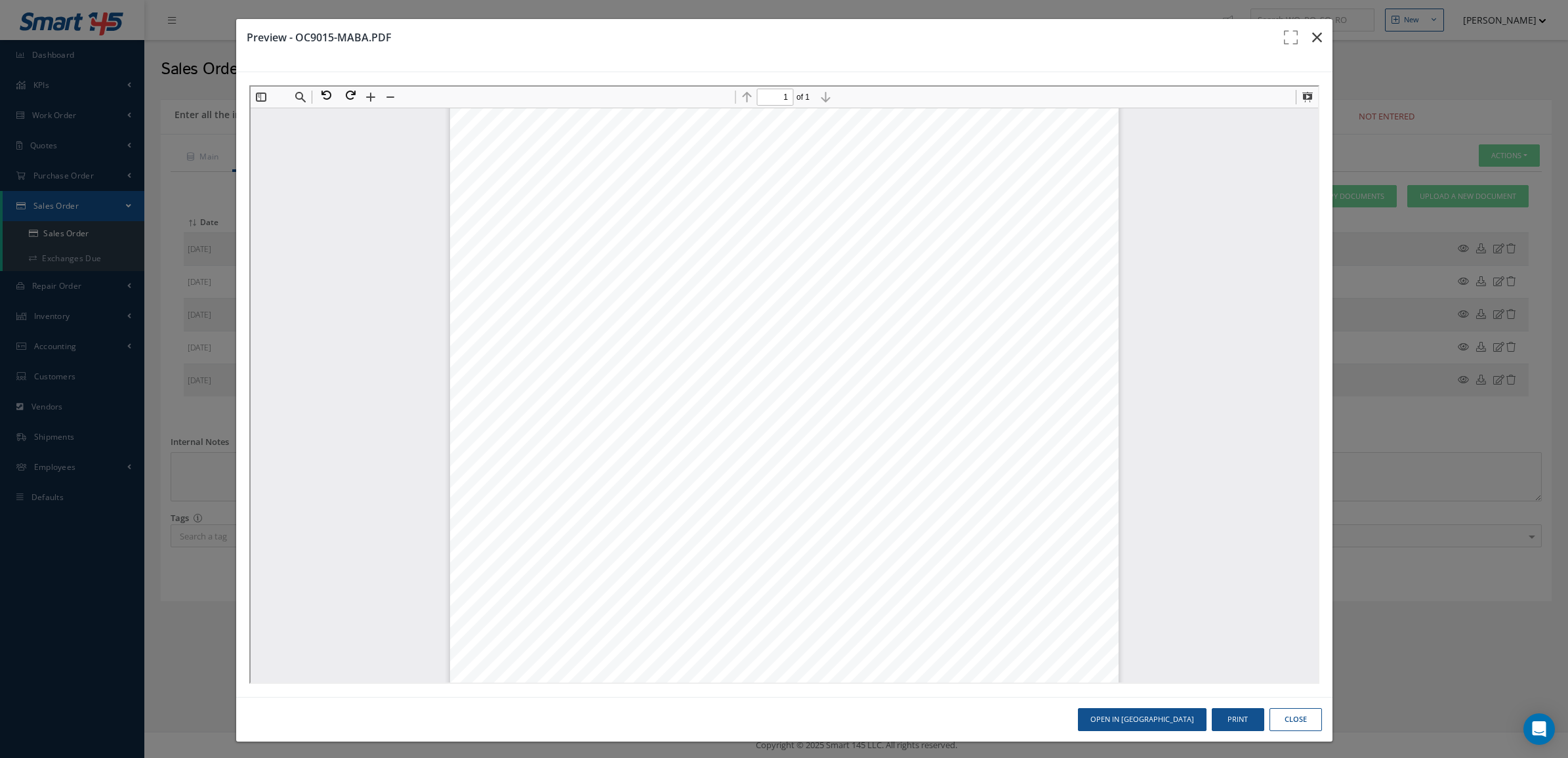
click at [1311, 36] on button "button" at bounding box center [1317, 38] width 31 height 37
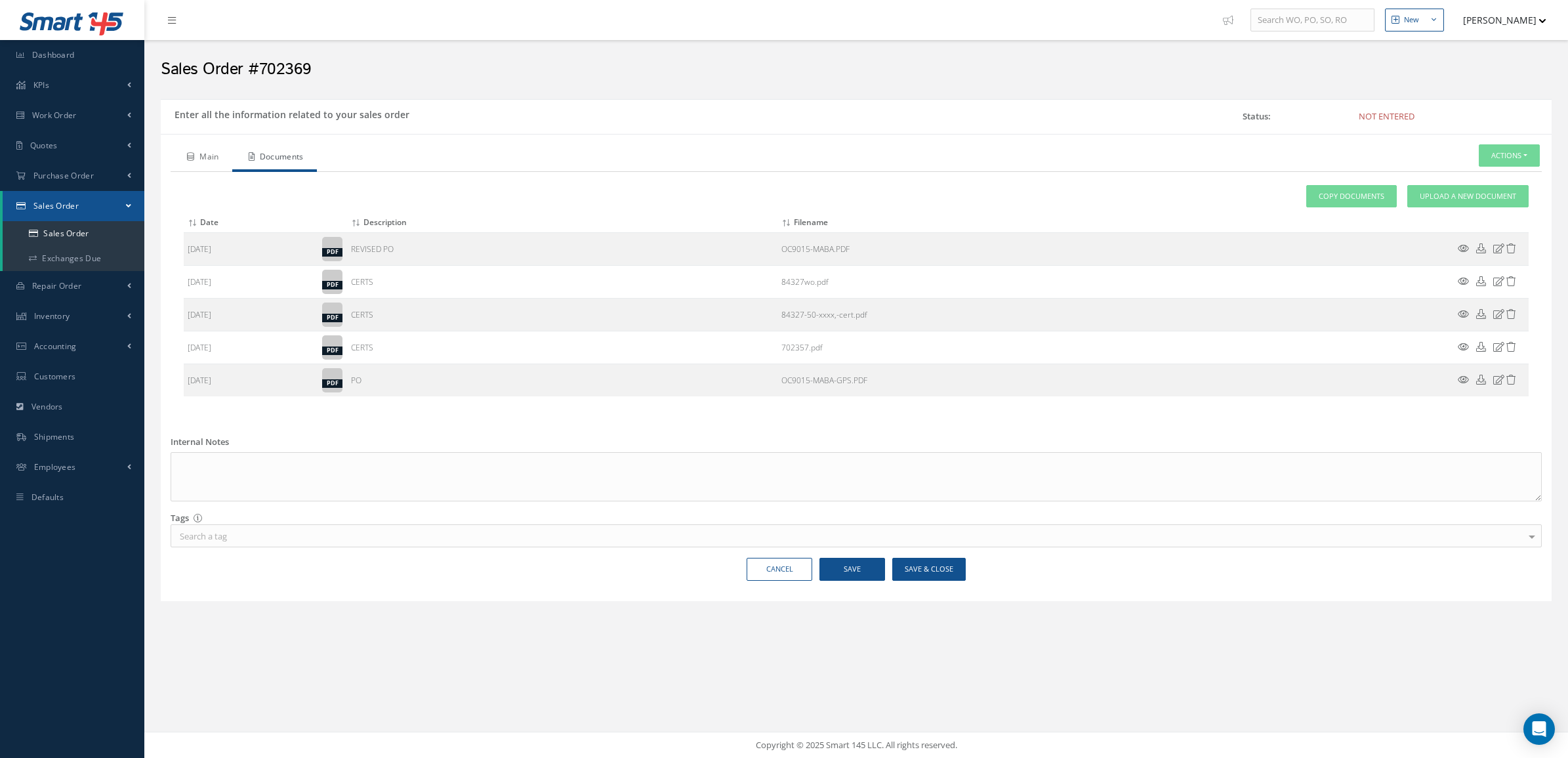
click at [198, 149] on link "Main" at bounding box center [201, 158] width 61 height 27
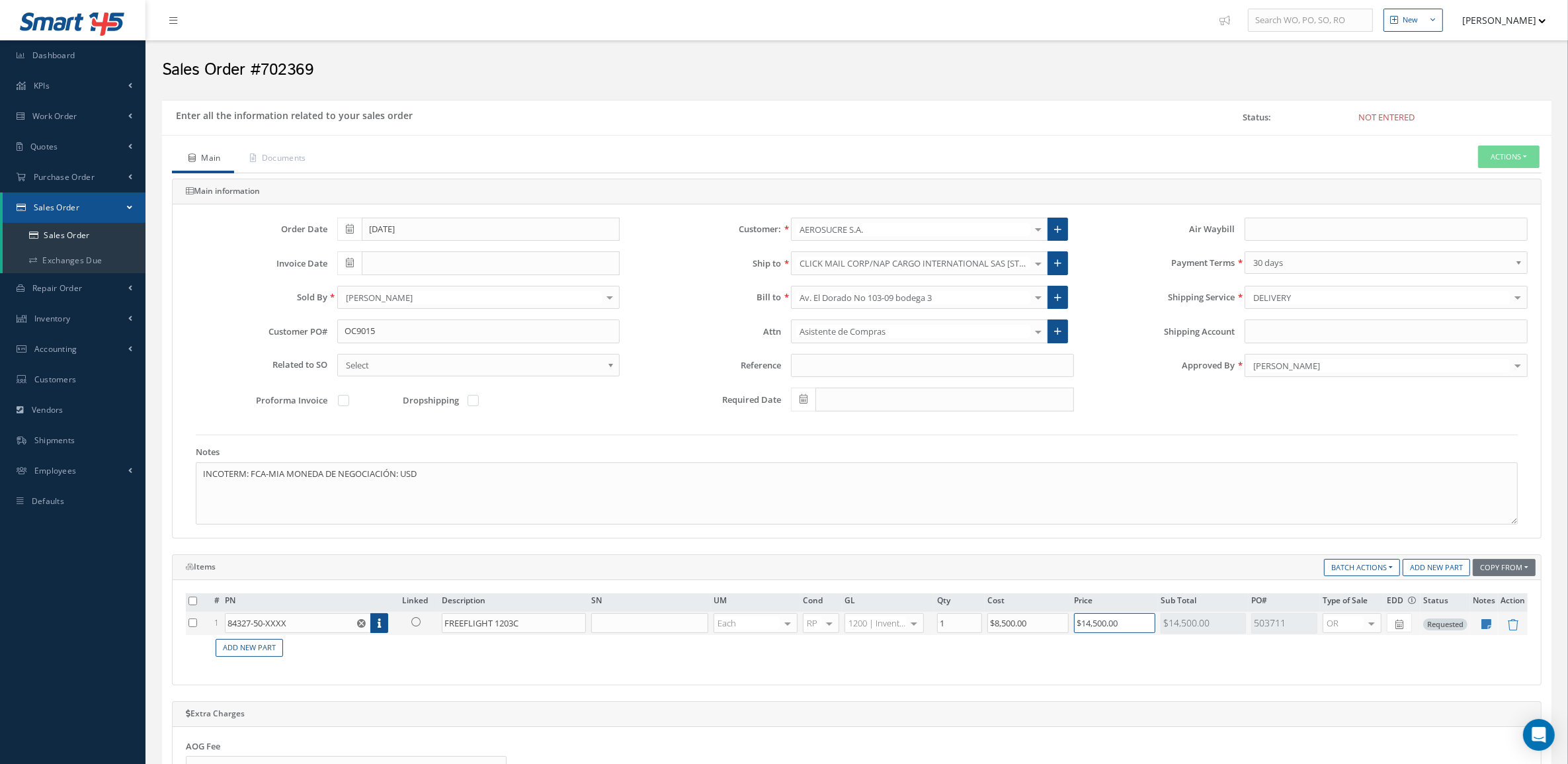
click at [1102, 624] on input "$14,500.00" at bounding box center [1114, 623] width 81 height 20
drag, startPoint x: 1126, startPoint y: 628, endPoint x: 1092, endPoint y: 627, distance: 34.0
click at [1092, 627] on input "$14,505" at bounding box center [1114, 623] width 81 height 20
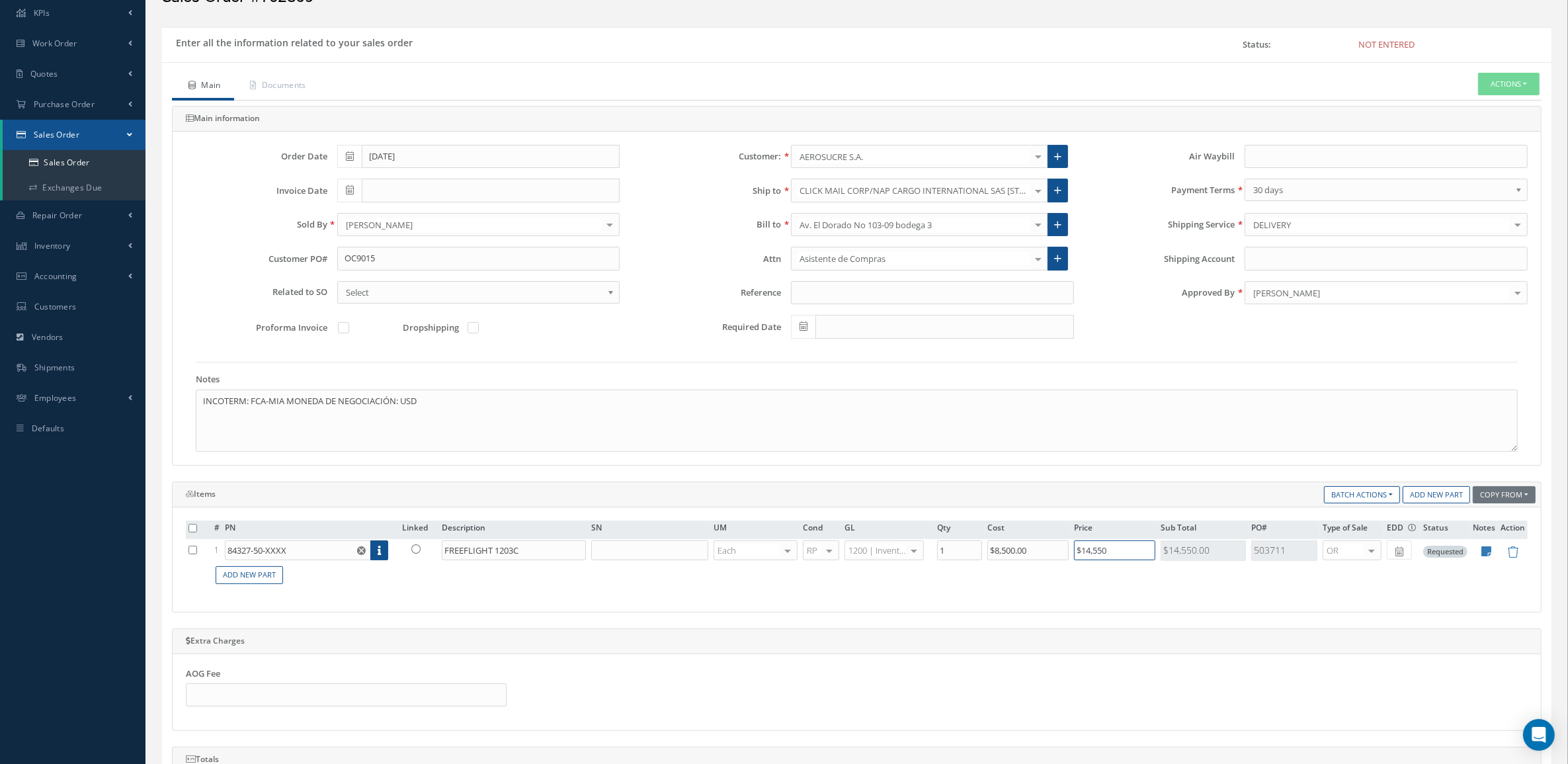
scroll to position [165, 0]
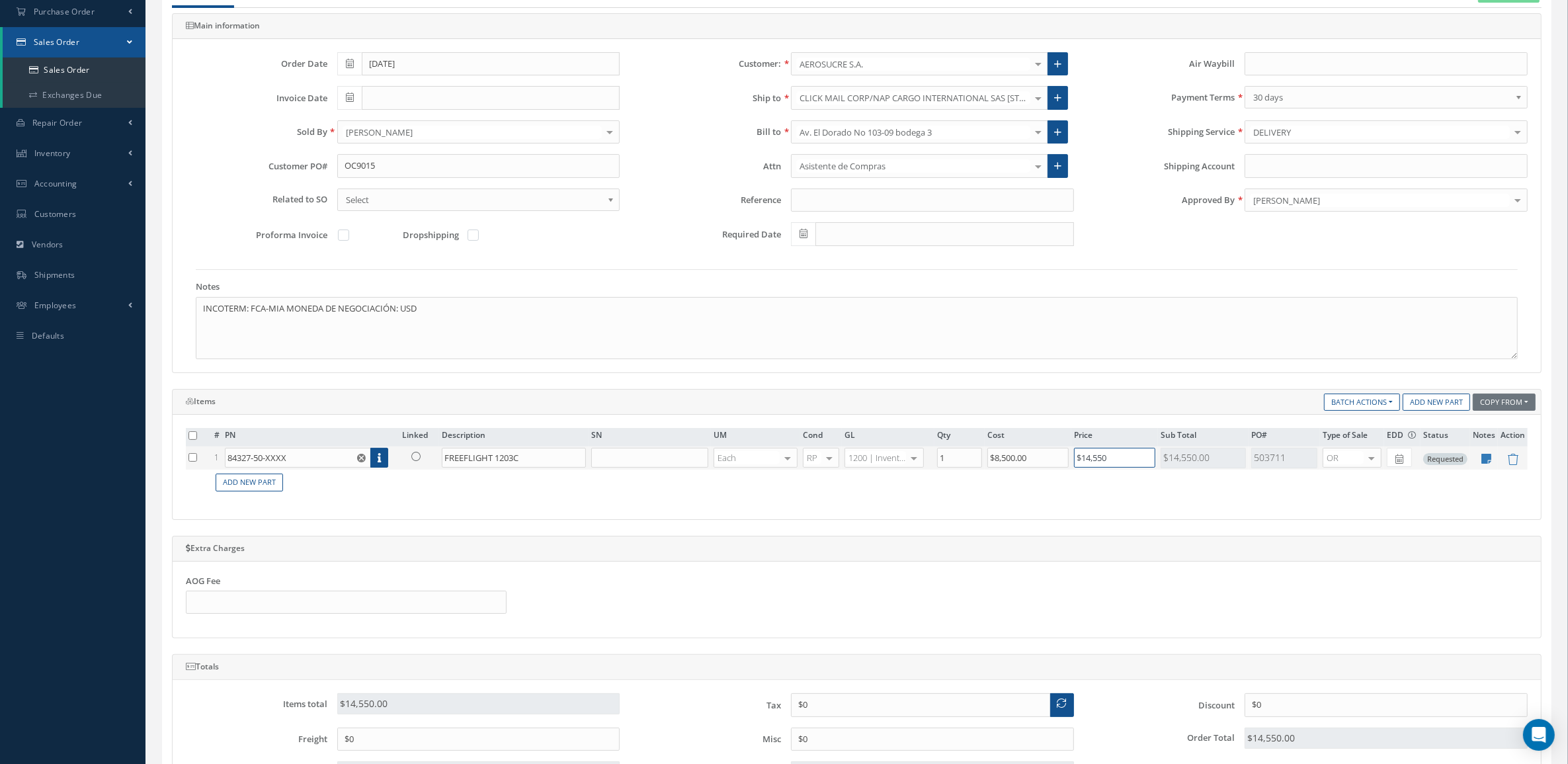
type input "$14,550"
click at [421, 458] on link at bounding box center [419, 456] width 34 height 16
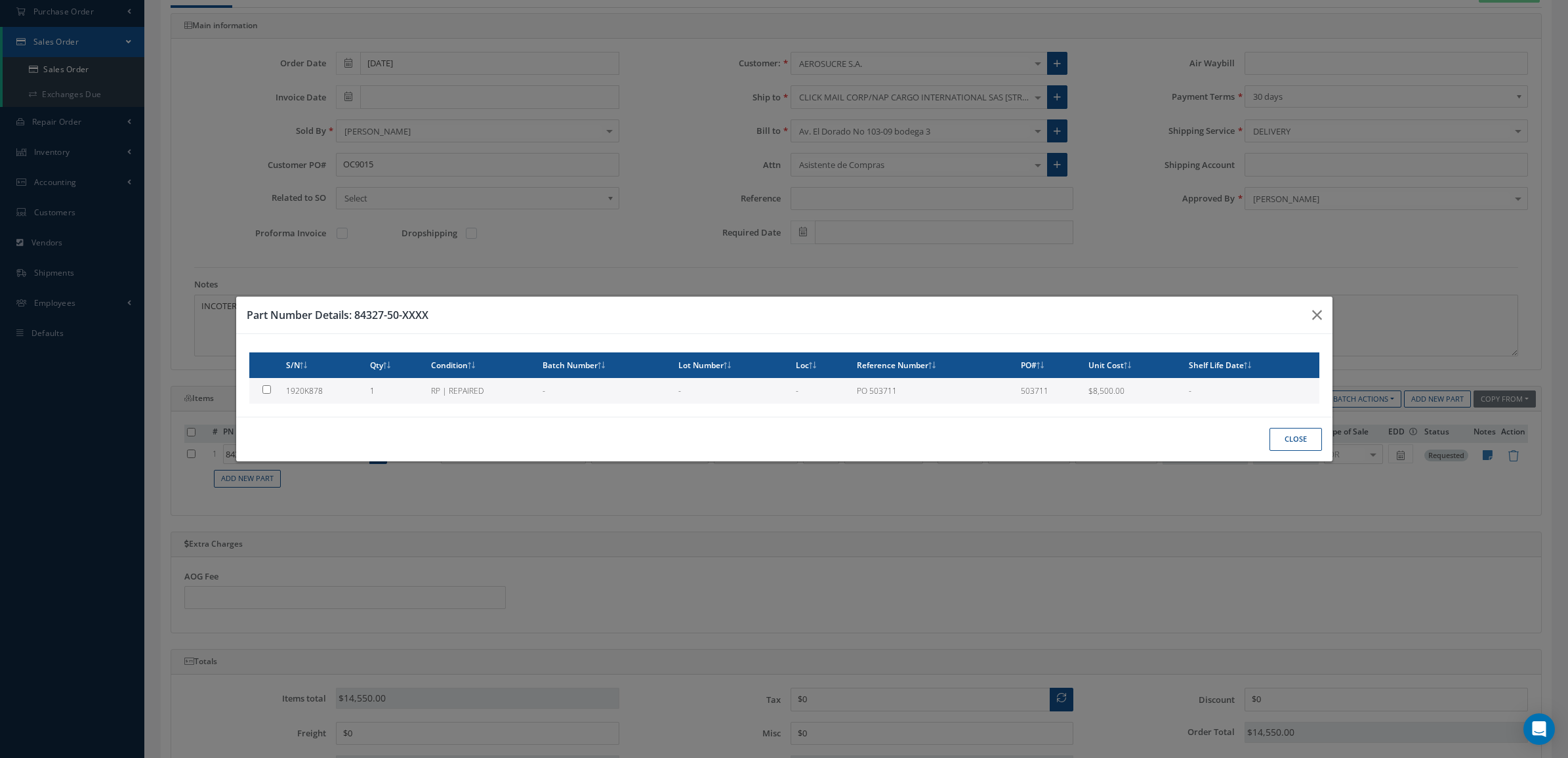
click at [371, 388] on td "1" at bounding box center [396, 390] width 61 height 26
type input "1920K878"
type input "$8,500"
checkbox input "true"
click at [1308, 439] on button "Close" at bounding box center [1296, 439] width 52 height 23
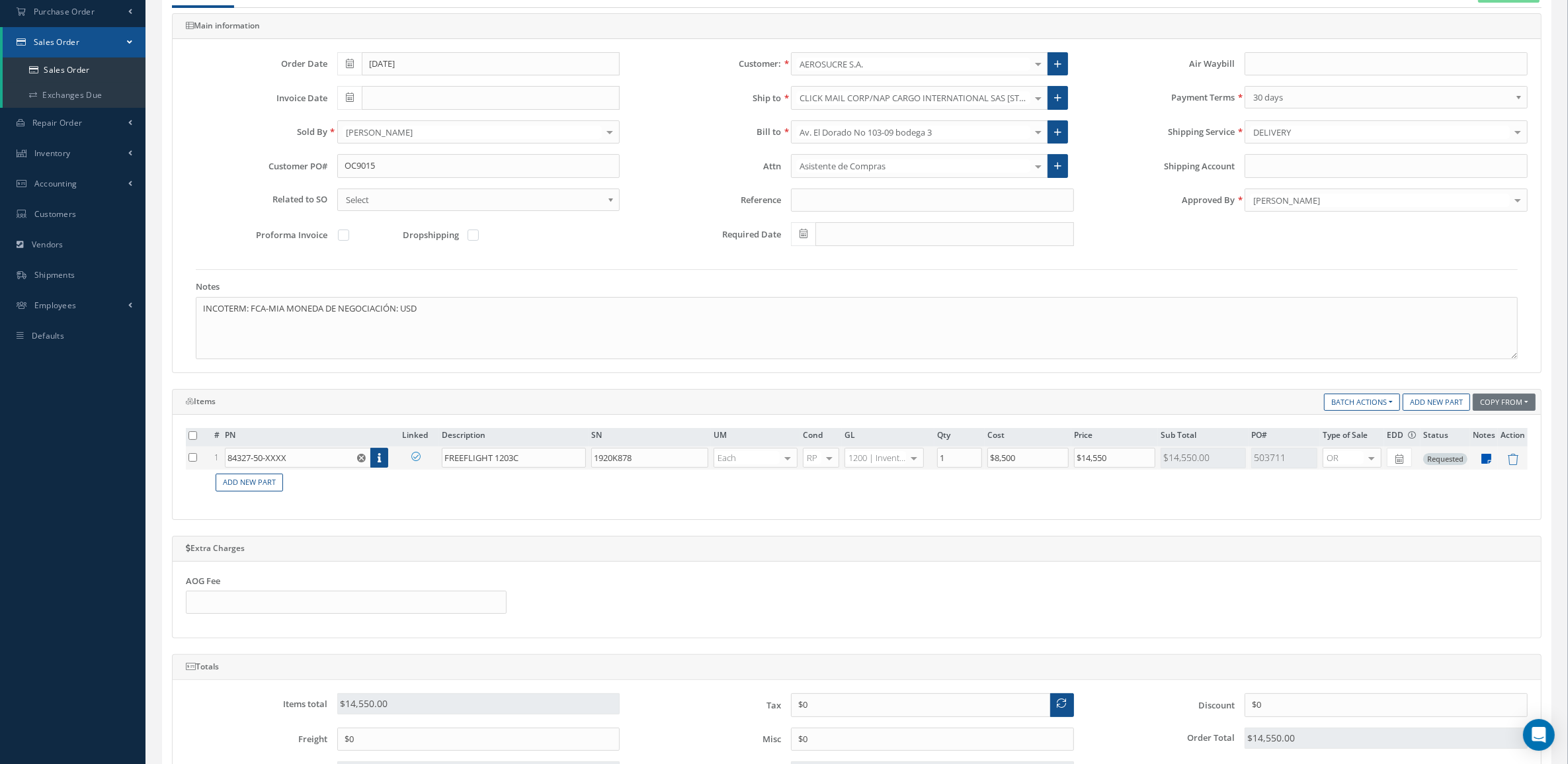
click at [1485, 464] on icon at bounding box center [1486, 458] width 10 height 11
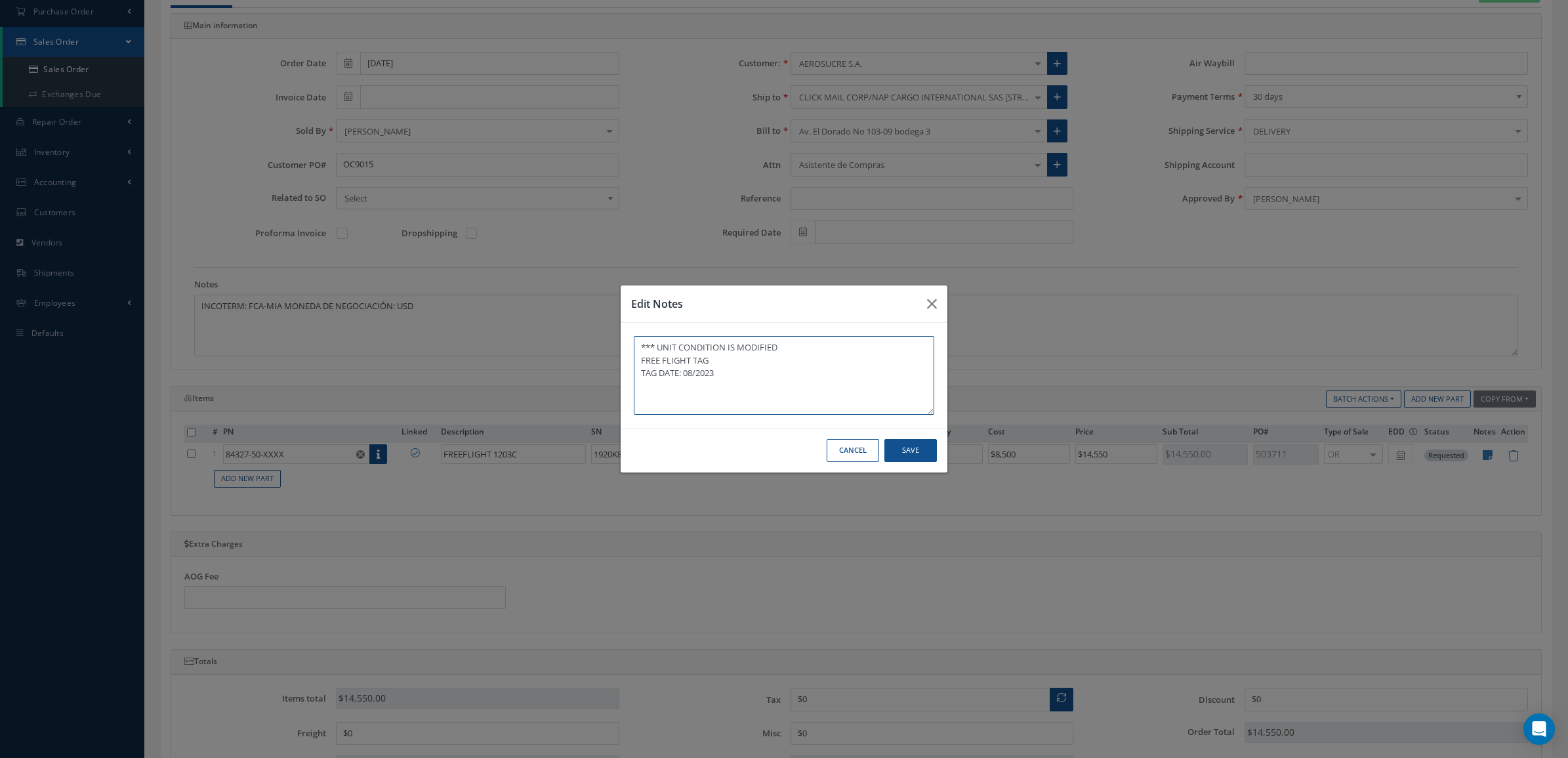
type textarea "*** UNIT CONDITION IS MODIFIED FREE FLIGHT TAG TAG DATE: 08/2023"
click at [914, 461] on button "Save" at bounding box center [911, 450] width 52 height 23
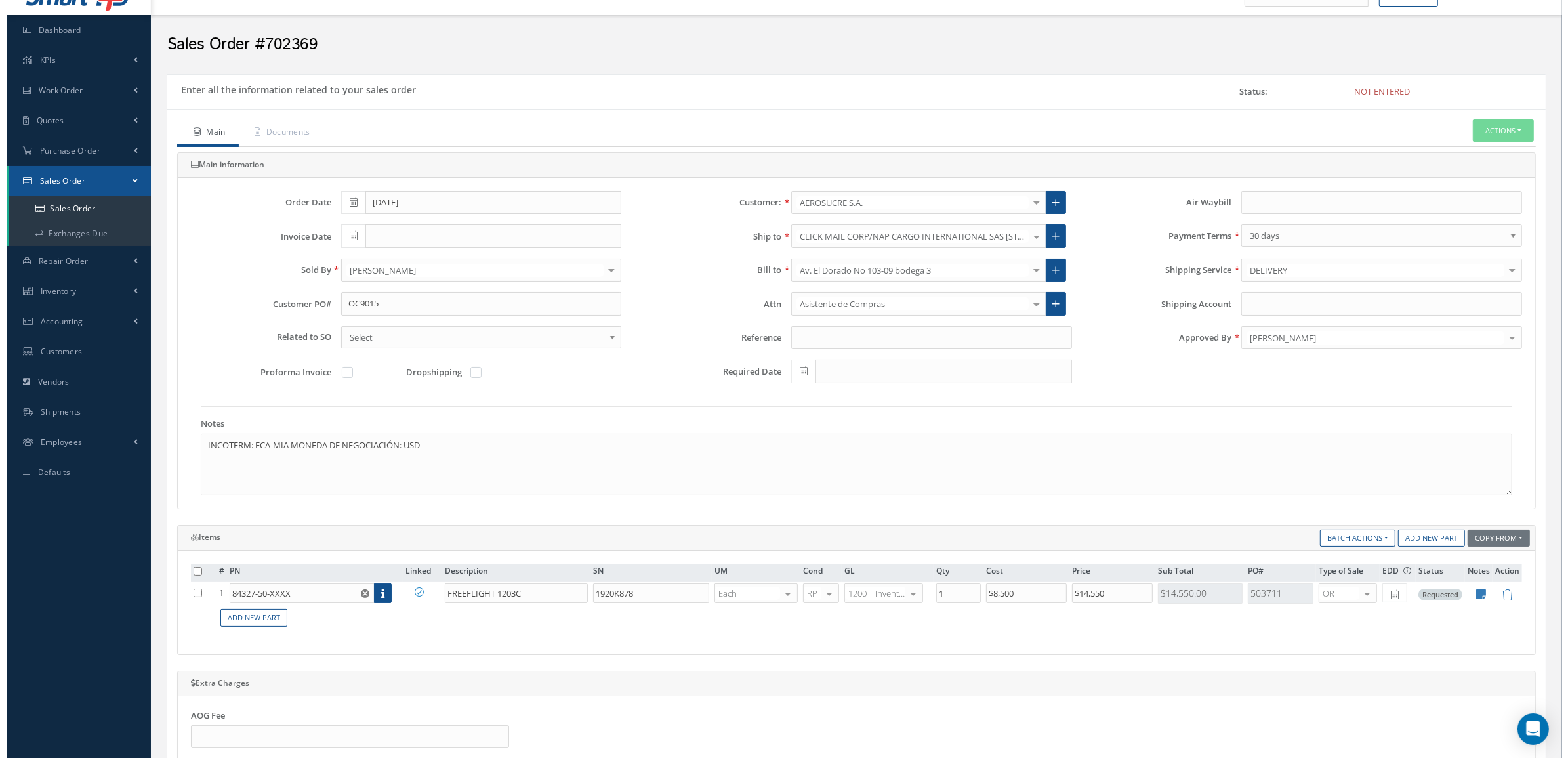
scroll to position [0, 0]
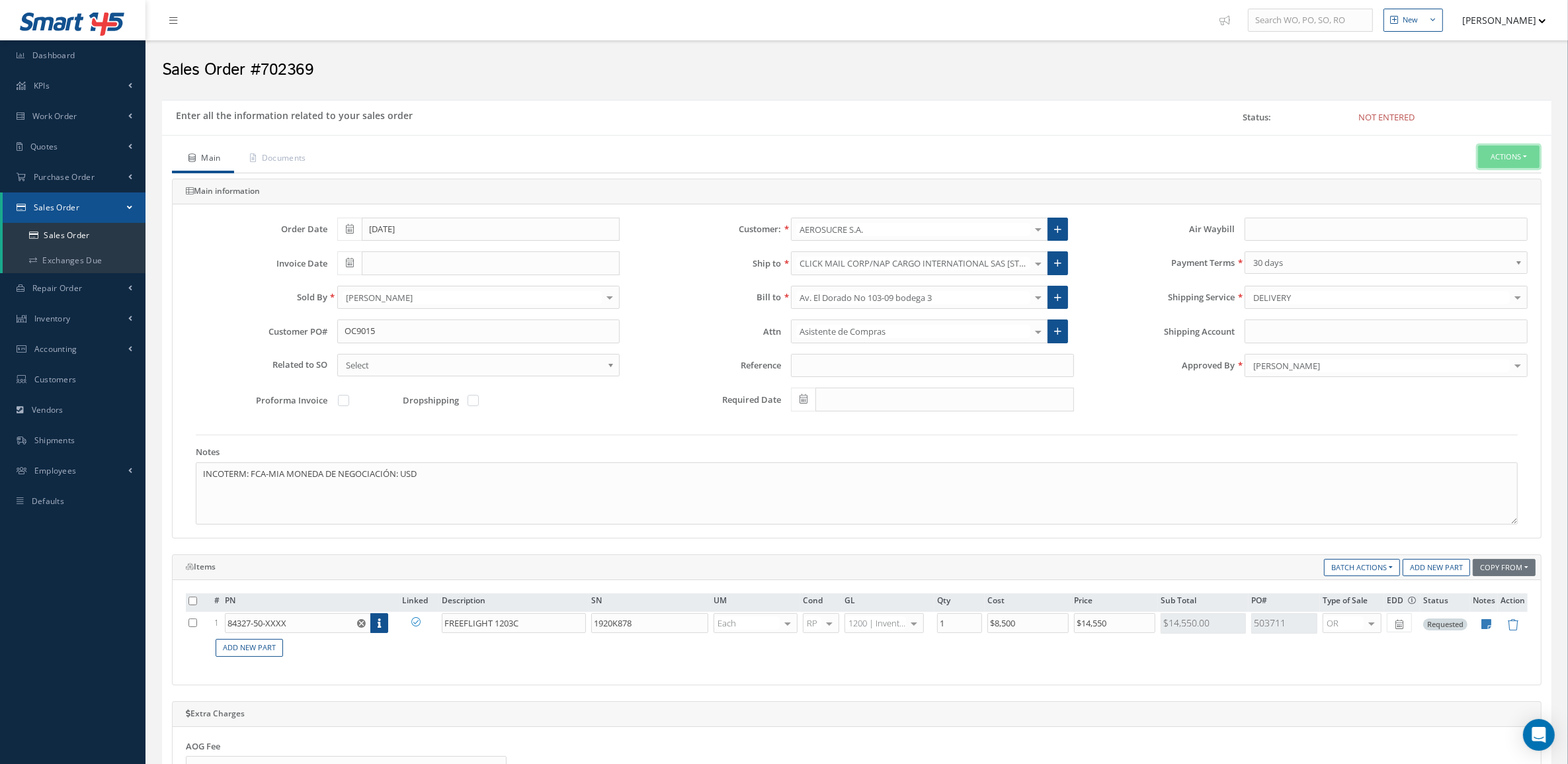
click at [1493, 154] on button "Actions" at bounding box center [1508, 157] width 62 height 23
click at [1485, 180] on link "Enter/Update" at bounding box center [1488, 180] width 106 height 18
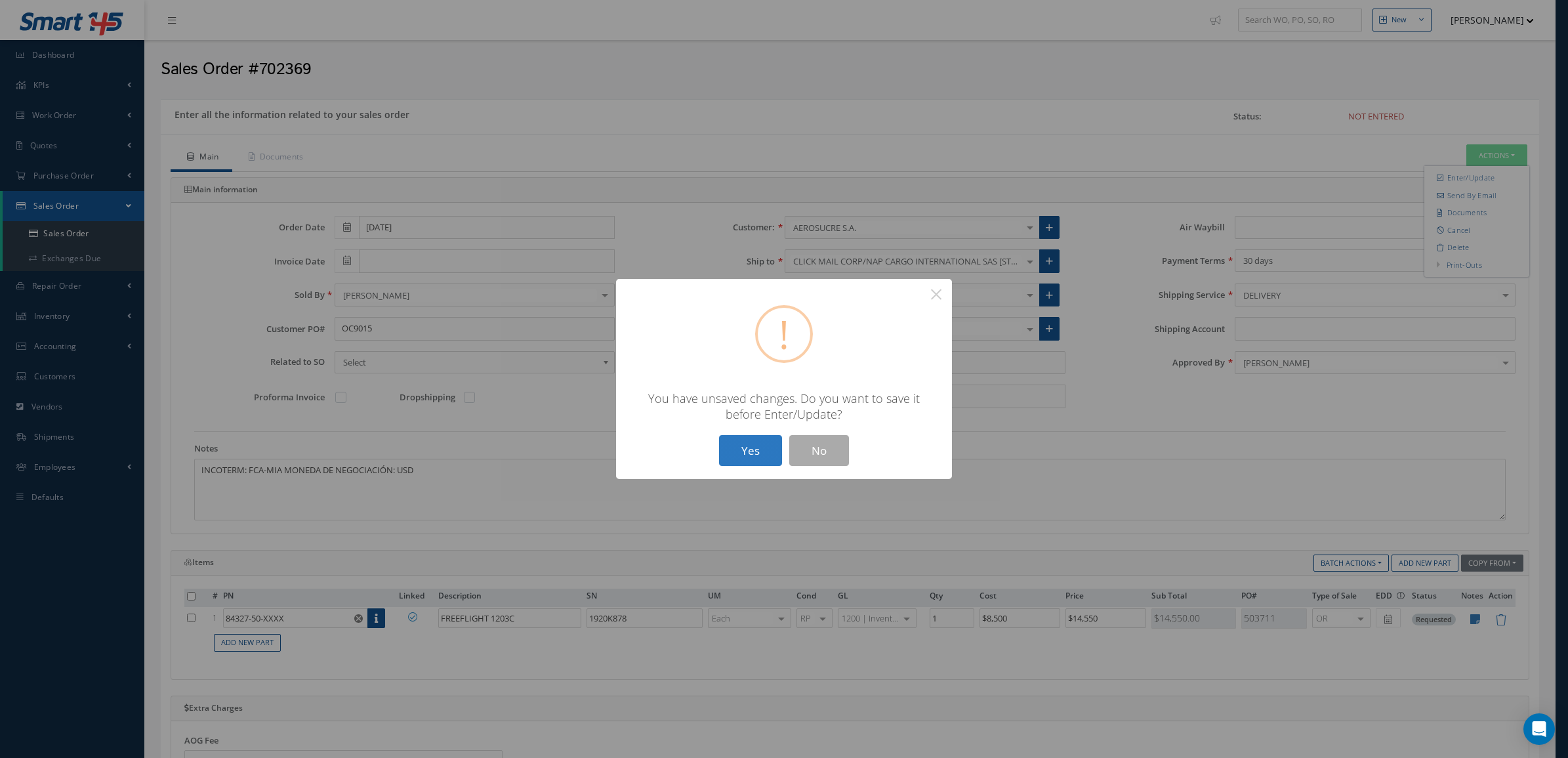
click at [753, 458] on button "Yes" at bounding box center [750, 450] width 63 height 31
click at [744, 447] on button "Yes" at bounding box center [750, 450] width 63 height 31
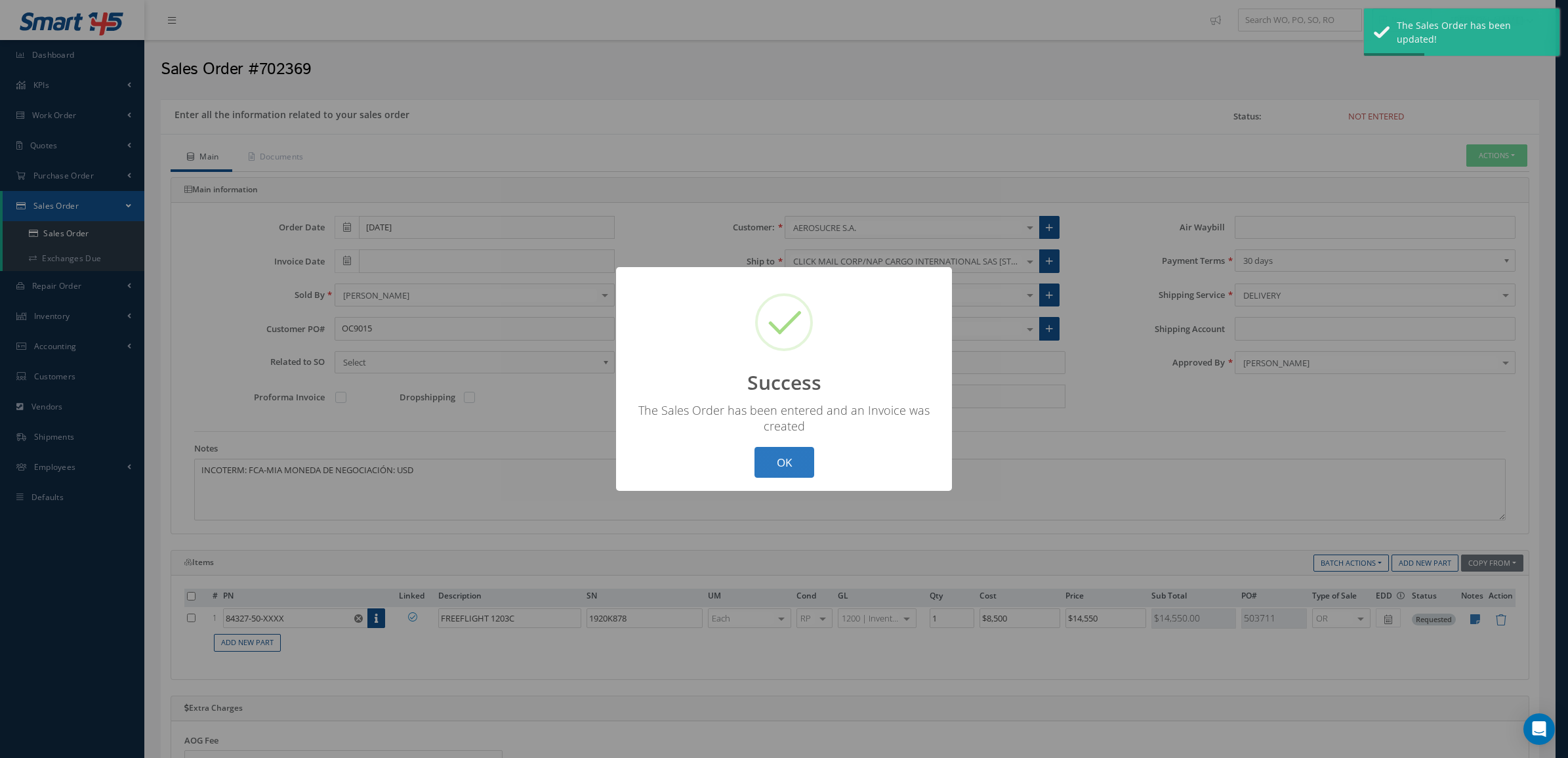
click at [769, 457] on button "OK" at bounding box center [784, 462] width 60 height 31
type input "[DATE]"
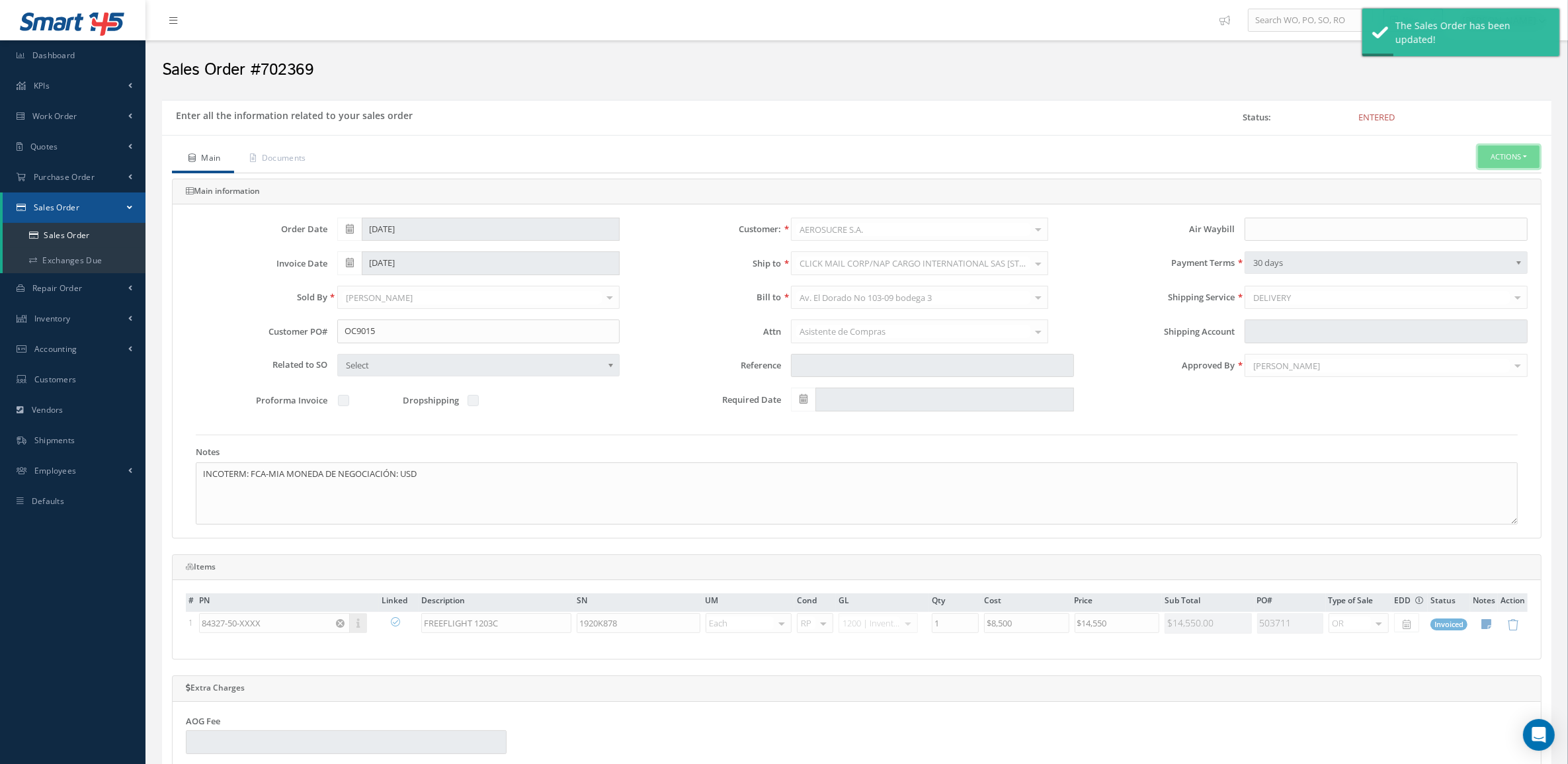
click at [1501, 153] on button "Actions" at bounding box center [1508, 157] width 62 height 23
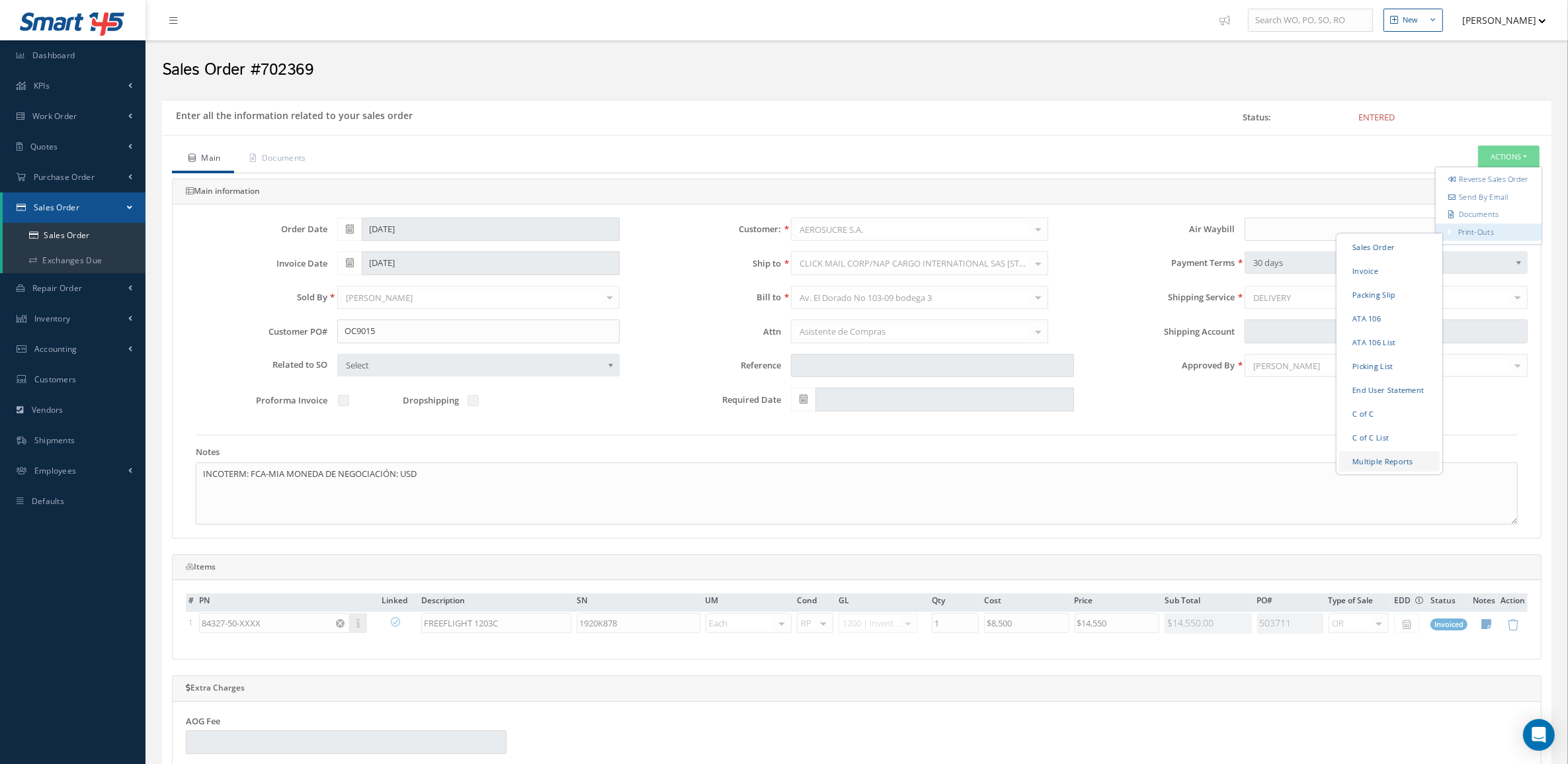
click at [1397, 471] on link "Multiple Reports" at bounding box center [1388, 461] width 101 height 21
checkbox input "true"
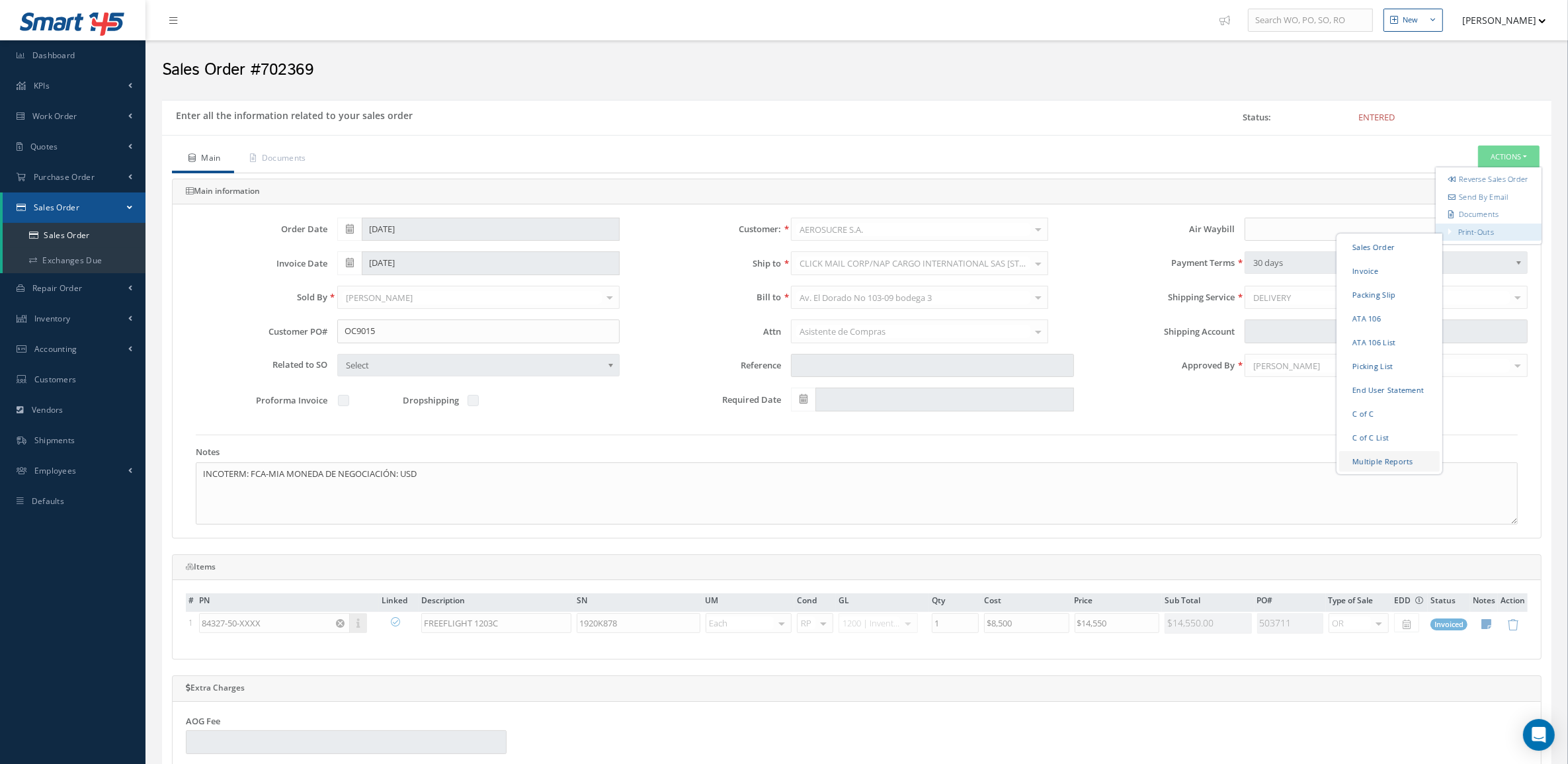
checkbox input "true"
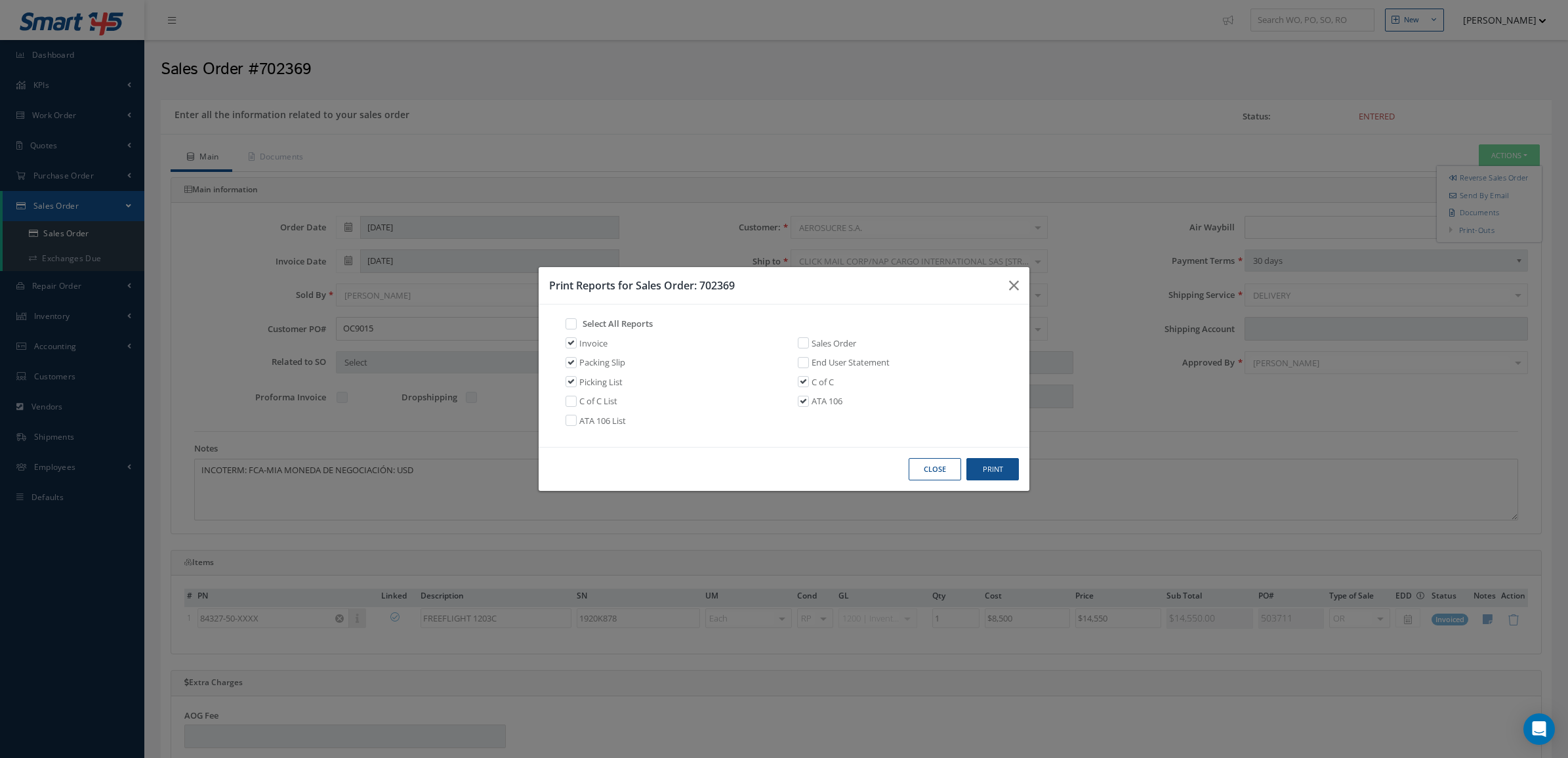
click at [608, 343] on div "Invoice" at bounding box center [668, 344] width 232 height 15
click at [594, 345] on link "Invoice" at bounding box center [594, 344] width 28 height 13
checkbox input "false"
click at [995, 476] on button "Print" at bounding box center [992, 470] width 52 height 23
click at [1014, 284] on icon "button" at bounding box center [1014, 285] width 10 height 16
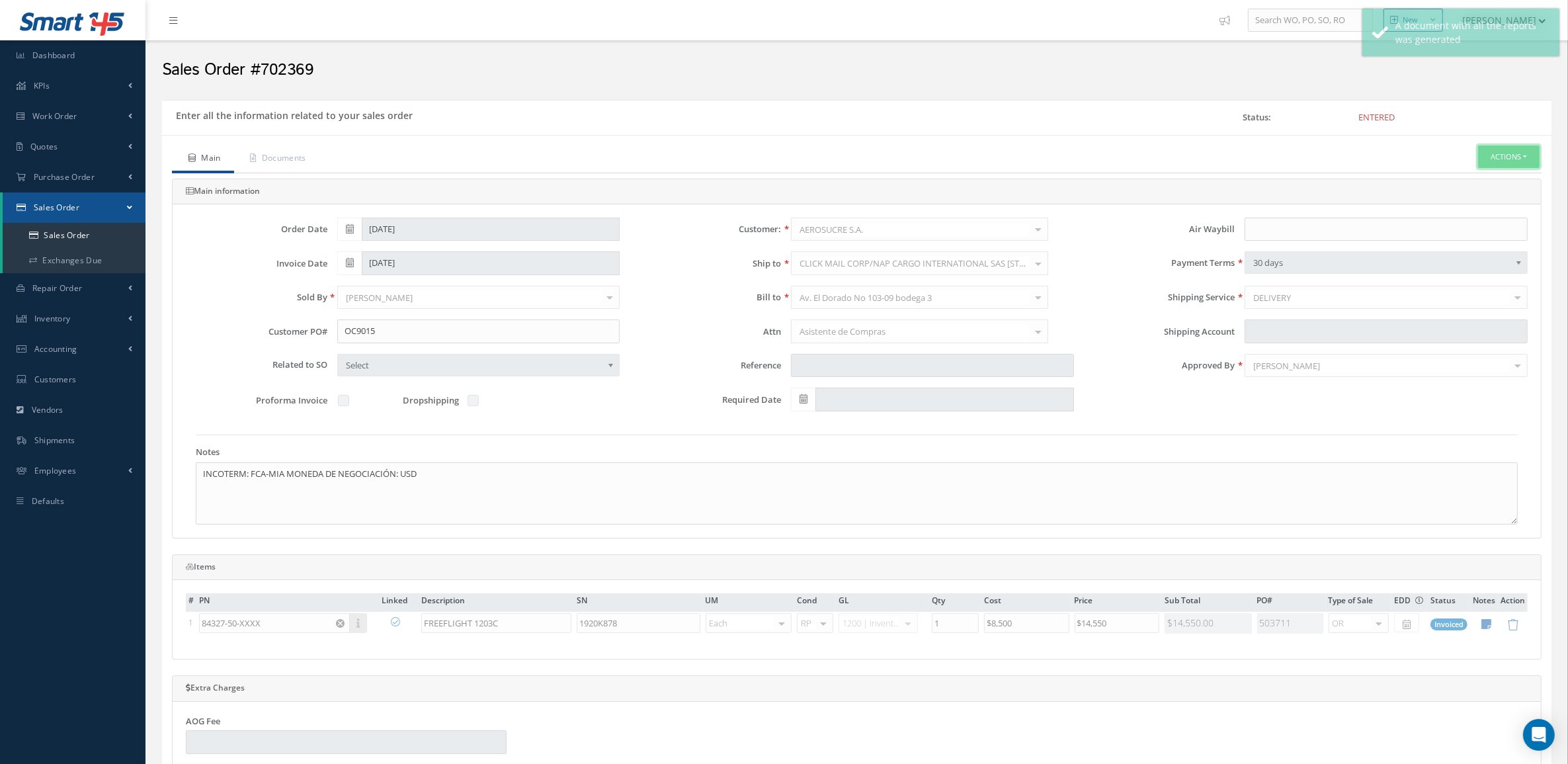
click at [1485, 150] on button "Actions" at bounding box center [1508, 157] width 62 height 23
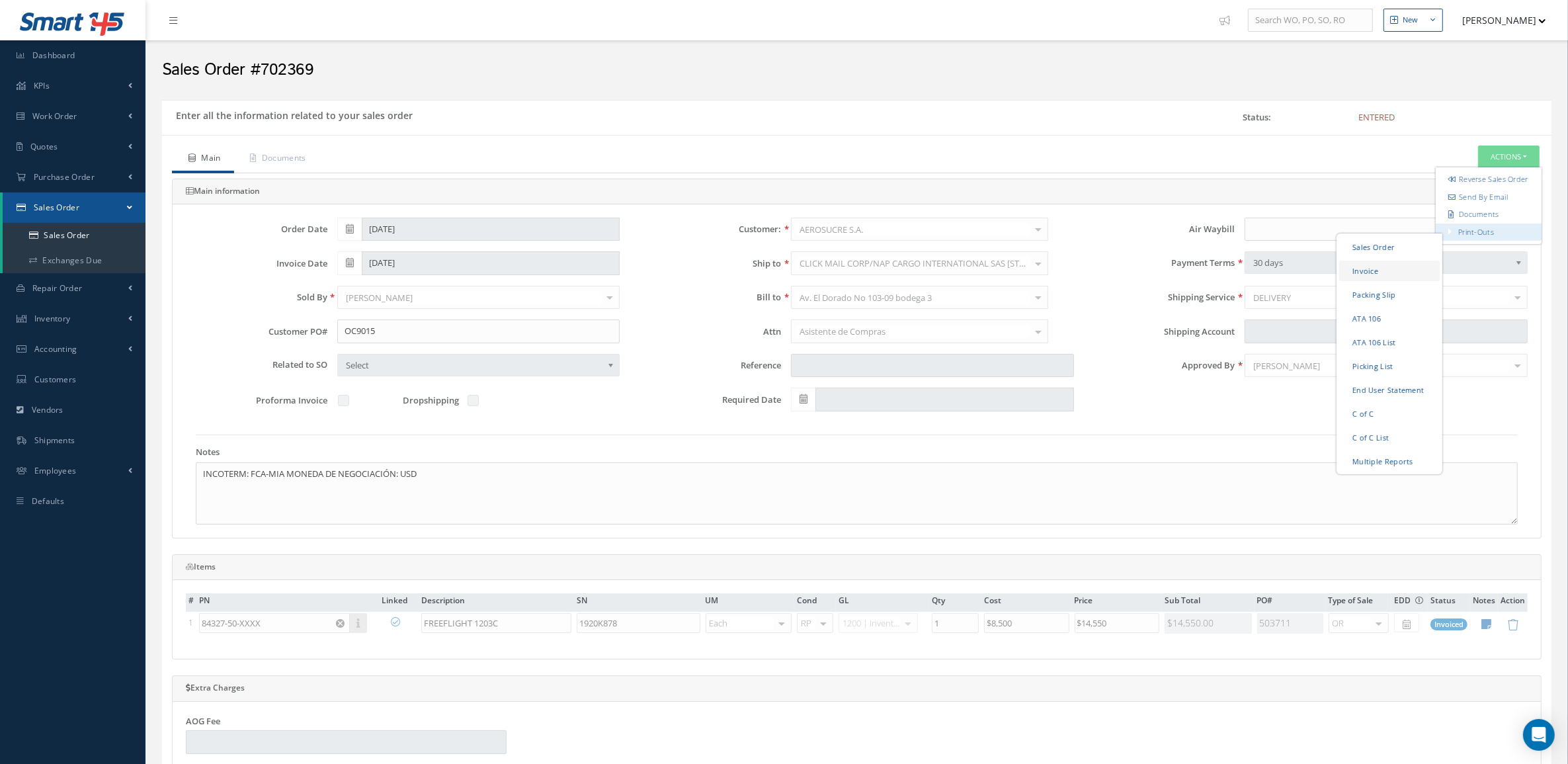
click at [1374, 274] on link "Invoice" at bounding box center [1388, 271] width 101 height 21
click at [317, 144] on div "Main Documents Actions Reverse Sales Order Send By Email Documents Print-Outs S…" at bounding box center [856, 632] width 1389 height 995
click at [302, 144] on div "Main Documents Actions Reverse Sales Order Send By Email Documents Print-Outs S…" at bounding box center [856, 632] width 1389 height 995
click at [302, 150] on link "Documents" at bounding box center [276, 159] width 86 height 28
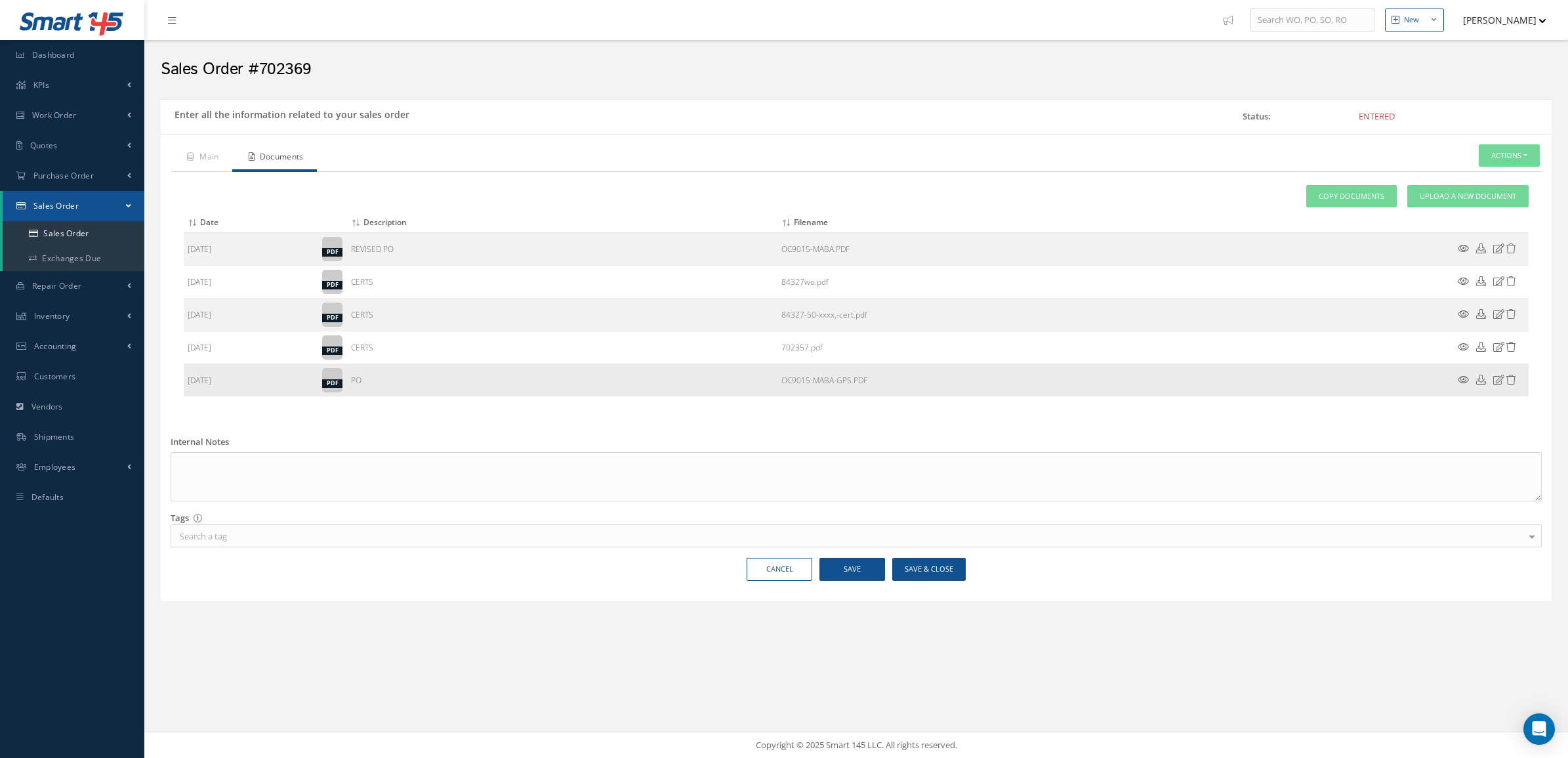
click at [1462, 382] on icon at bounding box center [1463, 379] width 11 height 10
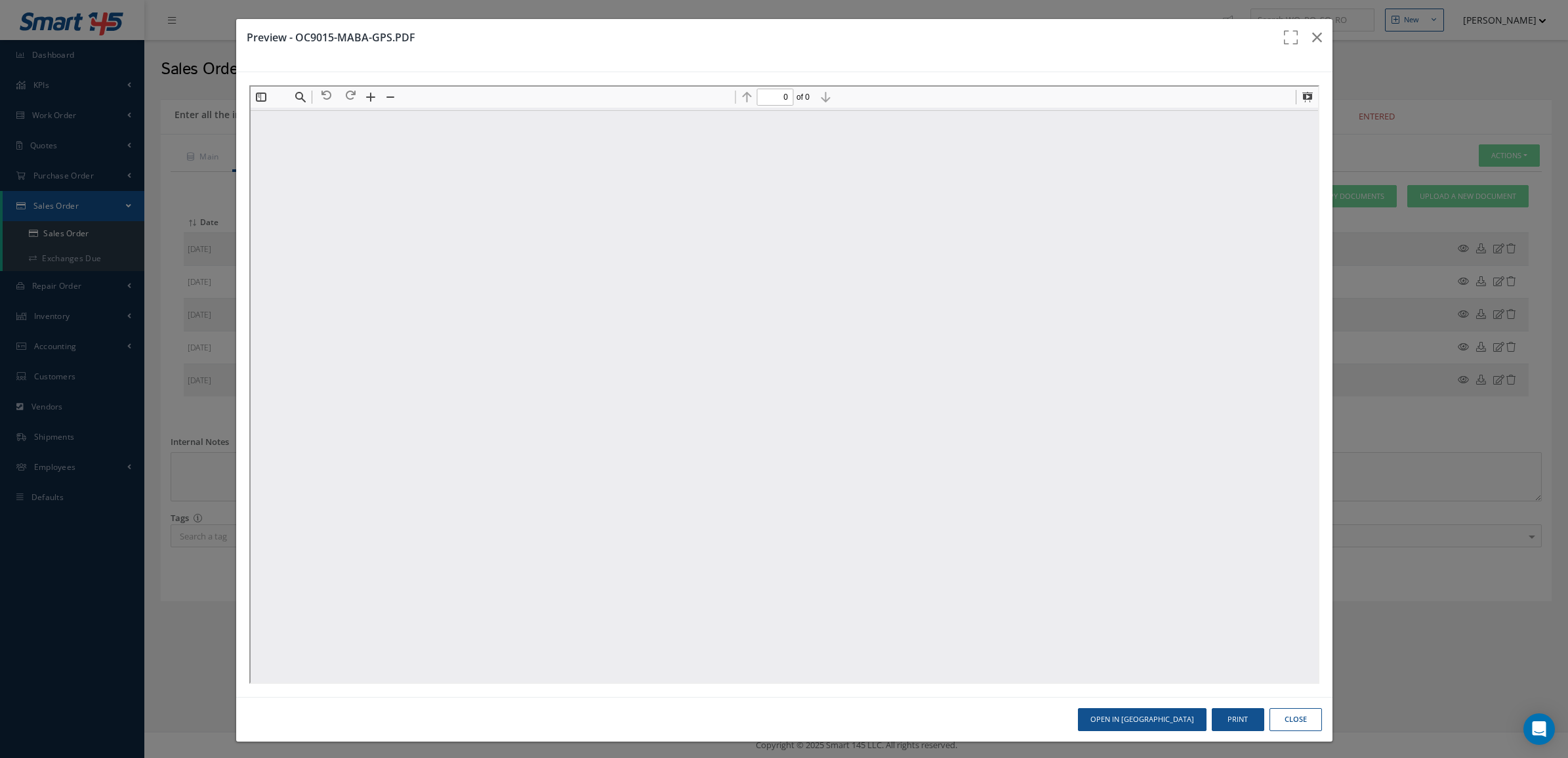
type input "1"
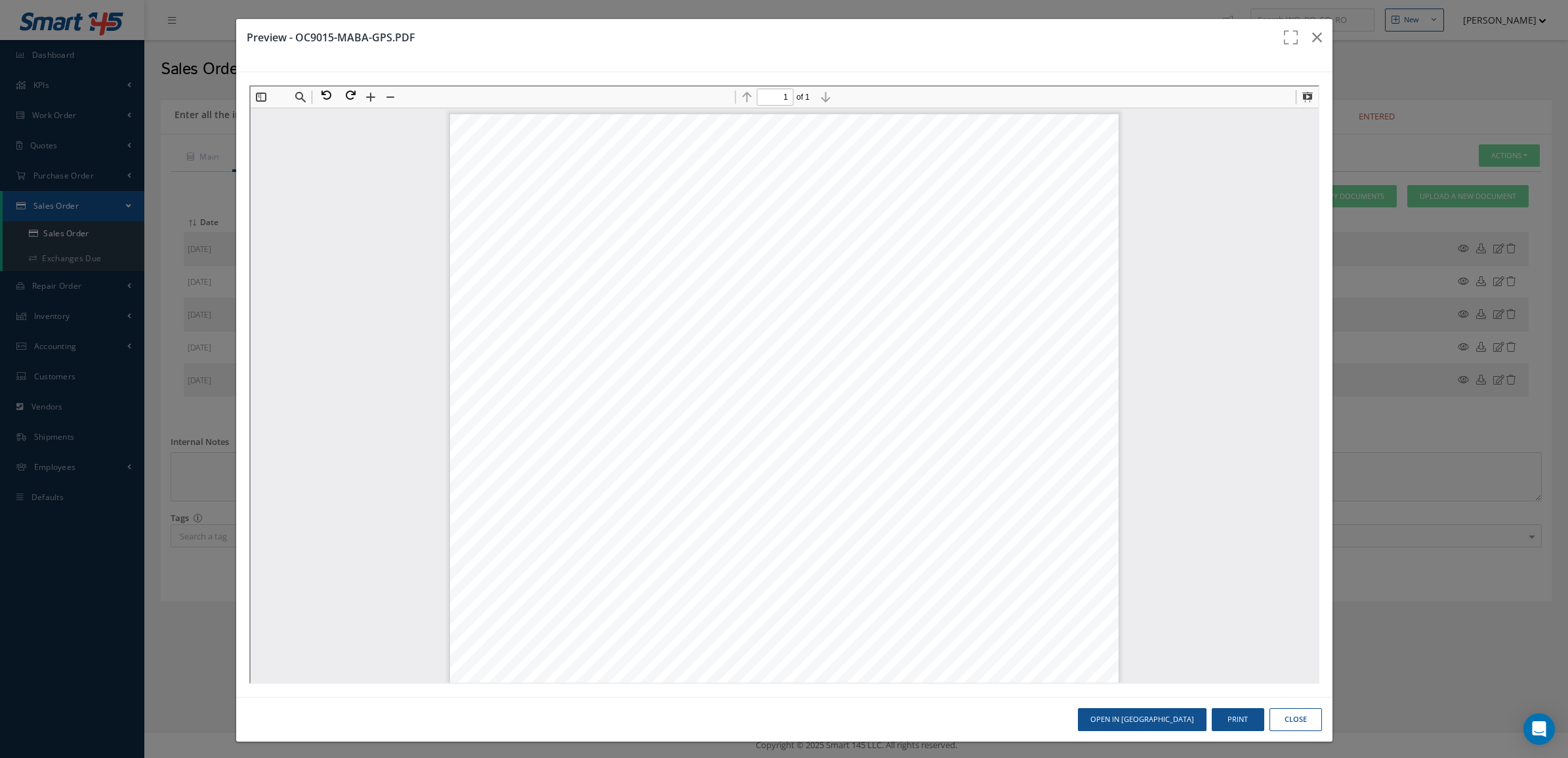
scroll to position [7, 0]
click at [1312, 37] on icon "button" at bounding box center [1317, 37] width 10 height 16
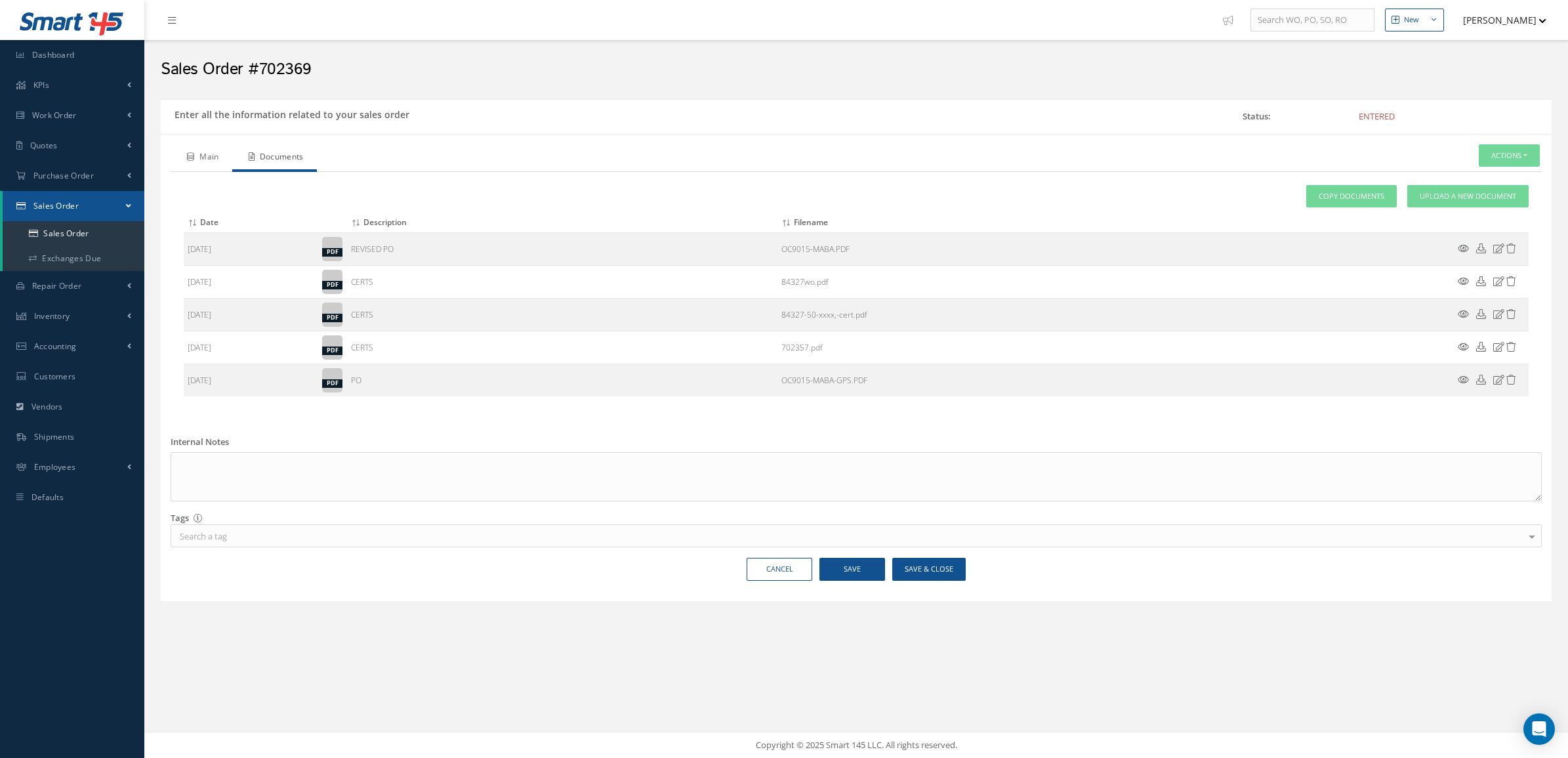
click at [212, 155] on link "Main" at bounding box center [201, 158] width 61 height 27
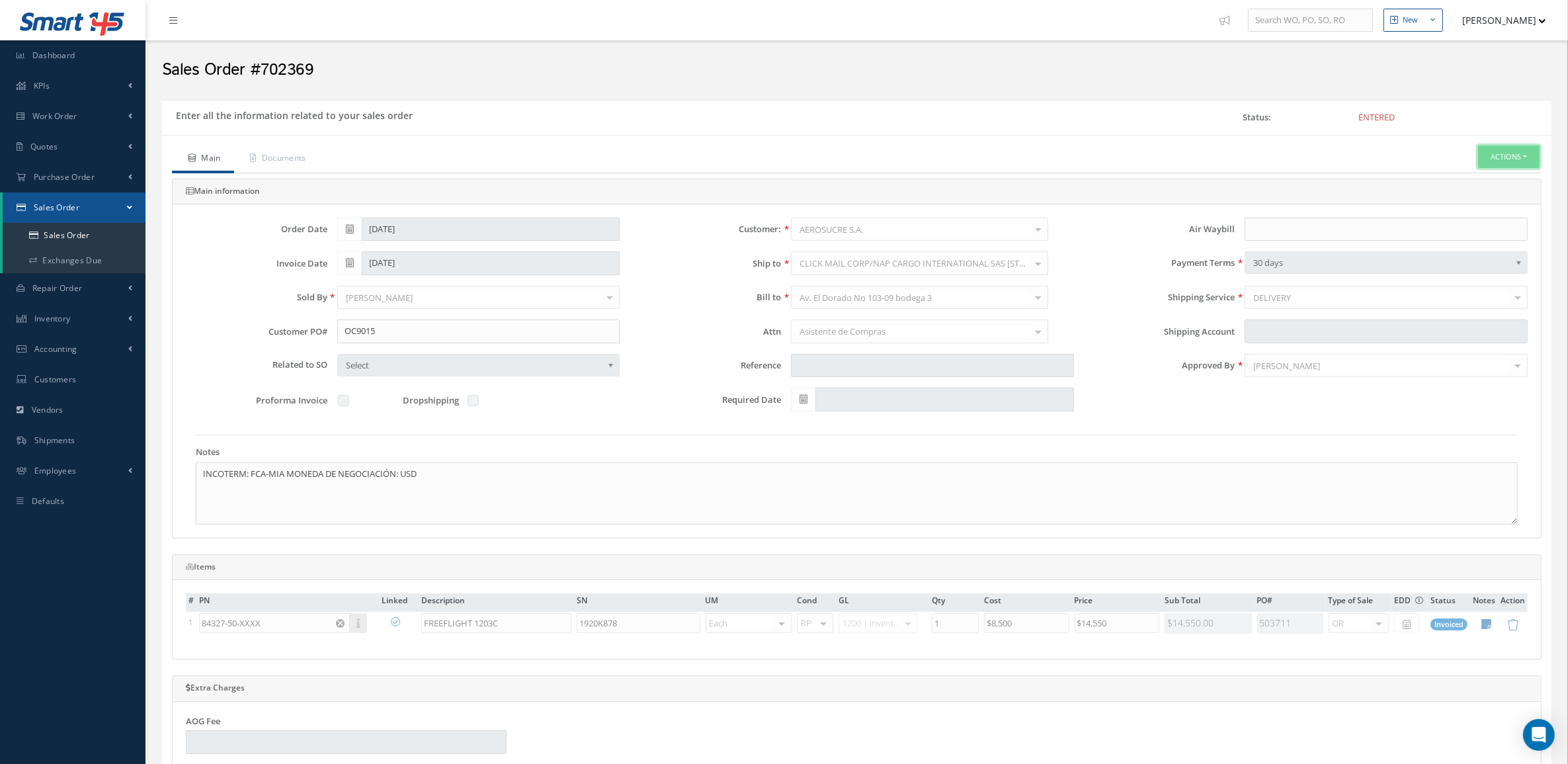
click at [1493, 151] on button "Actions" at bounding box center [1508, 157] width 62 height 23
click at [1403, 303] on link "Packing Slip" at bounding box center [1388, 294] width 101 height 21
click at [309, 162] on link "Documents" at bounding box center [276, 159] width 86 height 28
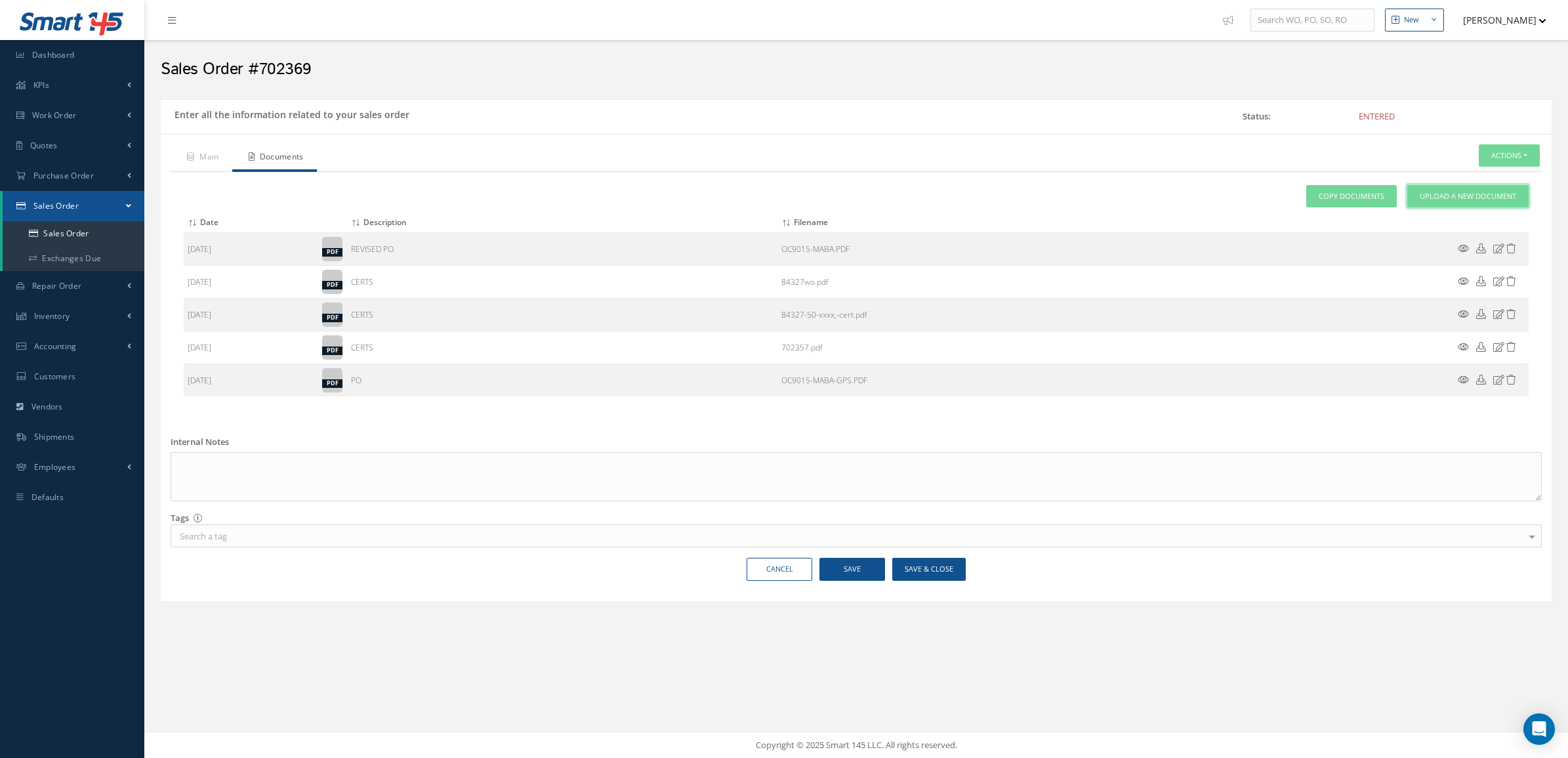
click at [1416, 192] on link "Upload a New Document" at bounding box center [1468, 196] width 121 height 23
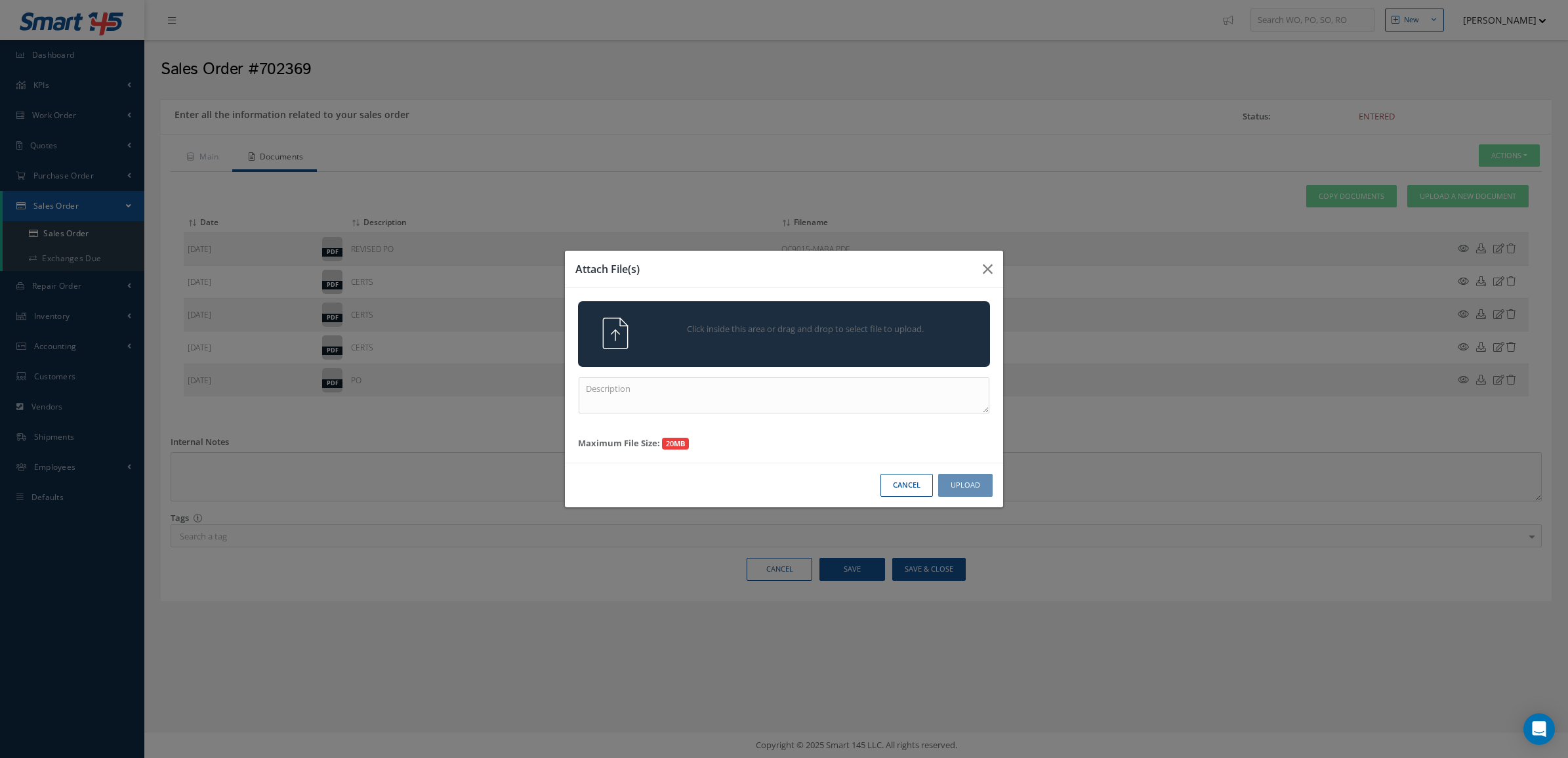
click at [759, 340] on div "Click inside this area or drag and drop to select file to upload." at bounding box center [802, 331] width 324 height 27
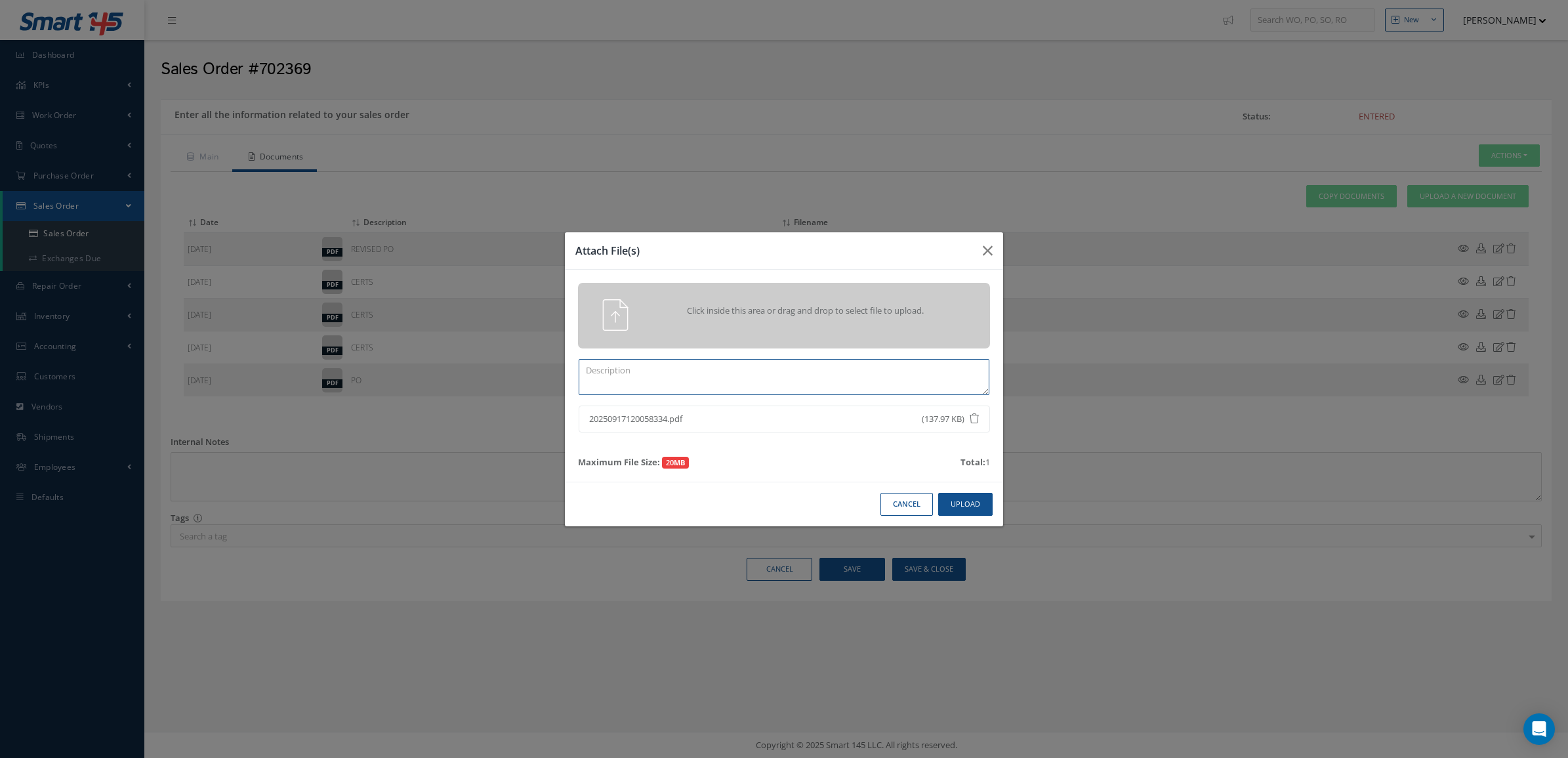
click at [833, 370] on textarea at bounding box center [784, 377] width 411 height 36
type textarea "p"
drag, startPoint x: 674, startPoint y: 376, endPoint x: 619, endPoint y: 385, distance: 55.7
click at [619, 385] on textarea "PPW SO 702369" at bounding box center [784, 377] width 411 height 36
type textarea "PPW SO 702369"
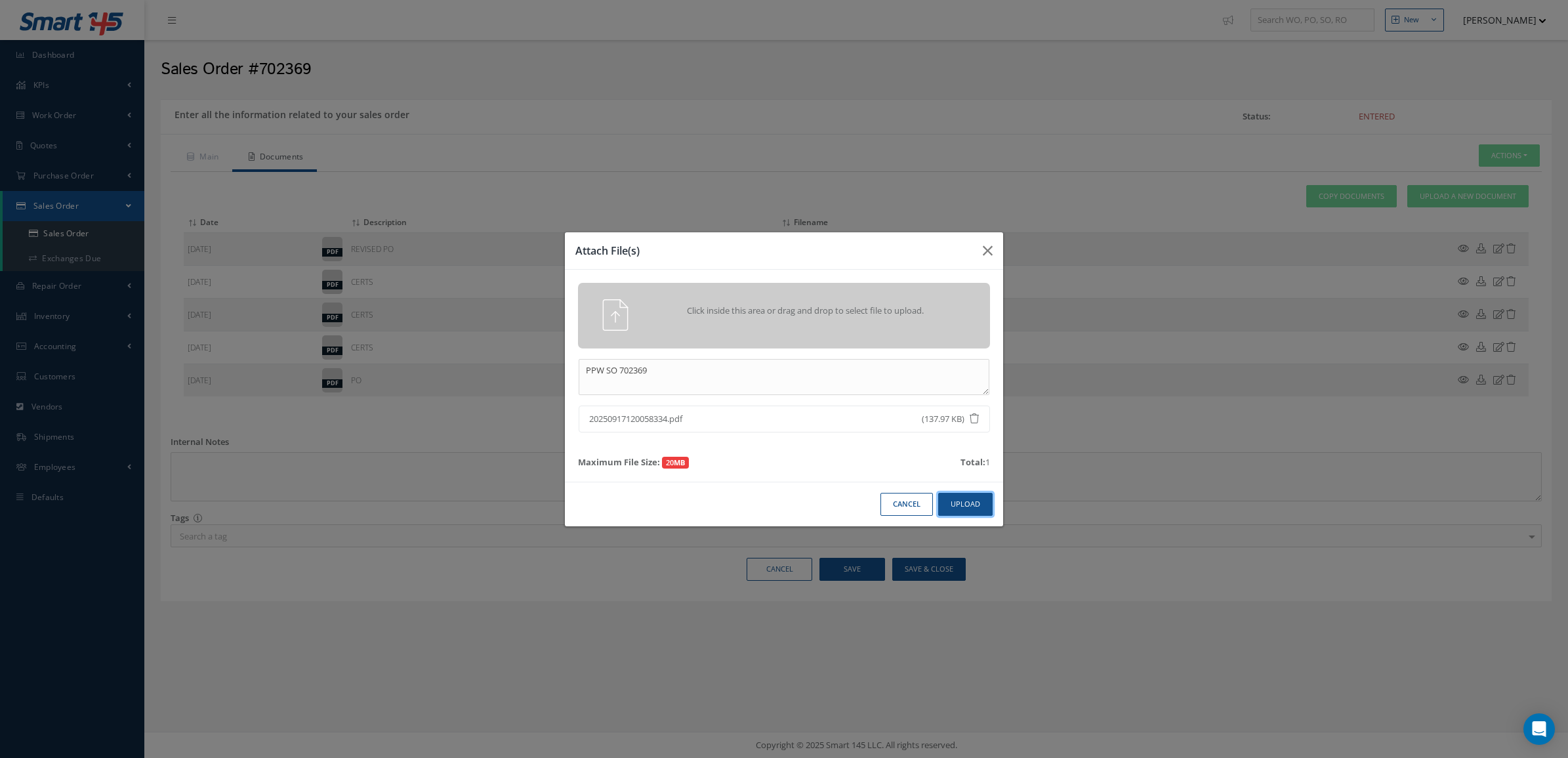
click at [965, 506] on button "Upload" at bounding box center [965, 504] width 55 height 23
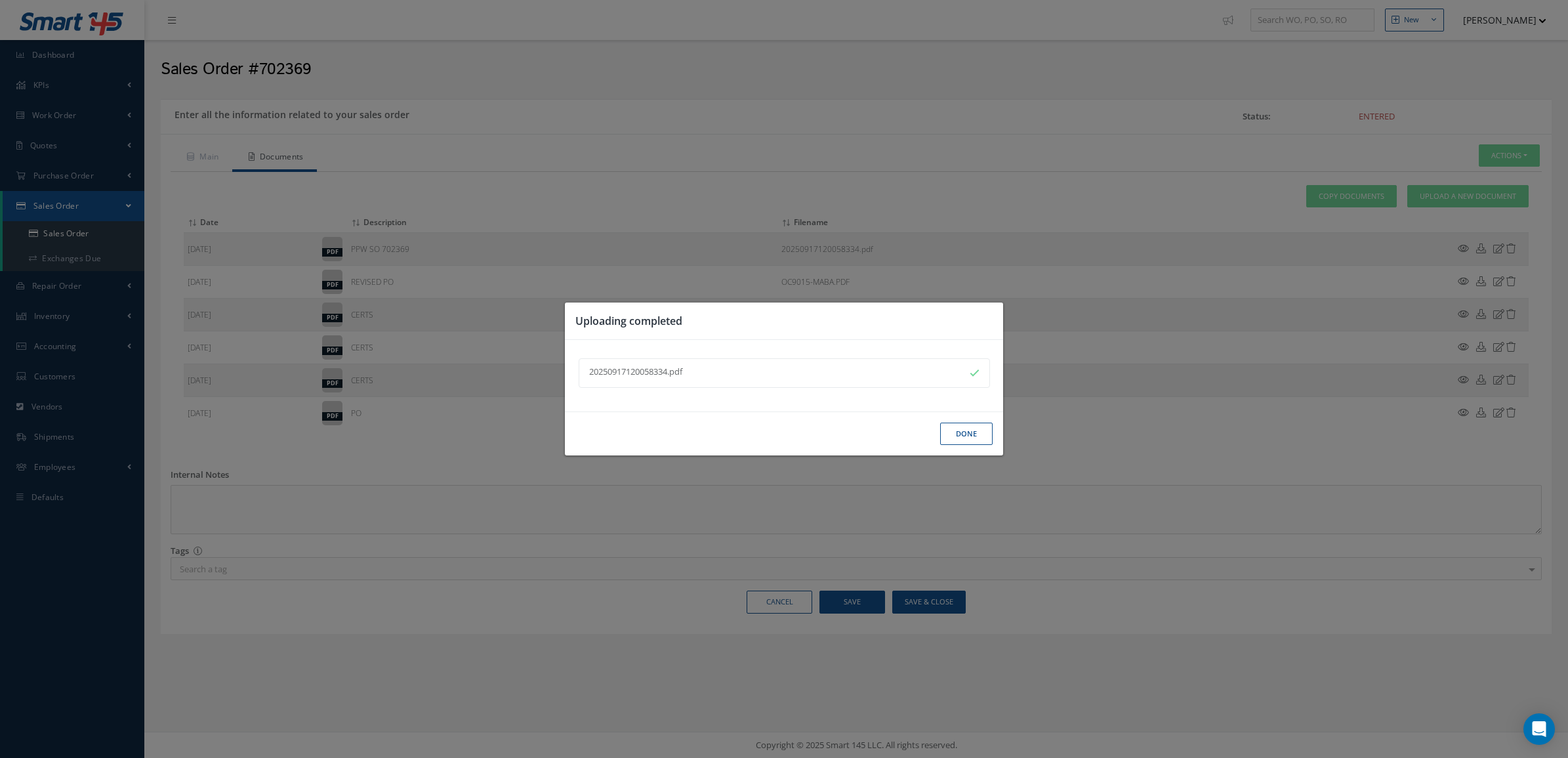
click at [986, 432] on button "Done" at bounding box center [966, 434] width 52 height 23
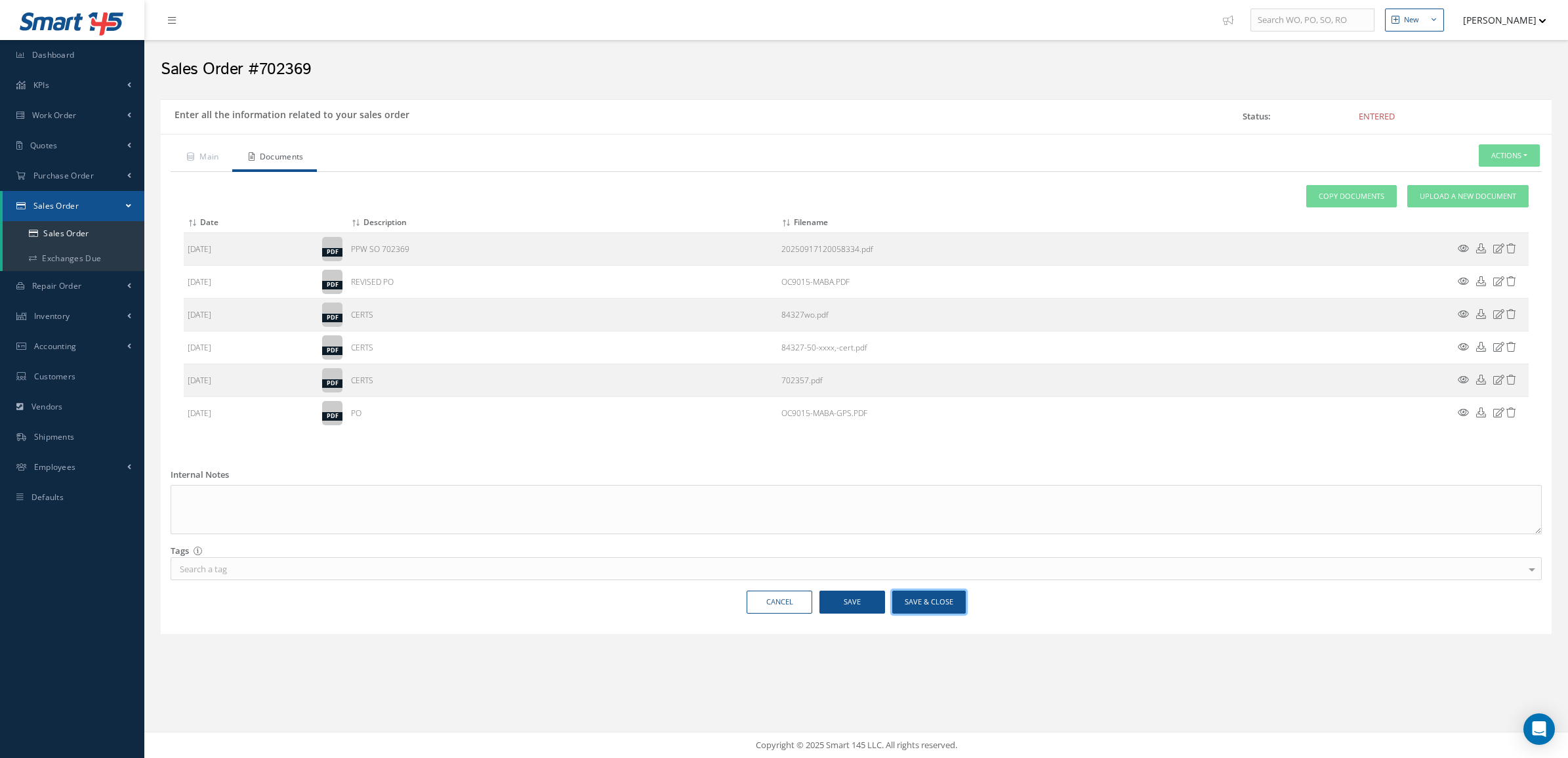
click at [909, 611] on button "Save & Close" at bounding box center [929, 602] width 73 height 23
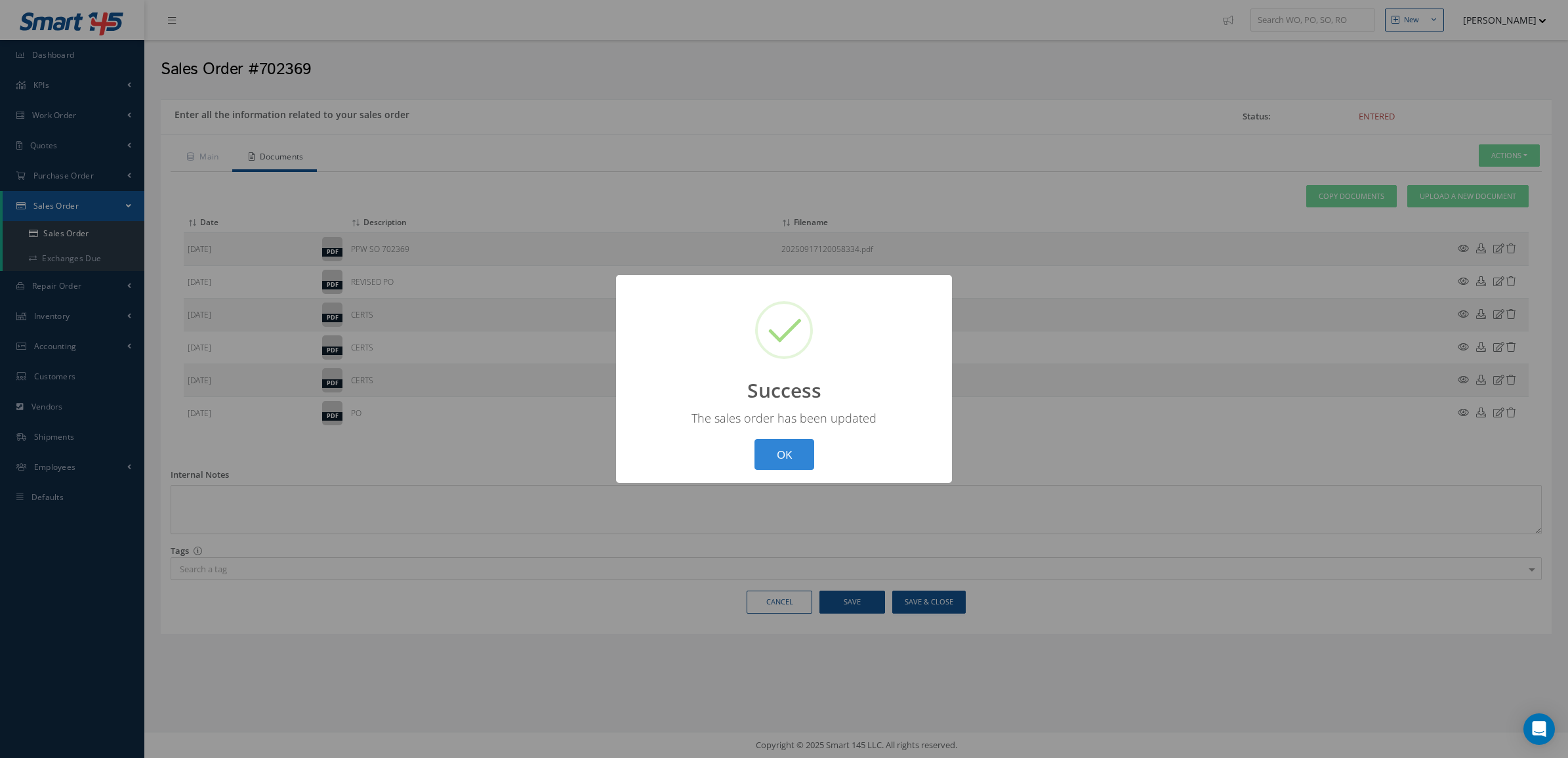
click at [1428, 96] on div "? ! i Success × The sales order has been updated OK Cancel" at bounding box center [784, 379] width 1568 height 758
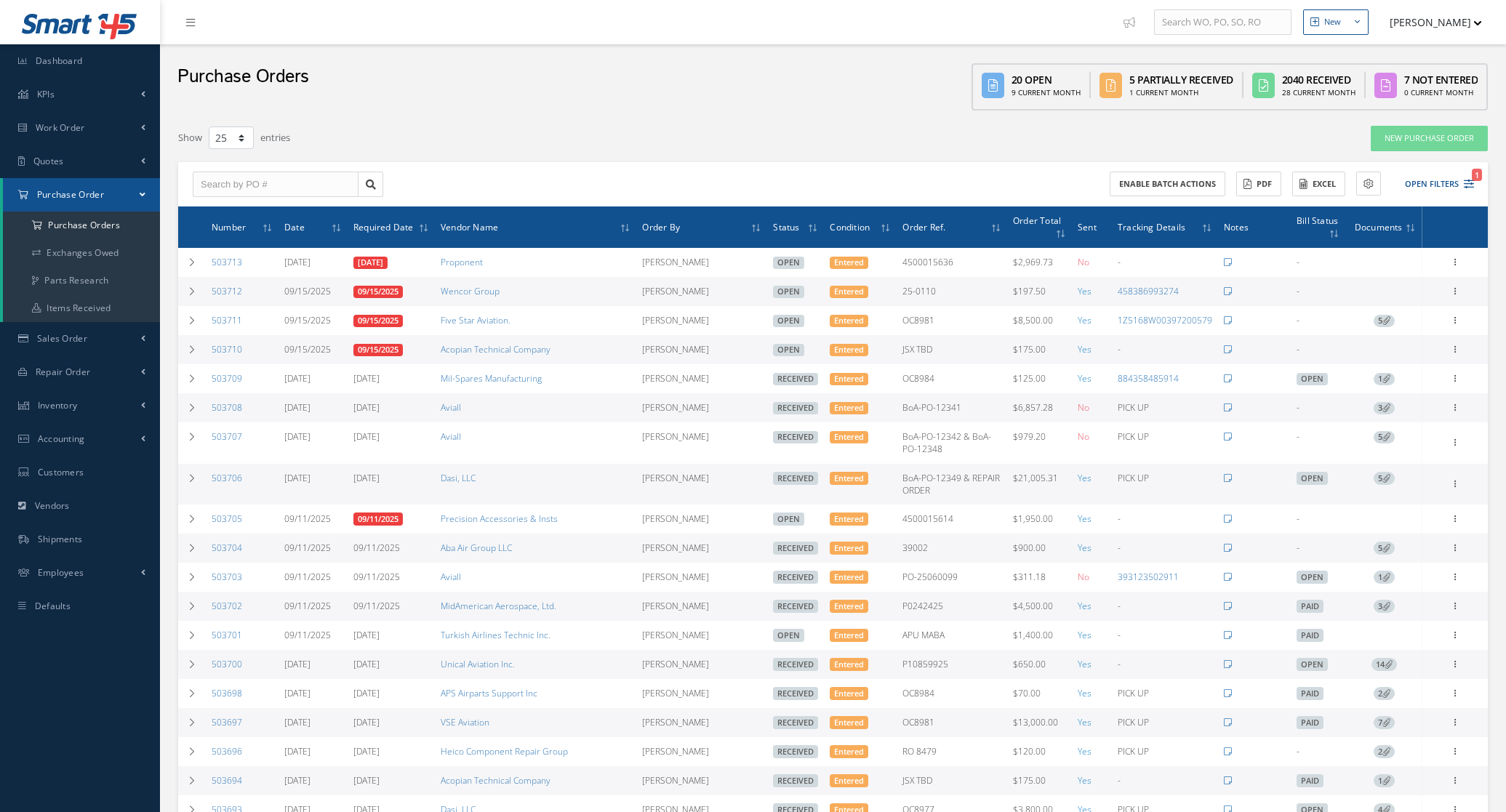
select select "25"
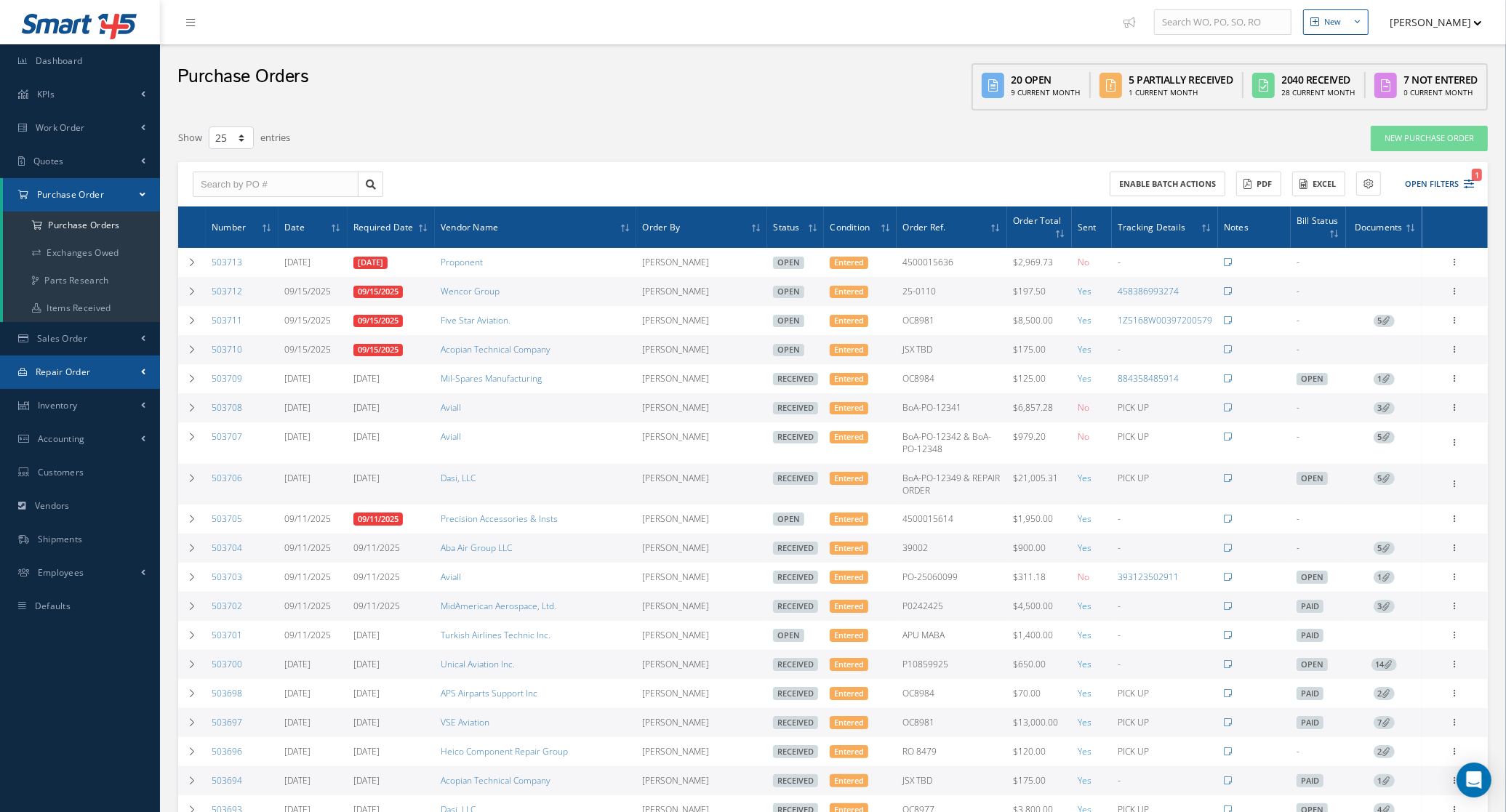
click at [74, 365] on link "Repair Order" at bounding box center [79, 372] width 160 height 34
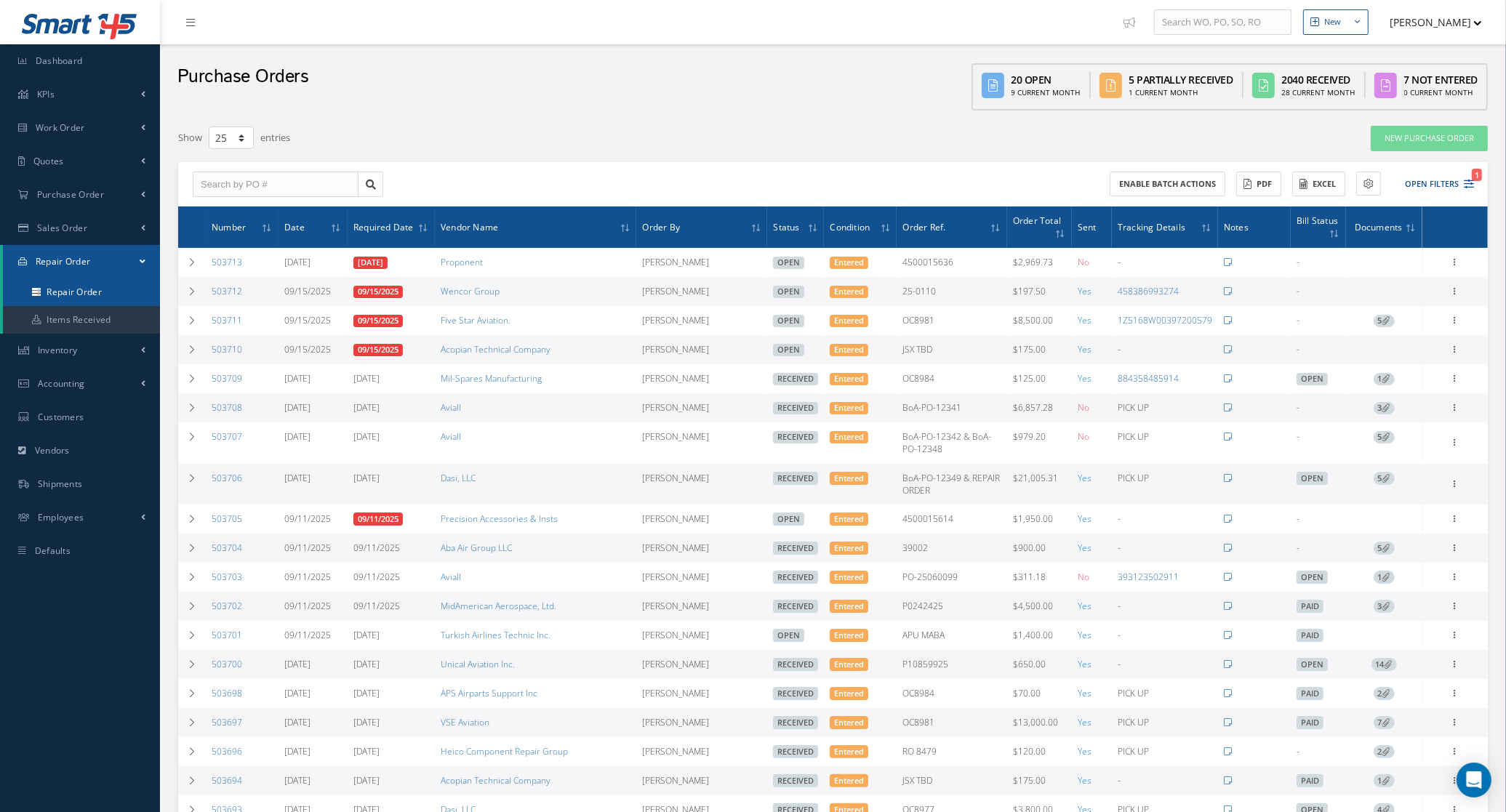
click at [94, 294] on link "Repair Order" at bounding box center [82, 293] width 157 height 28
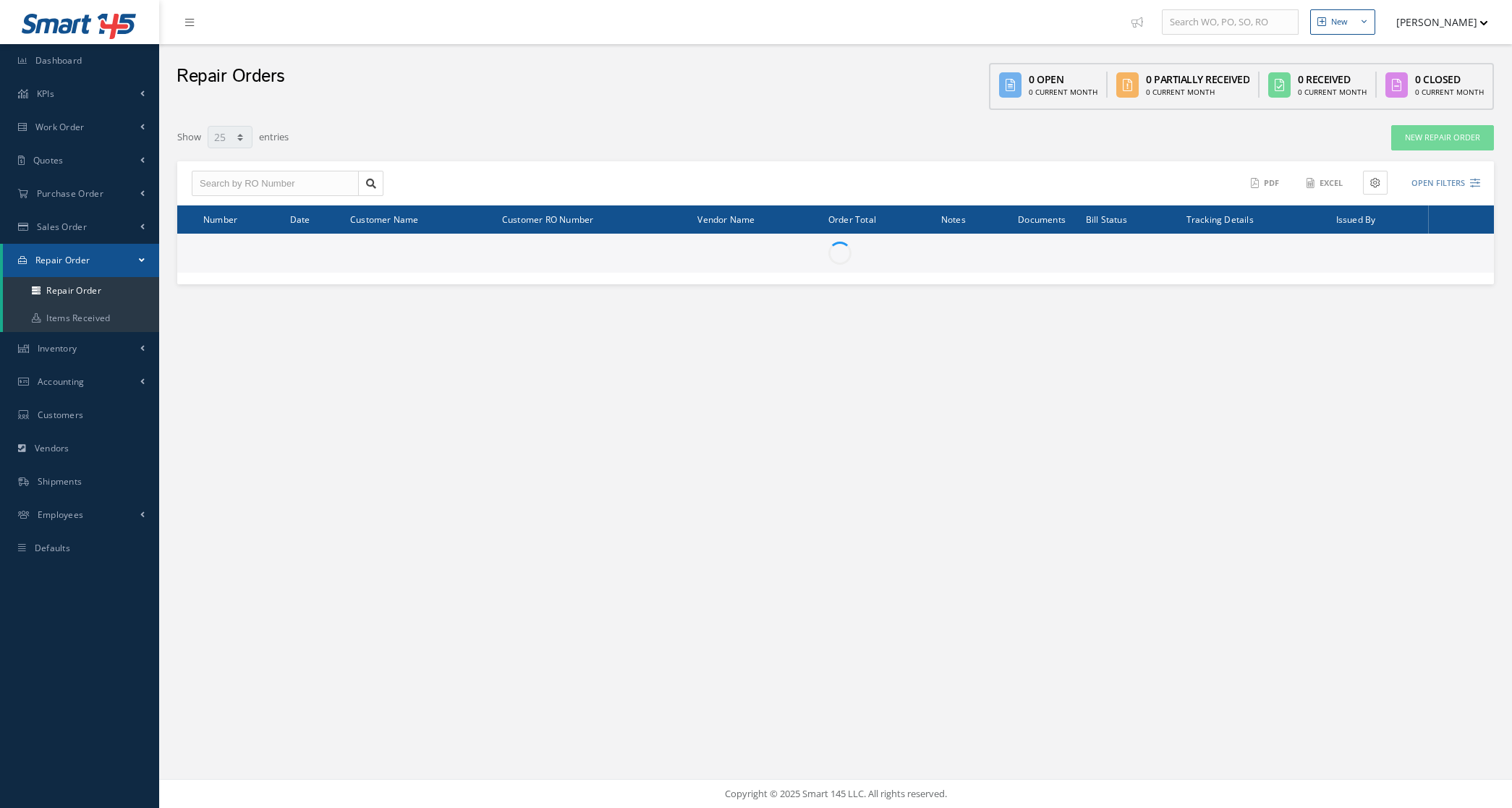
select select "25"
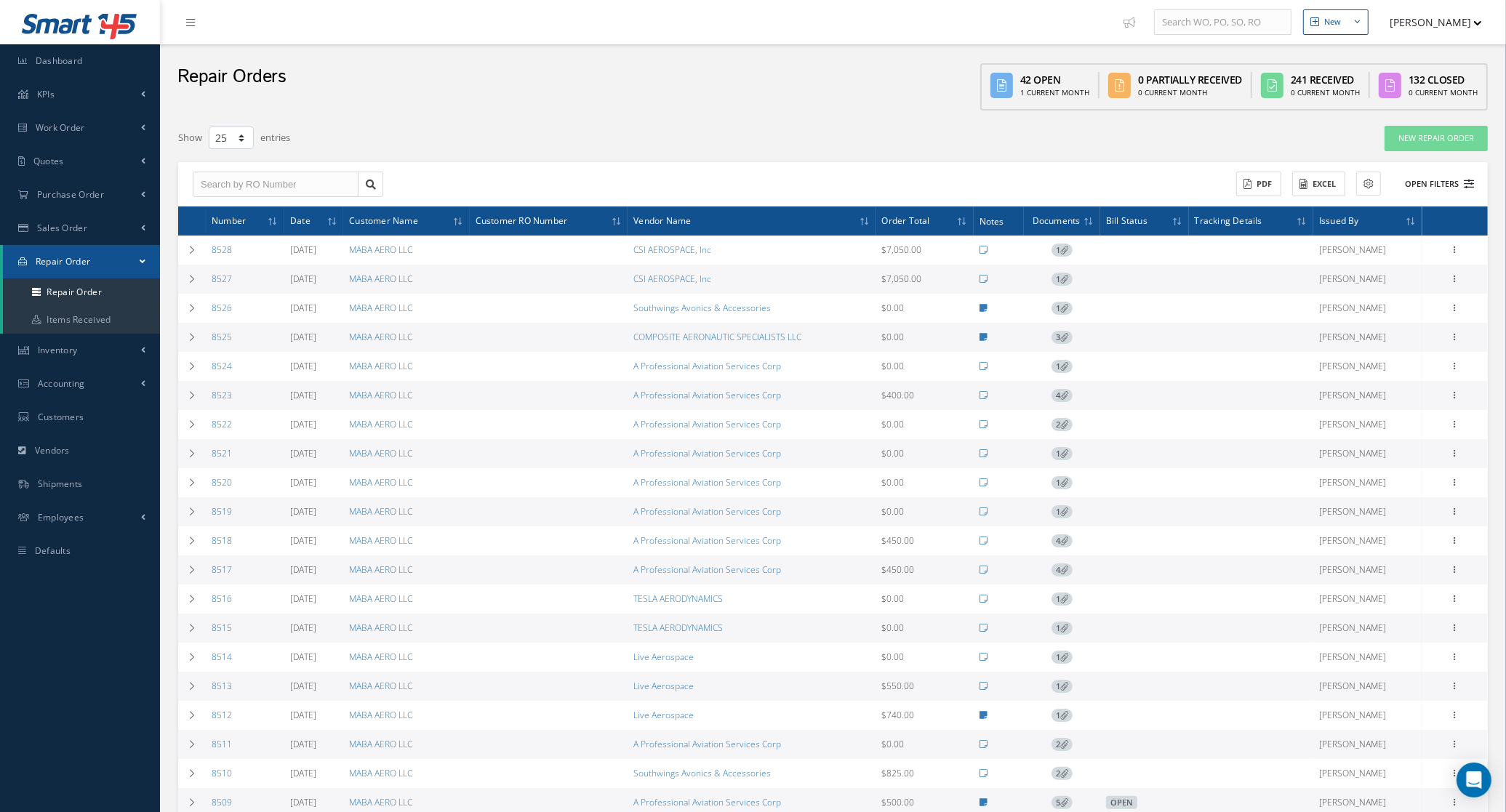
click at [1448, 175] on button "Open Filters" at bounding box center [1433, 184] width 82 height 24
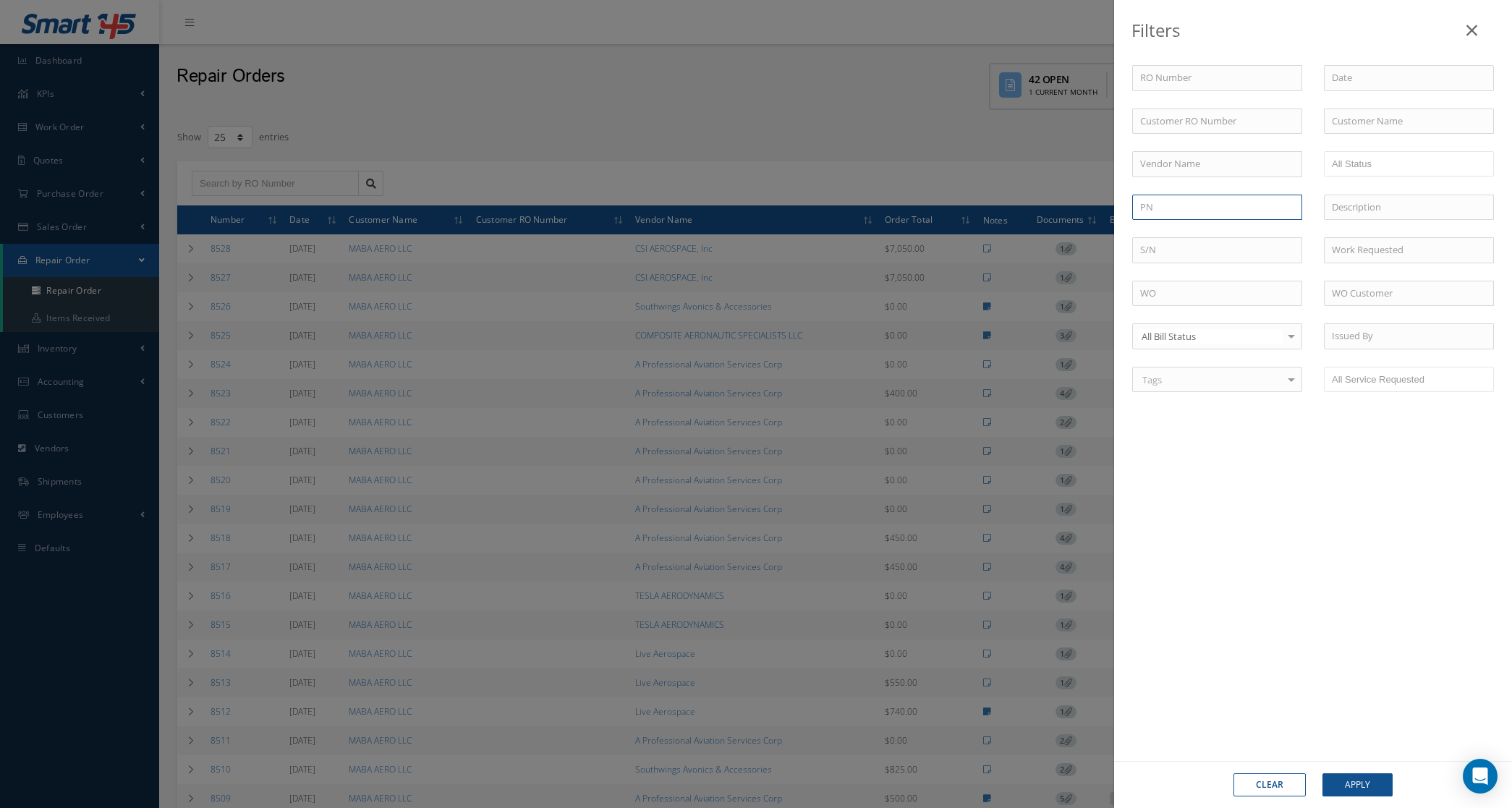
click at [1170, 214] on input "text" at bounding box center [1217, 208] width 170 height 26
paste input "[PHONE_NUMBER]"
click at [1215, 229] on div "[PHONE_NUMBER]" at bounding box center [1217, 233] width 154 height 15
type input "[PHONE_NUMBER]"
click at [1347, 786] on button "Apply" at bounding box center [1358, 785] width 70 height 23
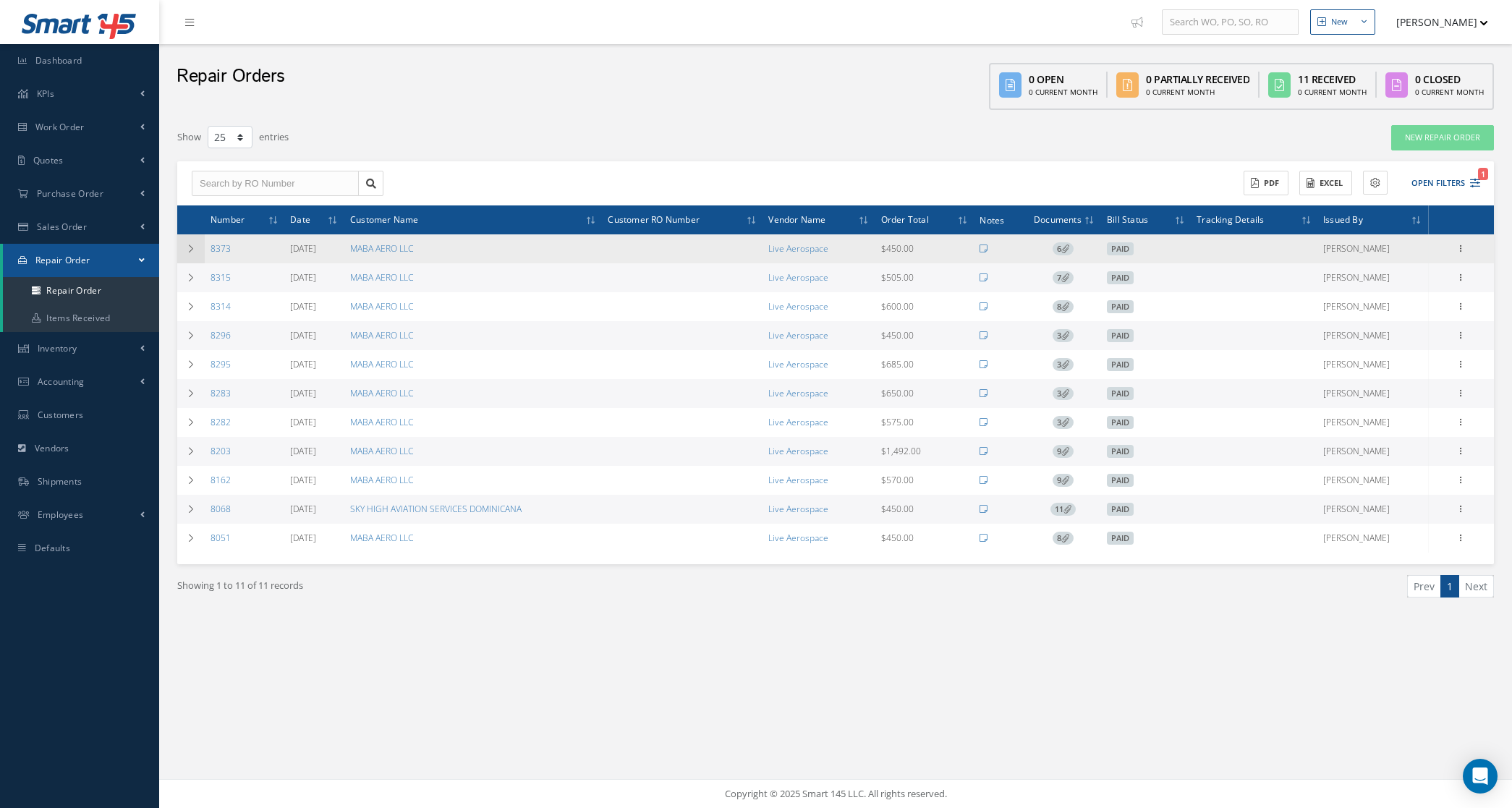
click at [183, 252] on td at bounding box center [191, 249] width 28 height 29
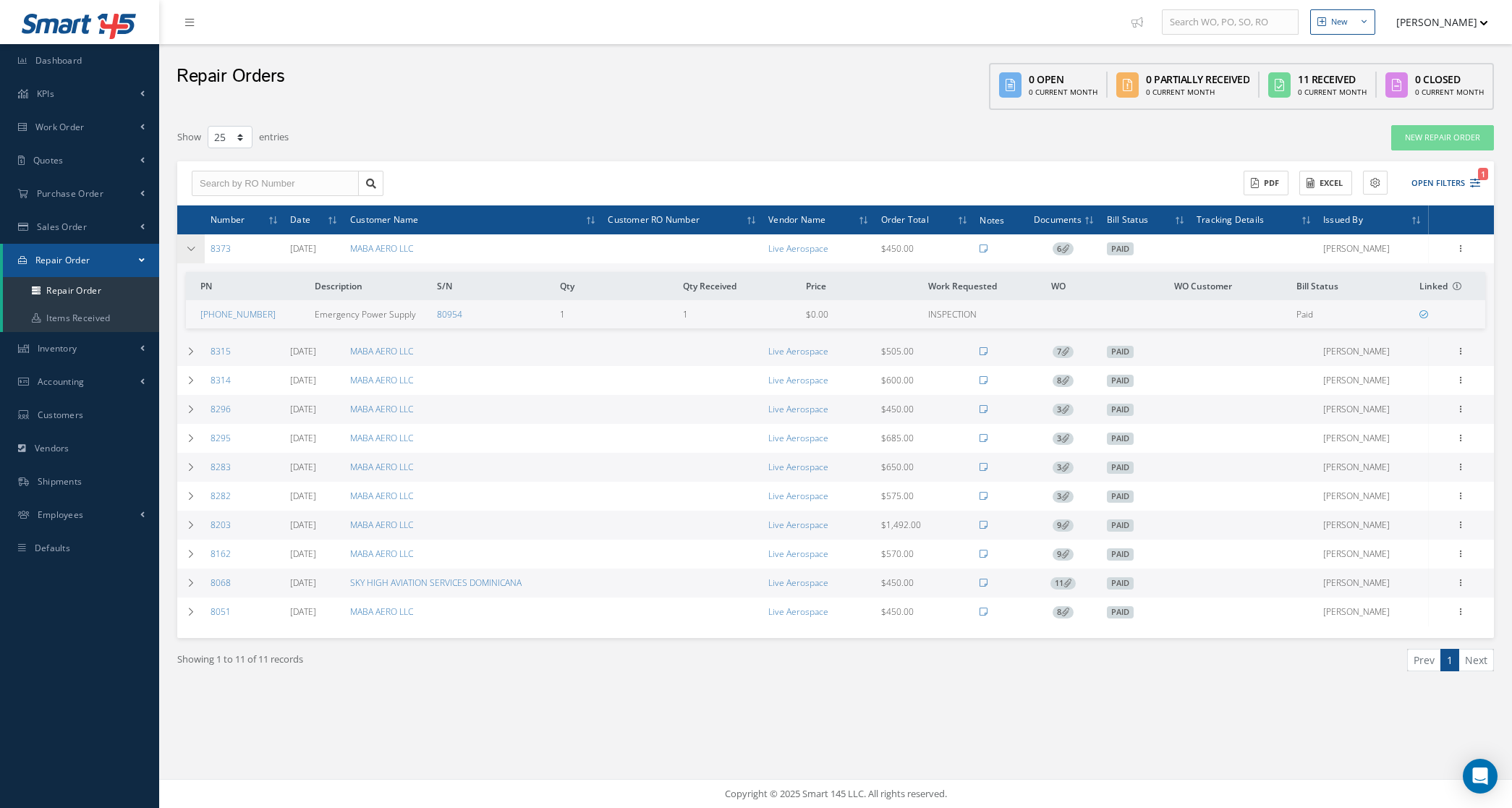
click at [183, 252] on td at bounding box center [191, 249] width 28 height 29
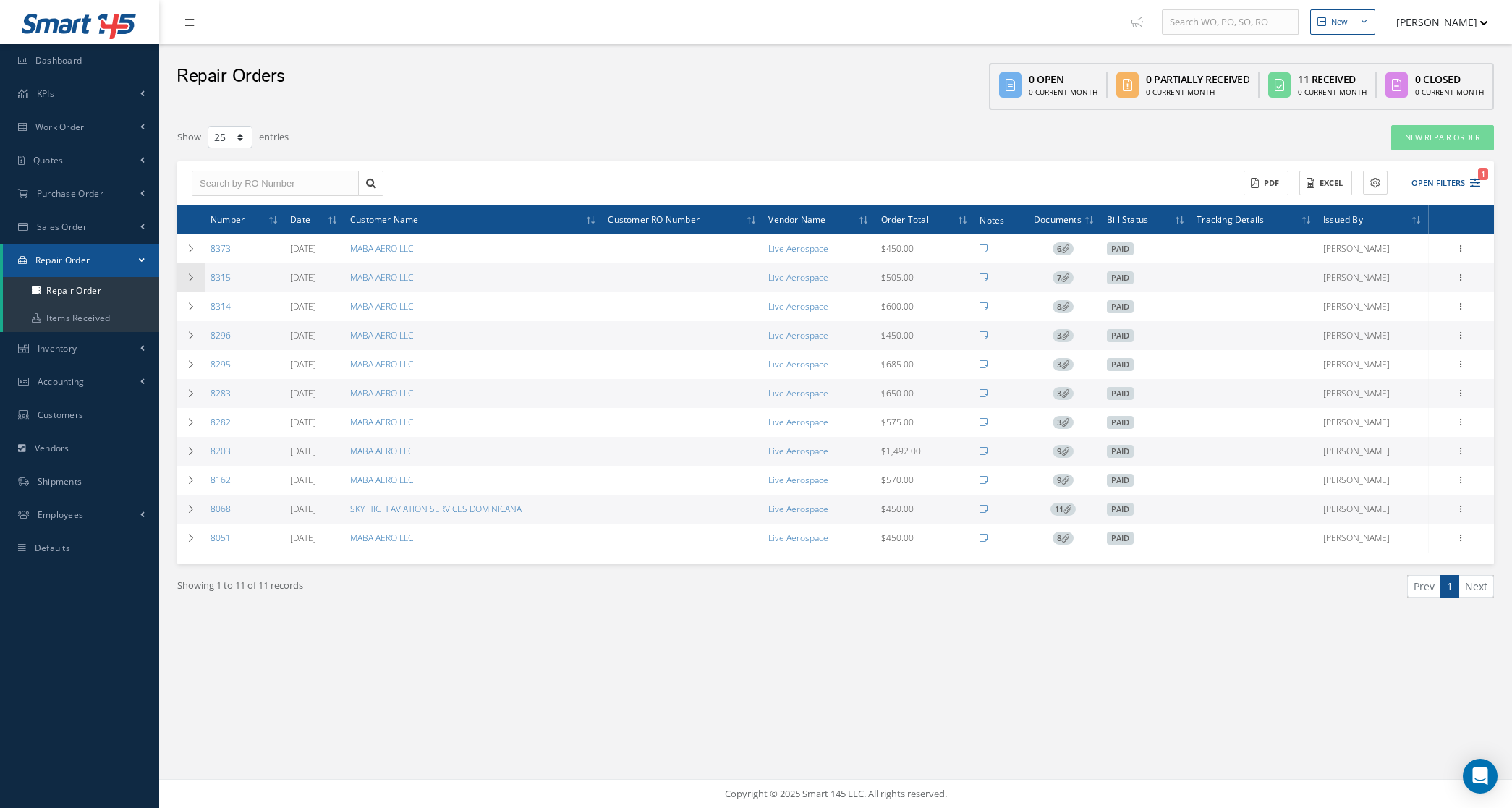
click at [186, 274] on icon at bounding box center [191, 278] width 10 height 9
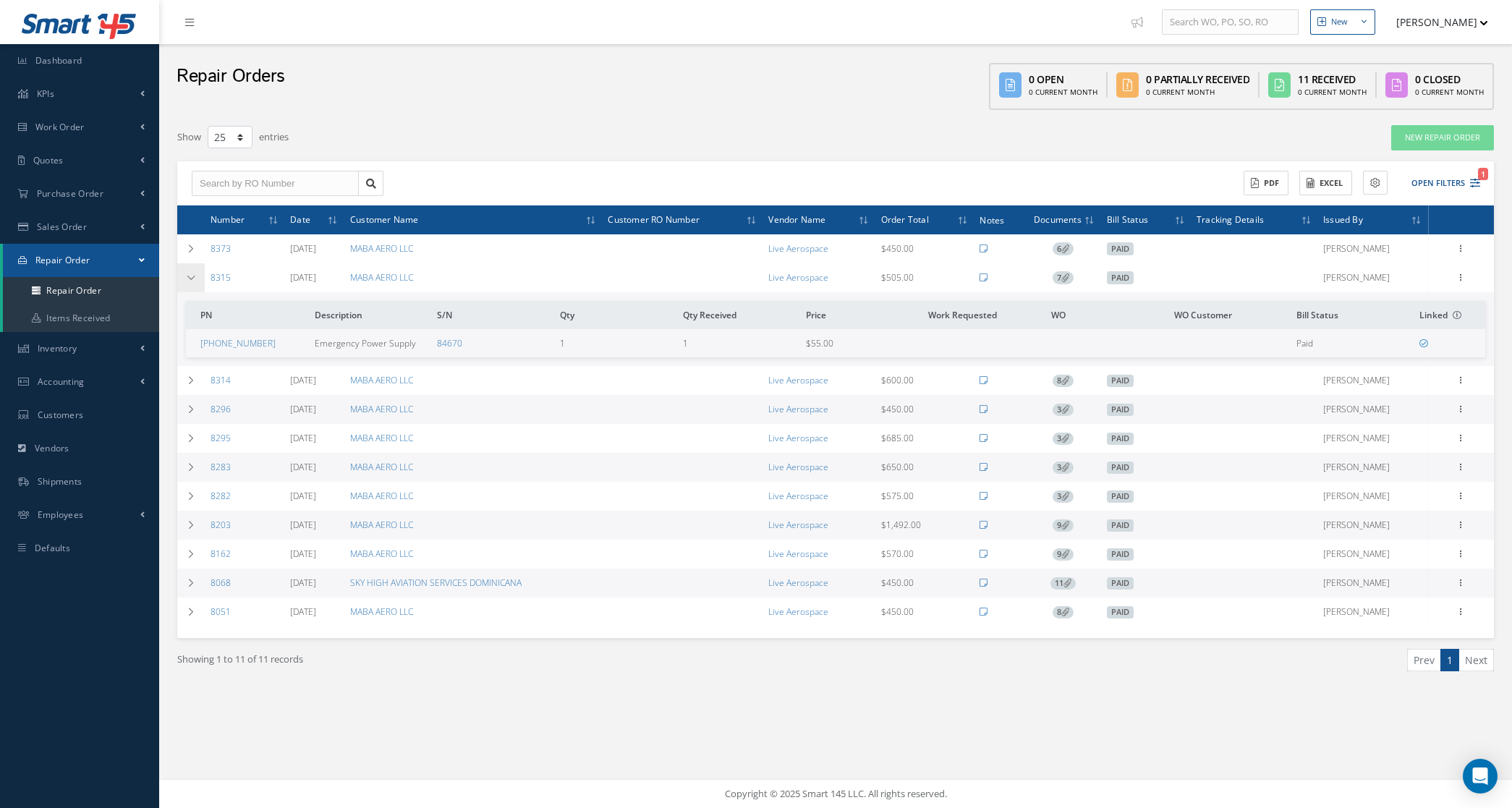
click at [186, 274] on icon at bounding box center [191, 278] width 10 height 9
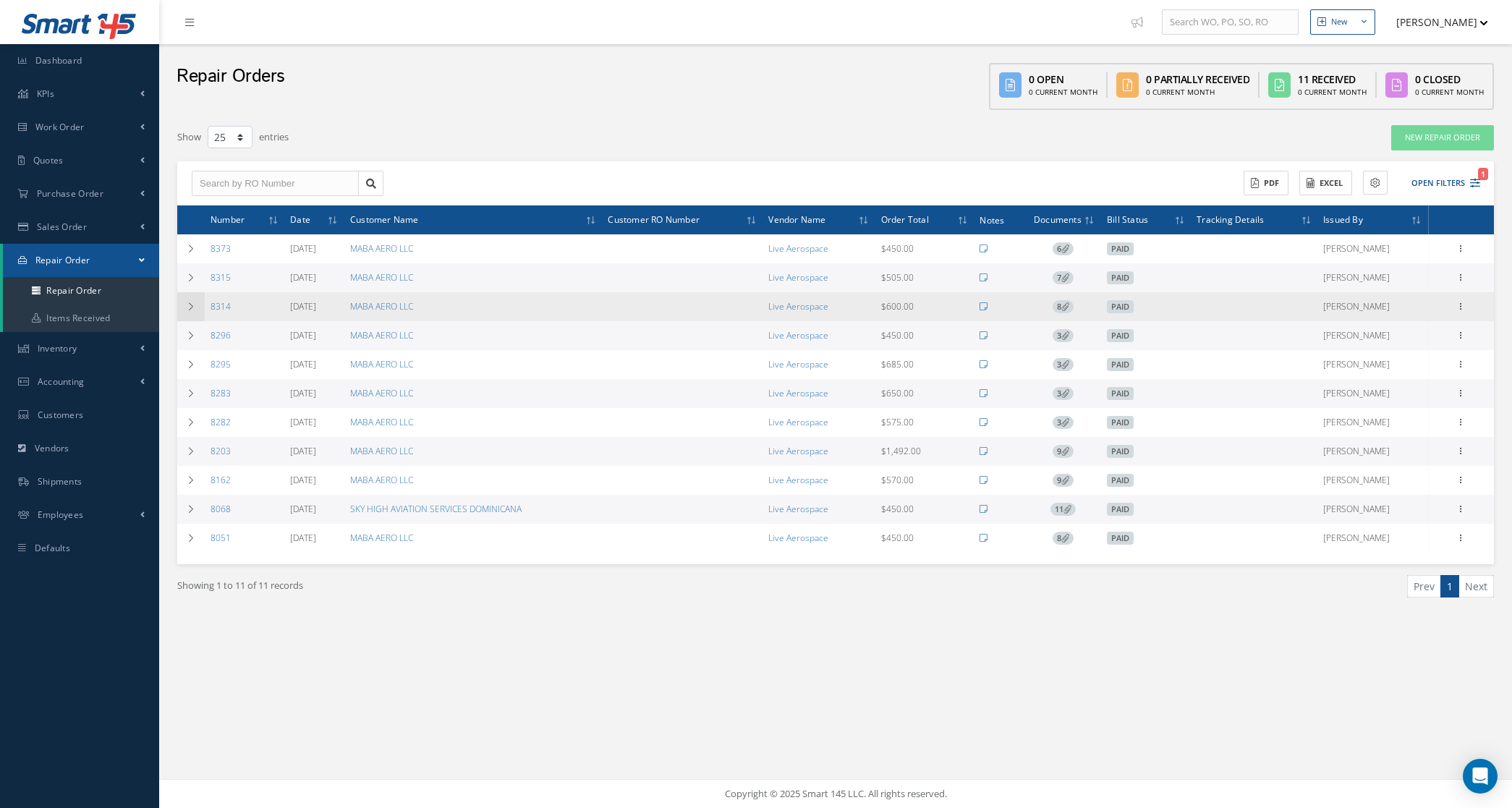
click at [188, 306] on icon at bounding box center [191, 307] width 10 height 9
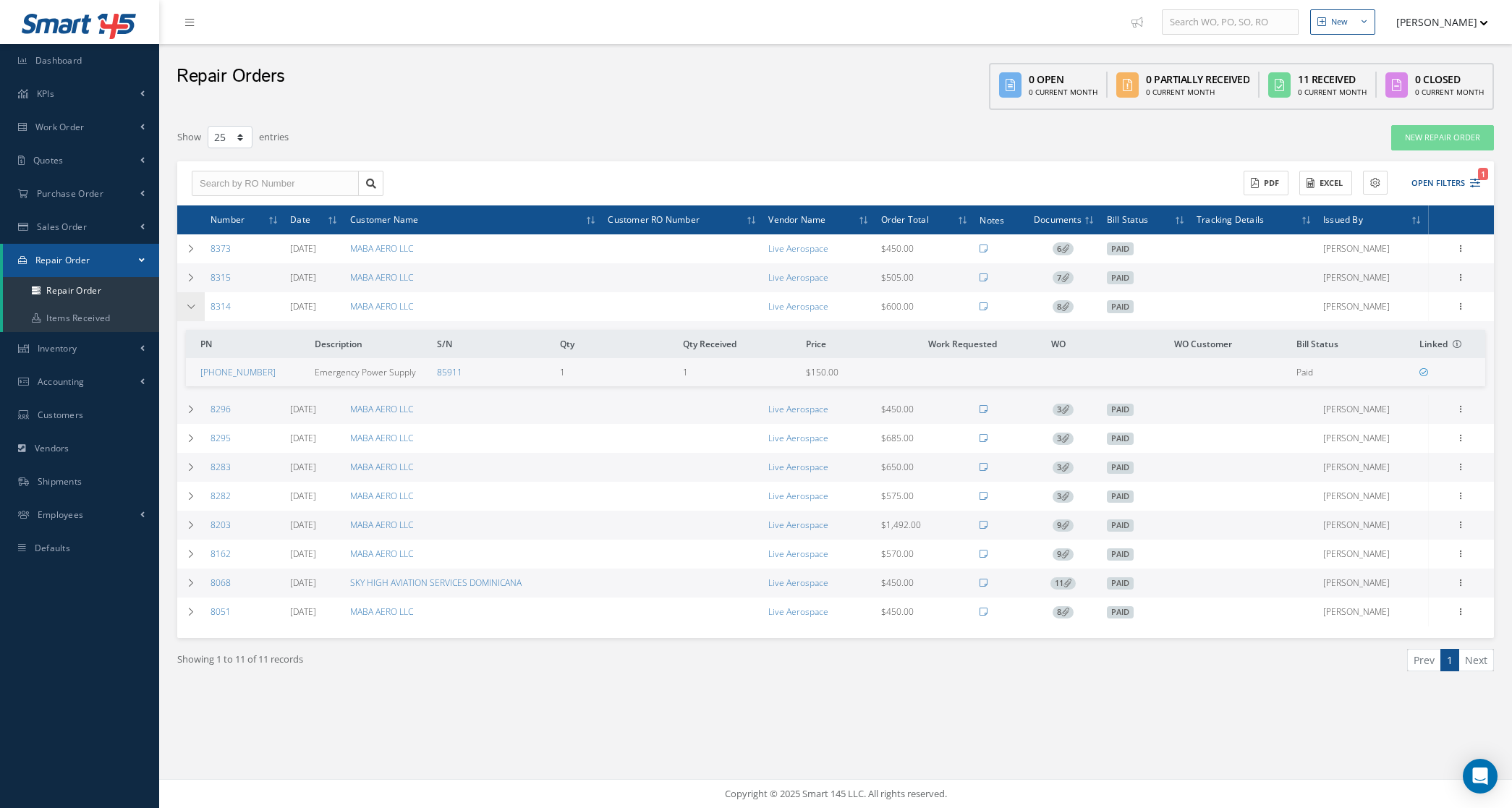
click at [188, 306] on icon at bounding box center [191, 307] width 10 height 9
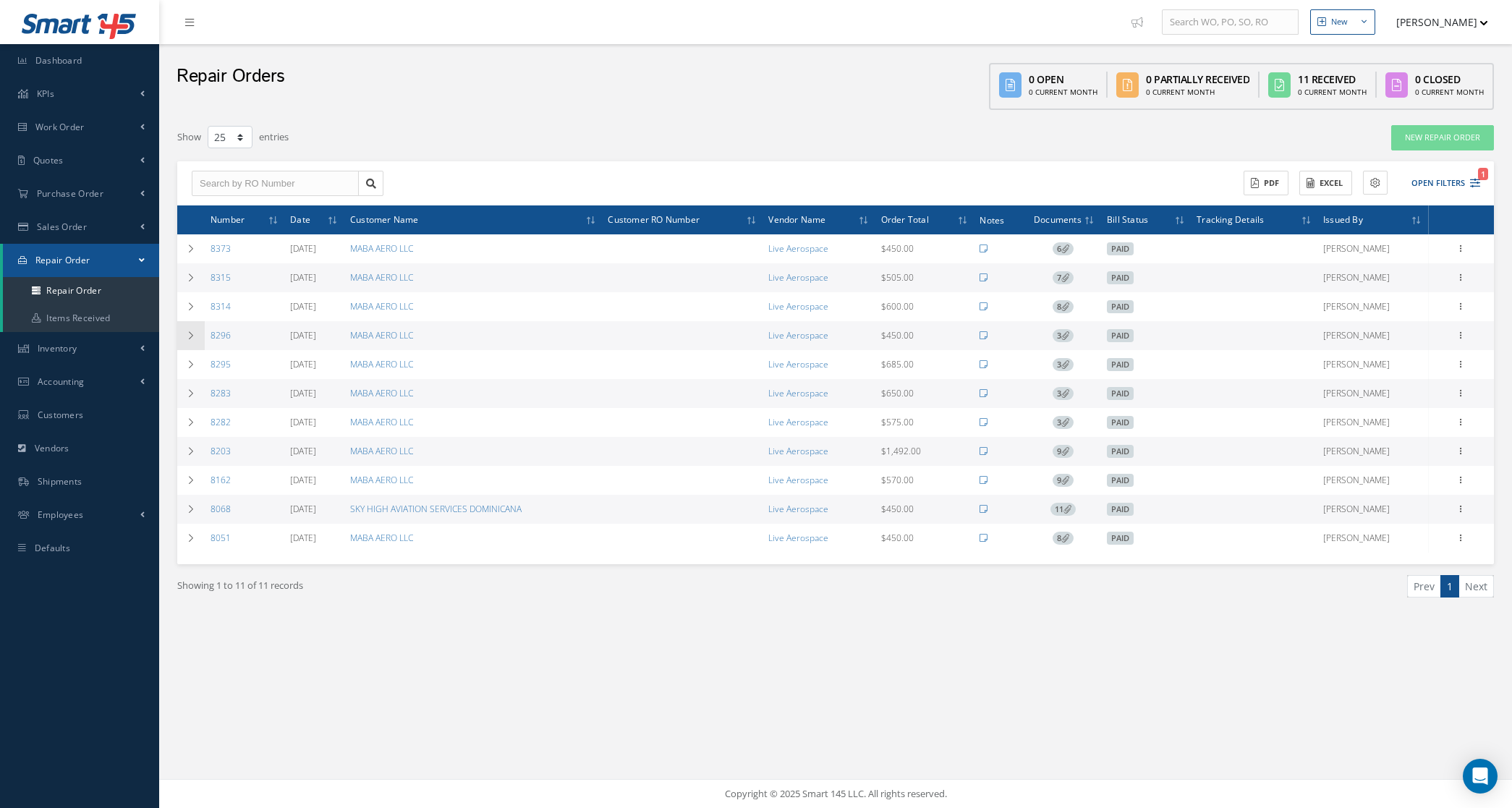
click at [194, 338] on icon at bounding box center [191, 336] width 10 height 9
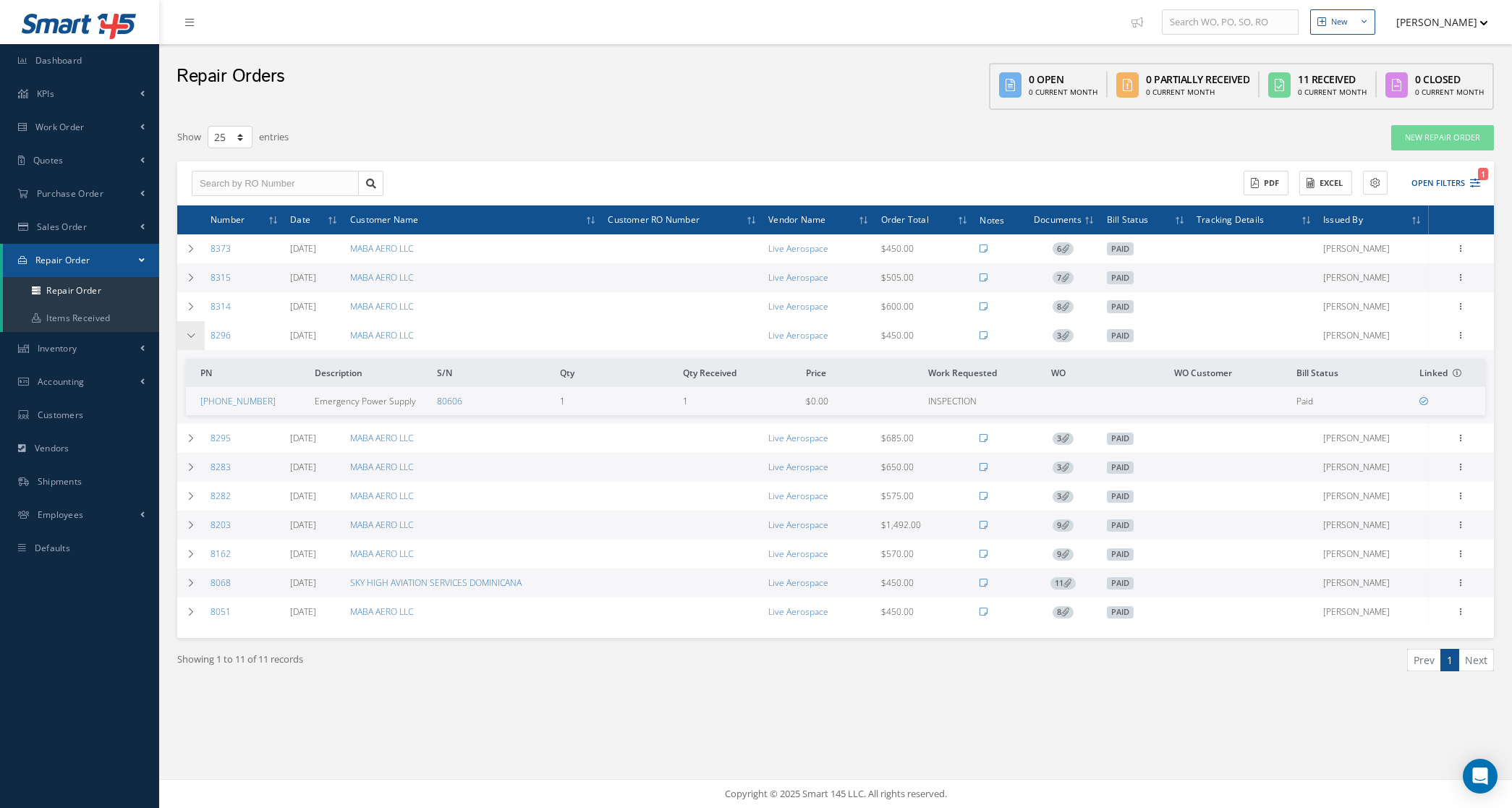
click at [194, 338] on icon at bounding box center [191, 336] width 10 height 9
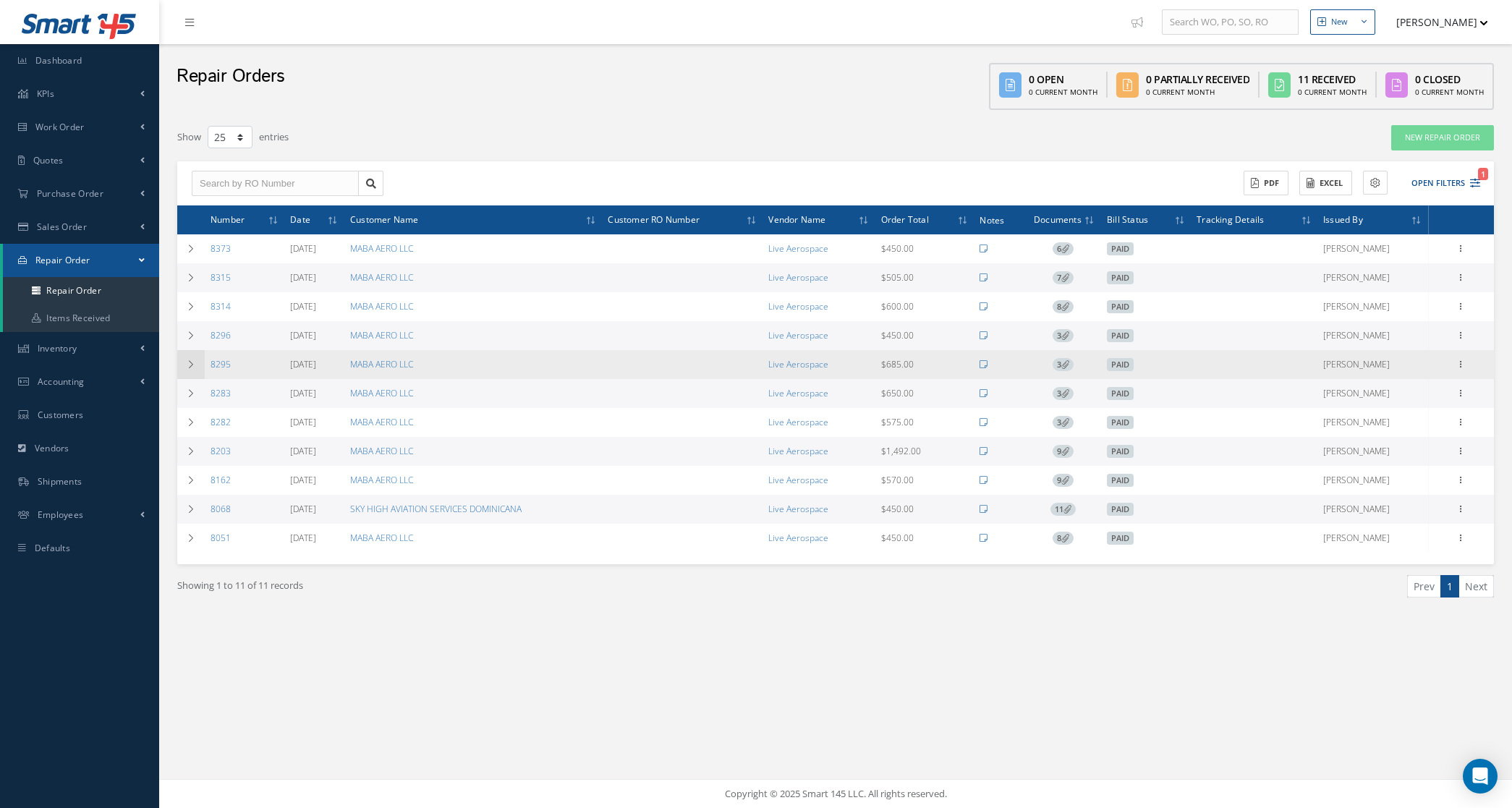
click at [194, 363] on icon at bounding box center [191, 364] width 10 height 9
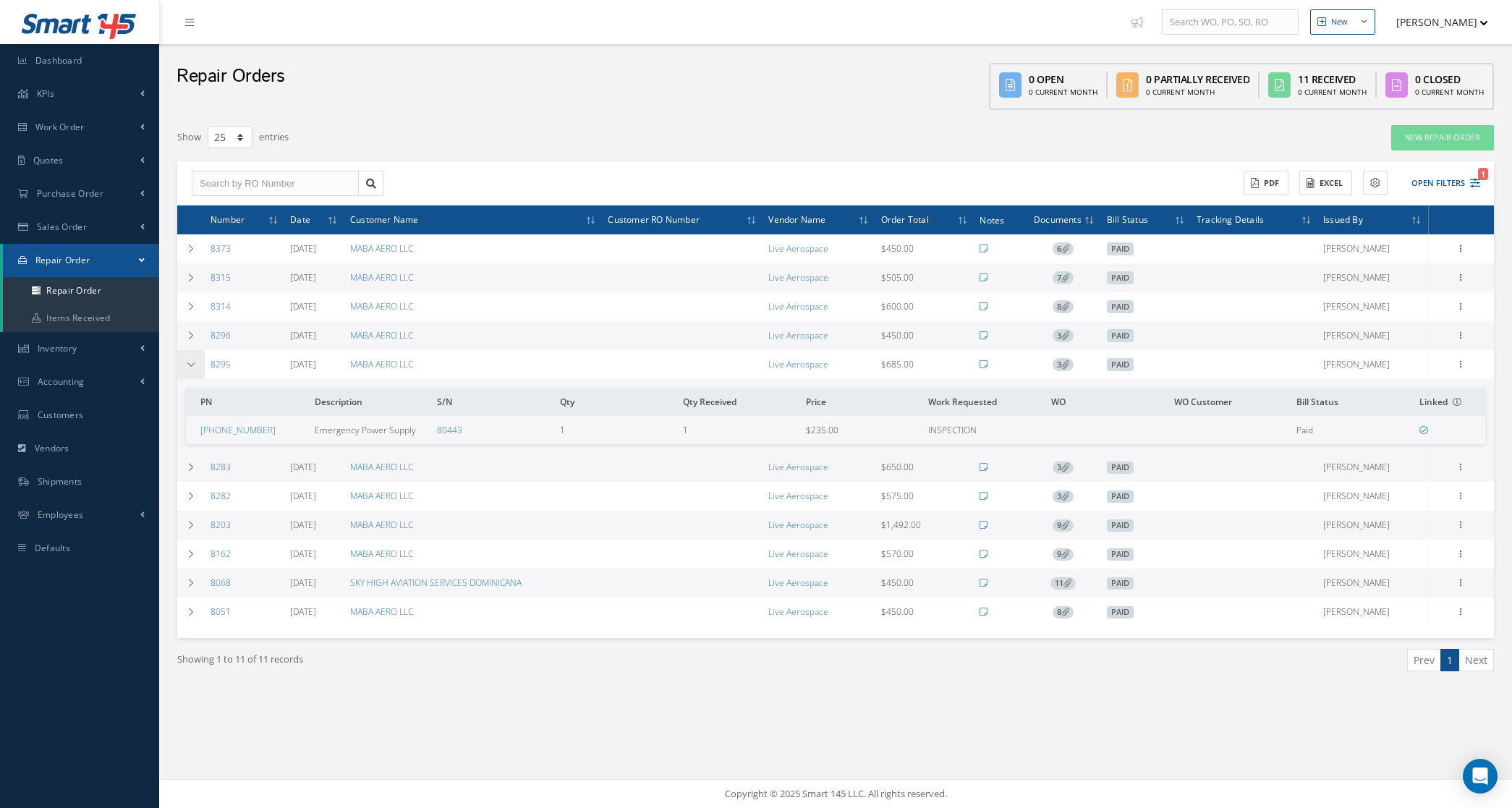
click at [194, 363] on icon at bounding box center [191, 364] width 10 height 9
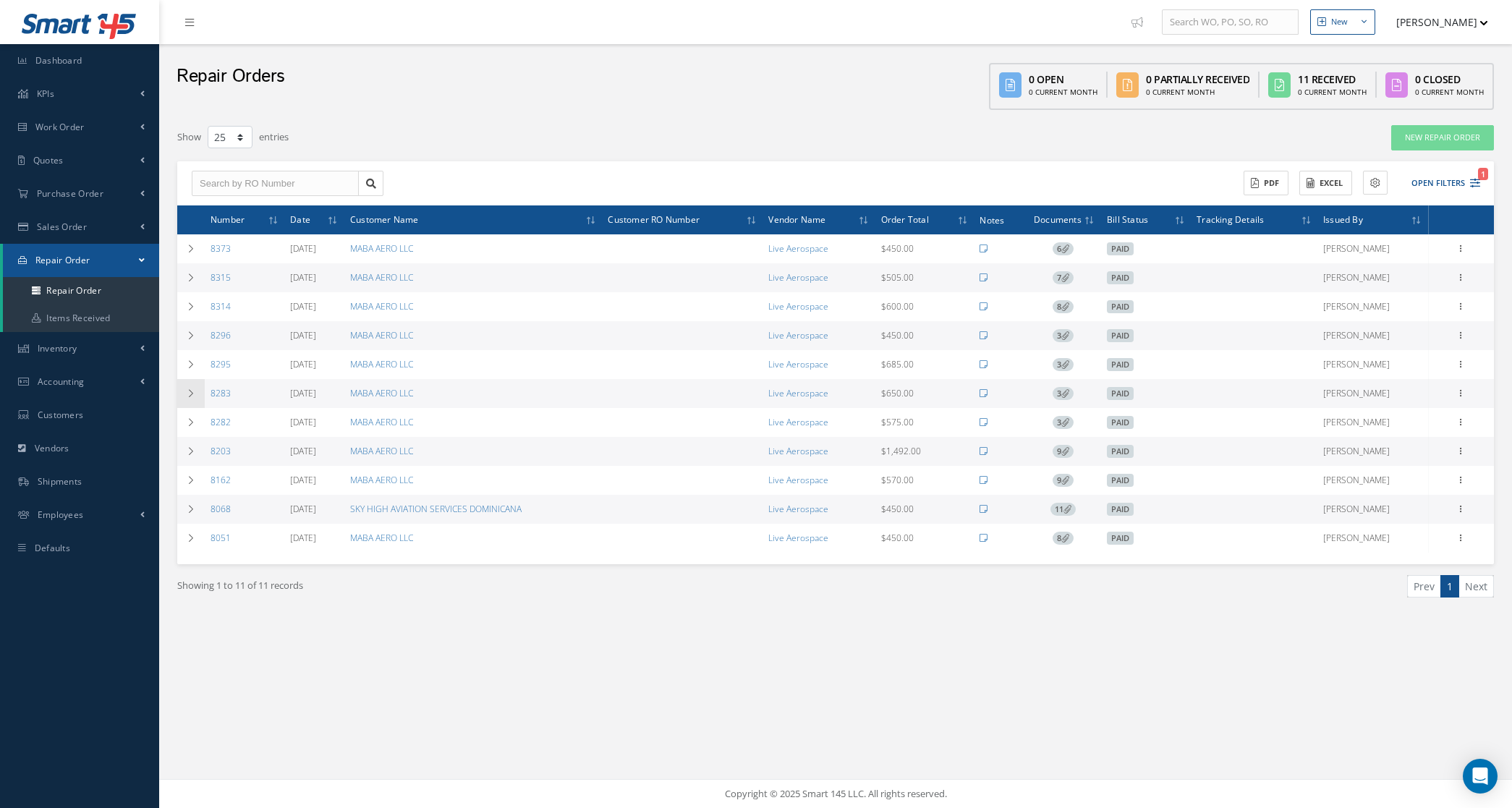
click at [196, 388] on td at bounding box center [191, 394] width 28 height 29
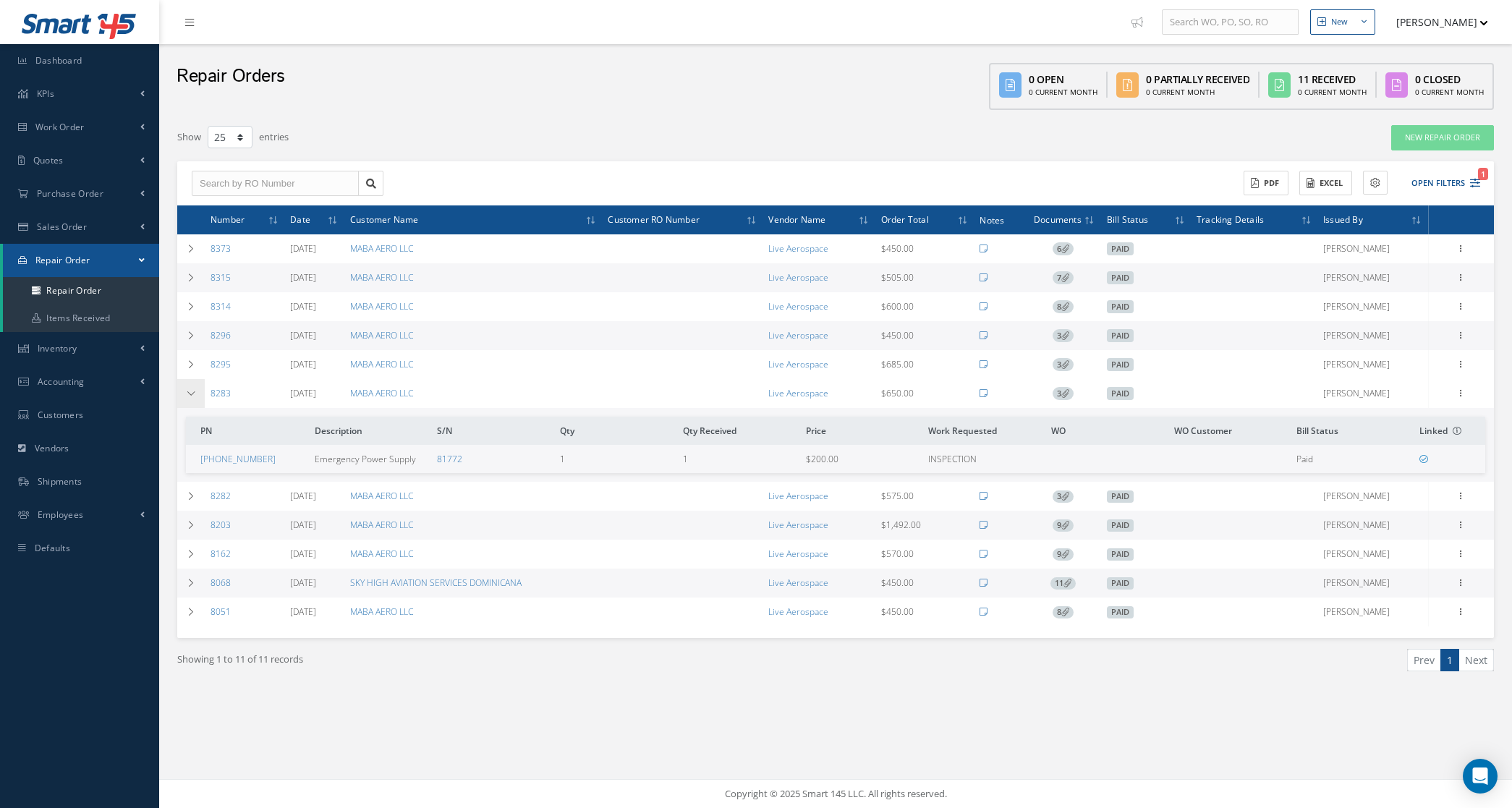
click at [196, 388] on td at bounding box center [191, 394] width 28 height 29
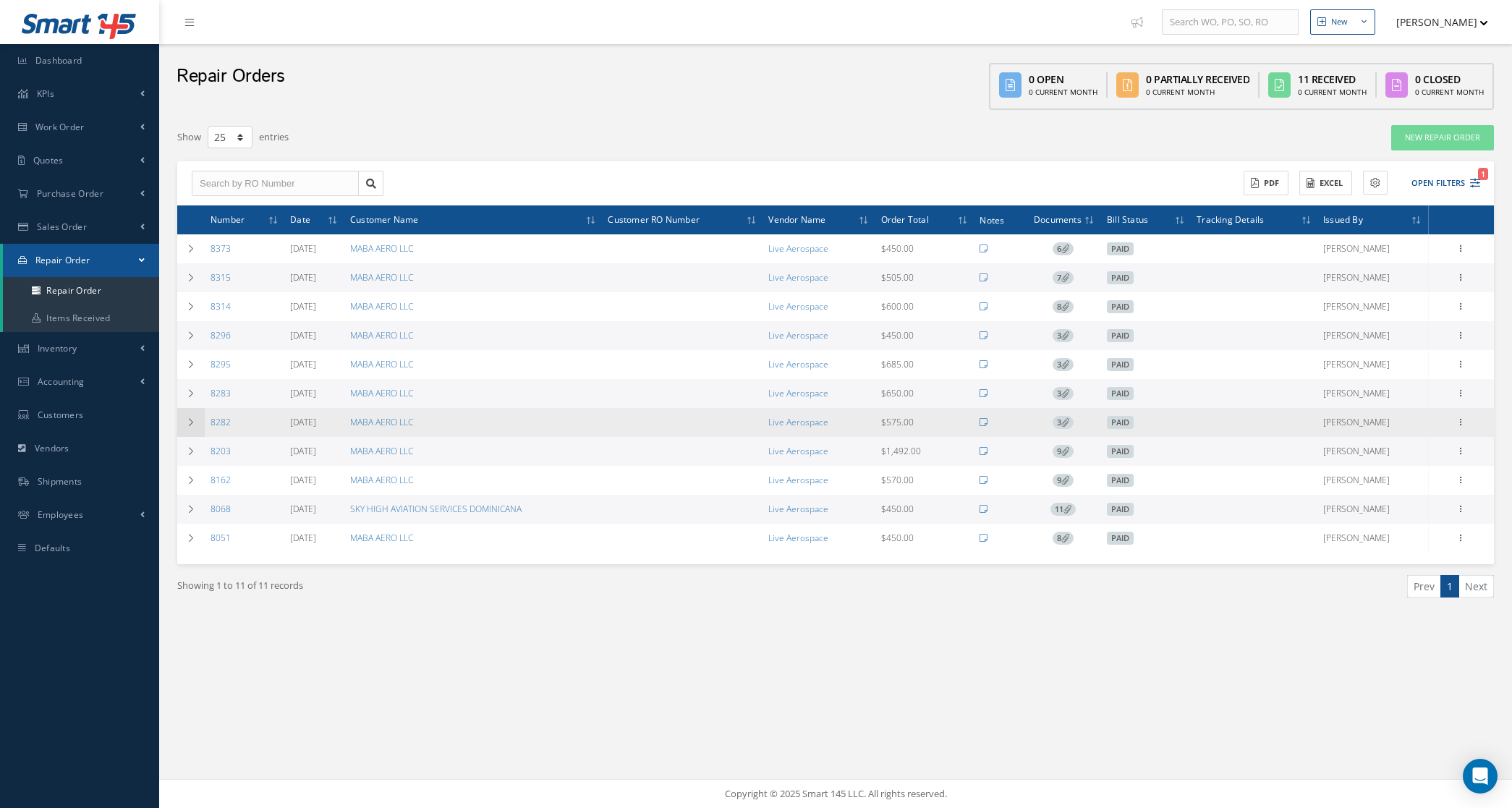
click at [196, 418] on td at bounding box center [191, 423] width 28 height 29
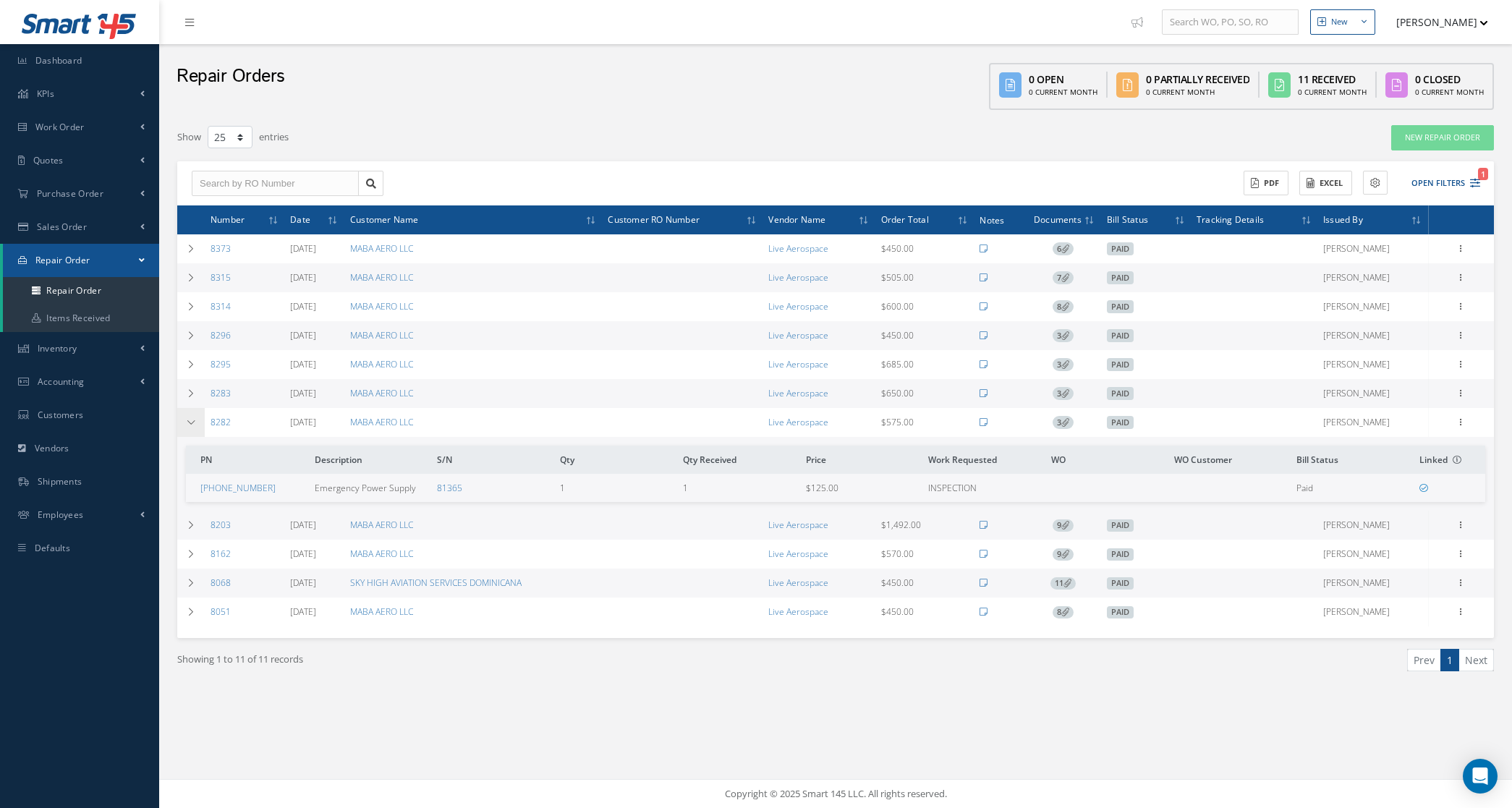
click at [196, 418] on td at bounding box center [191, 423] width 28 height 29
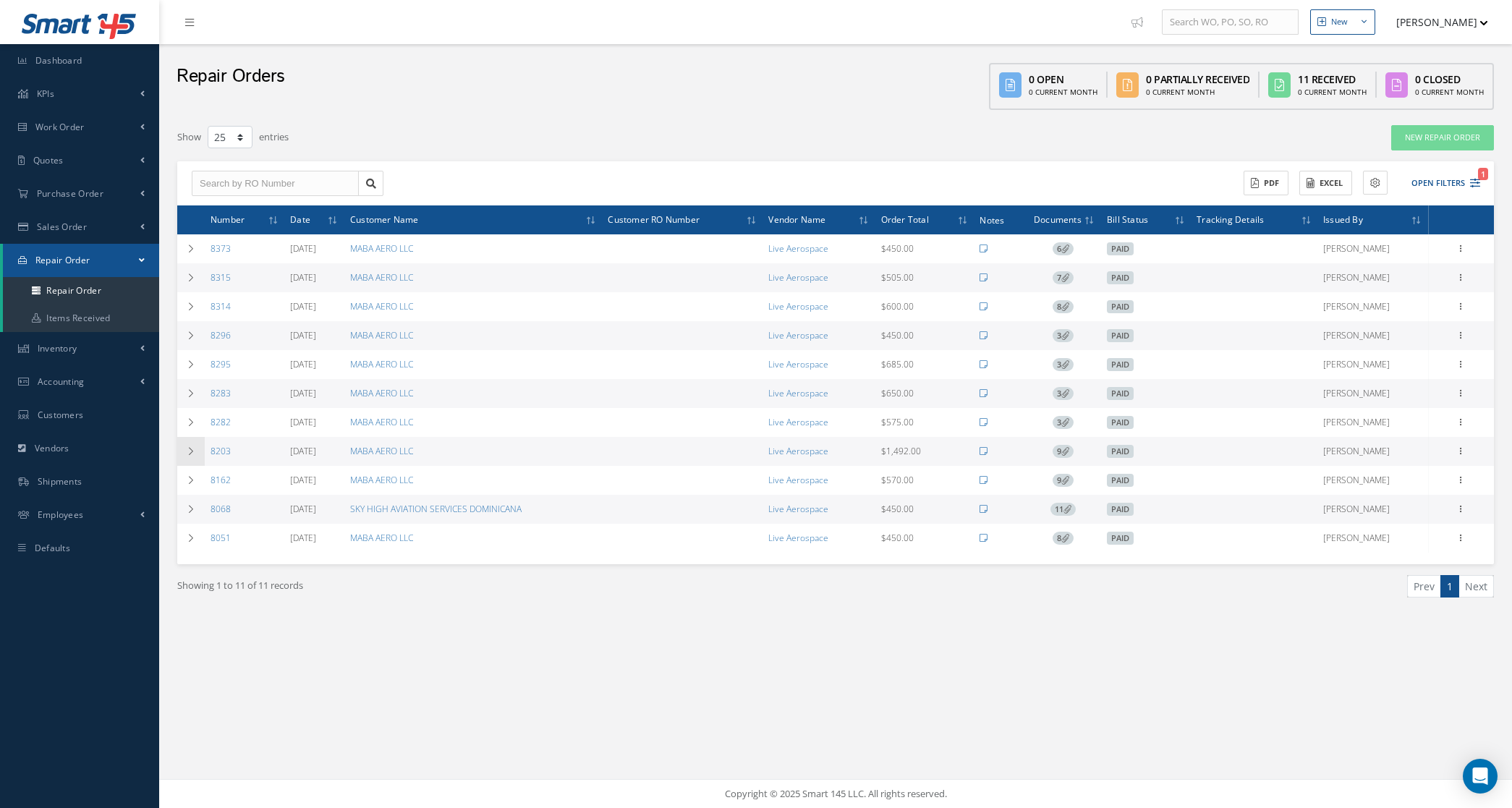
click at [196, 446] on td at bounding box center [191, 452] width 28 height 29
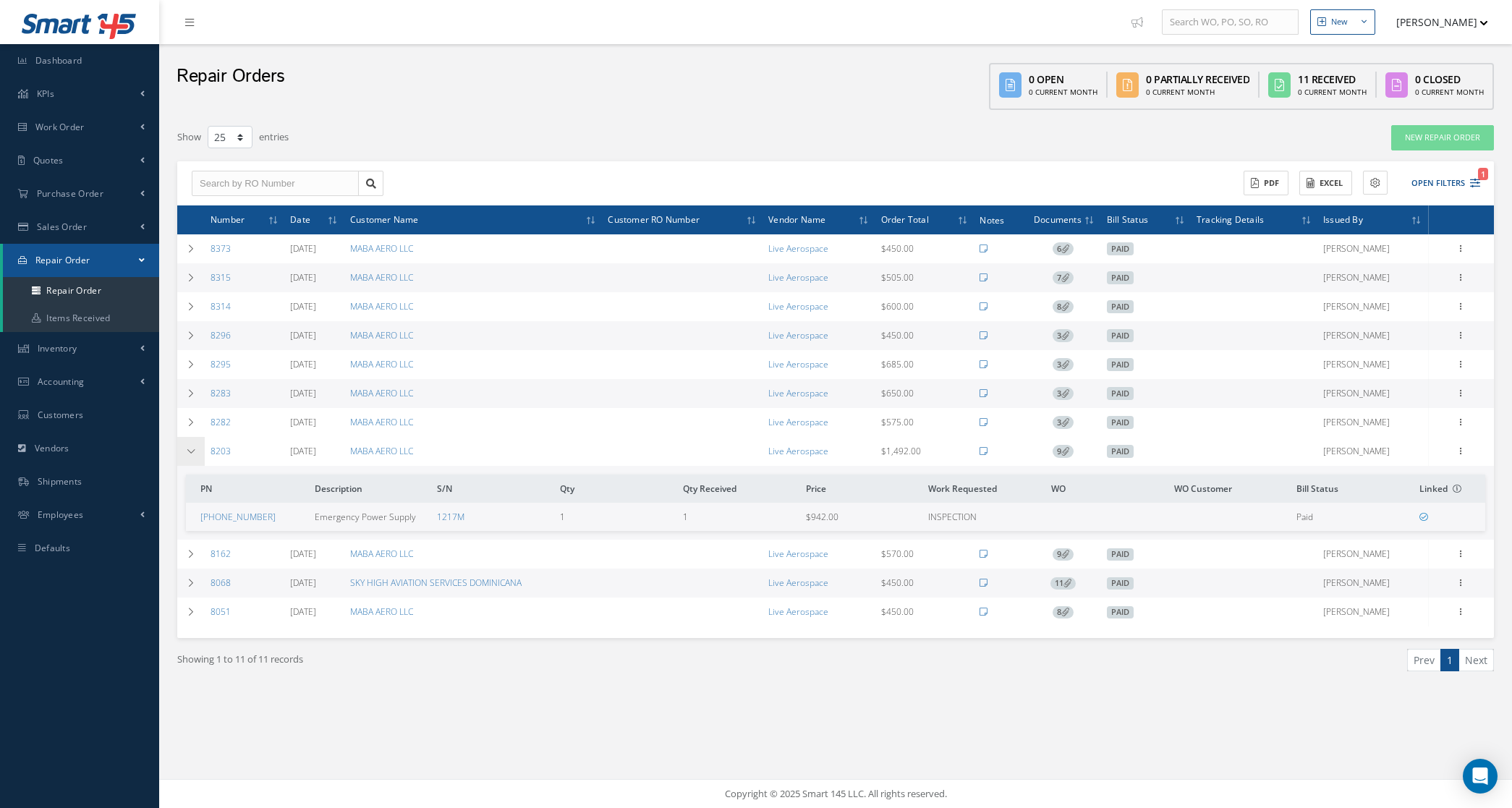
click at [196, 446] on td at bounding box center [191, 452] width 28 height 29
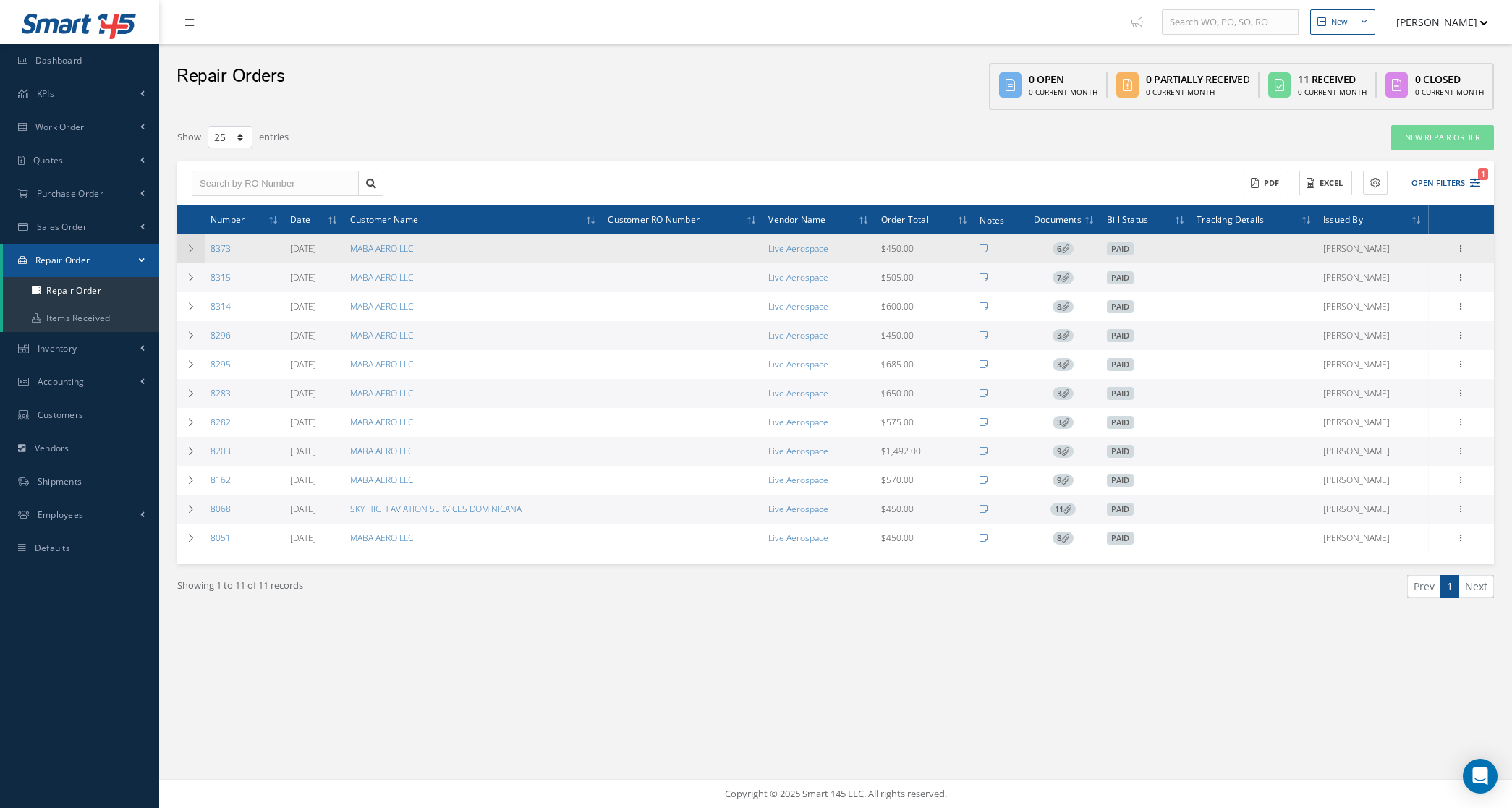
click at [199, 245] on td at bounding box center [191, 249] width 28 height 29
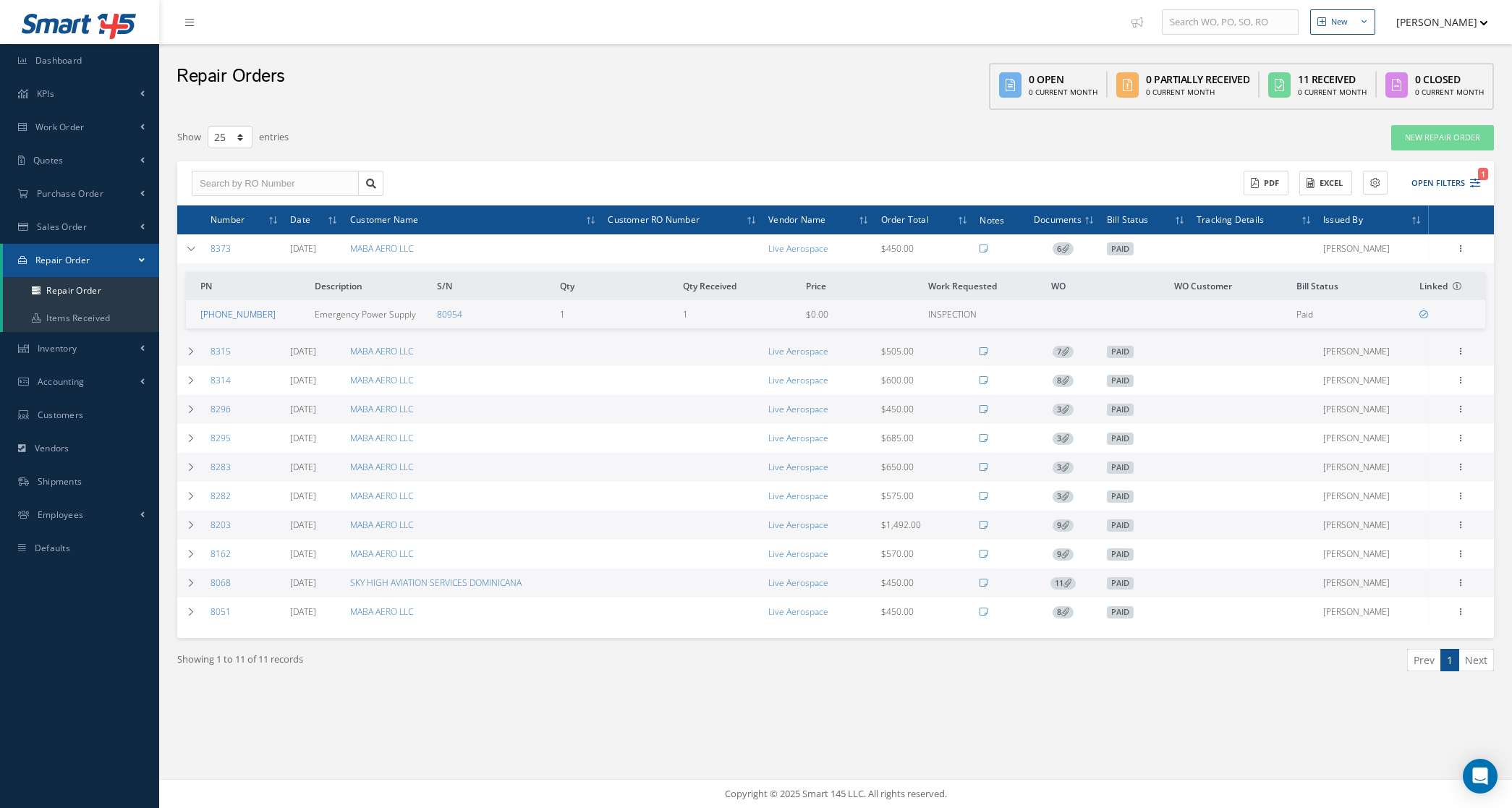
click at [241, 313] on link "501-1228-04" at bounding box center [238, 314] width 75 height 12
click at [217, 248] on link "8373" at bounding box center [220, 248] width 20 height 12
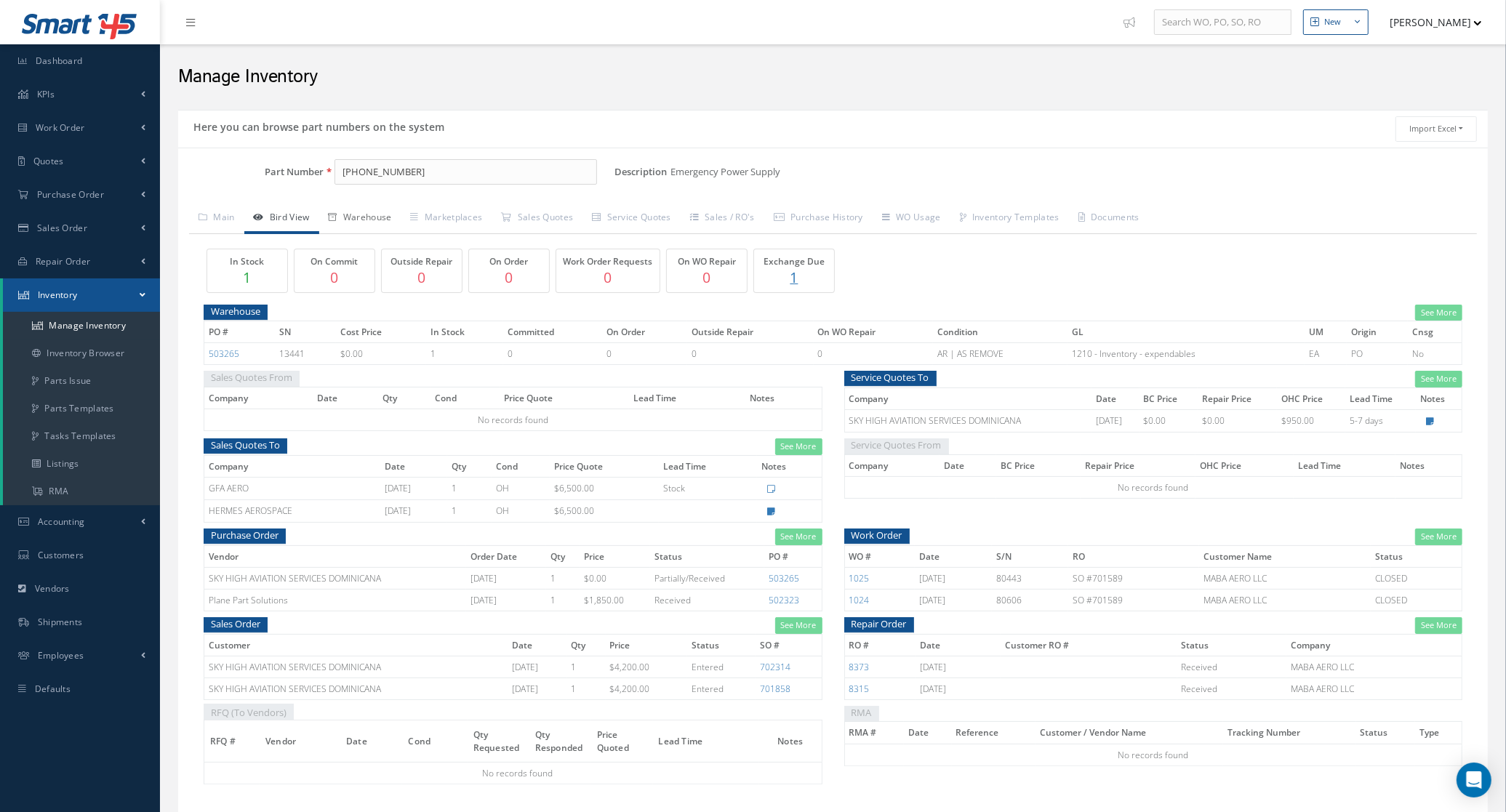
click at [352, 219] on link "Warehouse" at bounding box center [361, 219] width 82 height 30
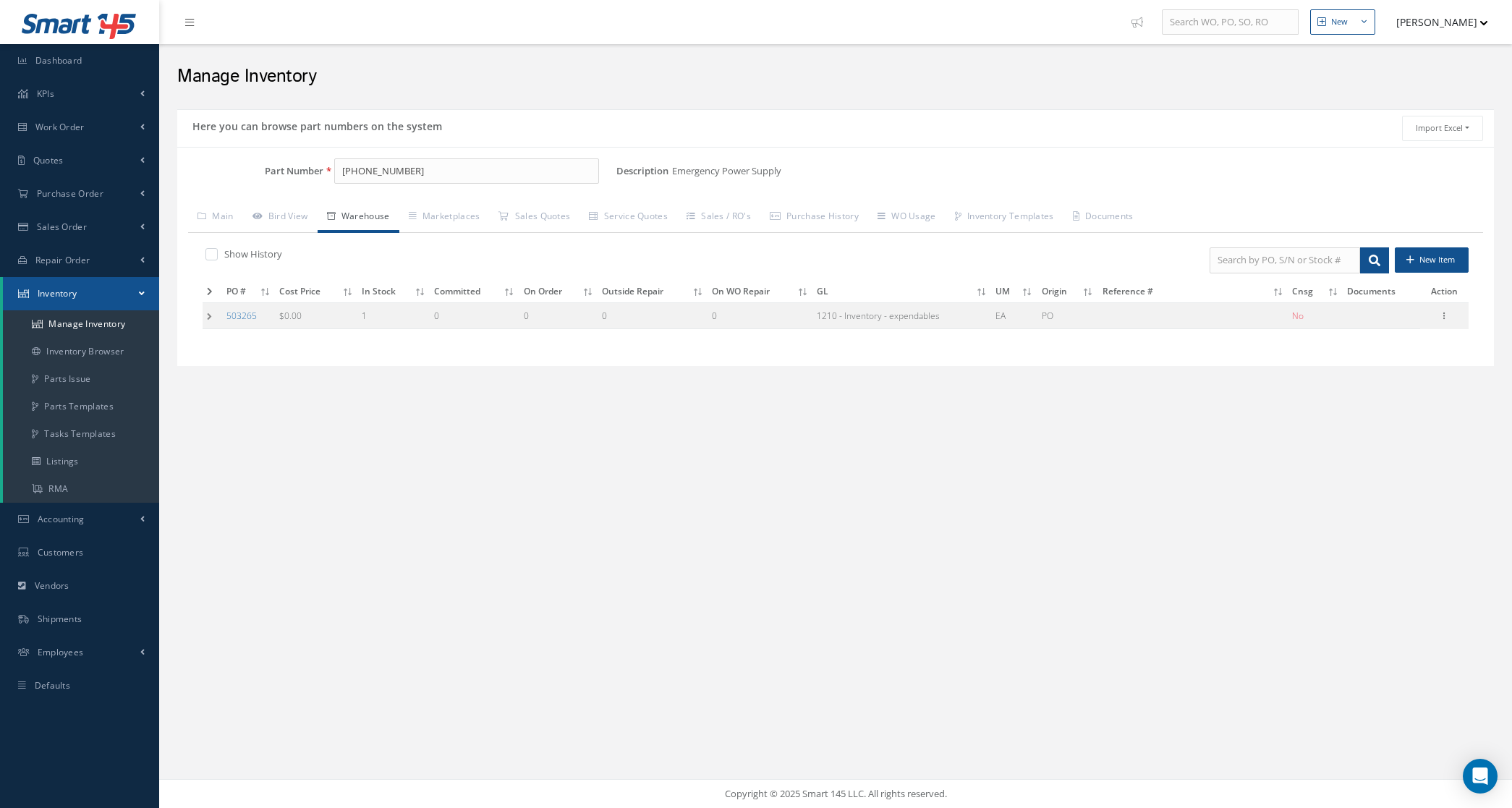
click at [211, 312] on td at bounding box center [213, 316] width 20 height 27
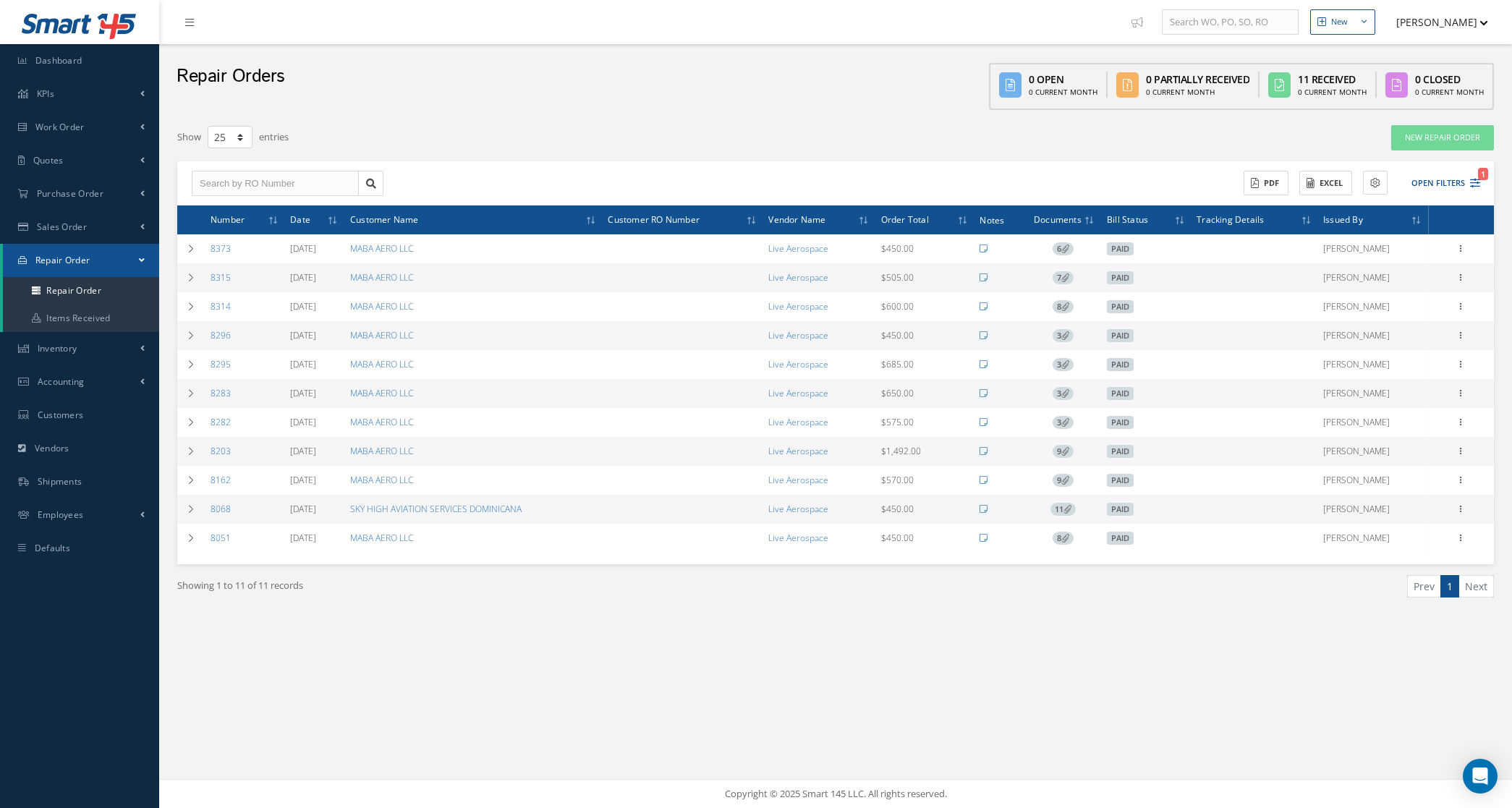
select select "25"
drag, startPoint x: 0, startPoint y: 0, endPoint x: 1424, endPoint y: 135, distance: 1430.4
click at [1424, 135] on link "New Repair Order" at bounding box center [1443, 138] width 103 height 25
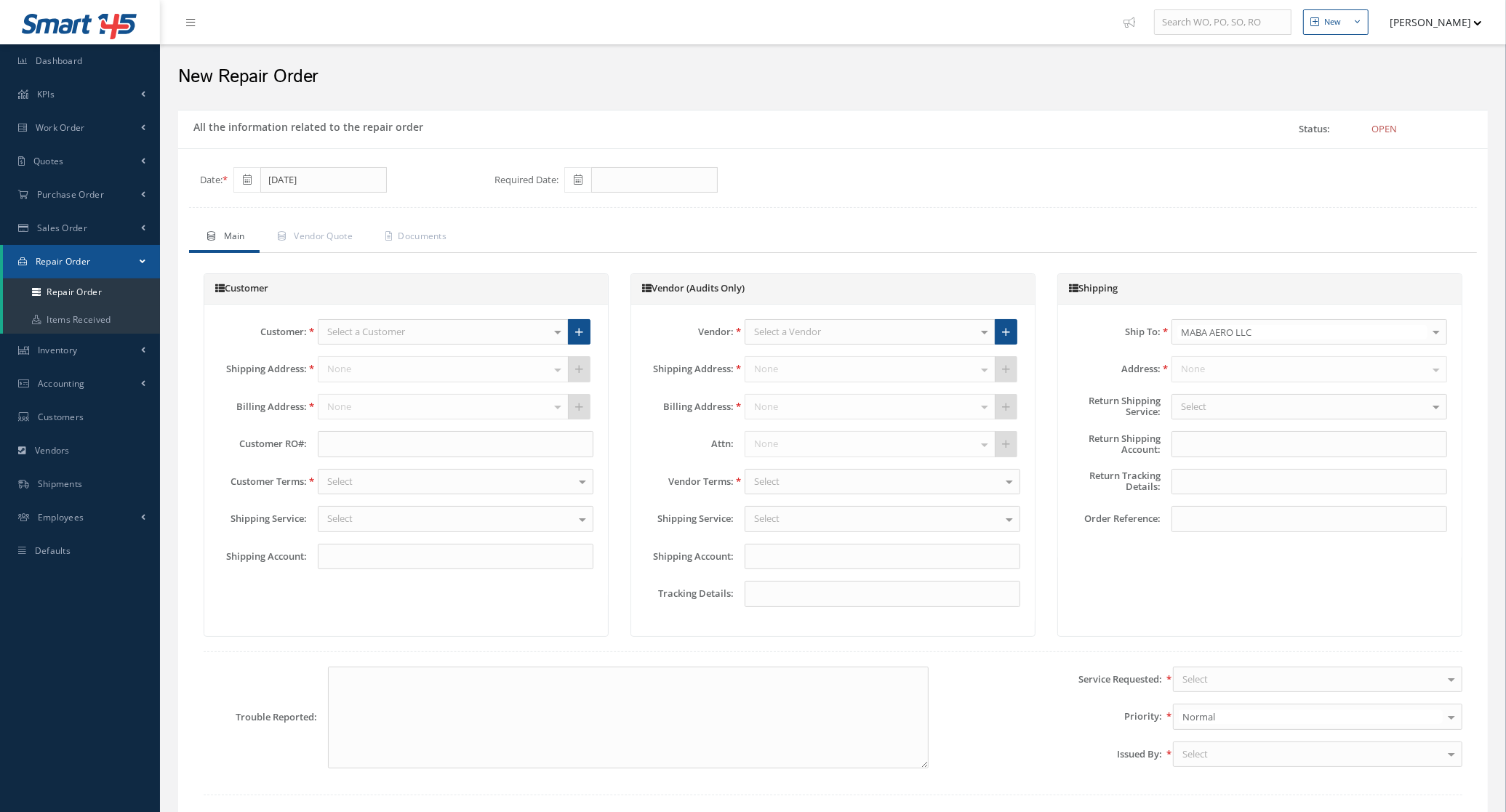
type input "X200X5"
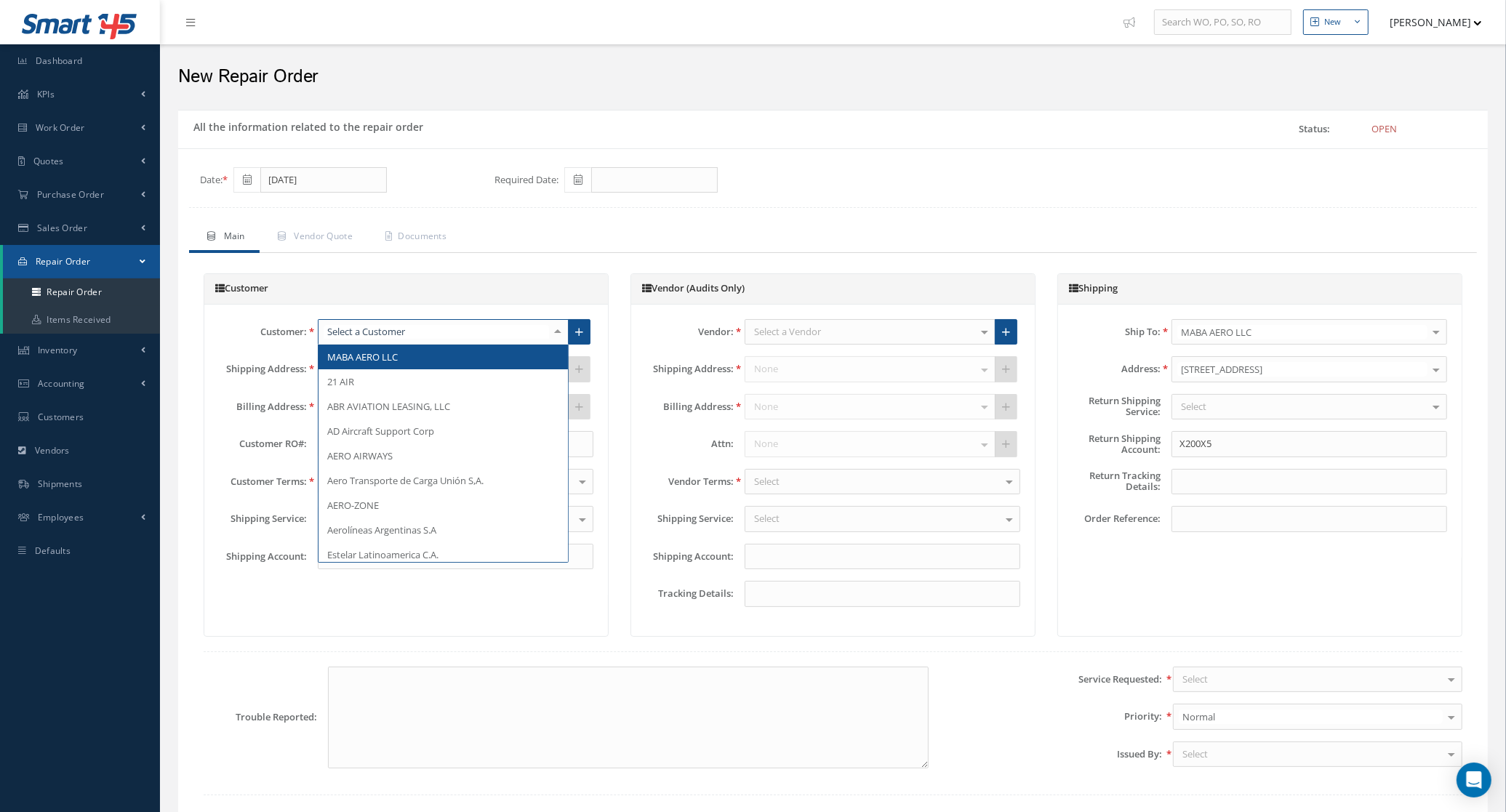
click at [491, 333] on div at bounding box center [443, 333] width 251 height 26
click at [473, 356] on span "MABA AERO LLC" at bounding box center [443, 357] width 249 height 25
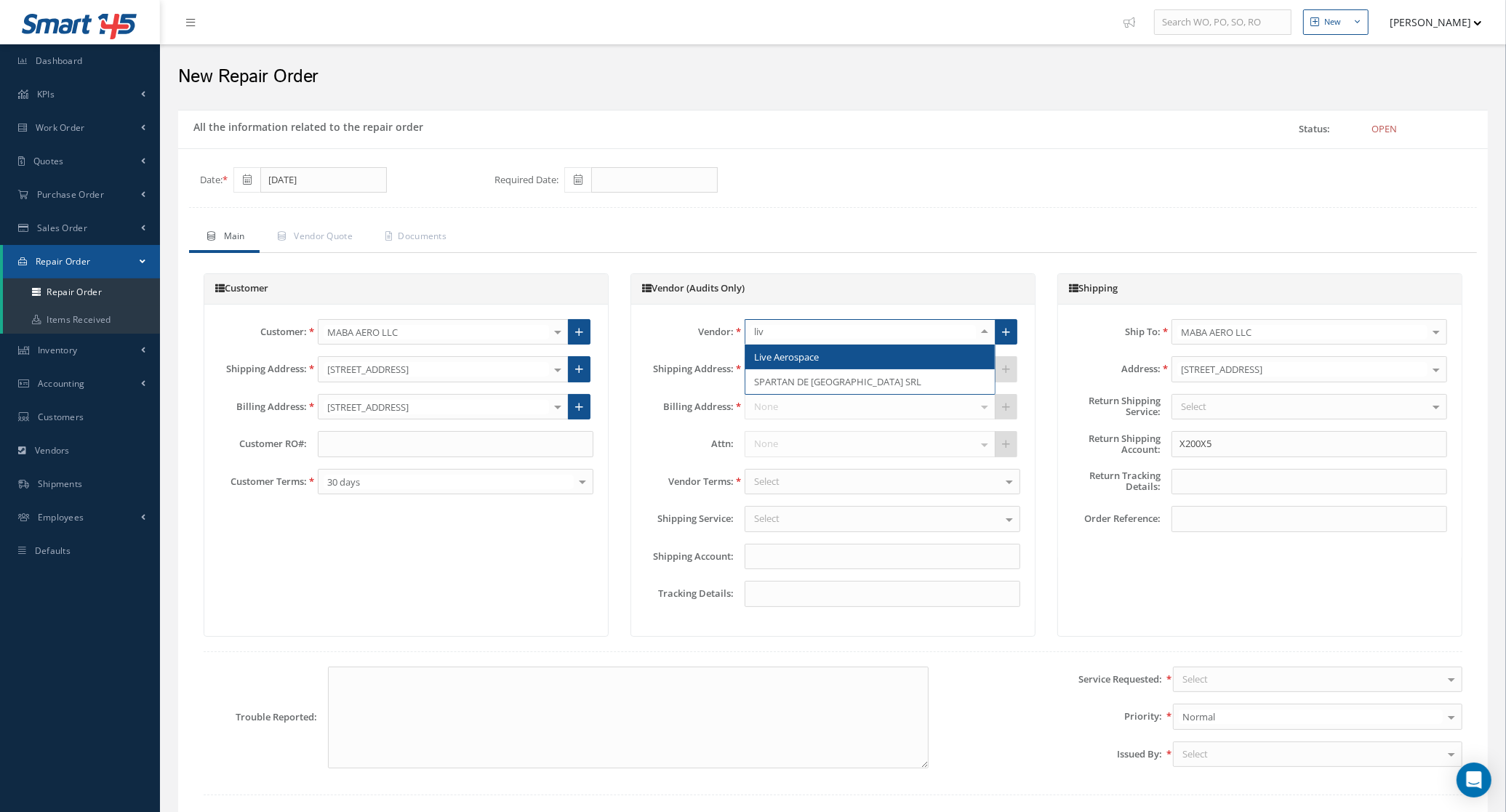
type input "live"
click at [799, 367] on span "Live Aerospace" at bounding box center [870, 357] width 249 height 25
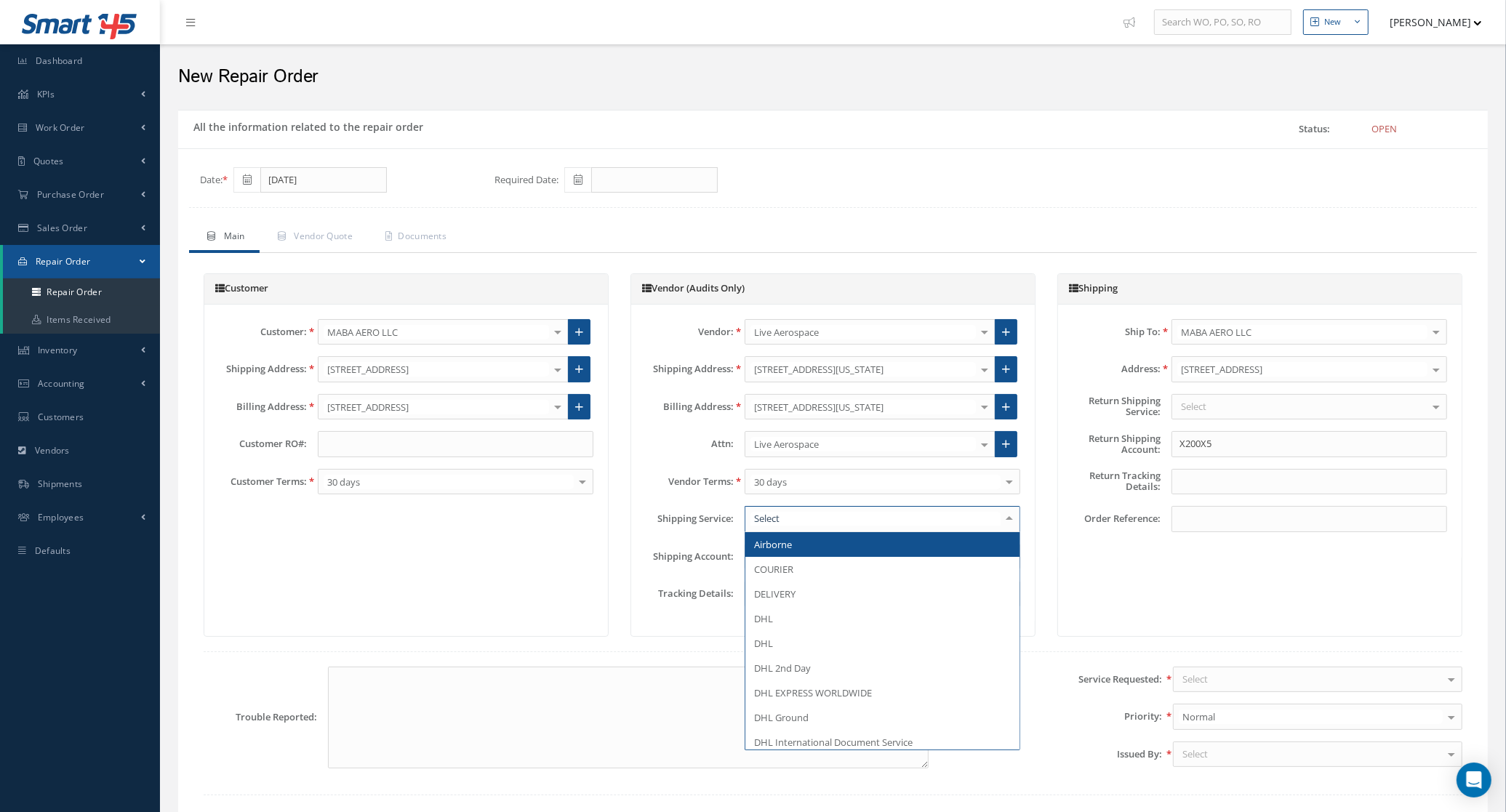
click at [832, 520] on div at bounding box center [882, 519] width 275 height 26
type input "del"
click at [819, 555] on span "DELIVERY" at bounding box center [882, 545] width 274 height 25
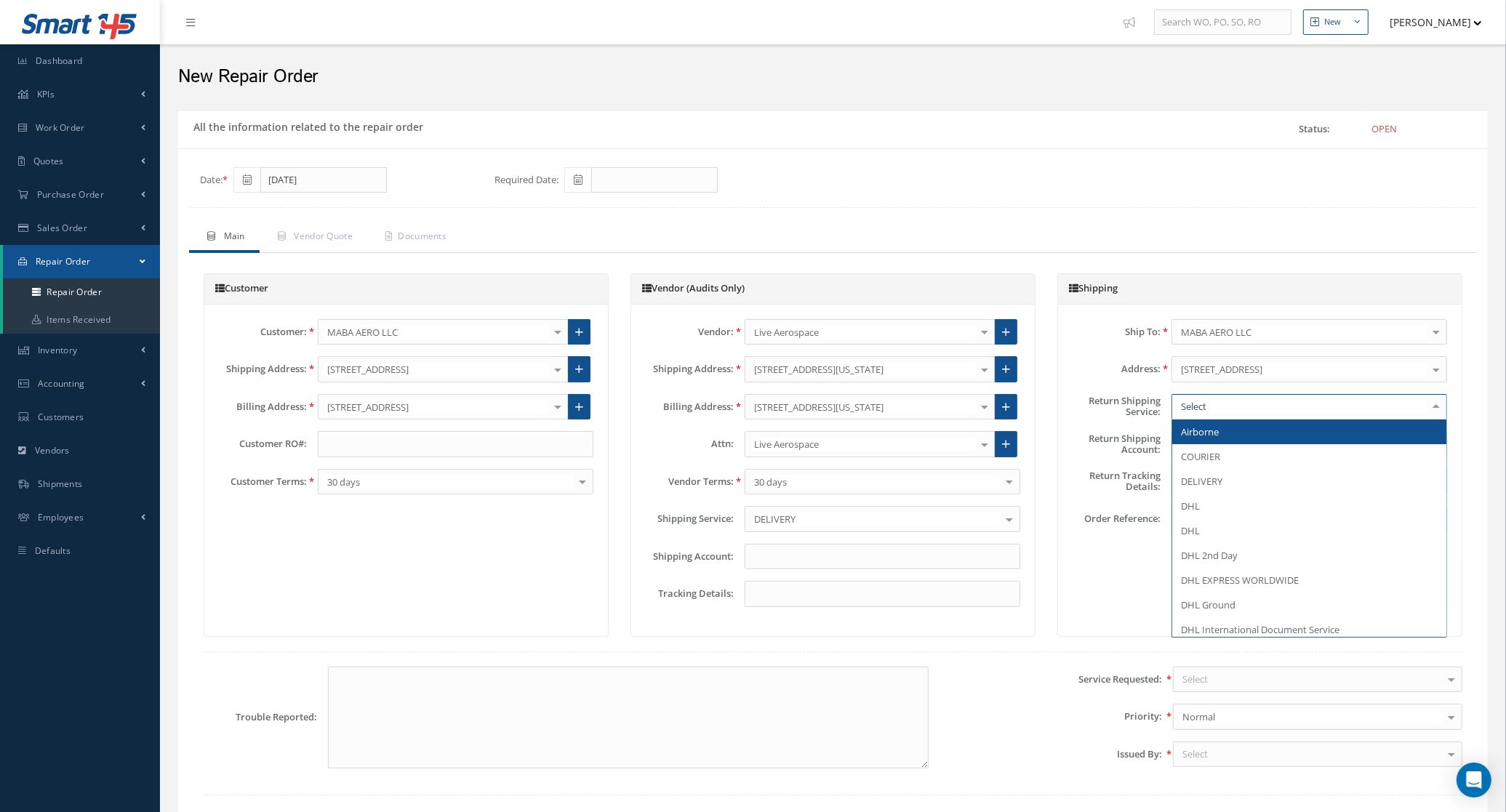
click at [1215, 402] on div at bounding box center [1309, 407] width 275 height 26
type input "pi"
click at [1222, 435] on span "PICK UP" at bounding box center [1309, 432] width 274 height 25
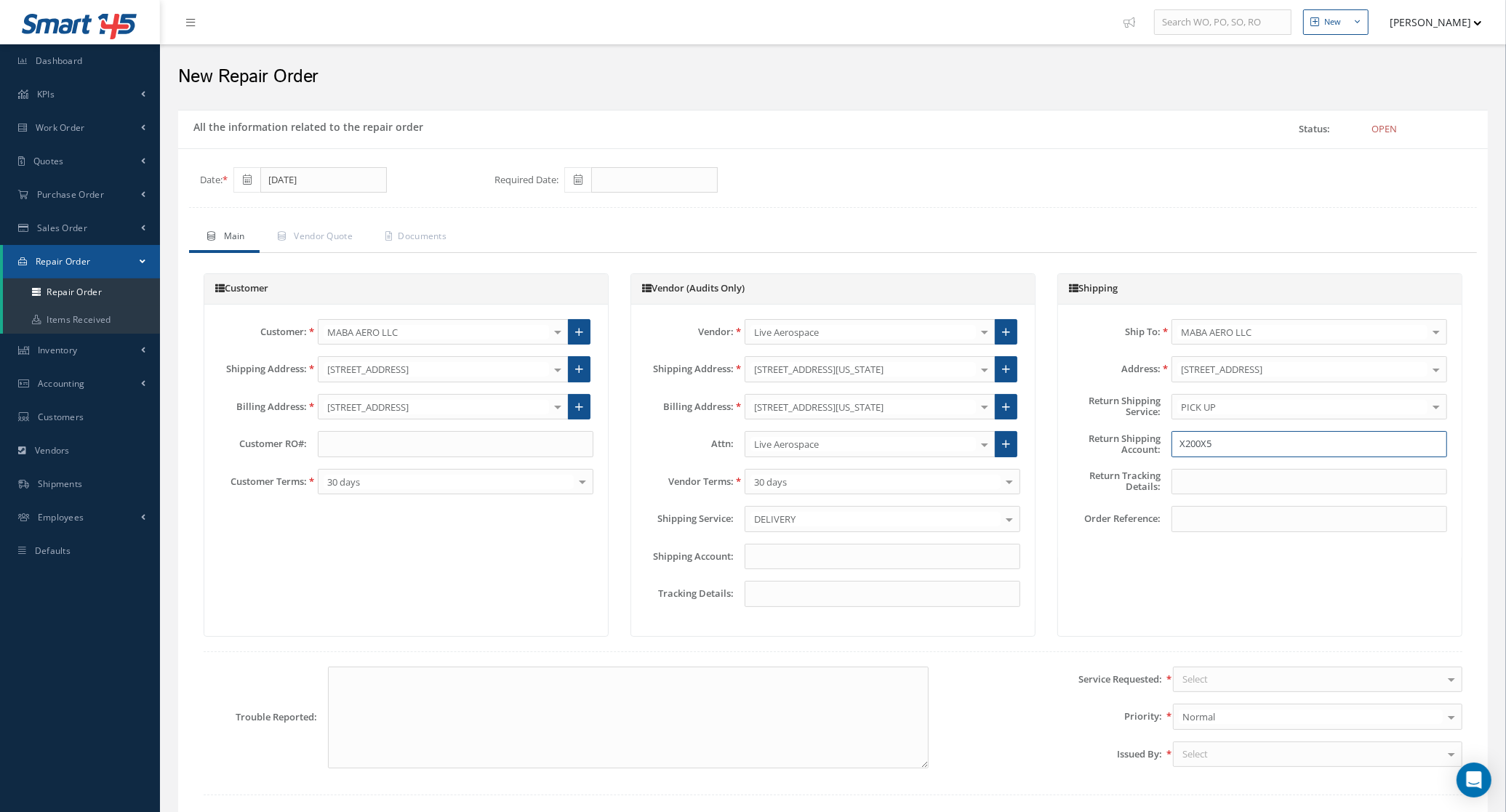
drag, startPoint x: 1262, startPoint y: 441, endPoint x: 923, endPoint y: 453, distance: 339.2
click at [922, 453] on div "Customer Customer: MABA AERO LLC MABA AERO LLC 21 AIR ABR AVIATION LEASING, LLC…" at bounding box center [832, 456] width 1281 height 364
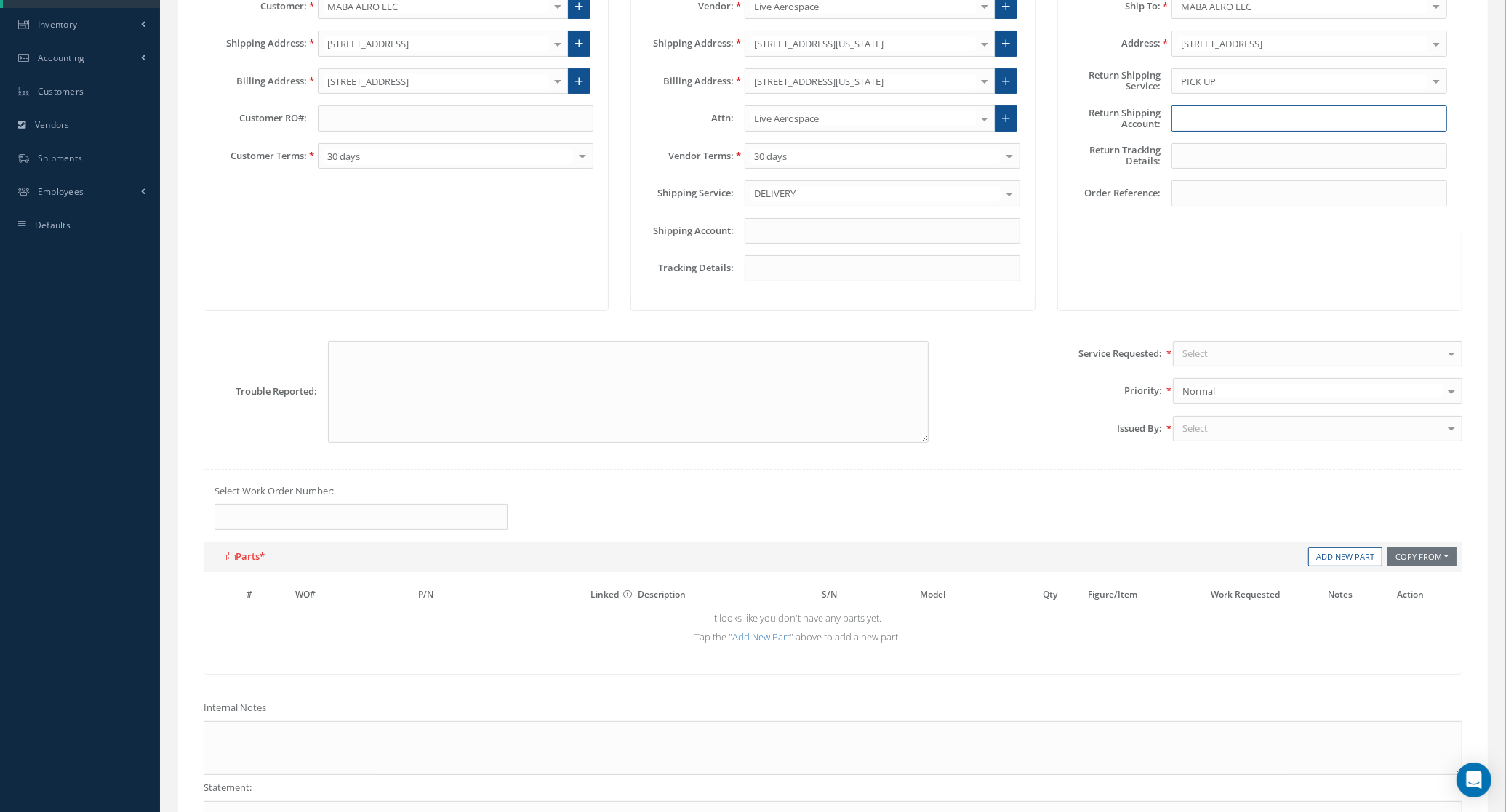
scroll to position [364, 0]
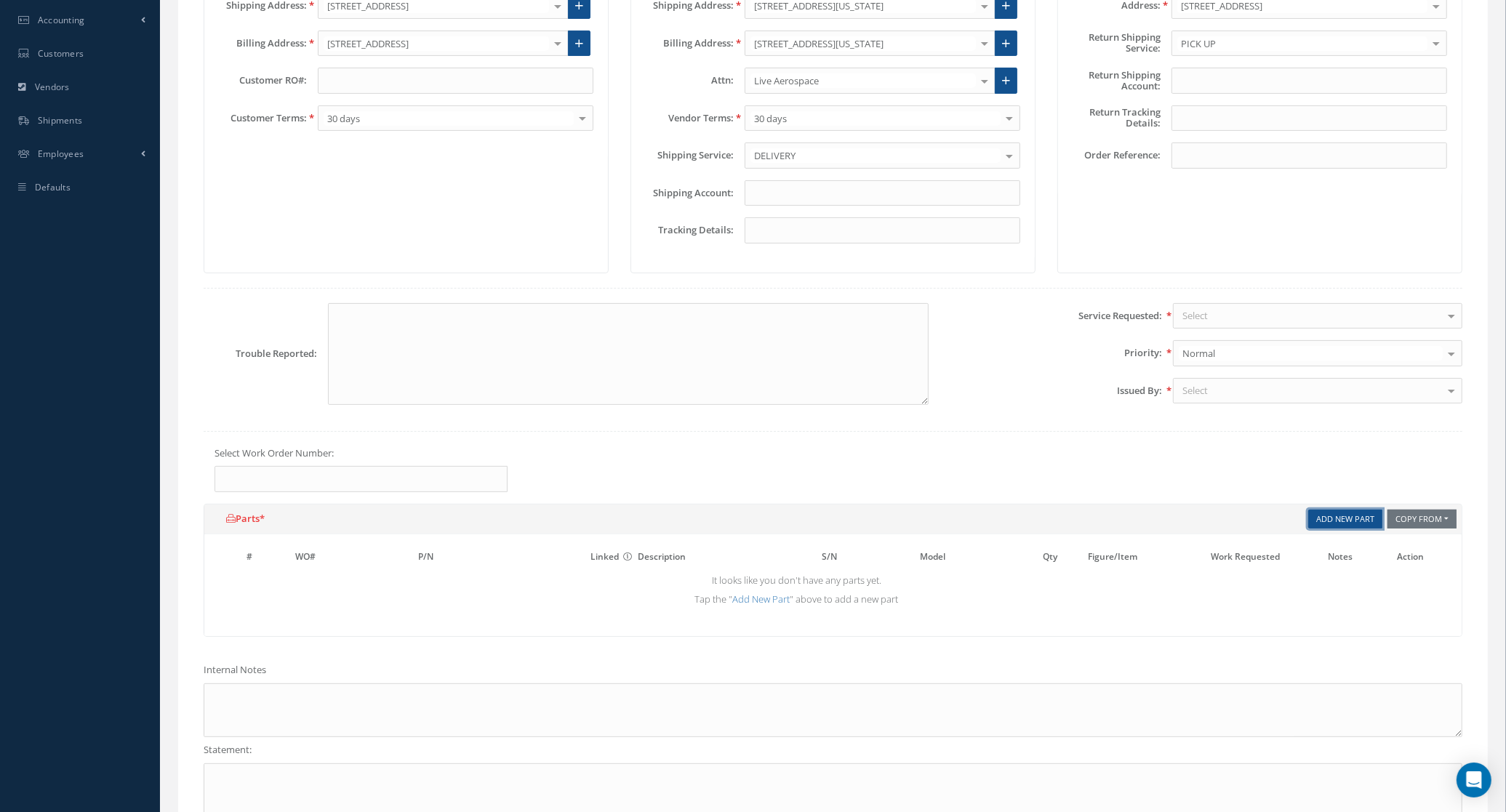
click at [1348, 519] on link "Add New Part" at bounding box center [1345, 519] width 75 height 20
click at [442, 591] on input "text" at bounding box center [484, 582] width 133 height 22
paste input "501-1228-04"
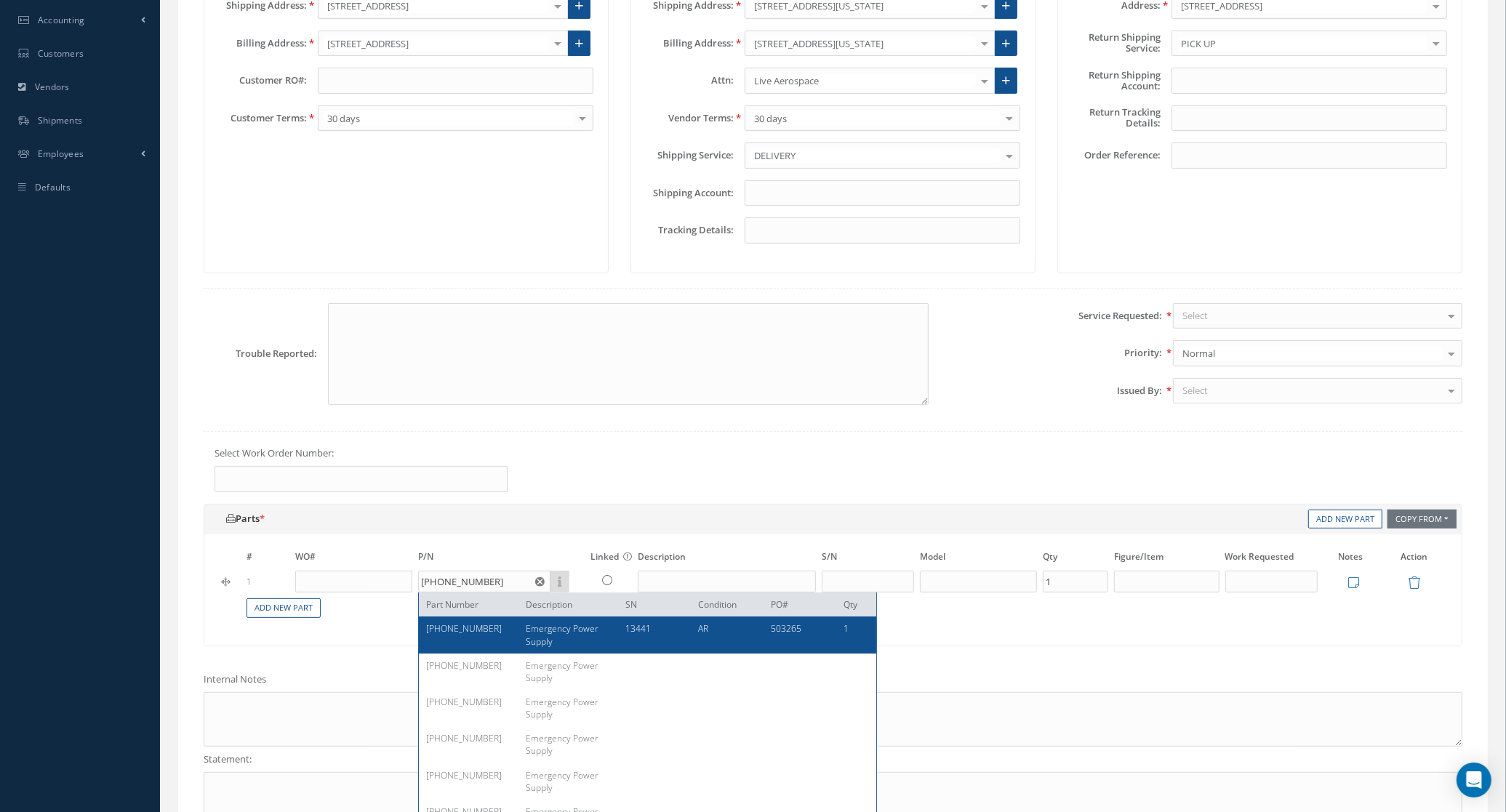
click at [526, 633] on span "Emergency Power Supply" at bounding box center [562, 635] width 73 height 25
type input "501-1228-04"
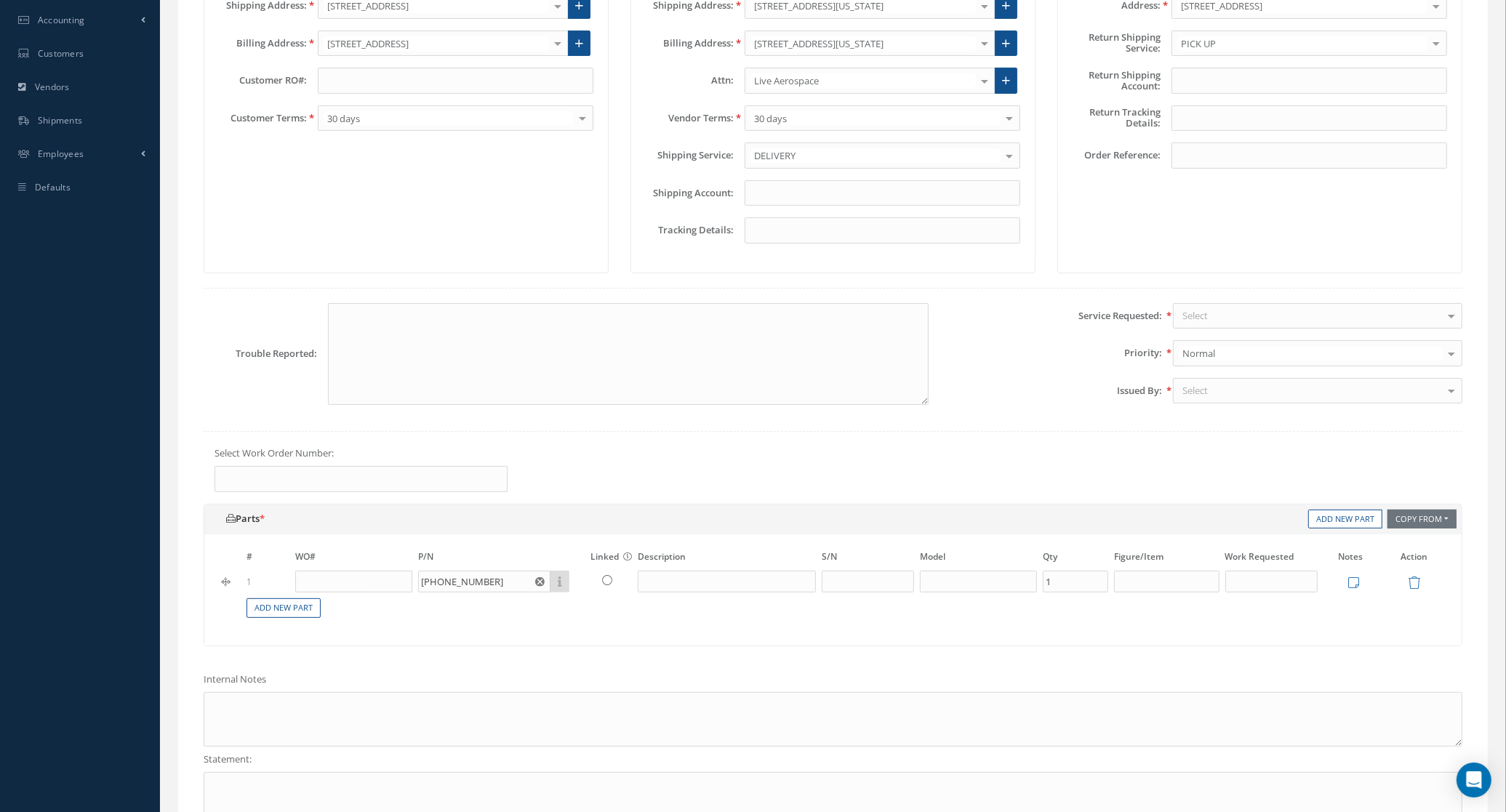
type input "Emergency Power Supply"
type input "13441"
click at [1273, 584] on input "text" at bounding box center [1272, 582] width 93 height 22
type input "o"
type input "OH"
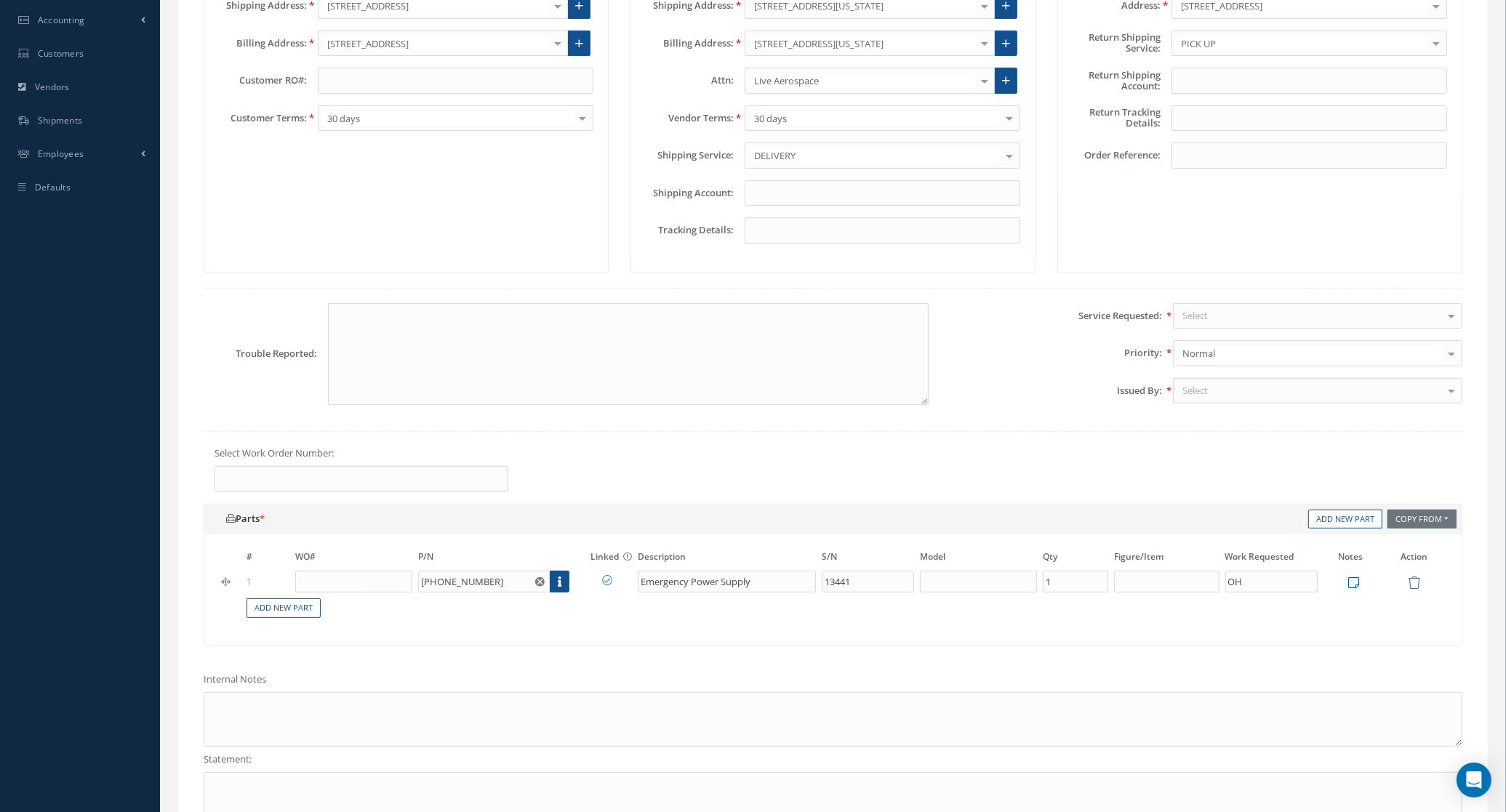
click at [1355, 589] on icon at bounding box center [1354, 583] width 11 height 12
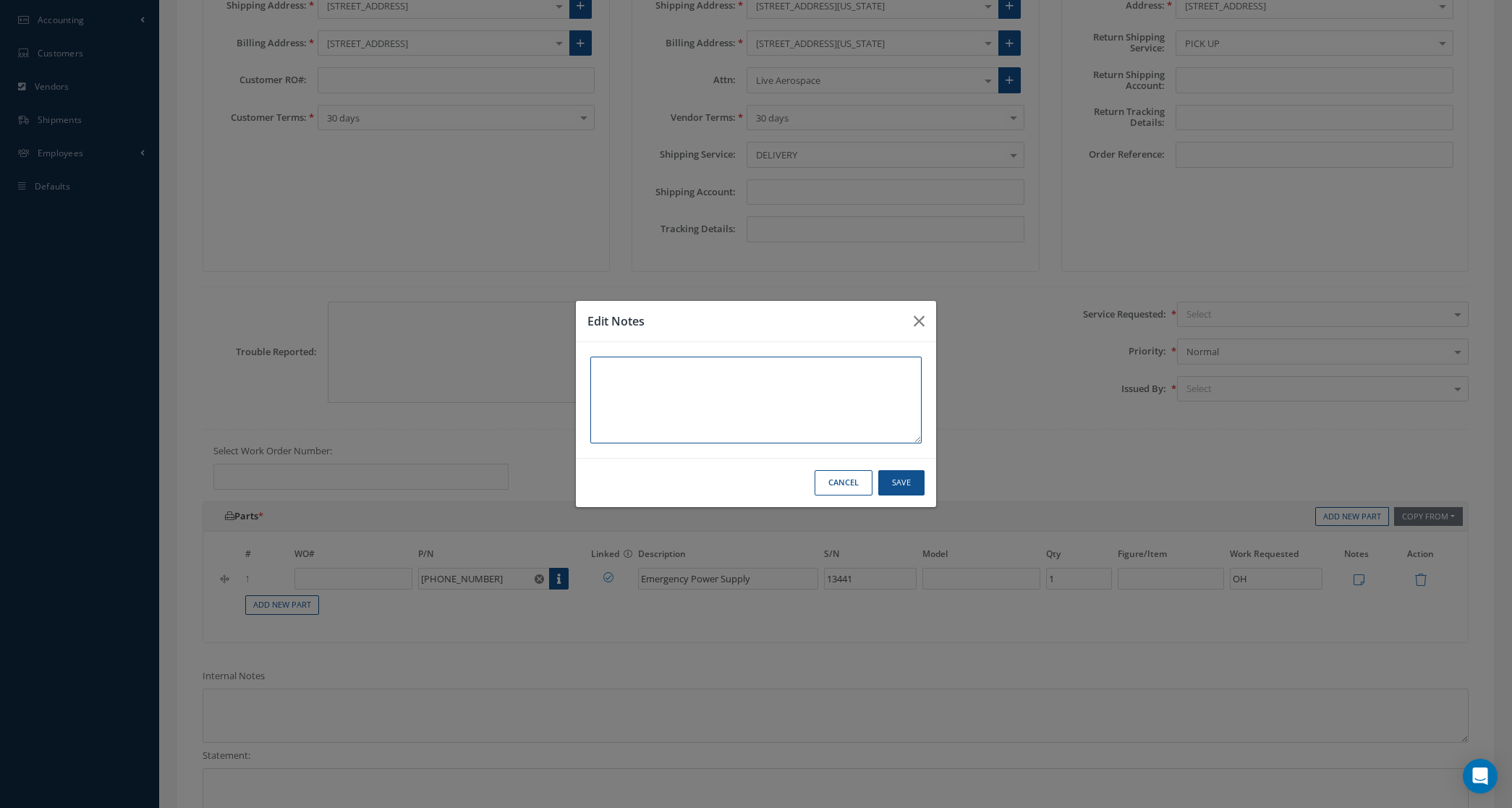
paste textarea "AD WORTHINESS DUAL RELEASE CERTIFICAT"
type textarea "AD WORTHINESS DUAL RELEASE CERTIFICATE"
click at [895, 486] on button "Save" at bounding box center [901, 483] width 46 height 25
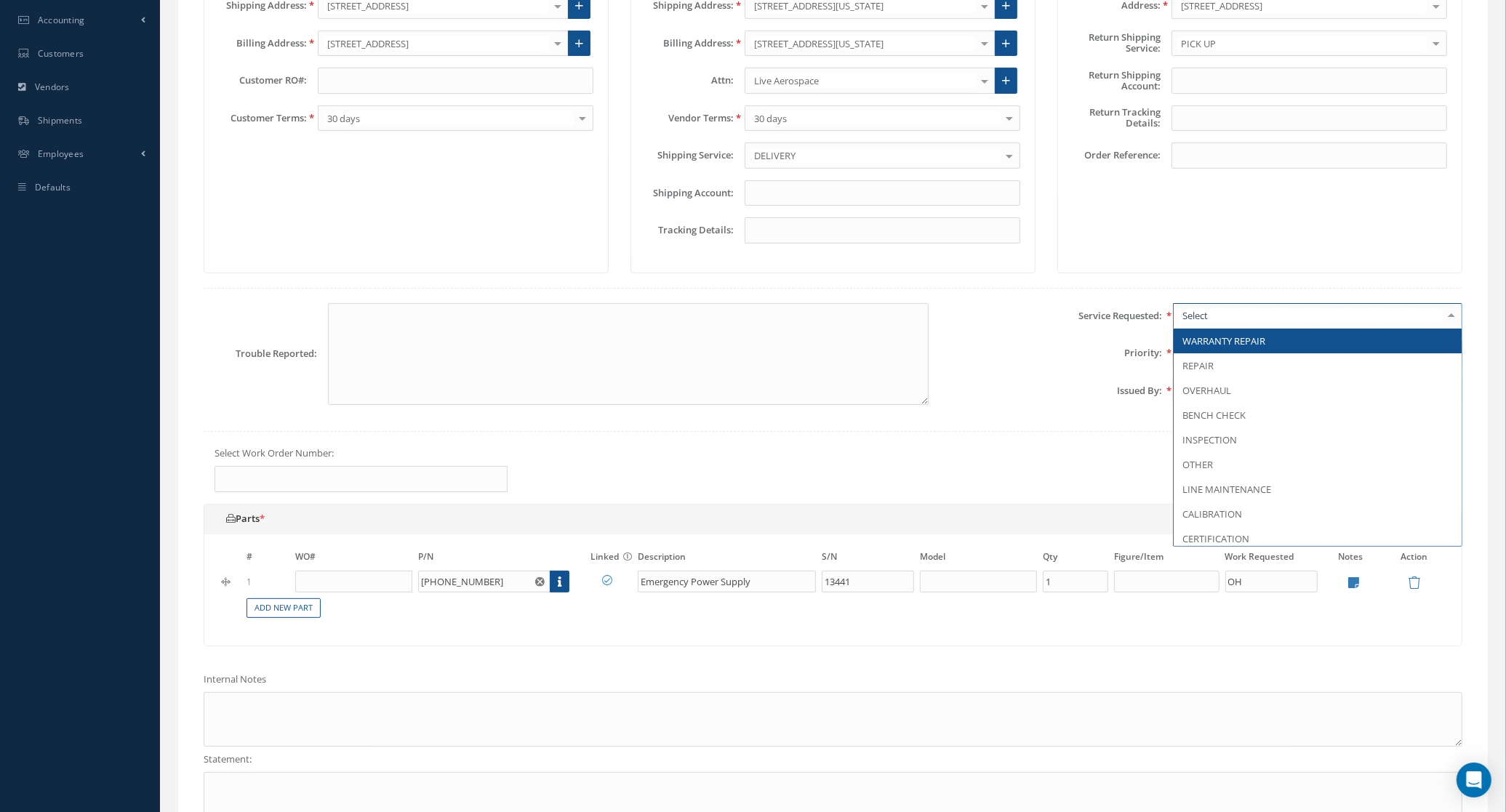
click at [1209, 327] on div at bounding box center [1318, 316] width 289 height 26
type input "O"
click at [1213, 353] on span "OVERHAUL" at bounding box center [1318, 341] width 288 height 25
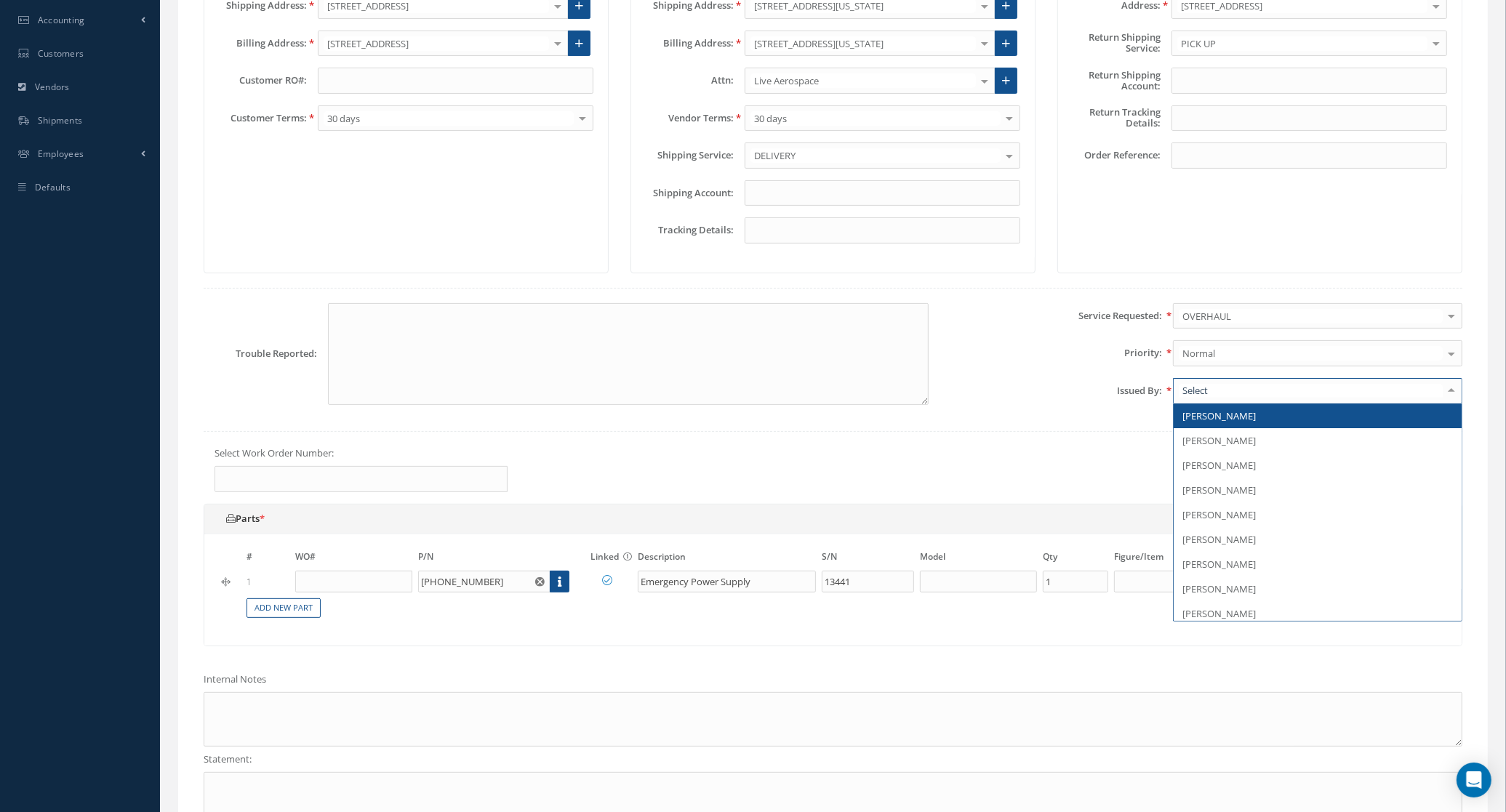
click at [1215, 385] on div at bounding box center [1318, 392] width 289 height 26
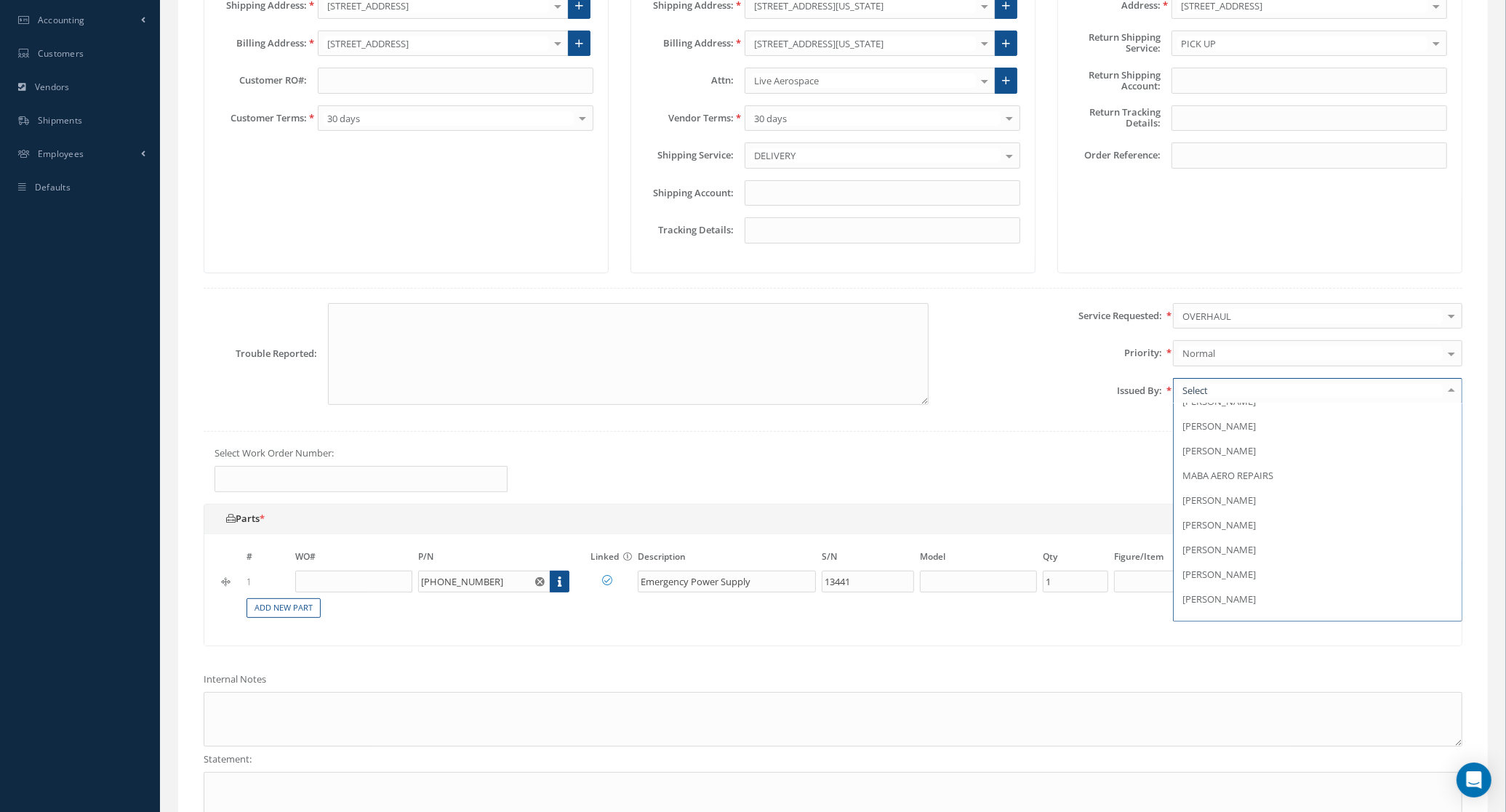
scroll to position [227, 0]
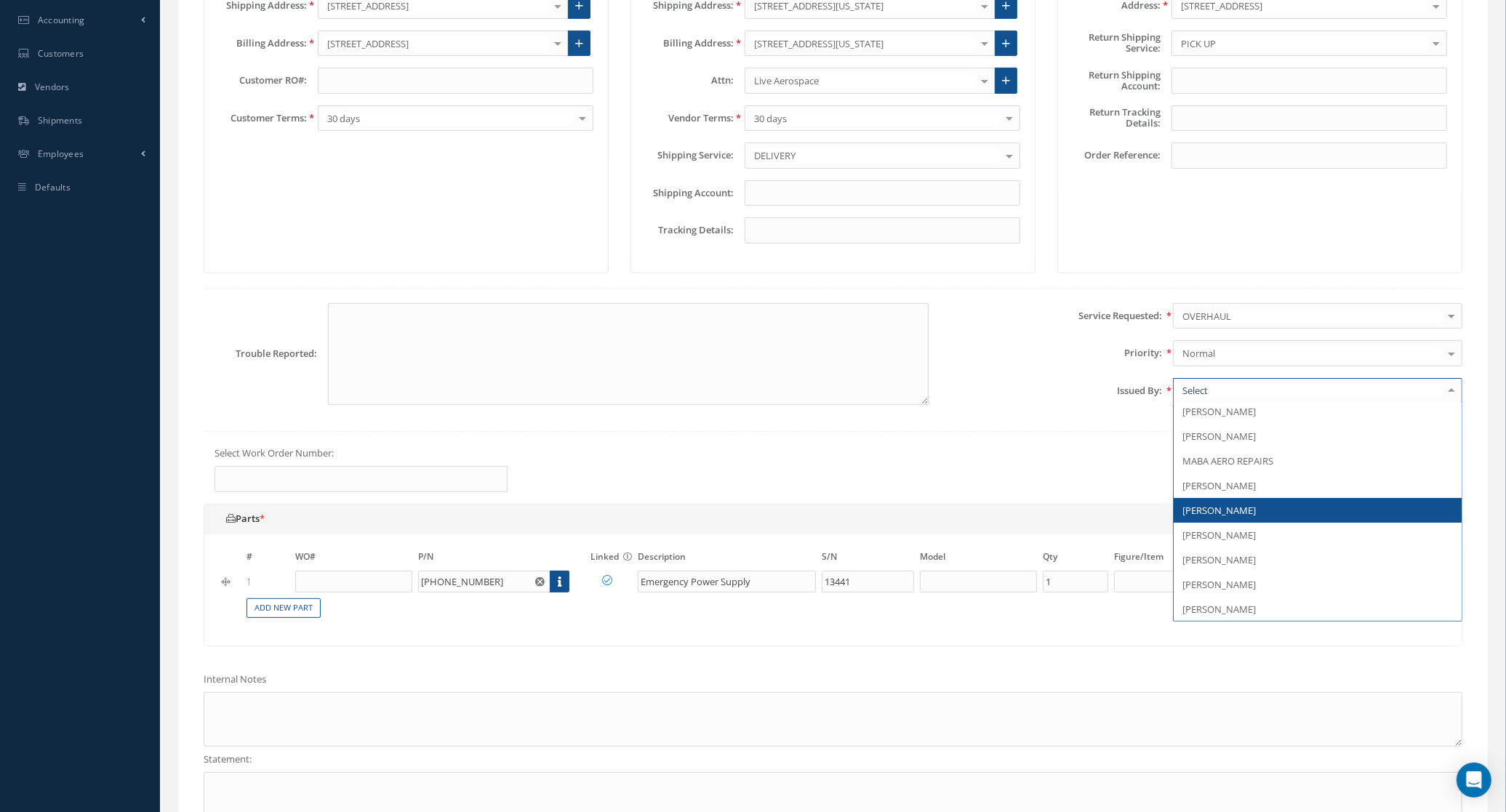
click at [1229, 517] on span "[PERSON_NAME]" at bounding box center [1219, 510] width 74 height 13
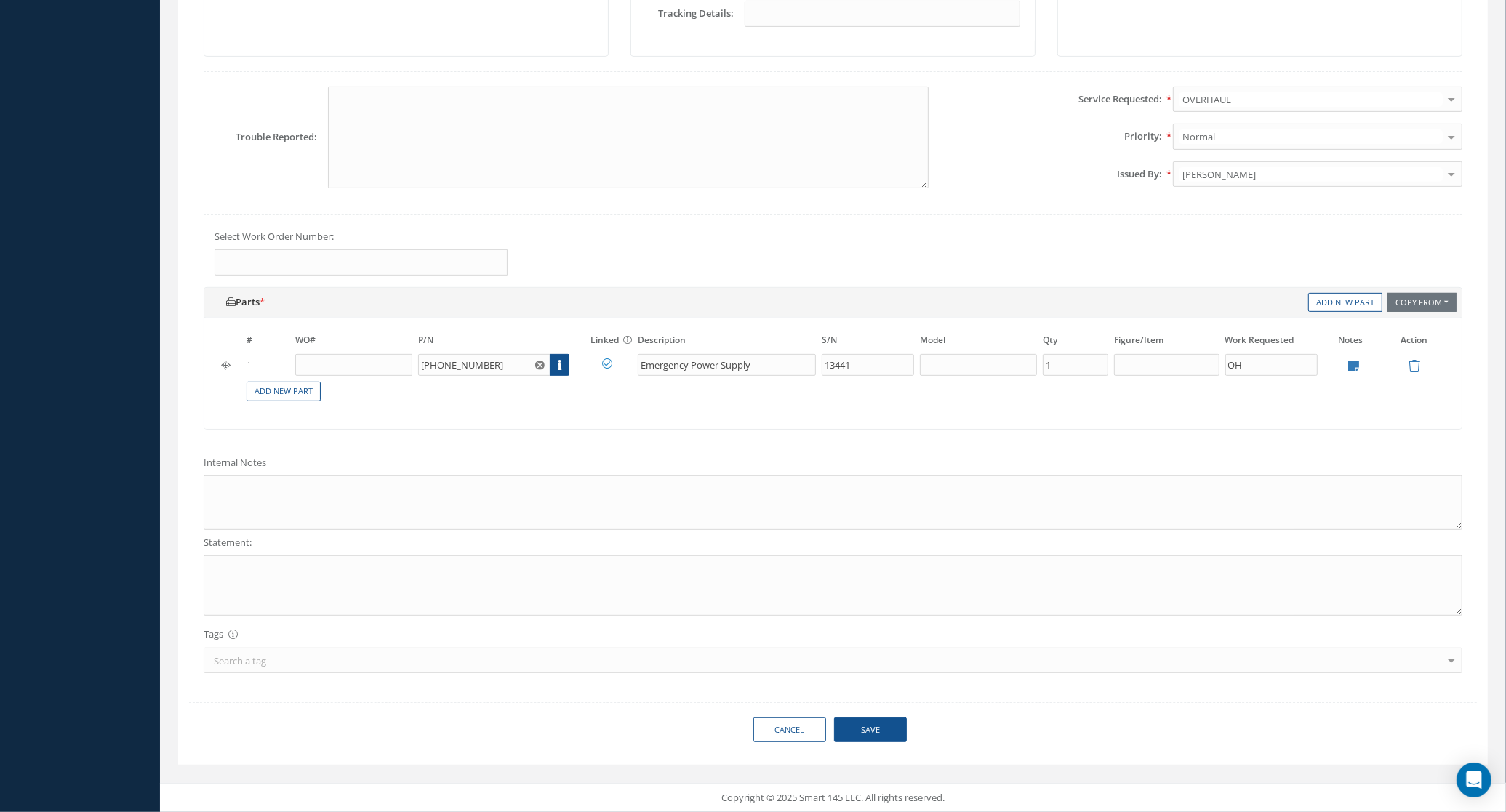
scroll to position [587, 0]
click at [278, 509] on textarea at bounding box center [833, 502] width 1259 height 55
paste textarea "AD WORTHINESS DUAL RELEASE CERTIFICAT"
type textarea "AD WORTHINESS DUAL RELEASE CERTIFICAT"
click at [282, 607] on textarea at bounding box center [833, 586] width 1259 height 61
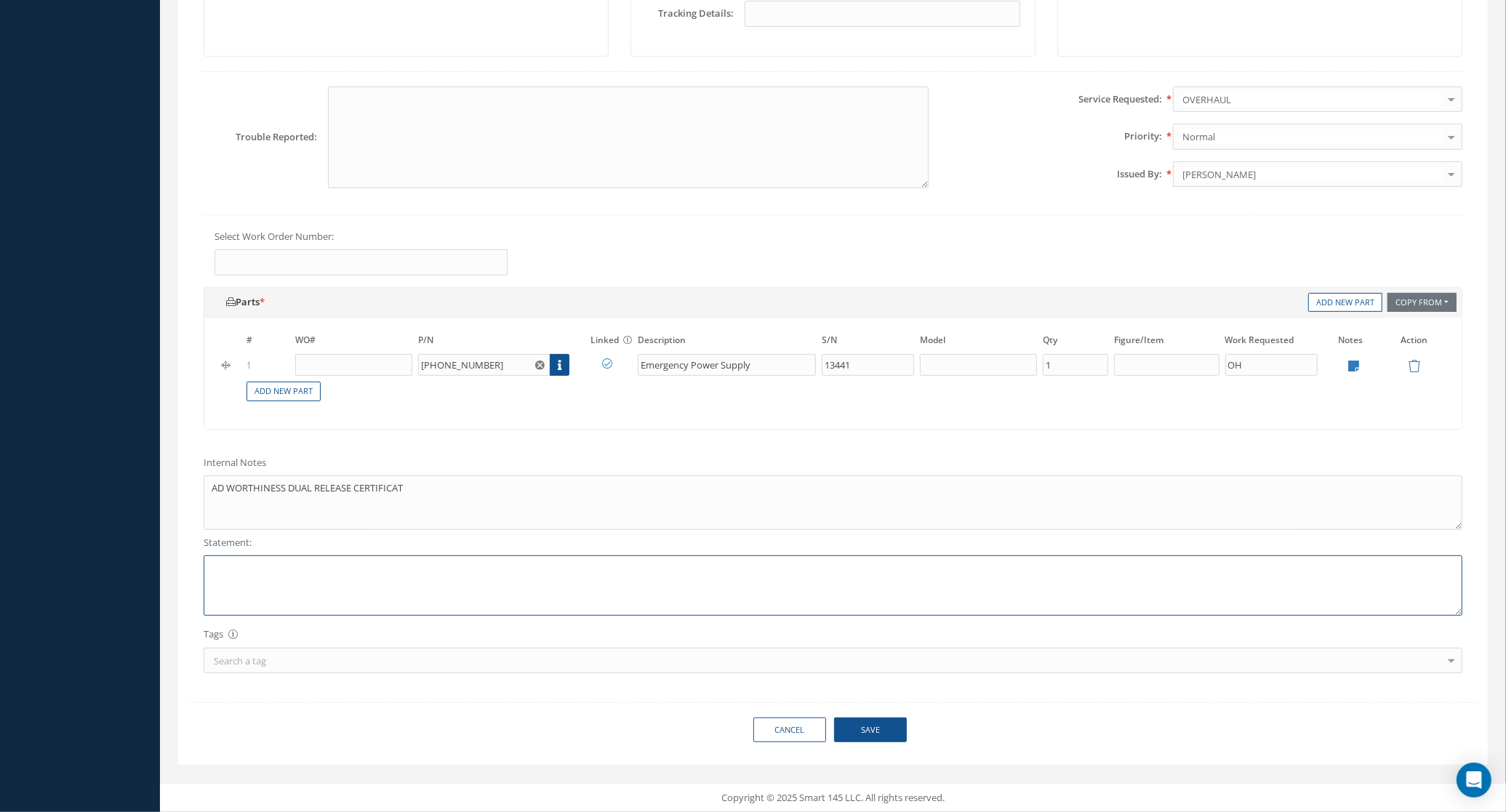
paste textarea "AD WORTHINESS DUAL RELEASE CERTIFICAT"
type textarea "AD WORTHINESS DUAL RELEASE CERTIFICAT"
click at [888, 721] on button "Save" at bounding box center [870, 730] width 73 height 25
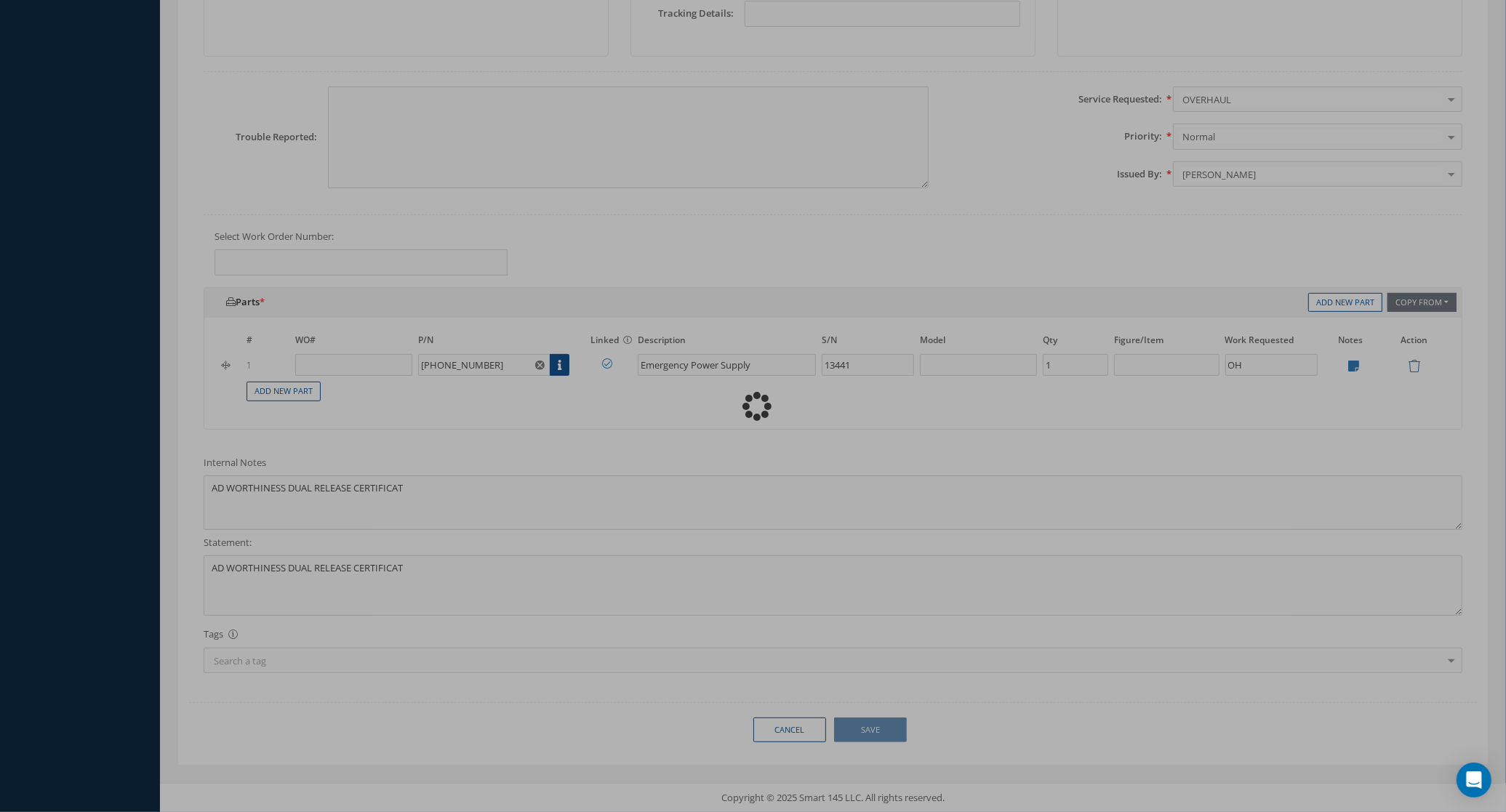
type textarea "AD WORTHINESS DUAL RELEASE CERTIFICAT -- Mariana Valdivia 09/17/2025 12:15PM"
type input "0"
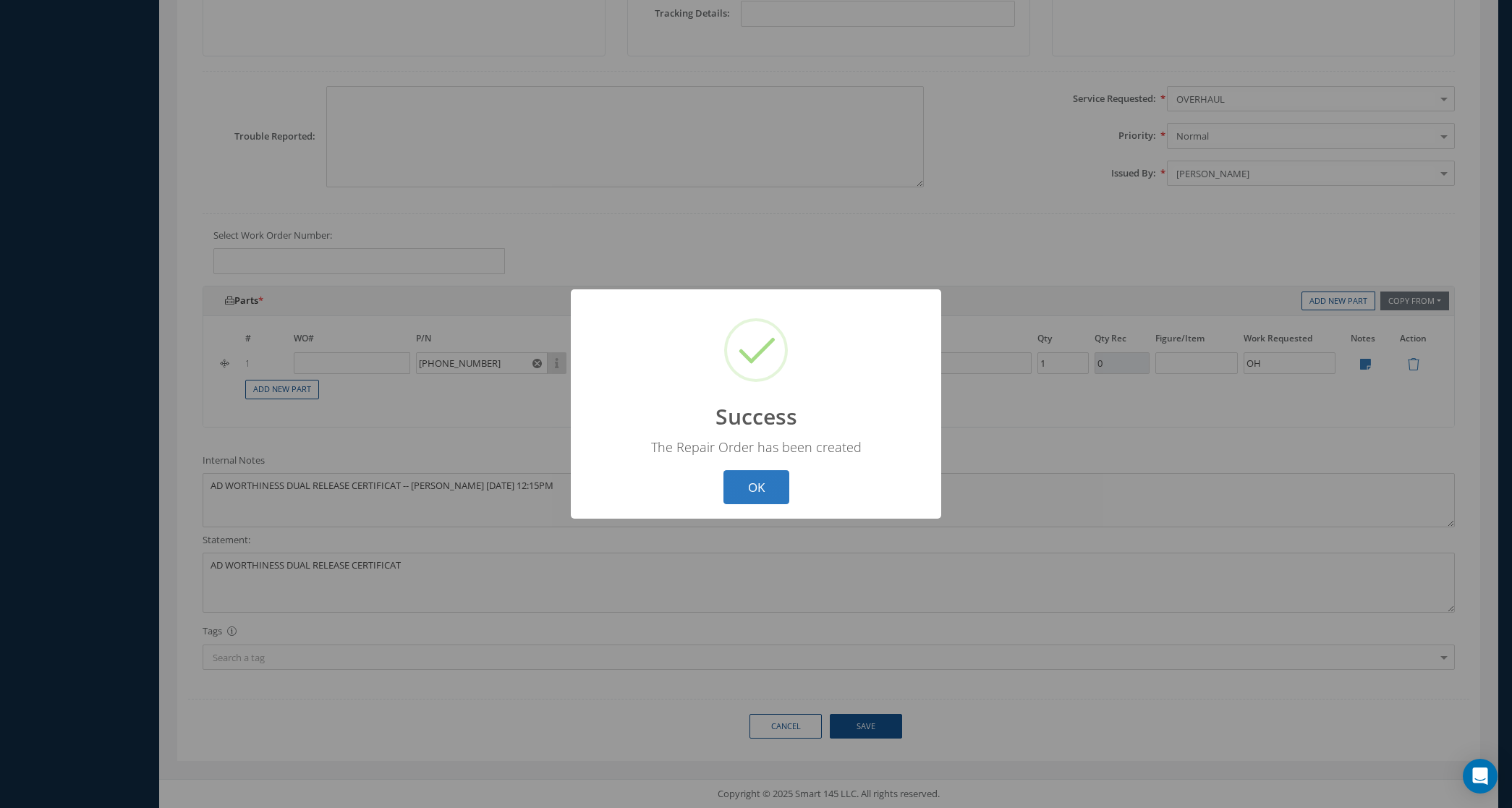
click at [735, 500] on button "OK" at bounding box center [756, 488] width 66 height 34
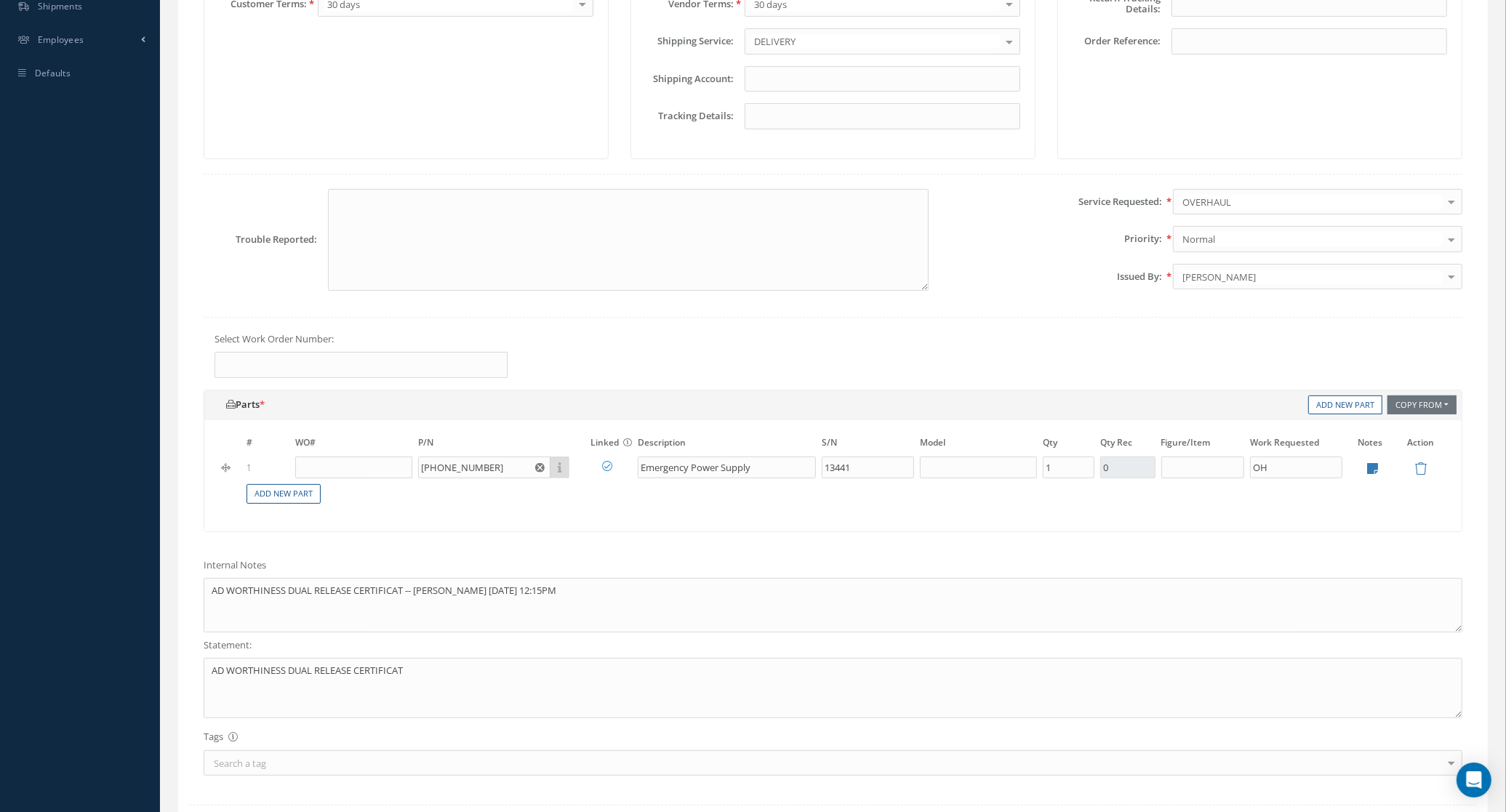
scroll to position [133, 0]
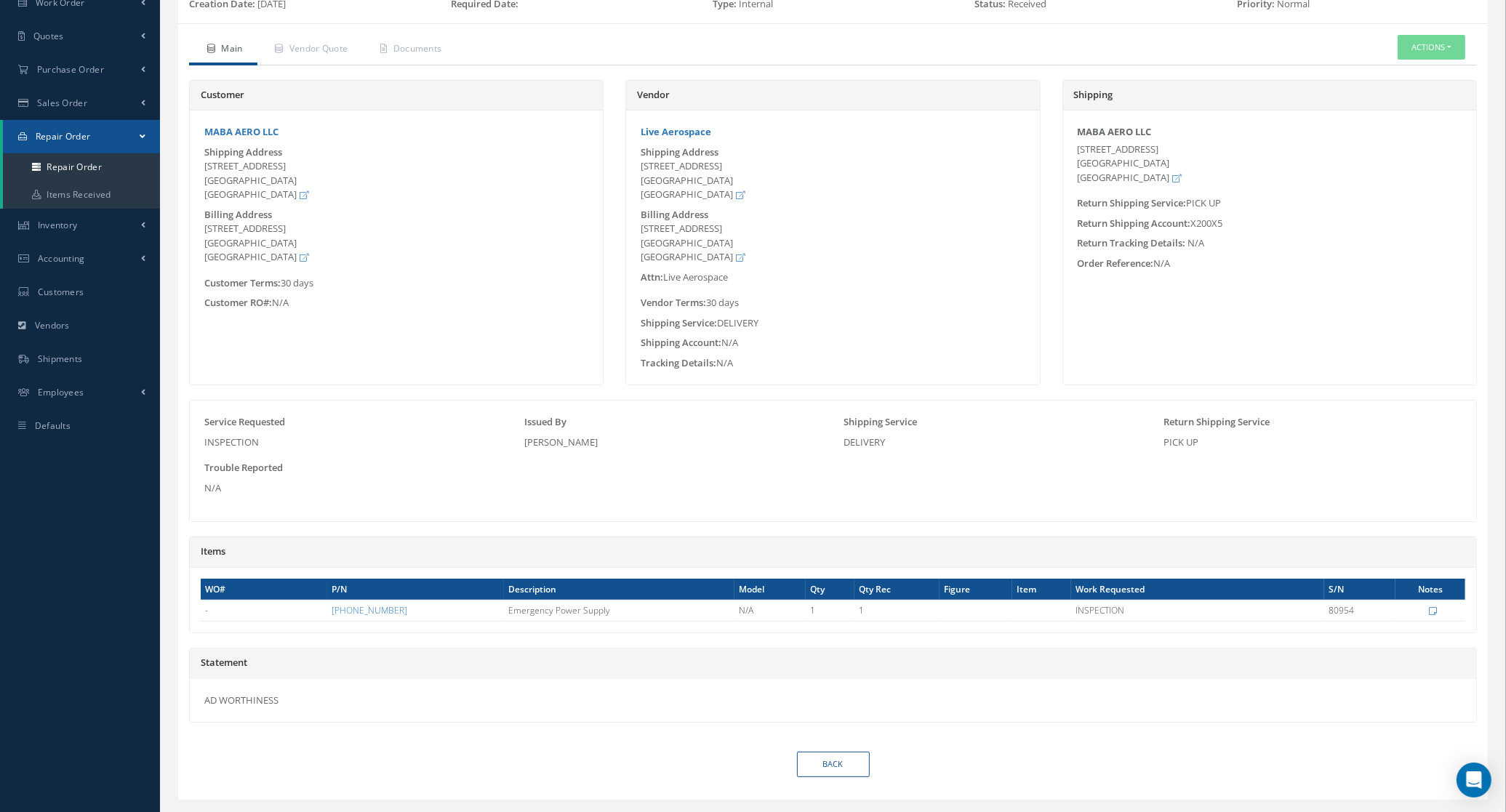
scroll to position [162, 0]
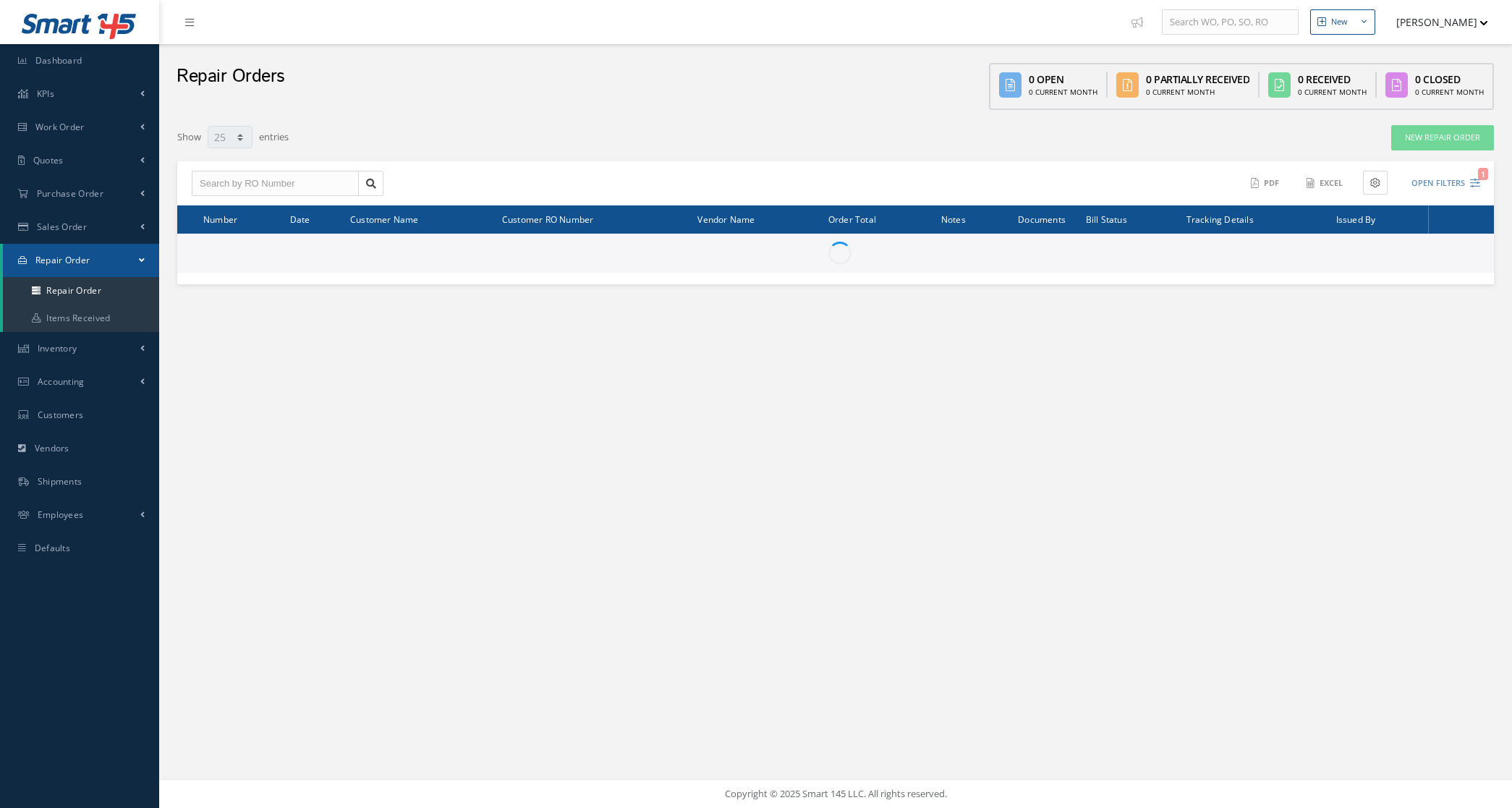
select select "25"
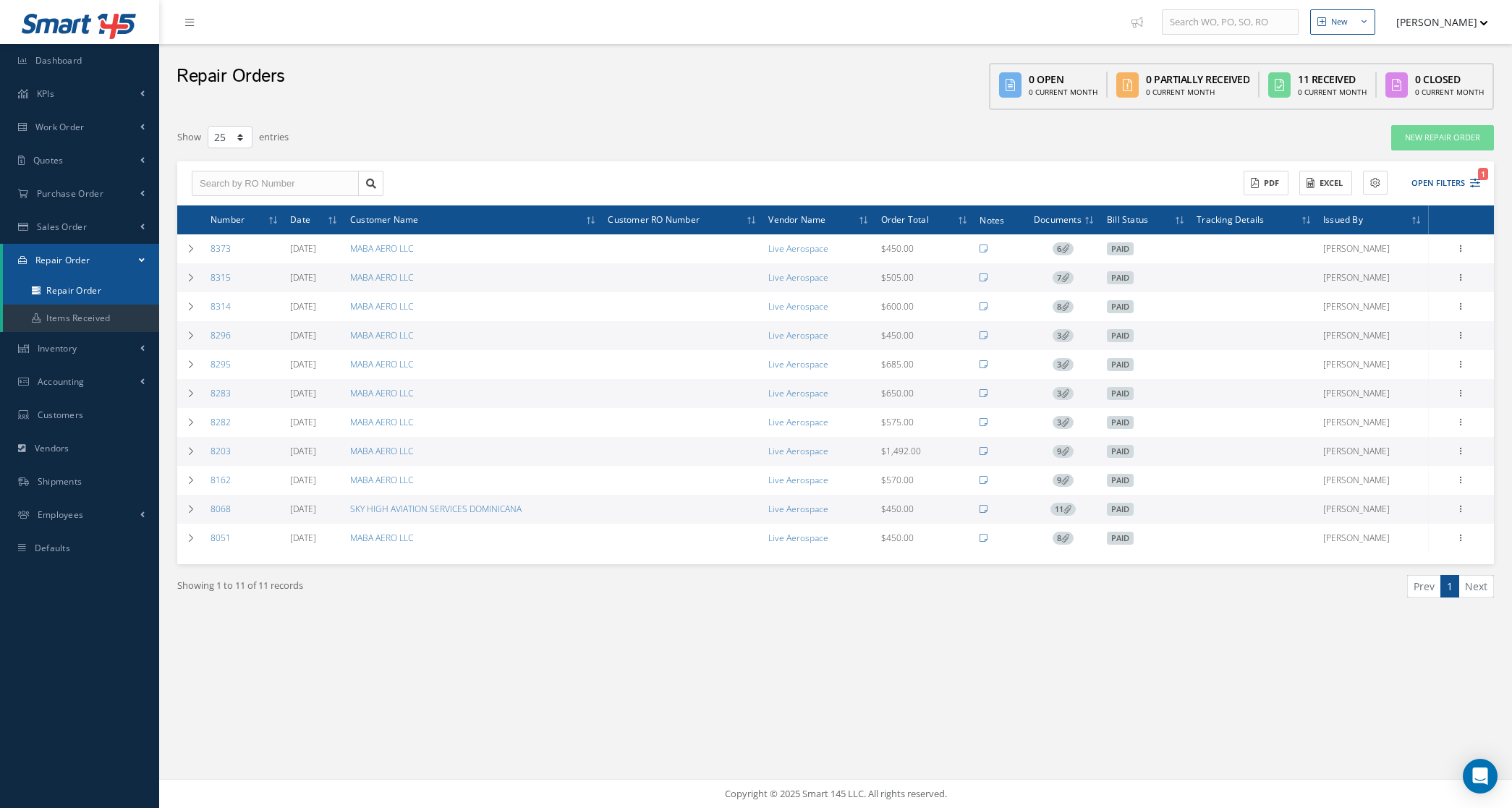
click at [82, 280] on link "Repair Order" at bounding box center [82, 291] width 156 height 28
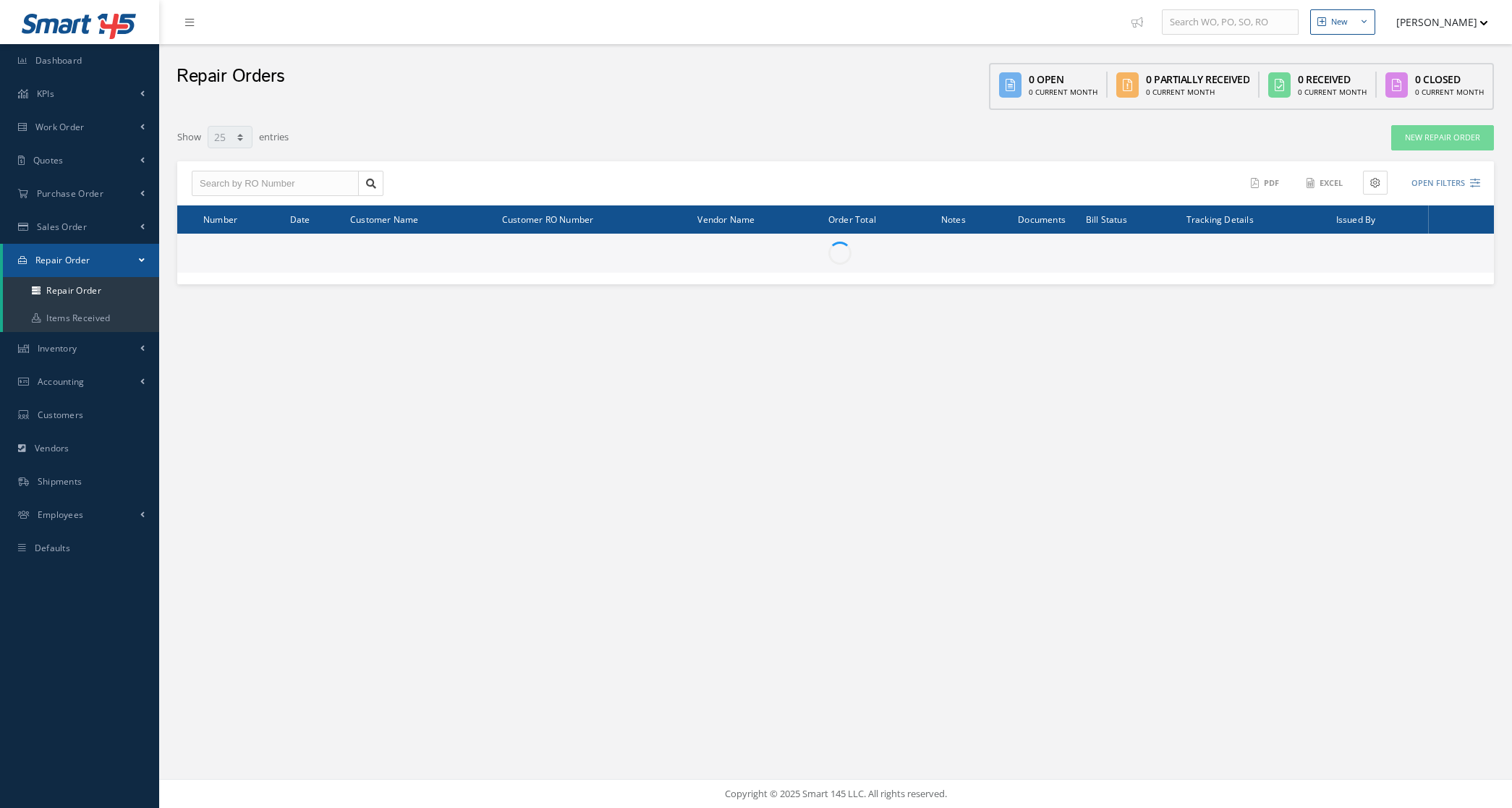
select select "25"
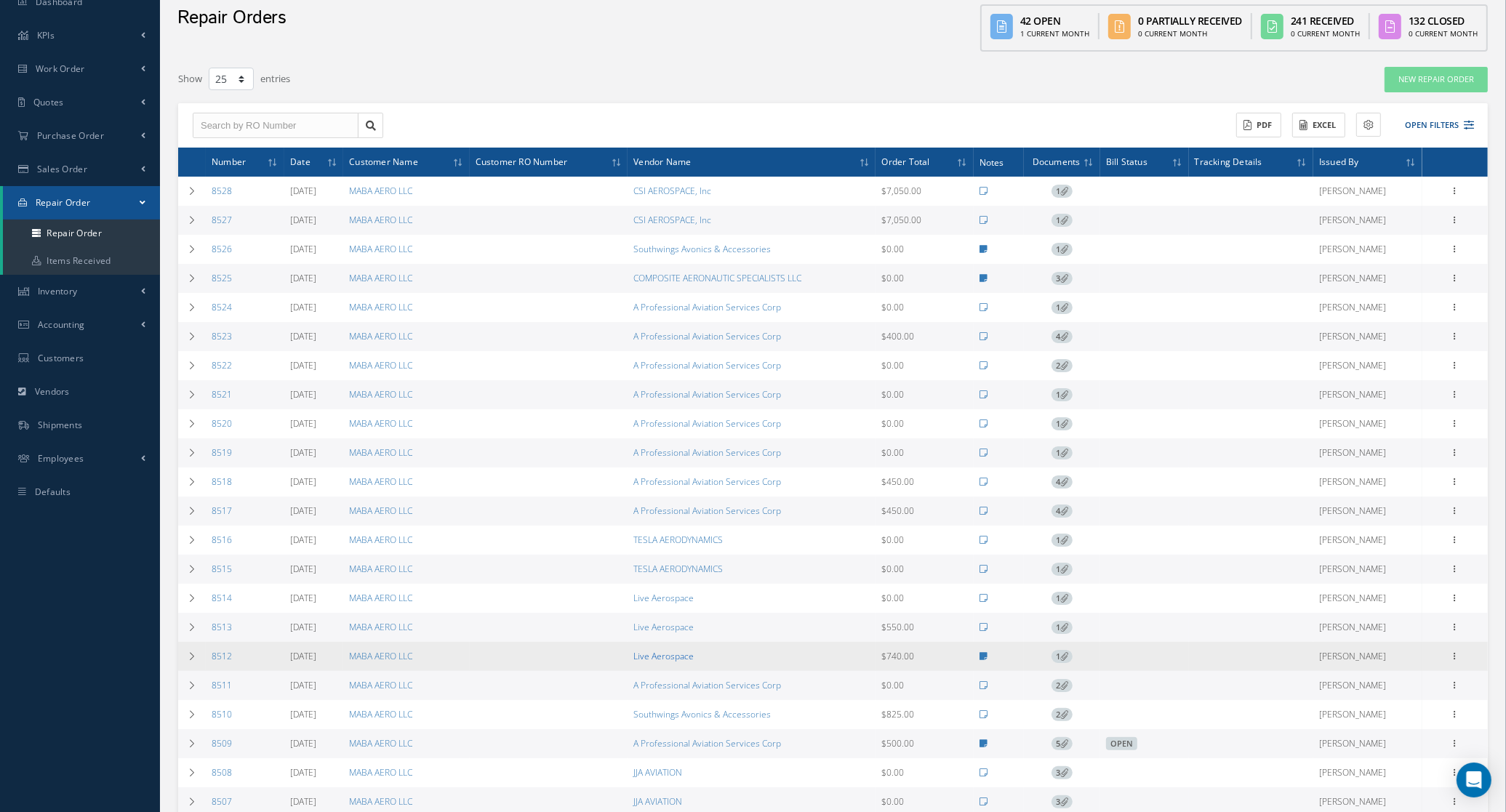
scroll to position [91, 0]
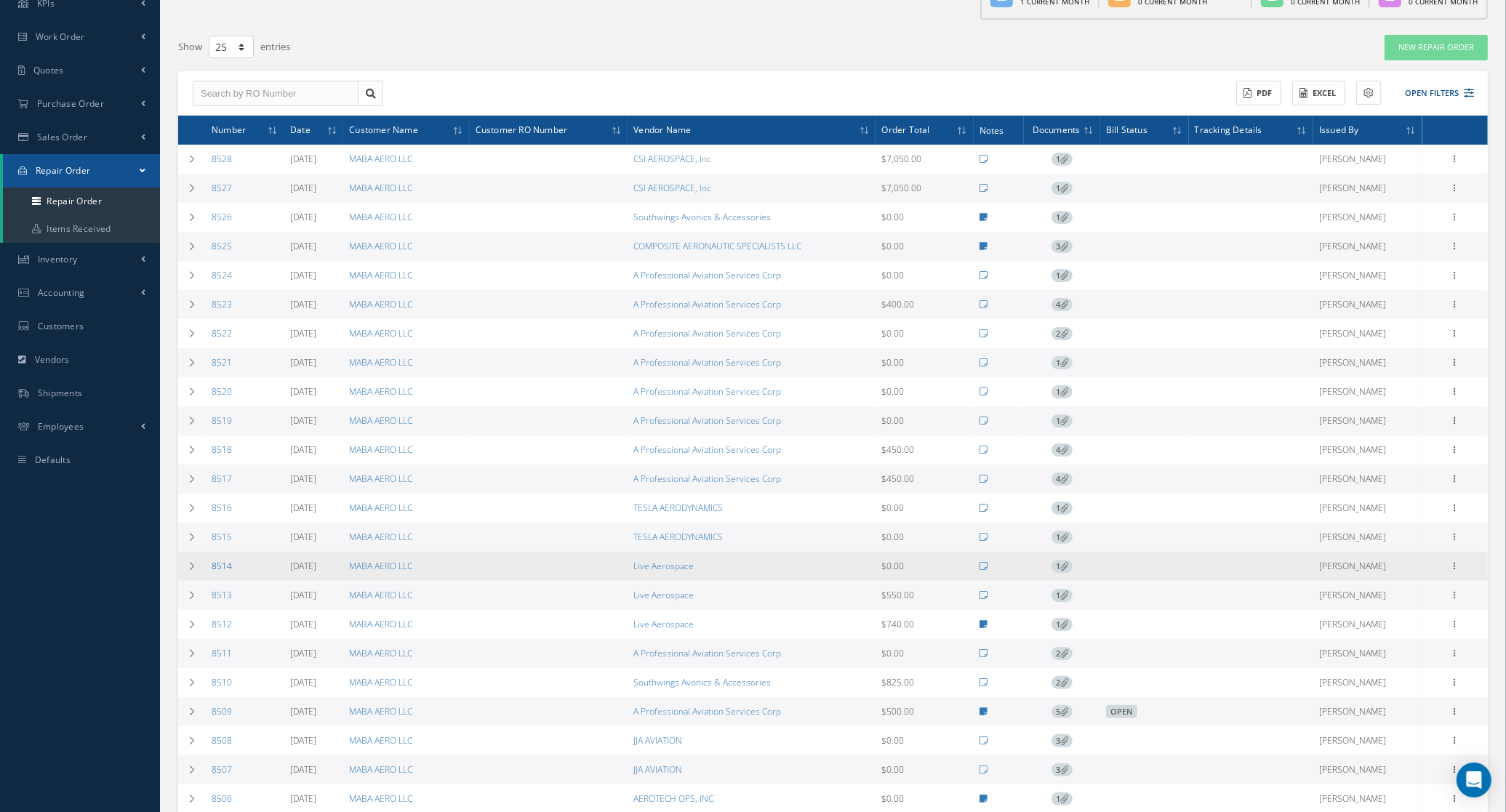
click at [223, 573] on link "8514" at bounding box center [221, 565] width 20 height 12
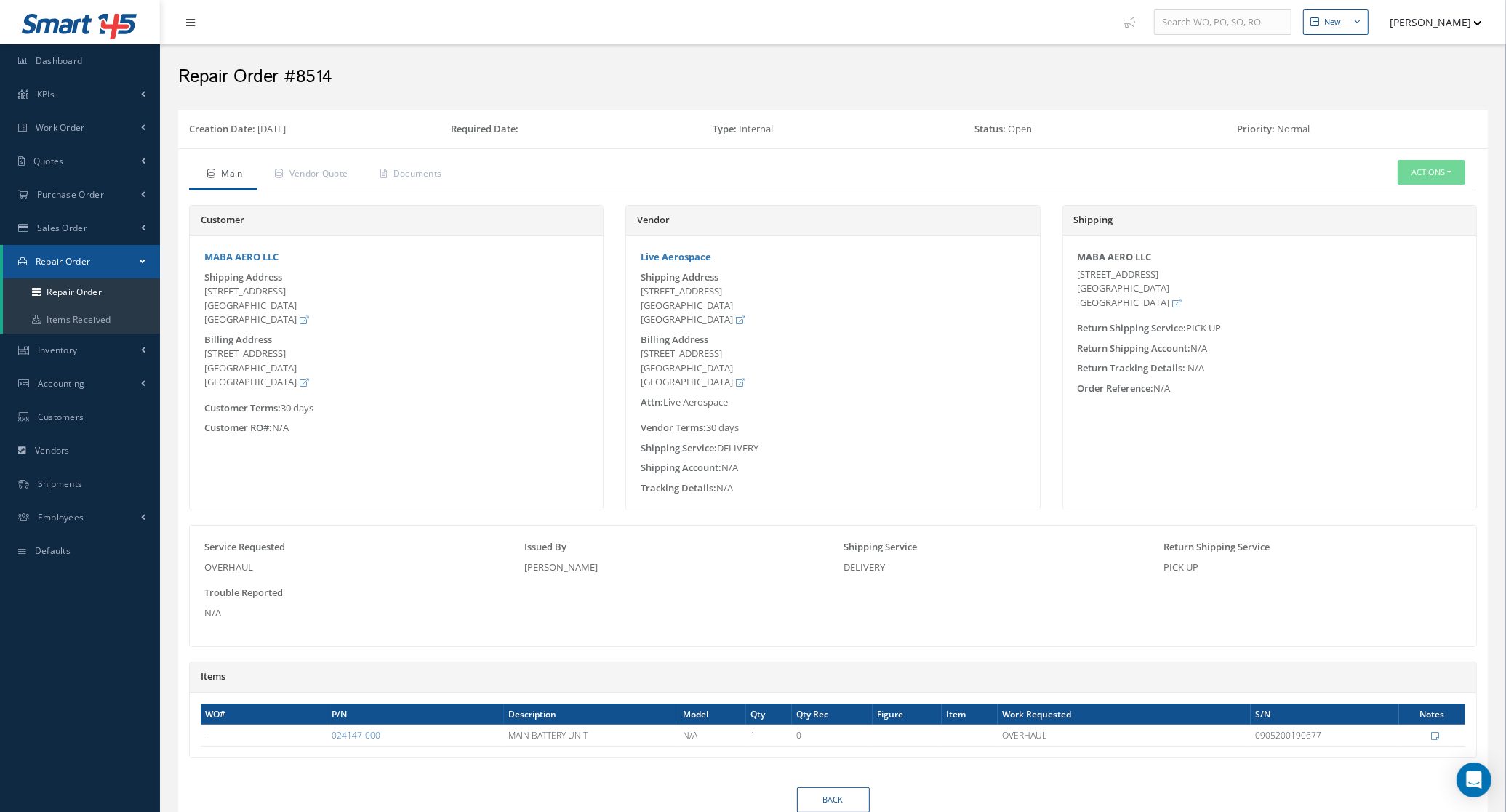
scroll to position [73, 0]
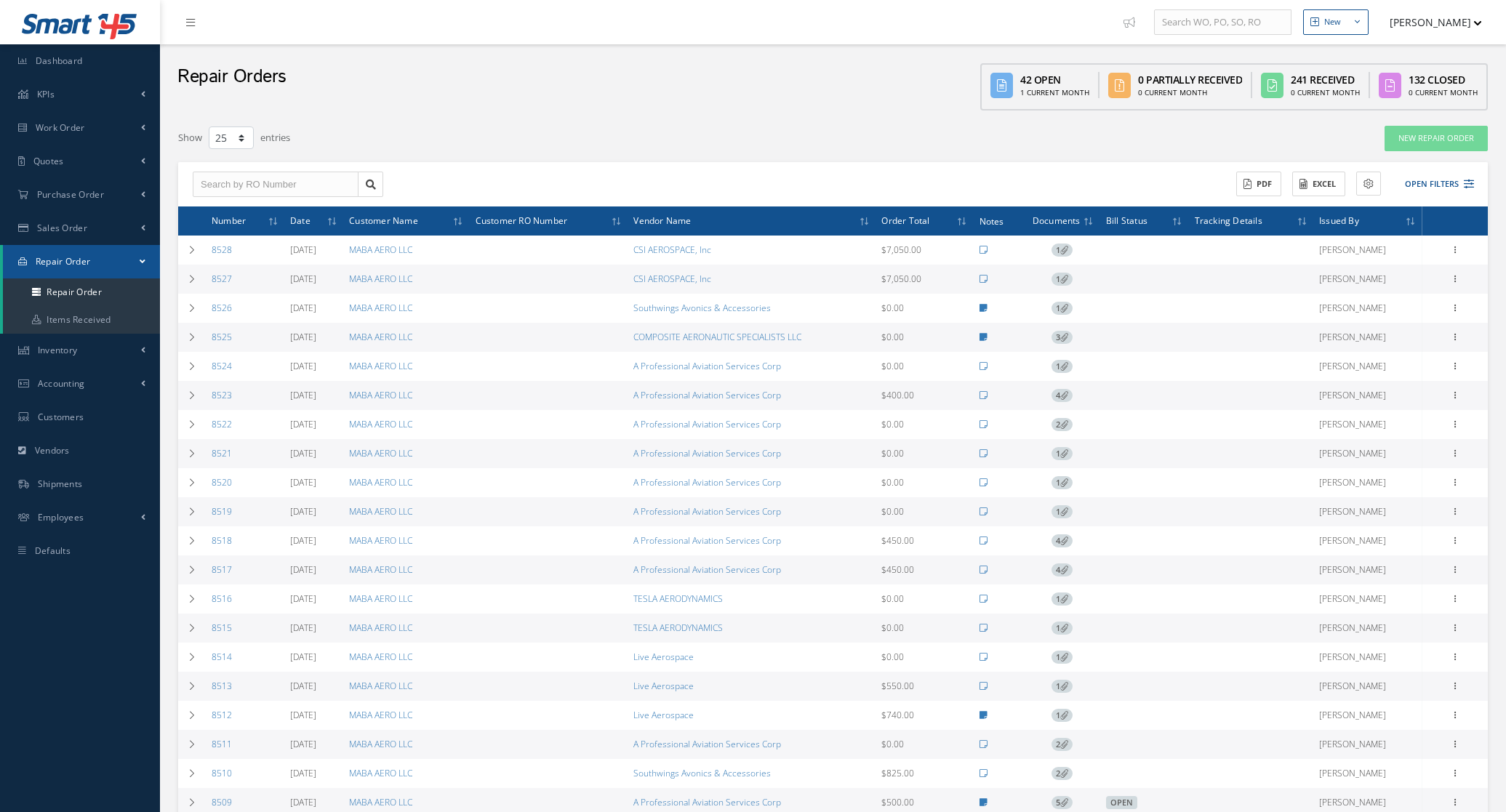
select select "25"
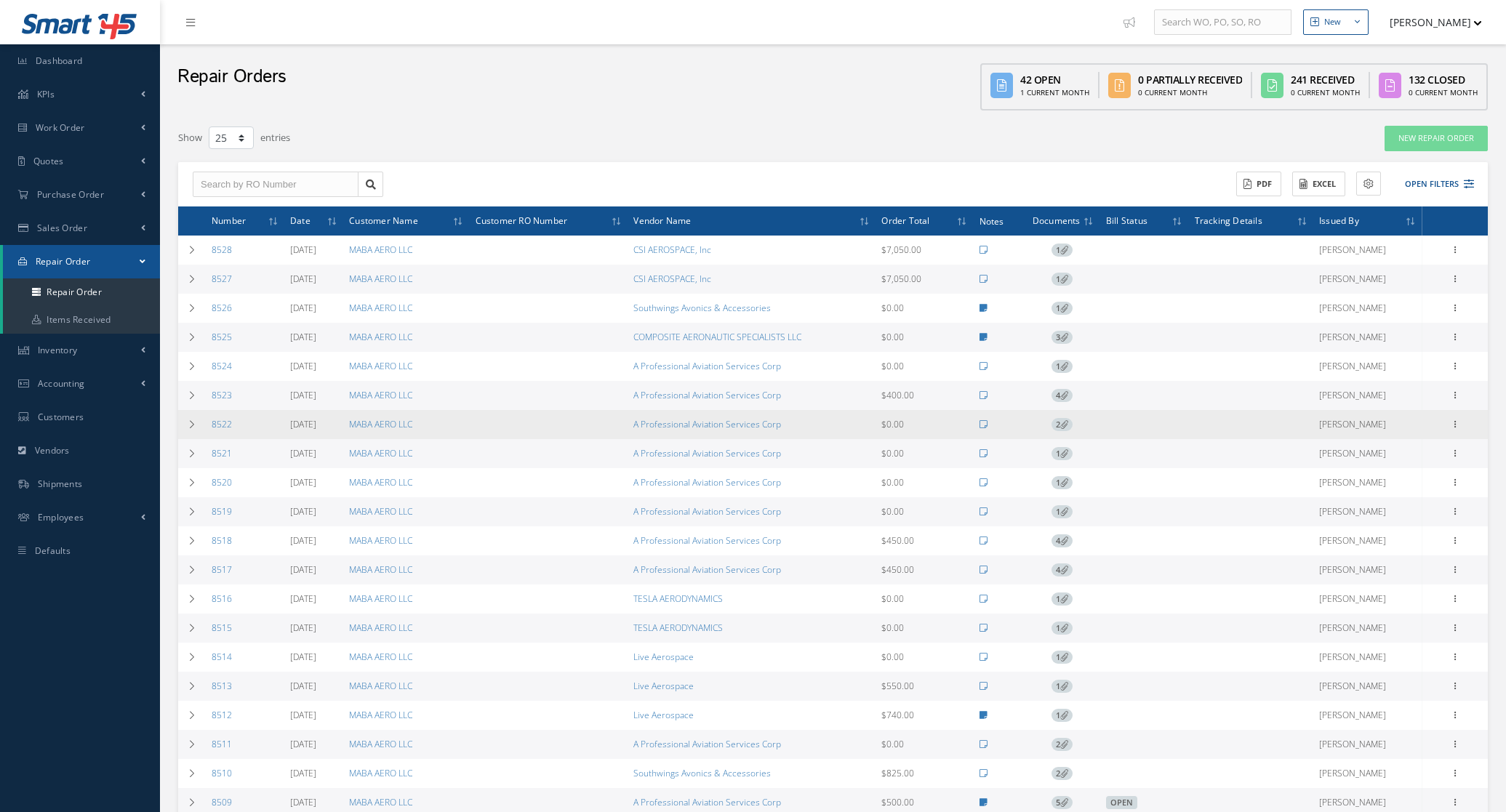
scroll to position [91, 0]
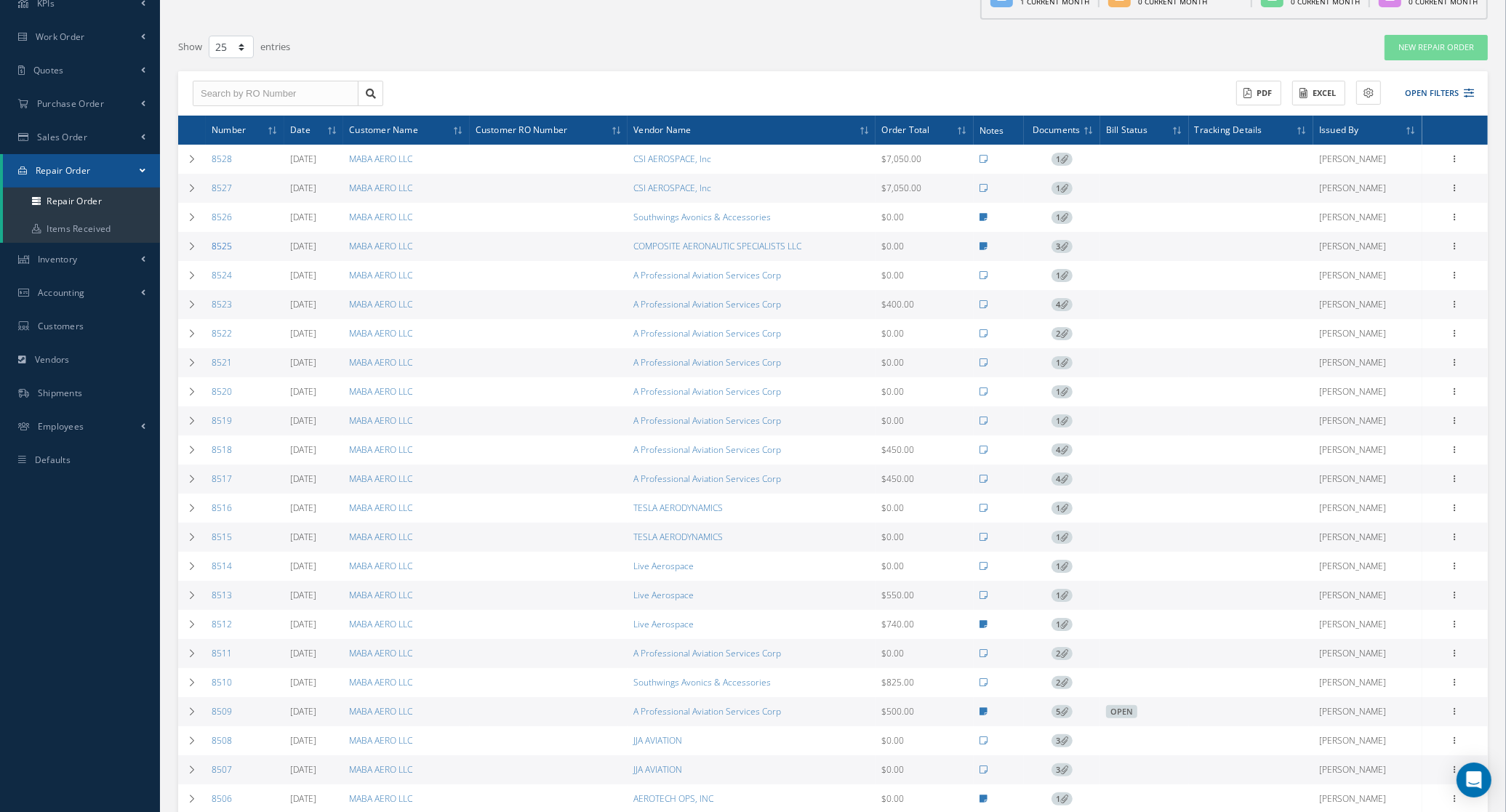
click at [213, 249] on link "8525" at bounding box center [221, 246] width 20 height 12
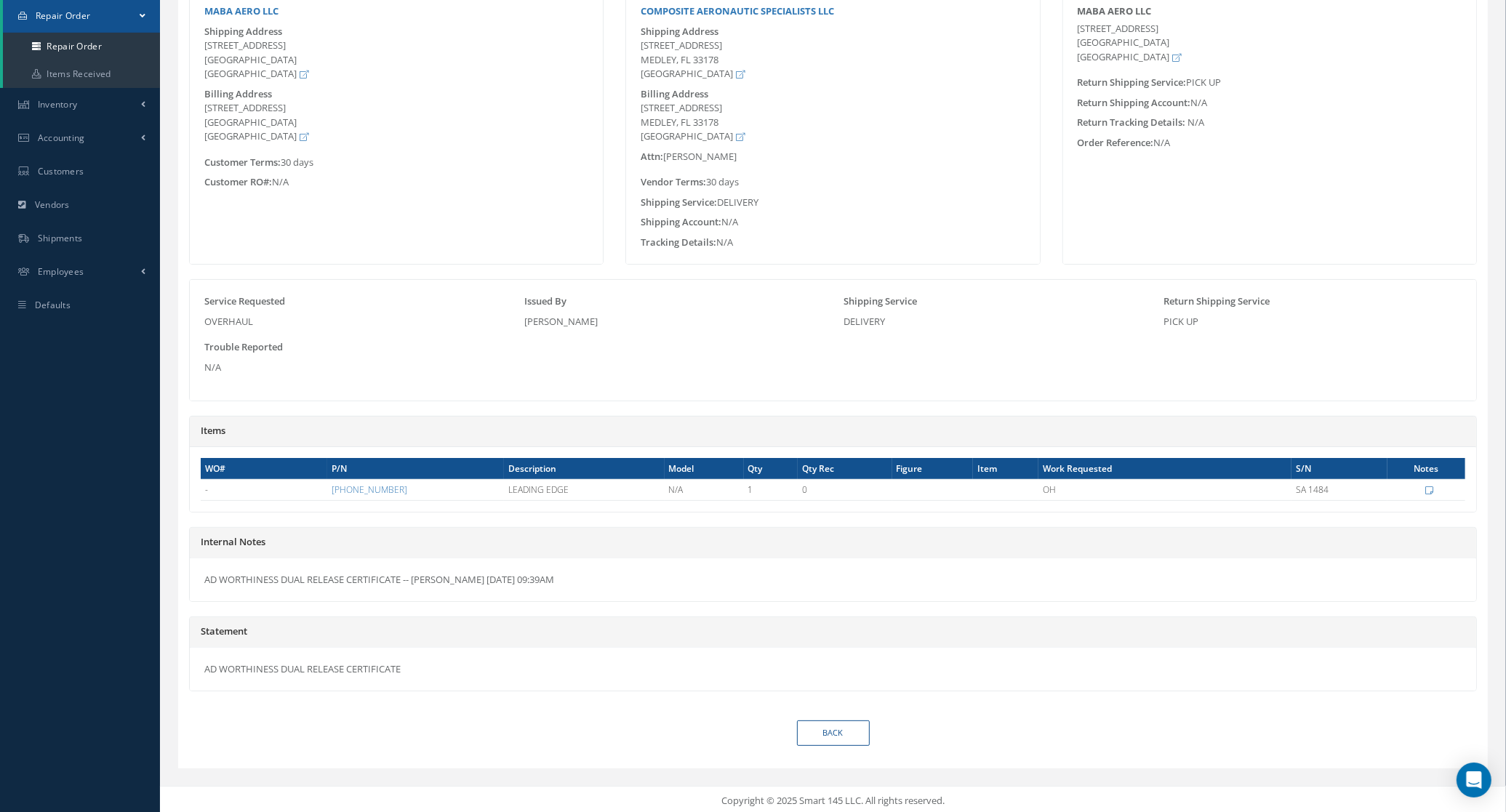
scroll to position [252, 0]
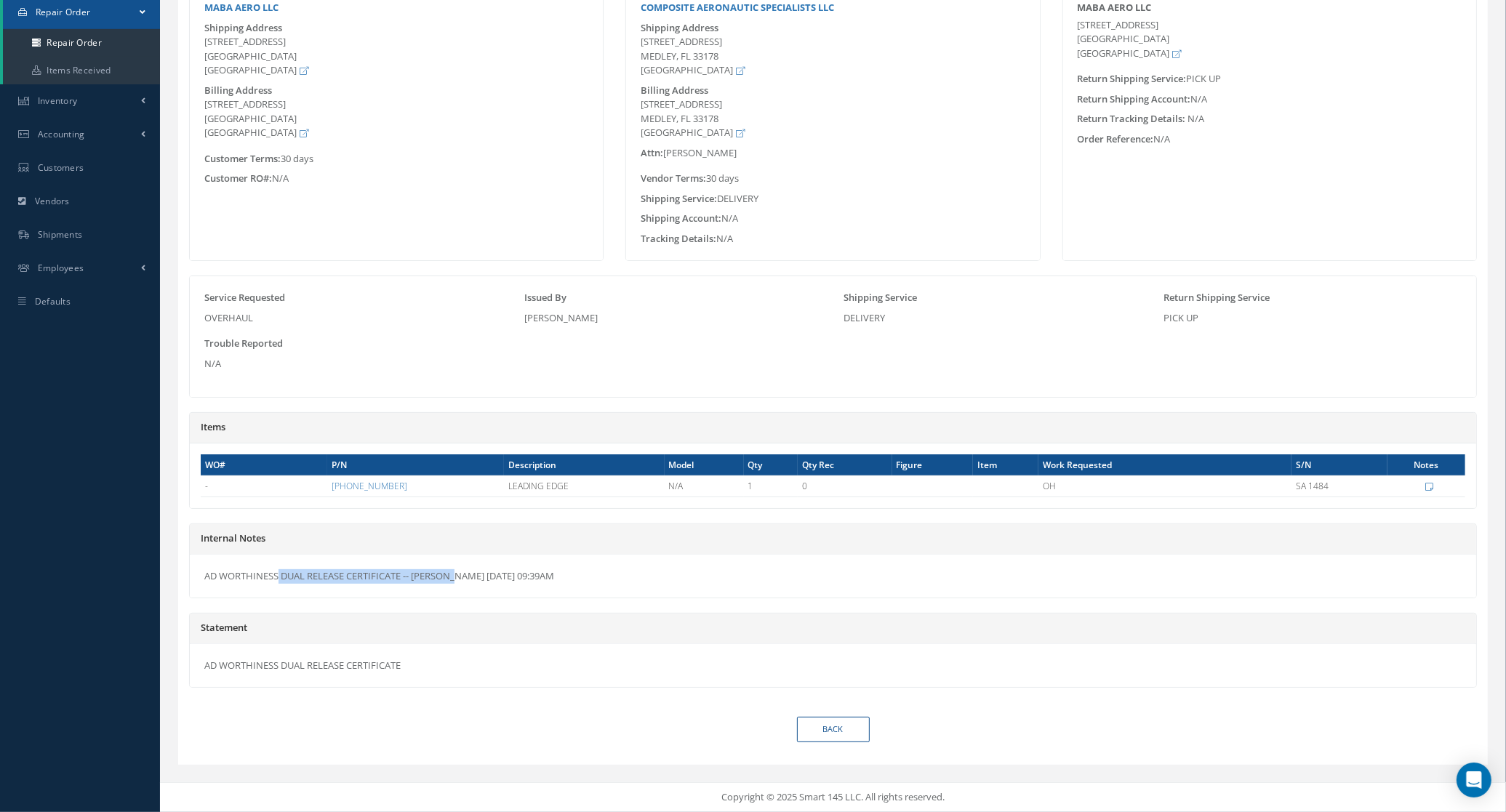
drag, startPoint x: 400, startPoint y: 573, endPoint x: 147, endPoint y: 560, distance: 253.3
click at [147, 560] on div "Smart 145 Dashboard KPIs Accounting Work Order Work Order Preview" at bounding box center [753, 282] width 1506 height 1062
copy div "AD WORTHINESS DUAL RELEASE CERTIFICAT"
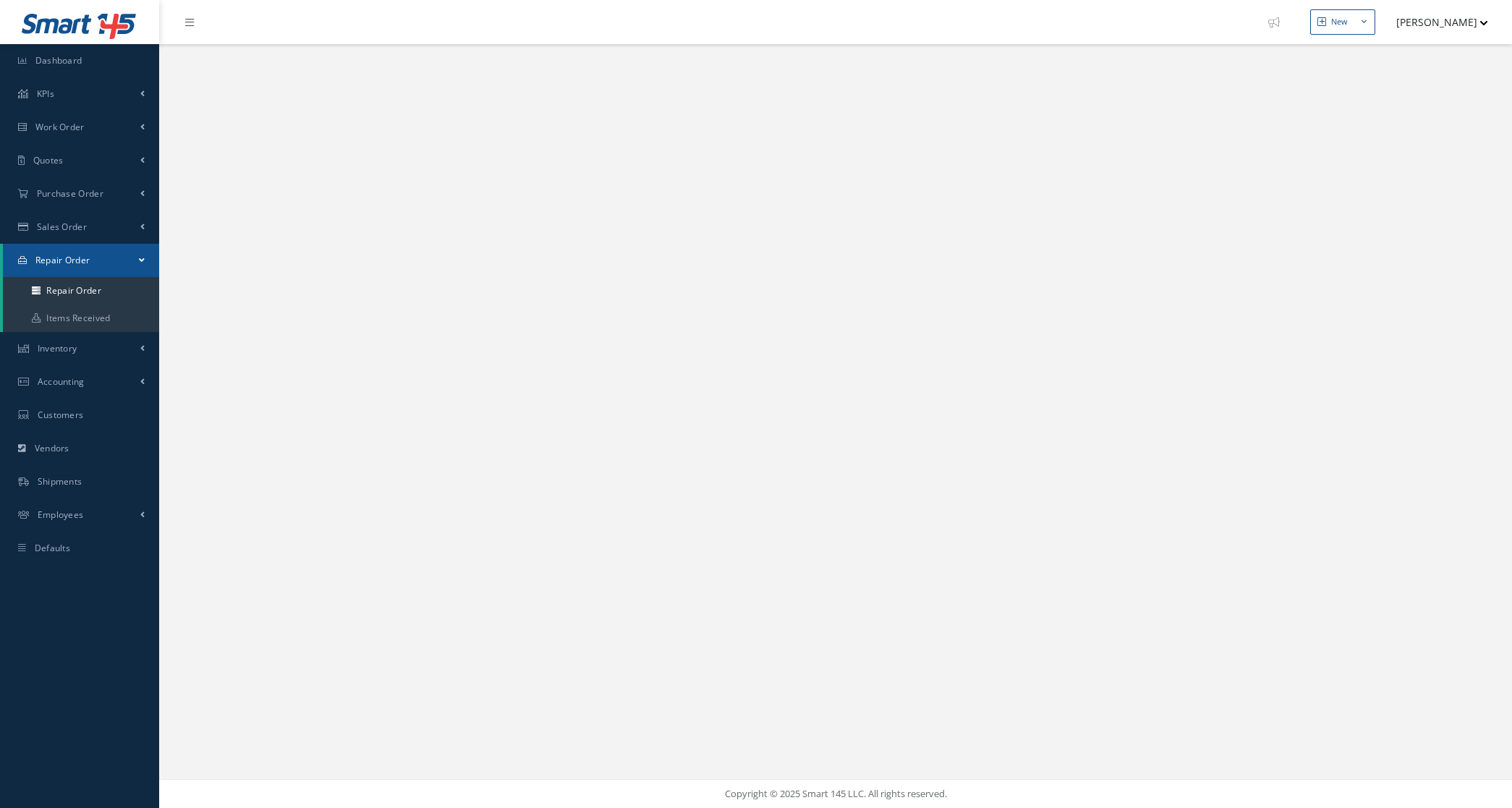
select select "25"
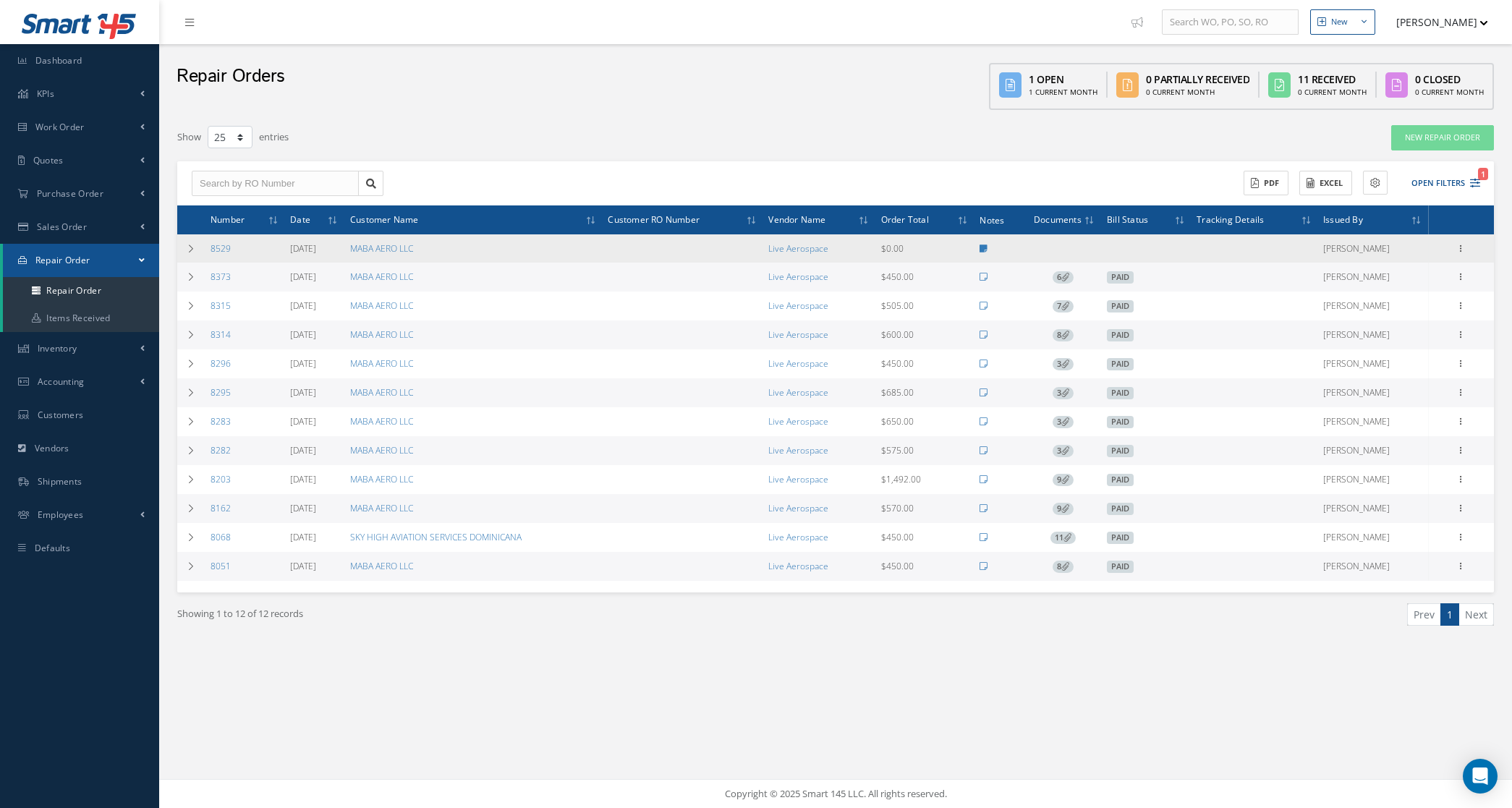
click at [1452, 249] on div "Show Edit Send By Email Documents Receive Create Bill Delete Close Print-Outs R…" at bounding box center [1461, 249] width 17 height 17
drag, startPoint x: 1480, startPoint y: 250, endPoint x: 1470, endPoint y: 250, distance: 10.0
click at [1473, 250] on div "Show Edit Send By Email Documents Receive Create Bill Delete Close Print-Outs R…" at bounding box center [1461, 249] width 61 height 17
click at [1464, 250] on icon at bounding box center [1461, 247] width 15 height 11
click at [1316, 431] on link "Repair Order" at bounding box center [1289, 424] width 114 height 19
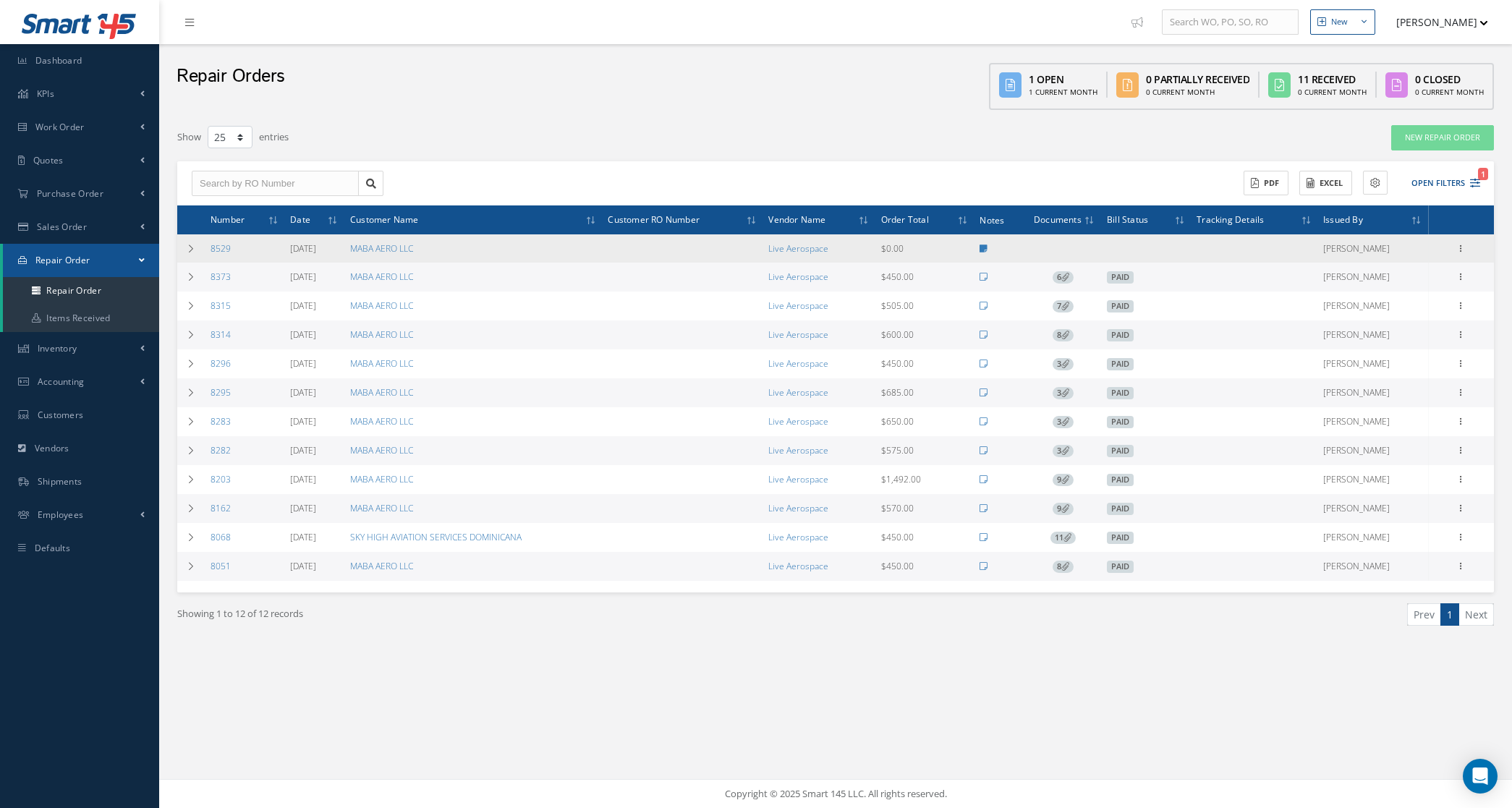
drag, startPoint x: 1462, startPoint y: 246, endPoint x: 1435, endPoint y: 273, distance: 38.2
click at [1462, 246] on icon at bounding box center [1461, 247] width 15 height 11
click at [1319, 441] on link "Vendor Shipper" at bounding box center [1289, 444] width 114 height 19
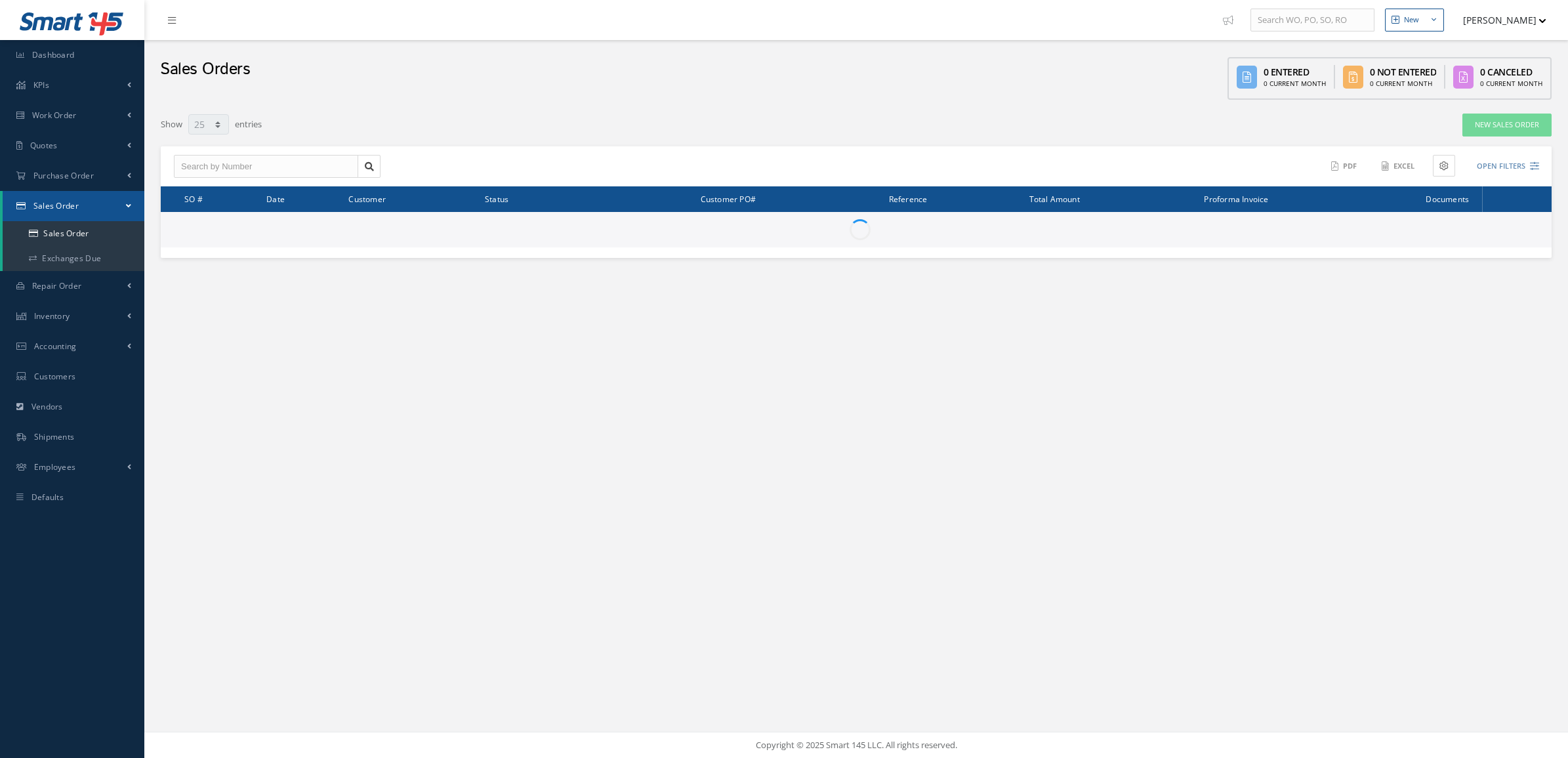
select select "25"
